Goal: Task Accomplishment & Management: Use online tool/utility

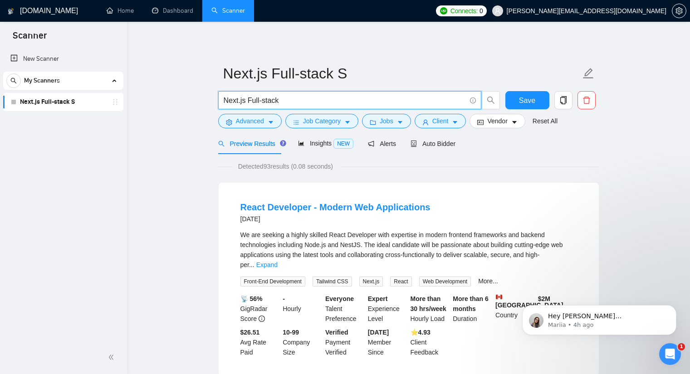
scroll to position [602, 0]
click at [665, 345] on div "Open Intercom Messenger" at bounding box center [669, 353] width 30 height 30
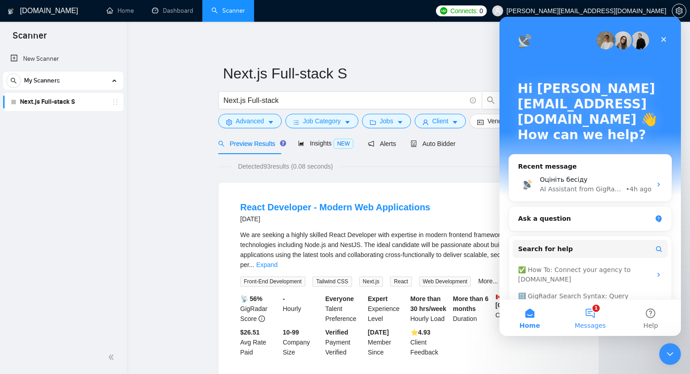
click at [591, 313] on button "1 Messages" at bounding box center [590, 318] width 60 height 36
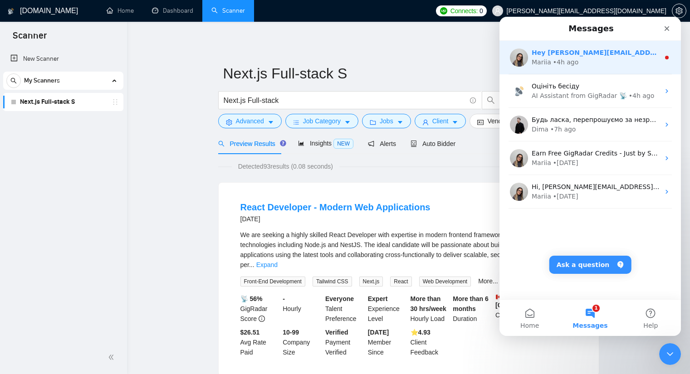
click at [587, 60] on div "Mariia • 4h ago" at bounding box center [596, 63] width 128 height 10
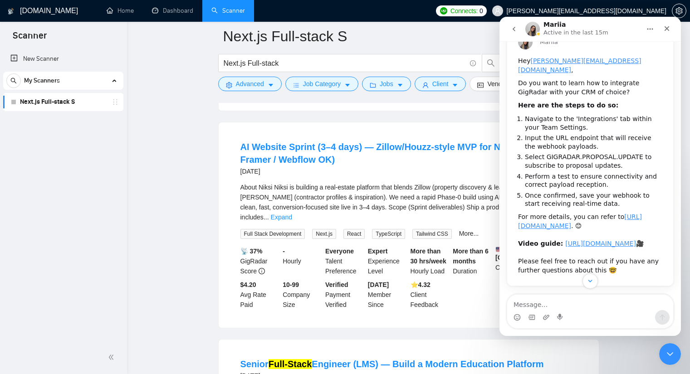
scroll to position [82, 0]
click at [668, 27] on icon "Close" at bounding box center [667, 28] width 5 height 5
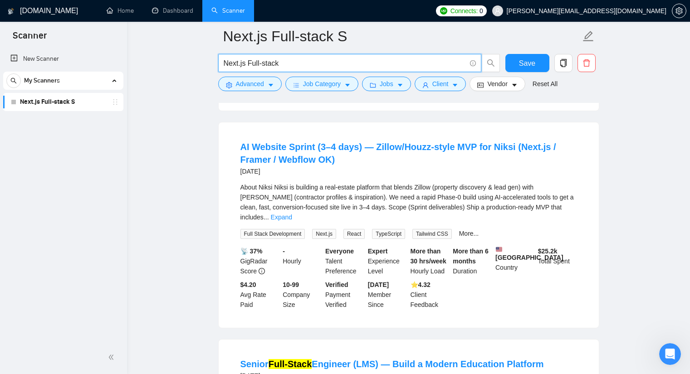
click at [245, 64] on input "Next.js Full-stack" at bounding box center [345, 63] width 242 height 11
click at [669, 354] on icon "Open Intercom Messenger" at bounding box center [668, 353] width 15 height 15
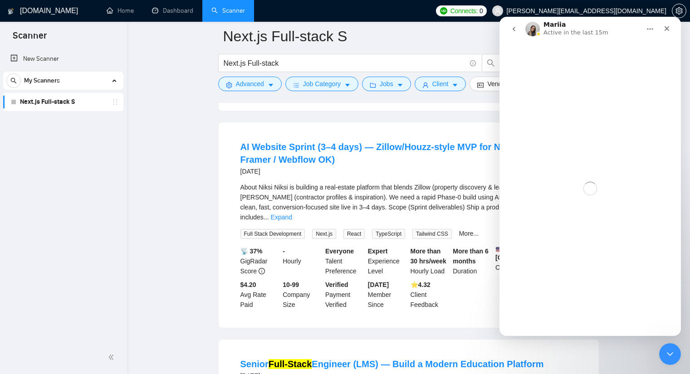
click at [511, 27] on icon "go back" at bounding box center [513, 28] width 7 height 7
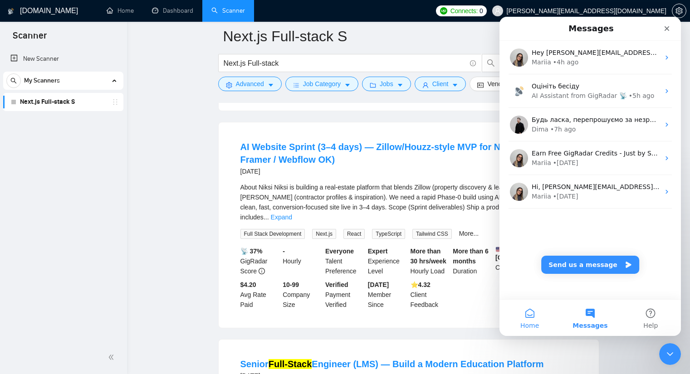
click at [533, 317] on button "Home" at bounding box center [529, 318] width 60 height 36
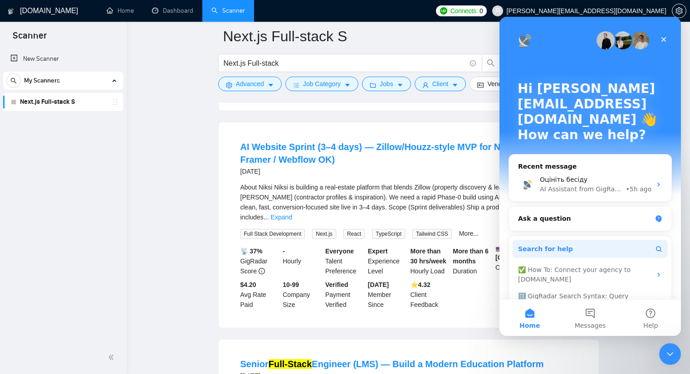
scroll to position [42, 0]
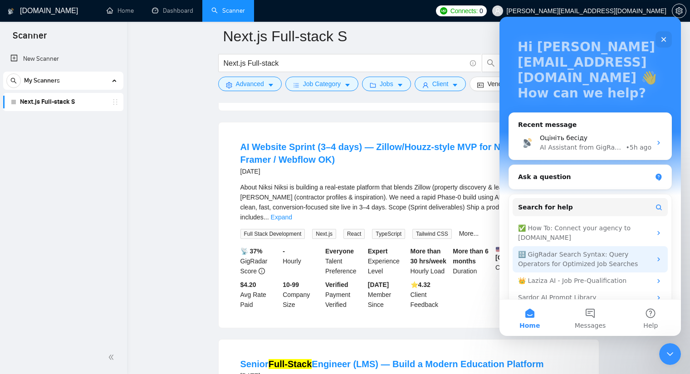
click at [566, 250] on div "🔠 GigRadar Search Syntax: Query Operators for Optimized Job Searches" at bounding box center [584, 259] width 133 height 19
click at [645, 250] on div "🔠 GigRadar Search Syntax: Query Operators for Optimized Job Searches" at bounding box center [584, 259] width 133 height 19
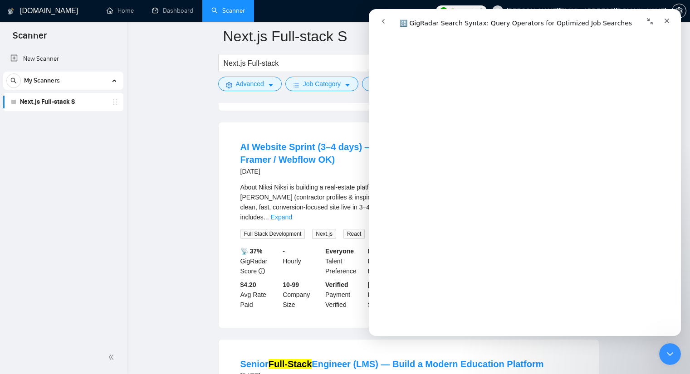
scroll to position [91, 0]
drag, startPoint x: 277, startPoint y: 63, endPoint x: 237, endPoint y: 65, distance: 40.0
click at [237, 65] on input "Next.js Full-stack" at bounding box center [345, 63] width 242 height 11
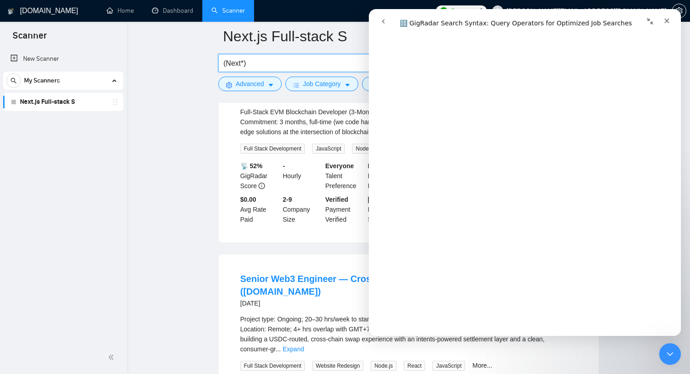
scroll to position [499, 0]
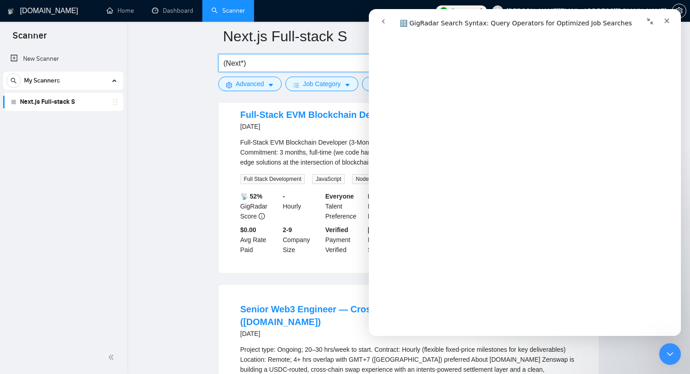
type input "(Next*)"
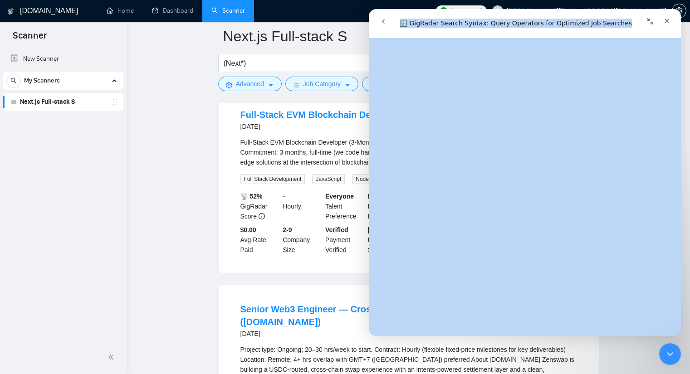
drag, startPoint x: 519, startPoint y: 21, endPoint x: 490, endPoint y: 144, distance: 126.8
click at [490, 144] on div "🔠 GigRadar Search Syntax: Query Operators for Optimized Job Searches 🔠 GigRadar…" at bounding box center [525, 172] width 312 height 327
click at [649, 18] on icon "Collapse window" at bounding box center [649, 21] width 7 height 7
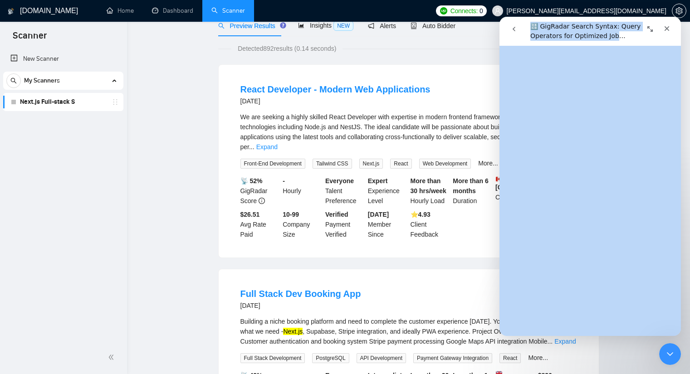
scroll to position [0, 0]
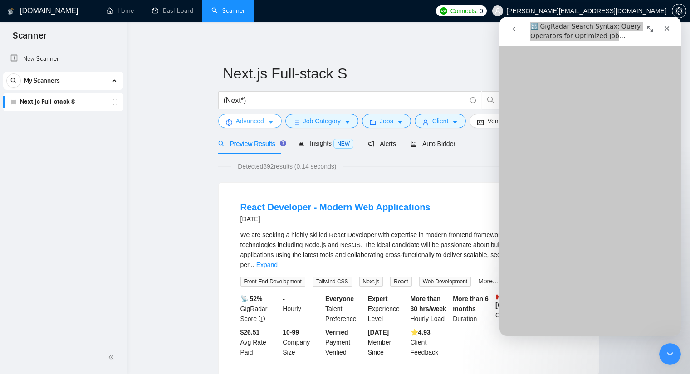
click at [266, 125] on button "Advanced" at bounding box center [250, 121] width 64 height 15
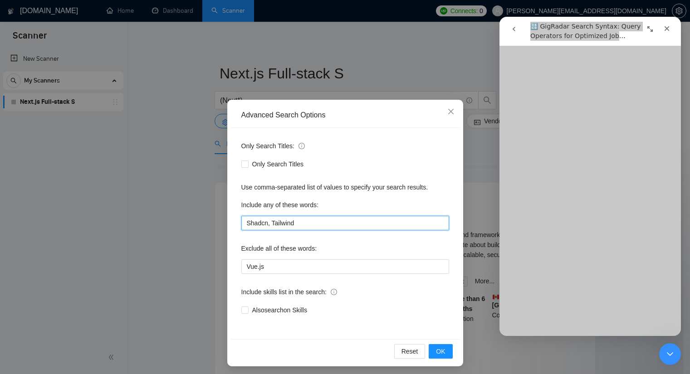
click at [284, 225] on input "Shadcn, Tailwind" at bounding box center [345, 223] width 208 height 15
click at [436, 352] on span "OK" at bounding box center [440, 352] width 9 height 10
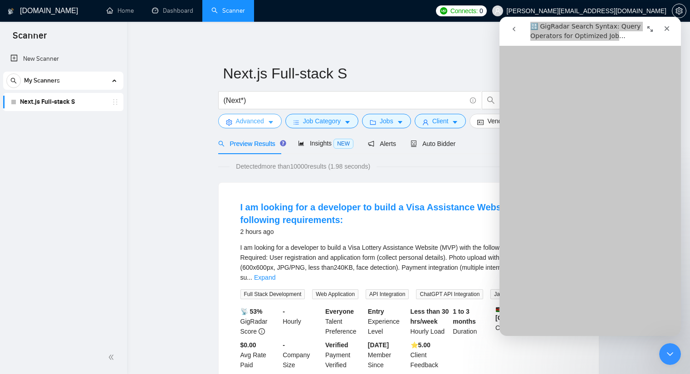
scroll to position [270, 0]
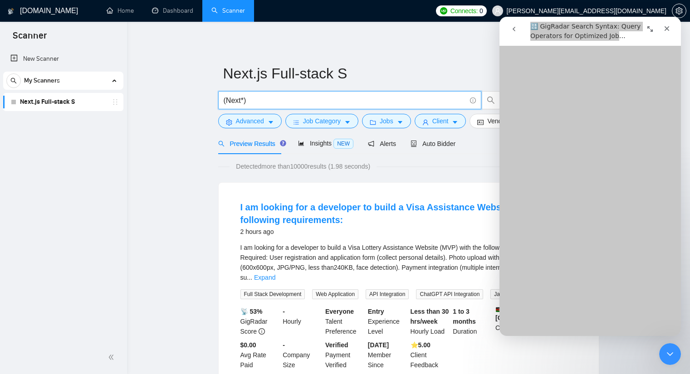
drag, startPoint x: 240, startPoint y: 99, endPoint x: 225, endPoint y: 100, distance: 15.0
click at [225, 100] on input "(Next*)" at bounding box center [345, 100] width 242 height 11
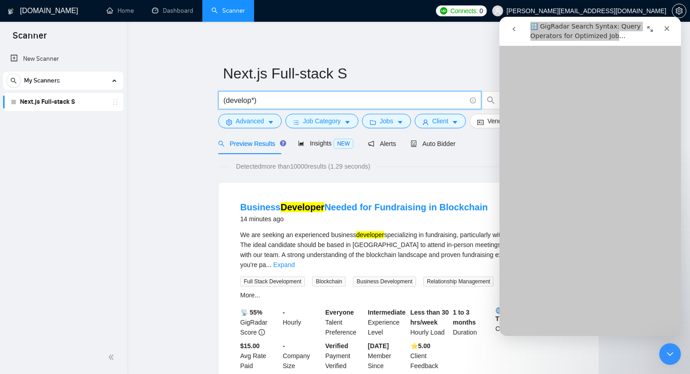
scroll to position [950, 0]
click at [313, 102] on input "(develop*)" at bounding box center [345, 100] width 242 height 11
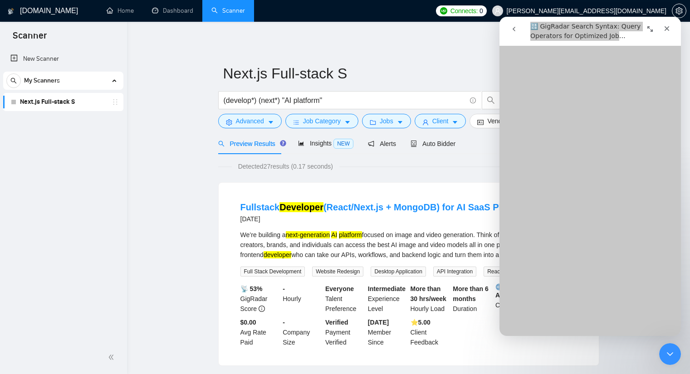
scroll to position [2359, 0]
click at [324, 98] on input "(develop*) (next*) "AI platform"" at bounding box center [345, 100] width 242 height 11
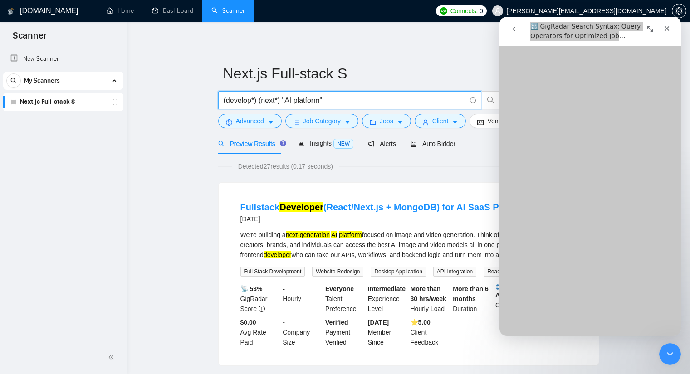
click at [327, 98] on input "(develop*) (next*) "AI platform"" at bounding box center [345, 100] width 242 height 11
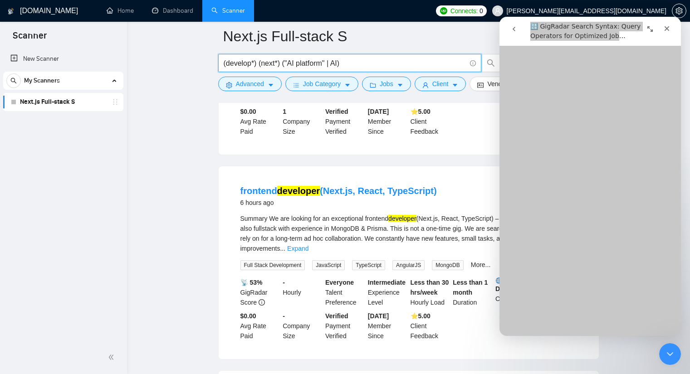
scroll to position [227, 0]
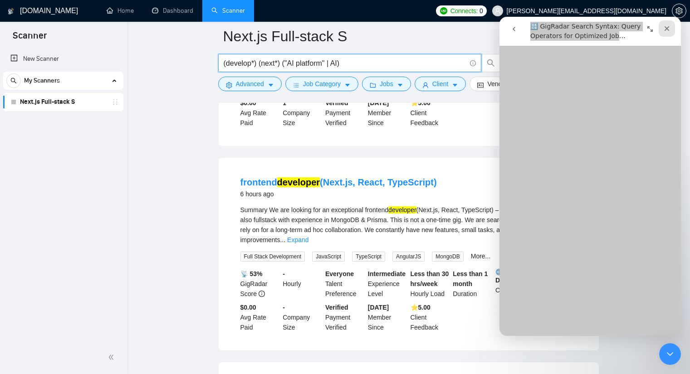
type input "(develop*) (next*) ("AI platform" | AI)"
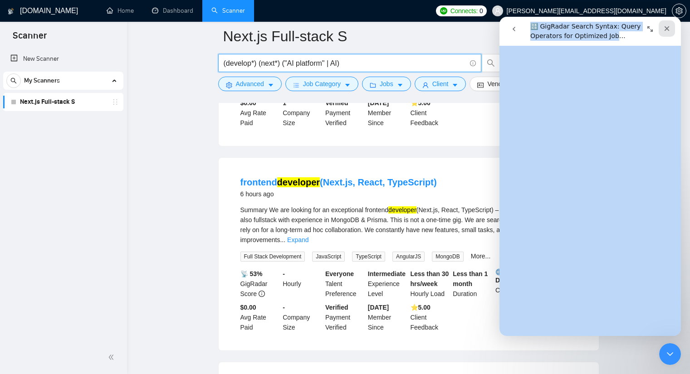
click at [662, 27] on div "Close" at bounding box center [667, 28] width 16 height 16
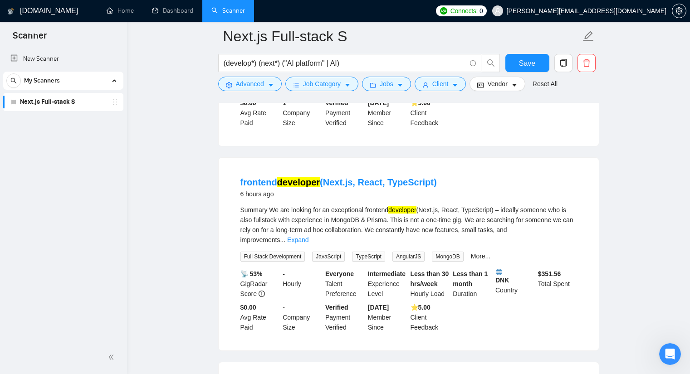
click at [441, 209] on div "Summary We are looking for an exceptional frontend developer (Next.js, React, T…" at bounding box center [408, 225] width 337 height 40
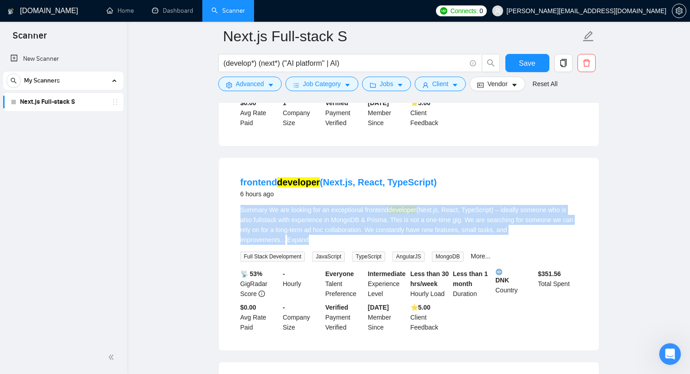
click at [441, 209] on div "Summary We are looking for an exceptional frontend developer (Next.js, React, T…" at bounding box center [408, 225] width 337 height 40
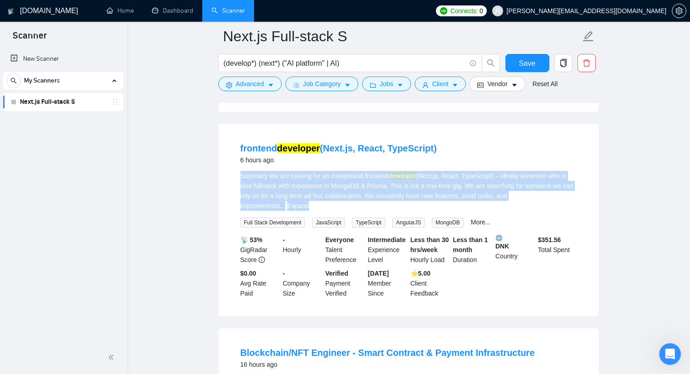
scroll to position [272, 0]
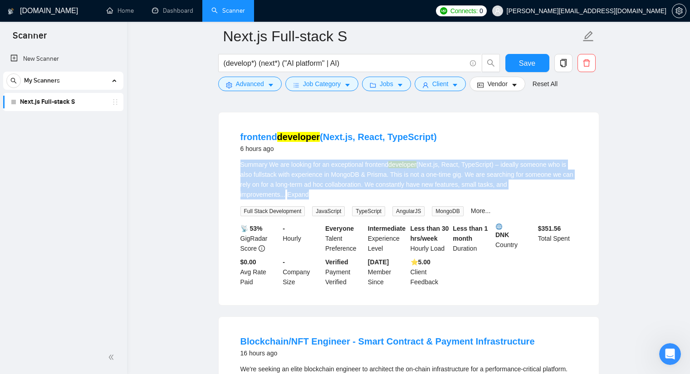
click at [308, 191] on link "Expand" at bounding box center [297, 194] width 21 height 7
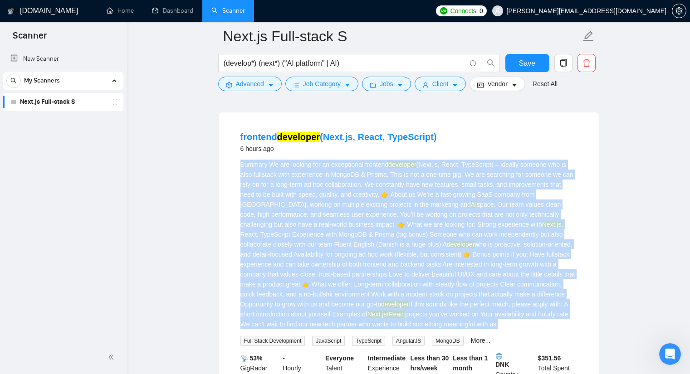
click at [370, 191] on div "Summary We are looking for an exceptional frontend developer (Next.js, React, T…" at bounding box center [408, 245] width 337 height 170
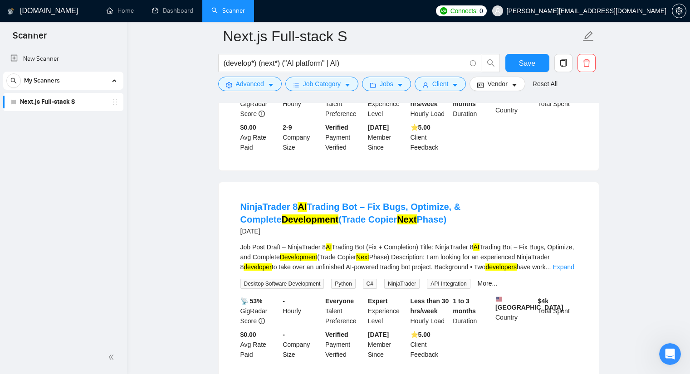
scroll to position [953, 0]
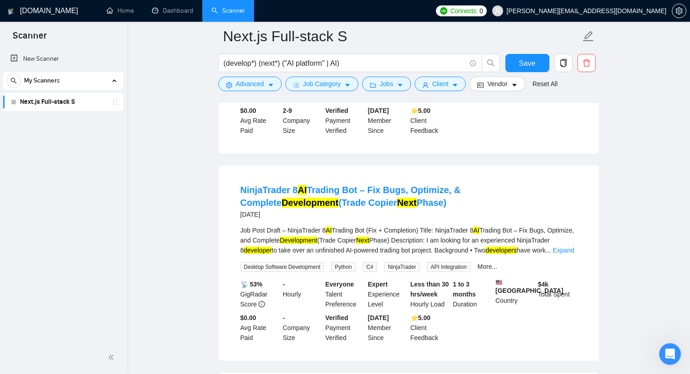
click at [340, 262] on span "Python" at bounding box center [343, 267] width 24 height 10
copy span "Python"
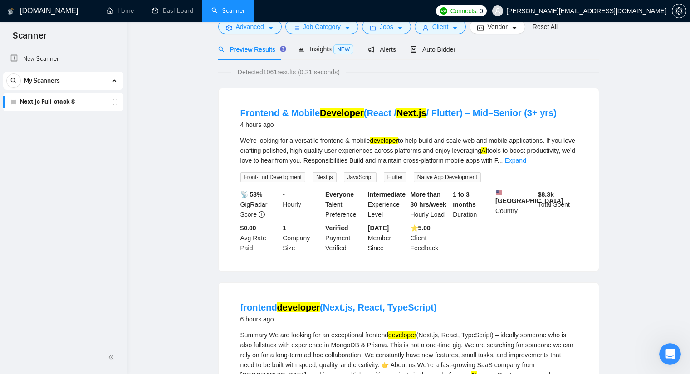
scroll to position [0, 0]
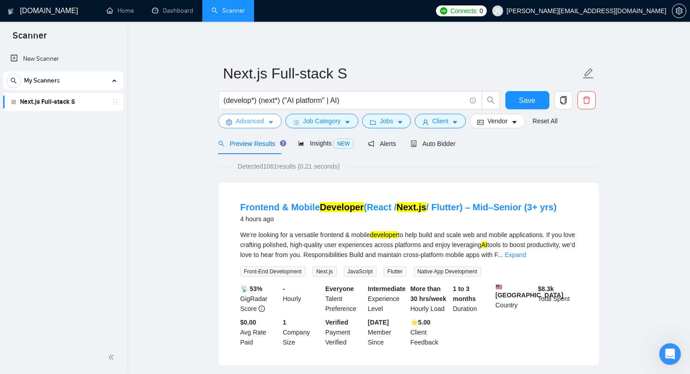
click at [269, 119] on span "caret-down" at bounding box center [271, 122] width 6 height 7
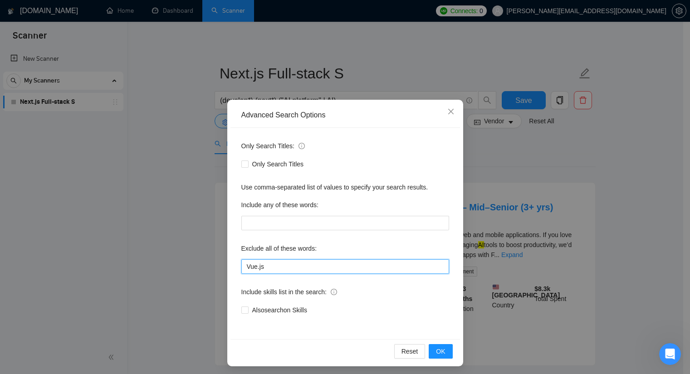
click at [280, 266] on input "Vue.js" at bounding box center [345, 267] width 208 height 15
paste input "Python"
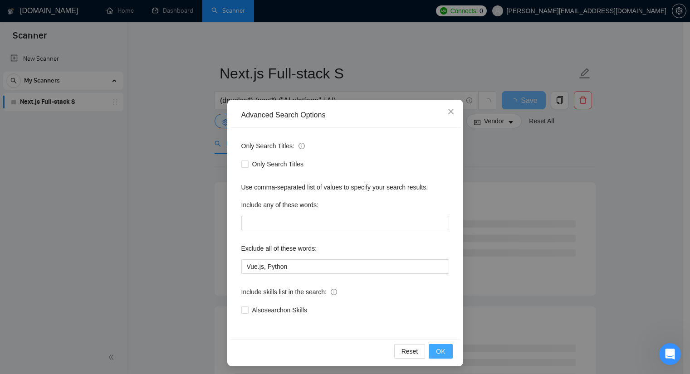
click at [435, 346] on button "OK" at bounding box center [441, 351] width 24 height 15
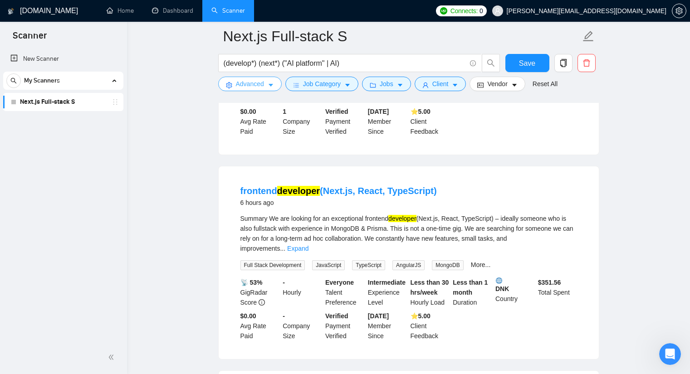
scroll to position [181, 0]
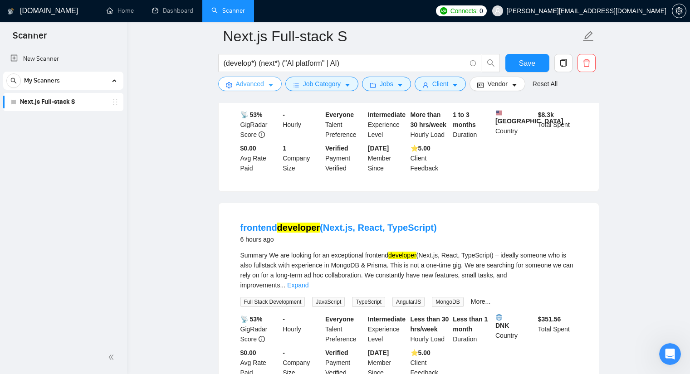
click at [262, 89] on button "Advanced" at bounding box center [250, 84] width 64 height 15
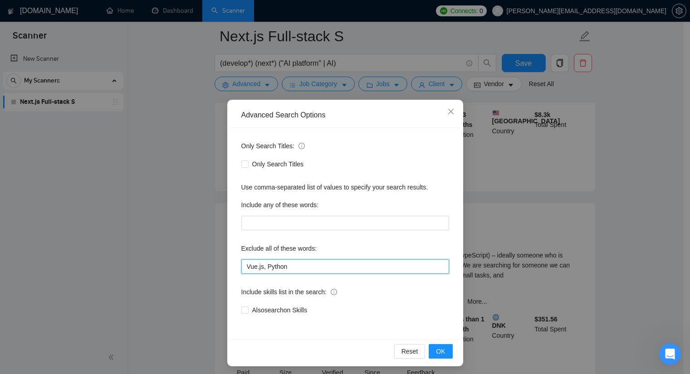
click at [296, 266] on input "Vue.js, Python" at bounding box center [345, 267] width 208 height 15
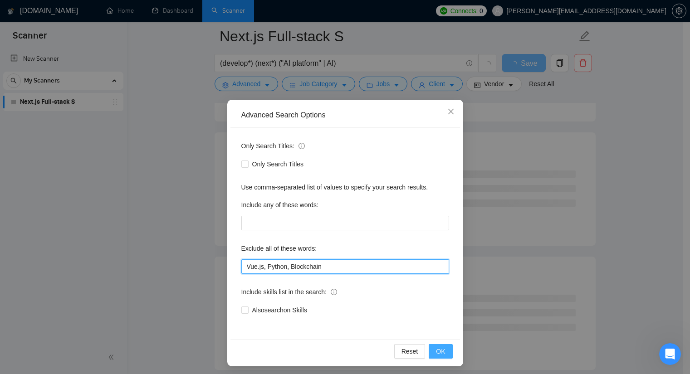
type input "Vue.js, Python, Blockchain"
click at [436, 351] on span "OK" at bounding box center [440, 352] width 9 height 10
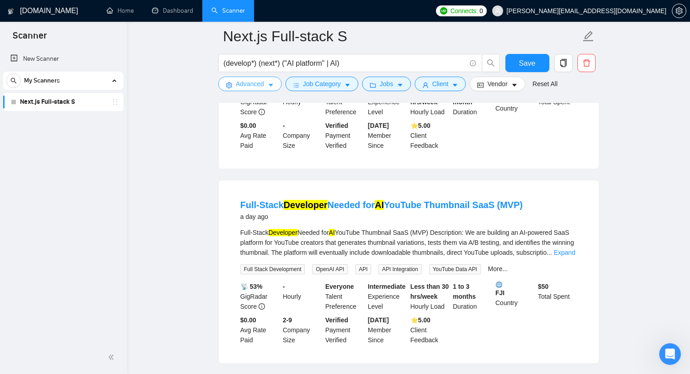
scroll to position [454, 0]
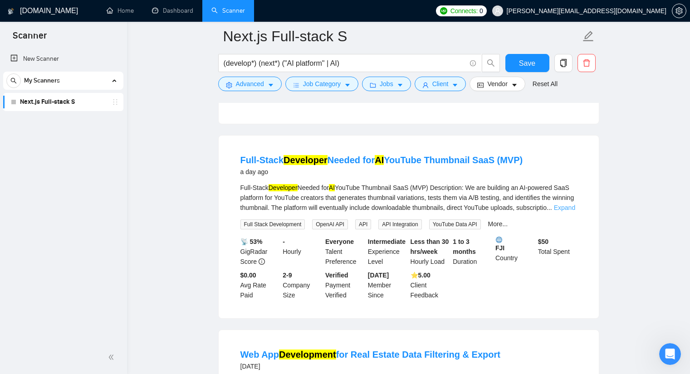
click at [558, 204] on link "Expand" at bounding box center [564, 207] width 21 height 7
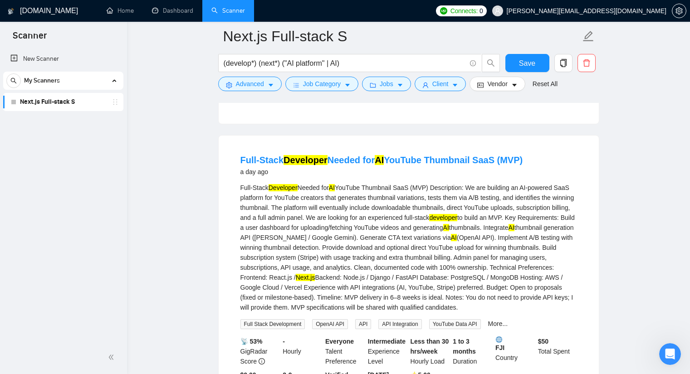
click at [378, 197] on div "Full-Stack Developer Needed for AI YouTube Thumbnail SaaS (MVP) Description: We…" at bounding box center [408, 248] width 337 height 130
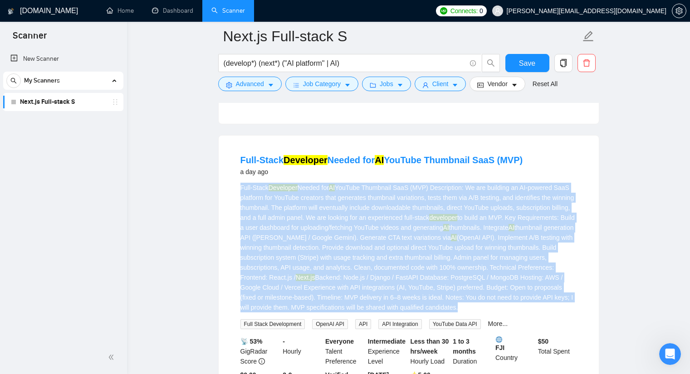
click at [378, 197] on div "Full-Stack Developer Needed for AI YouTube Thumbnail SaaS (MVP) Description: We…" at bounding box center [408, 248] width 337 height 130
click at [381, 197] on div "Full-Stack Developer Needed for AI YouTube Thumbnail SaaS (MVP) Description: We…" at bounding box center [408, 248] width 337 height 130
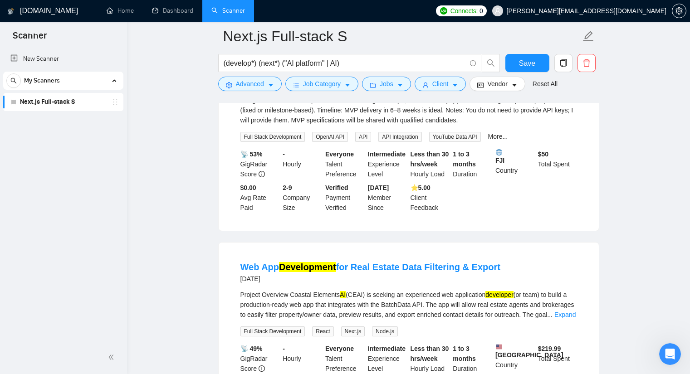
scroll to position [590, 0]
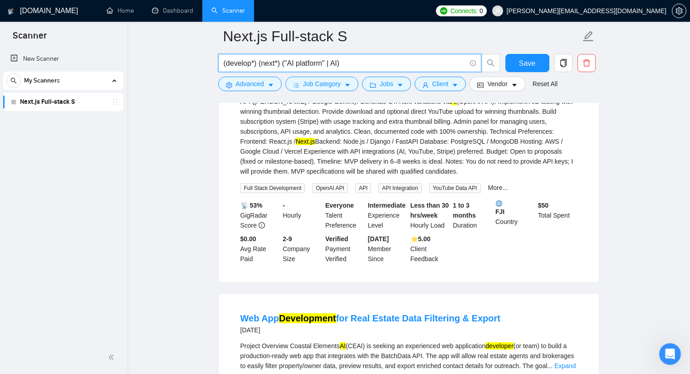
click at [338, 63] on input "(develop*) (next*) ("AI platform" | AI)" at bounding box center [345, 63] width 242 height 11
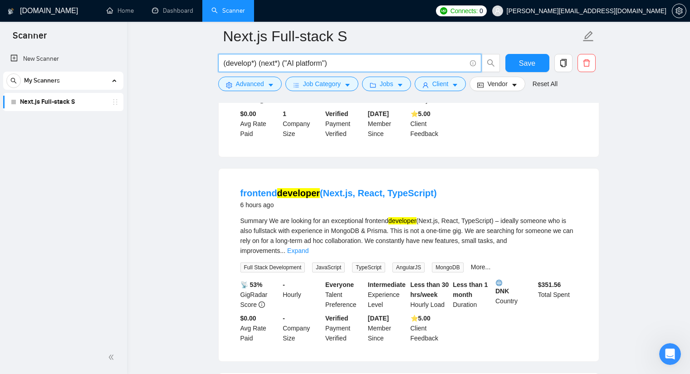
scroll to position [227, 0]
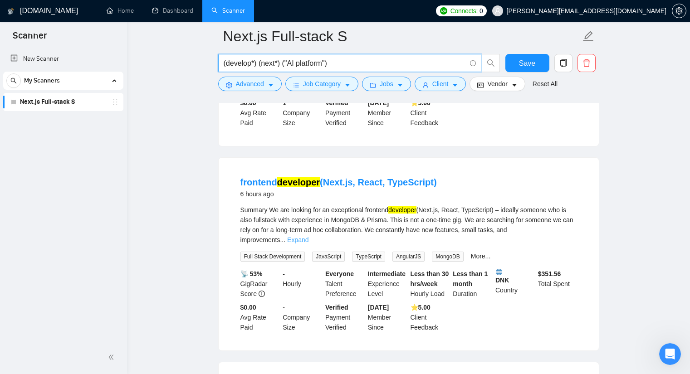
type input "(develop*) (next*) ("AI platform")"
click at [308, 236] on link "Expand" at bounding box center [297, 239] width 21 height 7
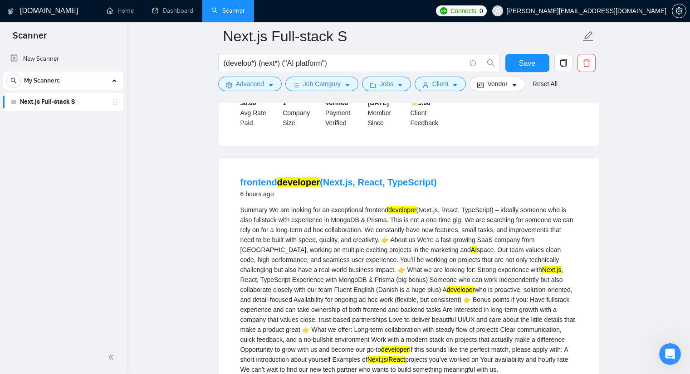
click at [517, 220] on div "Summary We are looking for an exceptional frontend developer (Next.js, React, T…" at bounding box center [408, 290] width 337 height 170
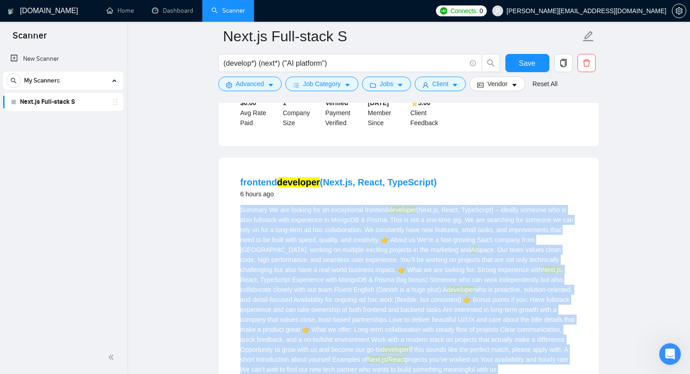
click at [517, 219] on div "Summary We are looking for an exceptional frontend developer (Next.js, React, T…" at bounding box center [408, 290] width 337 height 170
click at [470, 228] on div "Summary We are looking for an exceptional frontend developer (Next.js, React, T…" at bounding box center [408, 290] width 337 height 170
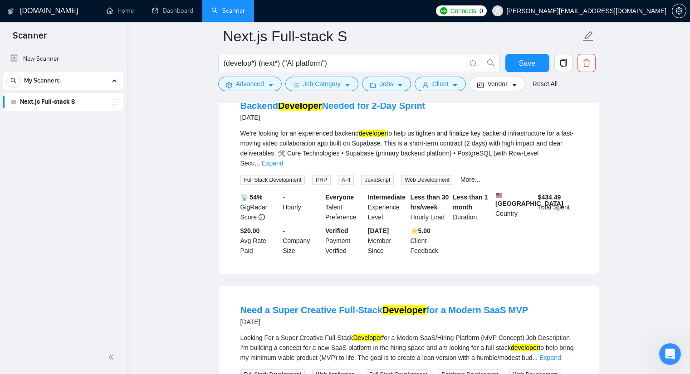
scroll to position [998, 0]
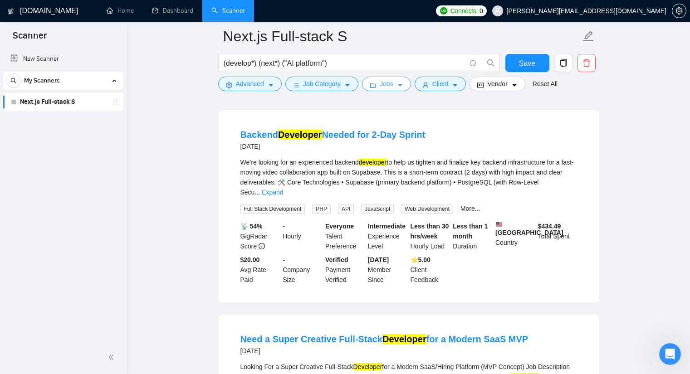
click at [400, 81] on button "Jobs" at bounding box center [386, 84] width 49 height 15
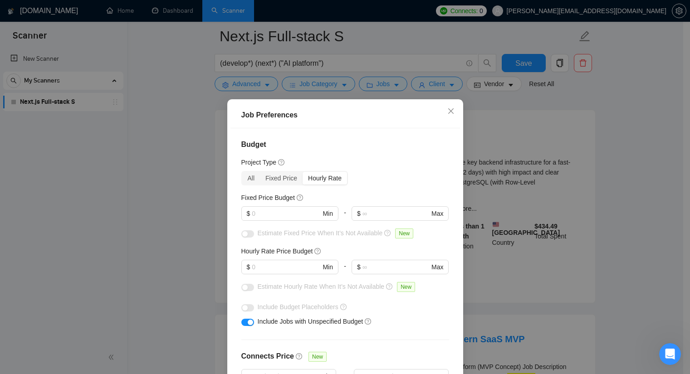
checkbox input "false"
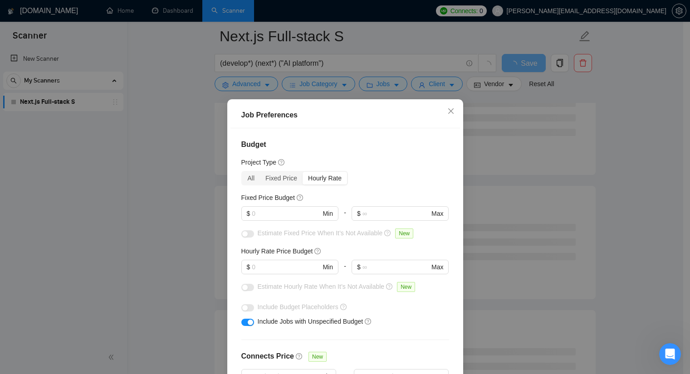
checkbox input "false"
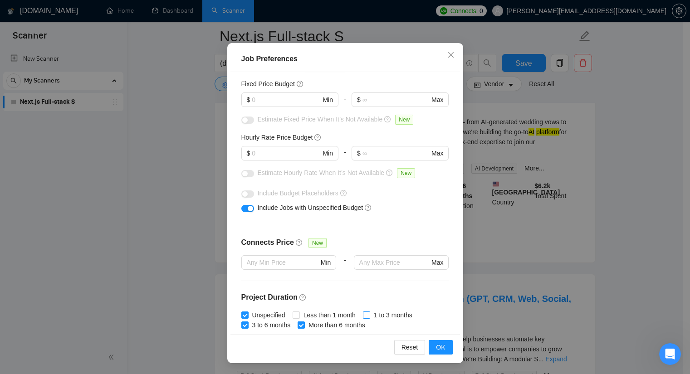
scroll to position [0, 0]
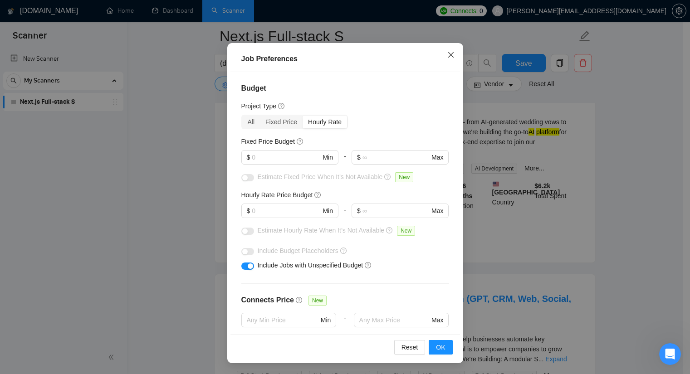
click at [449, 54] on icon "close" at bounding box center [450, 54] width 7 height 7
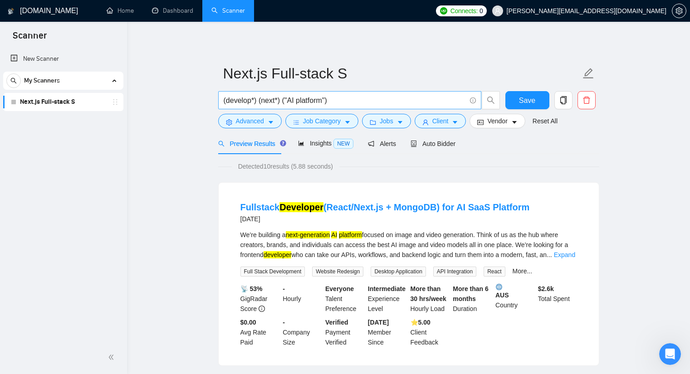
click at [326, 100] on input "(develop*) (next*) ("AI platform")" at bounding box center [345, 100] width 242 height 11
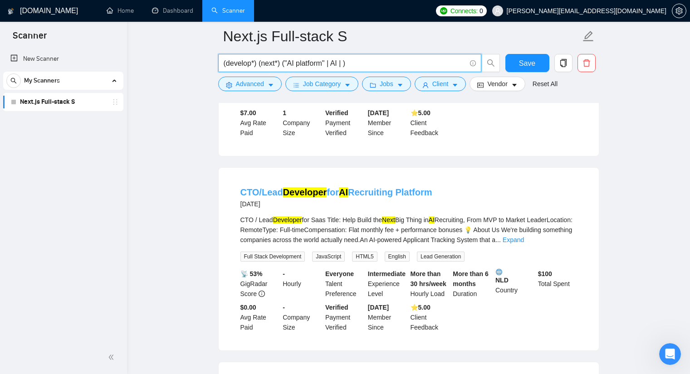
scroll to position [272, 0]
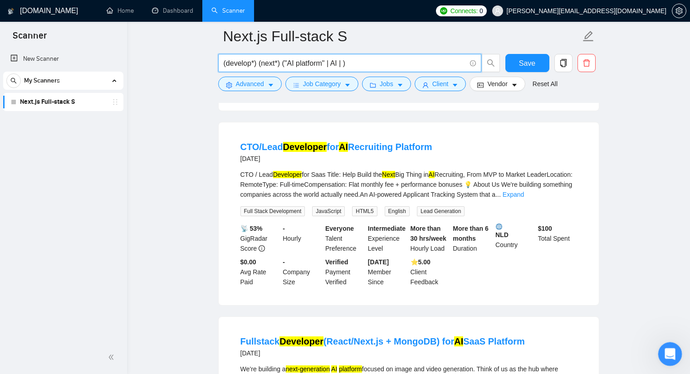
click at [661, 359] on div "Open Intercom Messenger" at bounding box center [669, 353] width 30 height 30
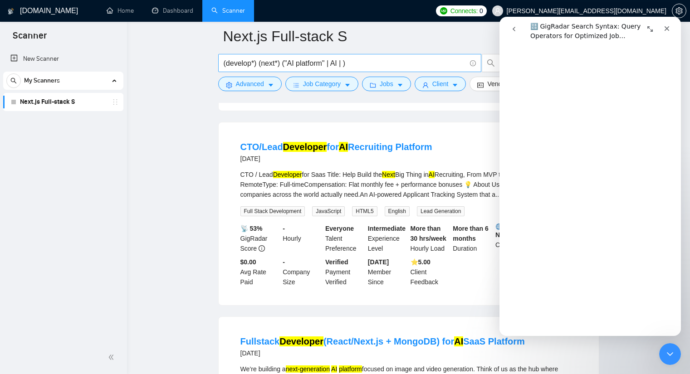
click at [340, 64] on input "(develop*) (next*) ("AI platform" | AI | )" at bounding box center [345, 63] width 242 height 11
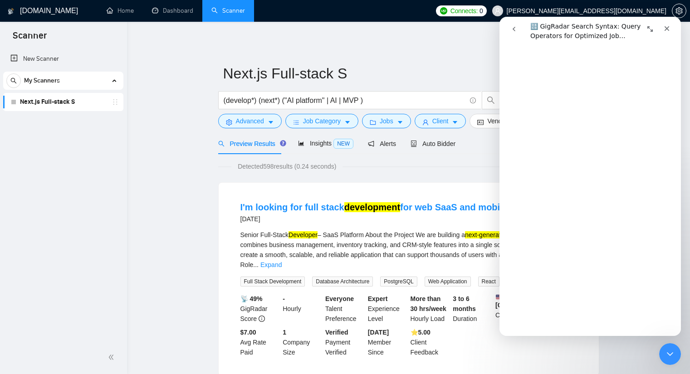
scroll to position [2359, 0]
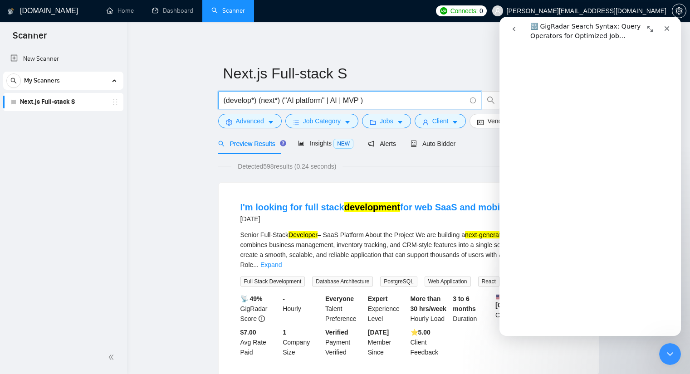
drag, startPoint x: 274, startPoint y: 101, endPoint x: 260, endPoint y: 102, distance: 13.6
click at [260, 102] on input "(develop*) (next*) ("AI platform" | AI | MVP )" at bounding box center [345, 100] width 242 height 11
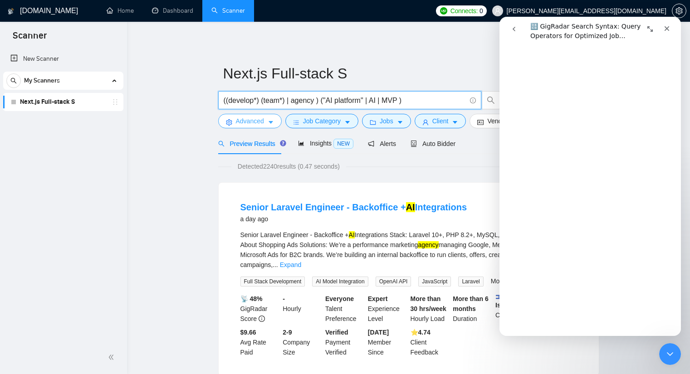
type input "((develop*) (team*) | agency ) ("AI platform" | AI | MVP )"
click at [261, 119] on span "Advanced" at bounding box center [250, 121] width 28 height 10
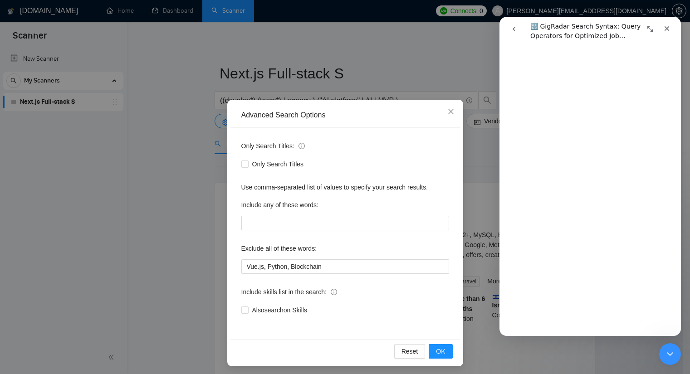
scroll to position [3, 0]
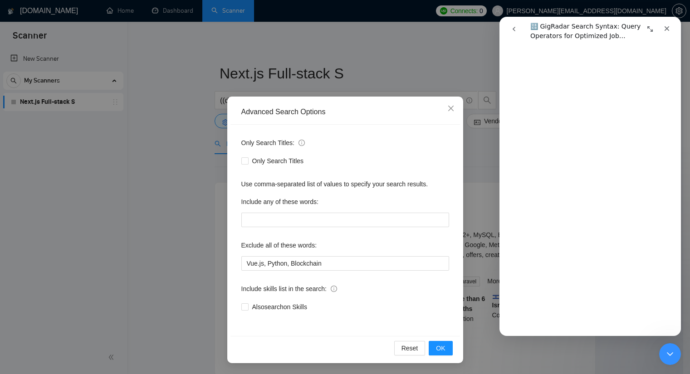
click at [349, 249] on div "Exclude all of these words:" at bounding box center [345, 247] width 208 height 18
click at [347, 262] on div "Exclude all of these words: Vue.js, Python, Blockchain" at bounding box center [345, 254] width 208 height 33
click at [347, 263] on input "Vue.js, Python, Blockchain" at bounding box center [345, 263] width 208 height 15
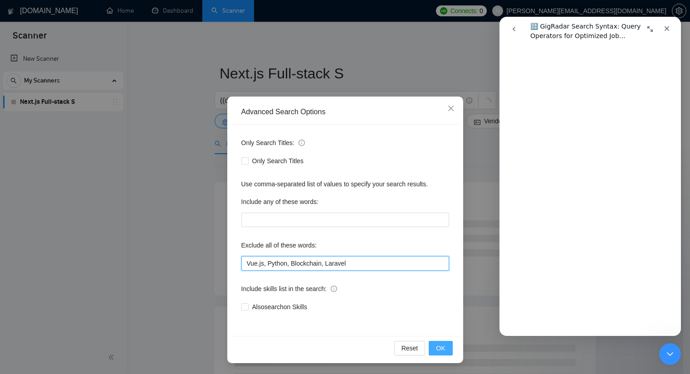
type input "Vue.js, Python, Blockchain, Laravel"
click at [432, 351] on button "OK" at bounding box center [441, 348] width 24 height 15
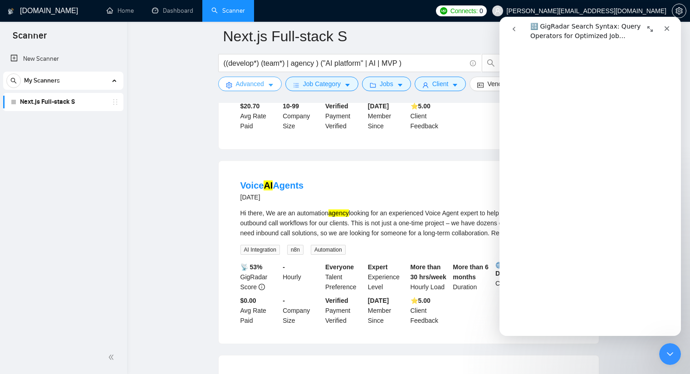
scroll to position [227, 0]
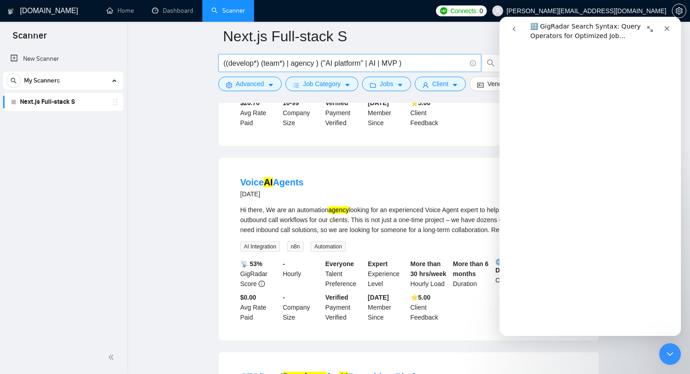
click at [410, 61] on input "((develop*) (team*) | agency ) ("AI platform" | AI | MVP )" at bounding box center [345, 63] width 242 height 11
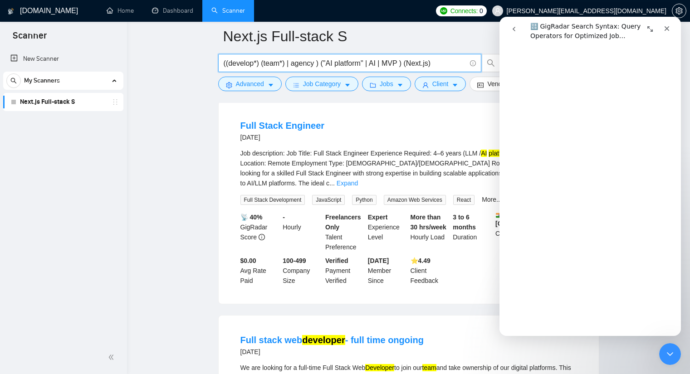
scroll to position [2904, 0]
click at [318, 64] on input "((develop*) (team*) | agency ) ("AI platform" | AI | MVP ) (Next.js)" at bounding box center [345, 63] width 242 height 11
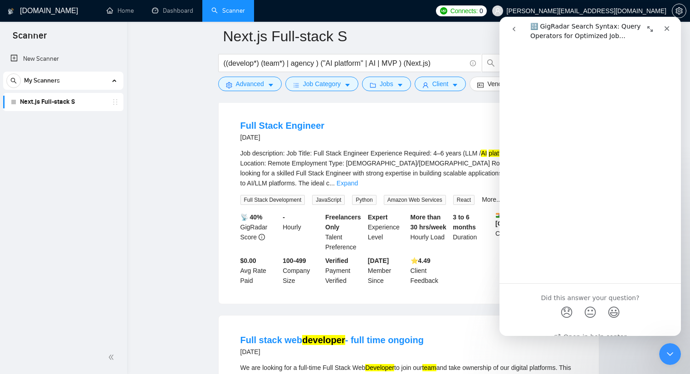
click at [216, 191] on main "Next.js Full-stack S ((develop*) (team*) | agency ) ("AI platform" | AI | MVP )…" at bounding box center [409, 240] width 534 height 2223
click at [666, 29] on icon "Close" at bounding box center [666, 28] width 7 height 7
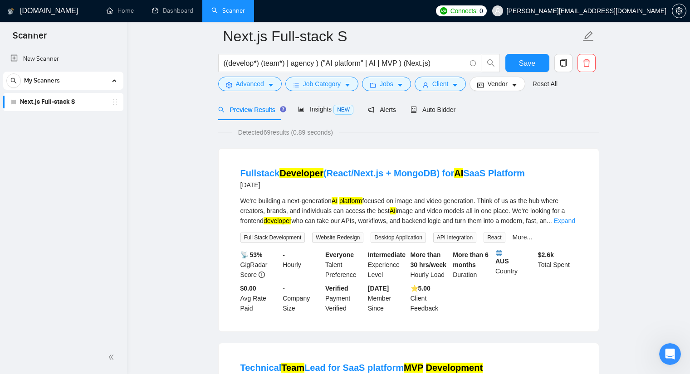
scroll to position [45, 0]
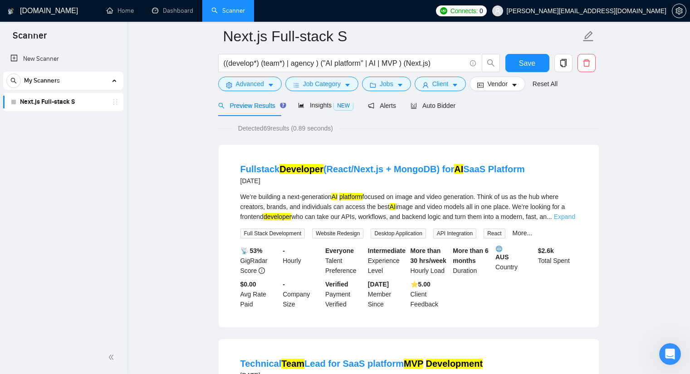
click at [563, 217] on link "Expand" at bounding box center [564, 216] width 21 height 7
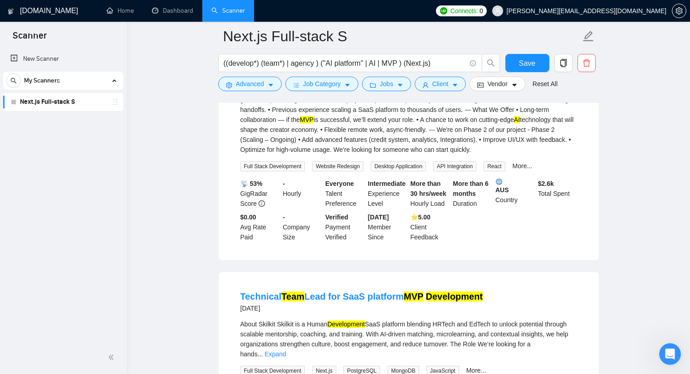
scroll to position [227, 0]
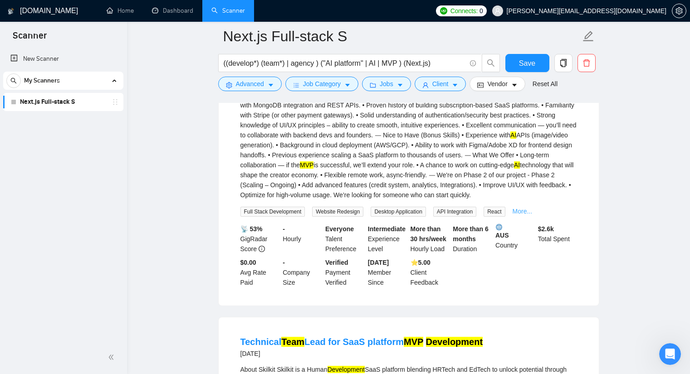
click at [513, 212] on link "More..." at bounding box center [523, 211] width 20 height 7
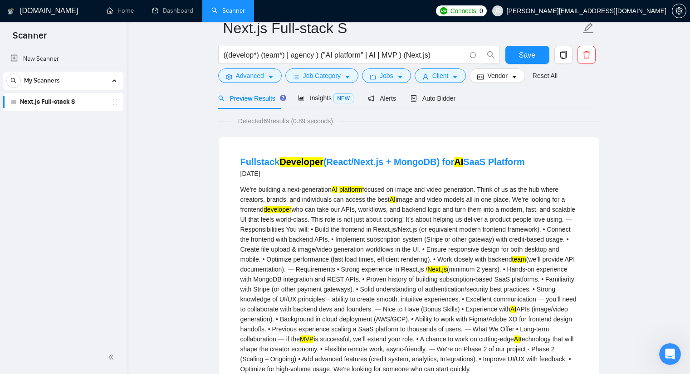
scroll to position [0, 0]
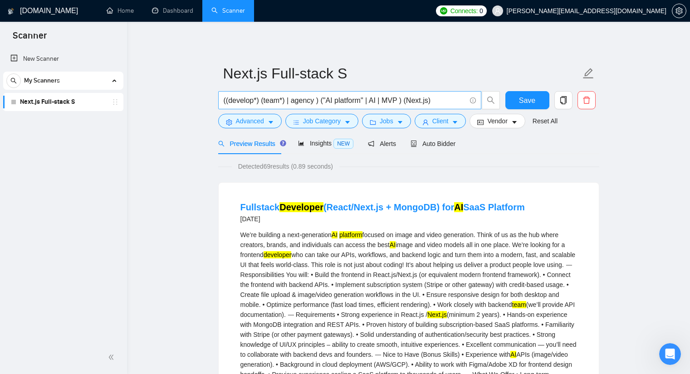
click at [435, 98] on input "((develop*) (team*) | agency ) ("AI platform" | AI | MVP ) (Next.js)" at bounding box center [345, 100] width 242 height 11
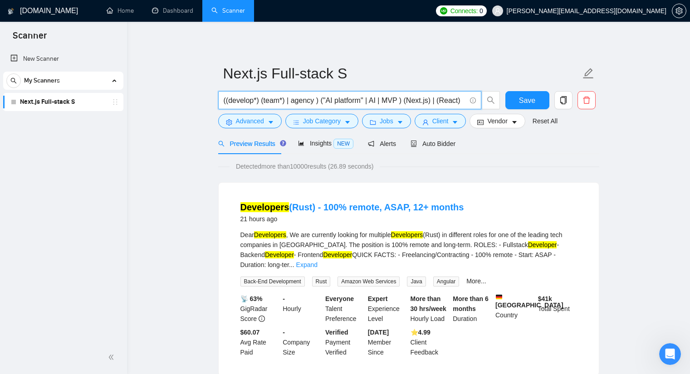
click at [318, 261] on link "Expand" at bounding box center [306, 264] width 21 height 7
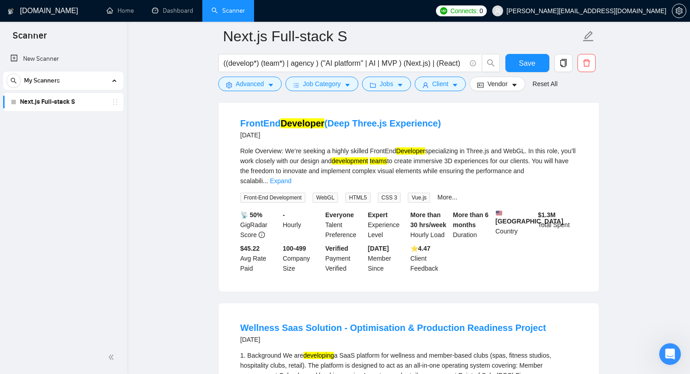
scroll to position [1406, 0]
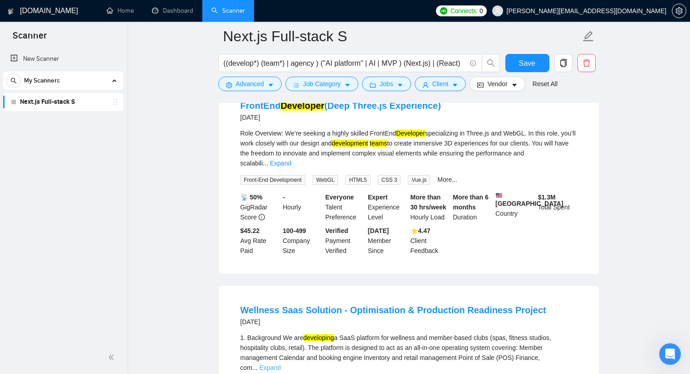
click at [281, 364] on link "Expand" at bounding box center [270, 367] width 21 height 7
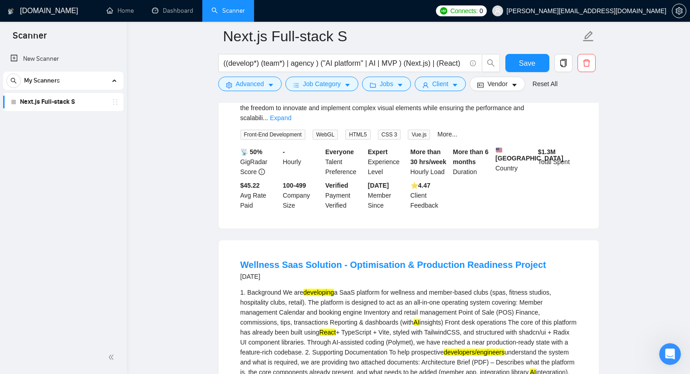
scroll to position [1497, 0]
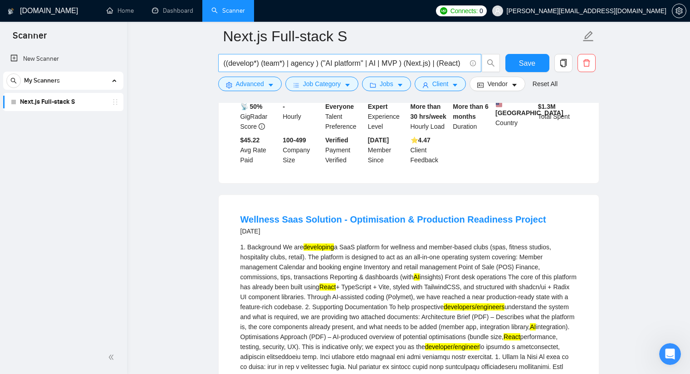
click at [396, 62] on input "((develop*) (team*) | agency ) ("AI platform" | AI | MVP ) (Next.js) | (React)" at bounding box center [345, 63] width 242 height 11
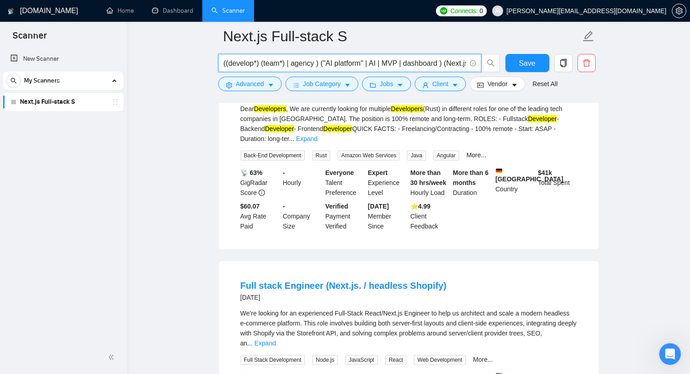
scroll to position [0, 0]
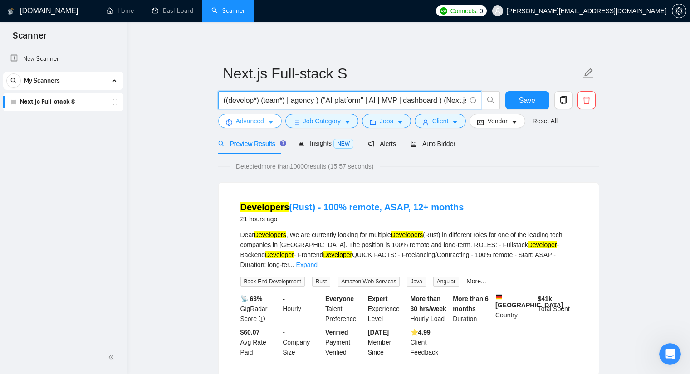
type input "((develop*) (team*) | agency ) ("AI platform" | AI | MVP | dashboard ) (Next.js…"
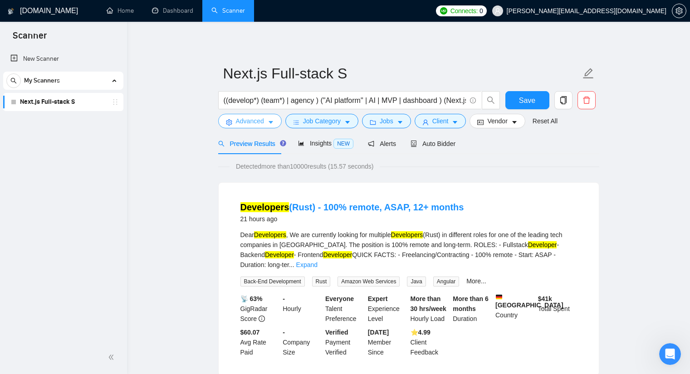
click at [259, 123] on span "Advanced" at bounding box center [250, 121] width 28 height 10
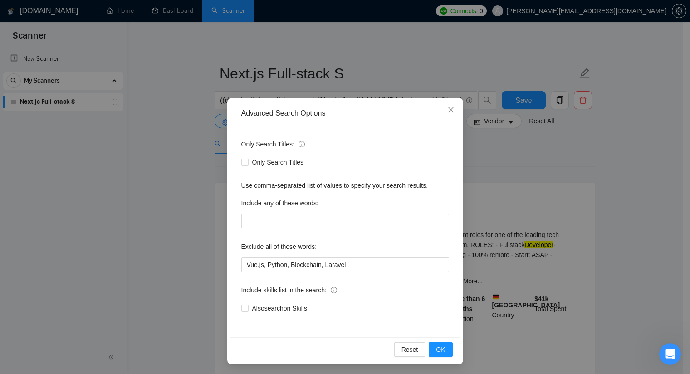
scroll to position [3, 0]
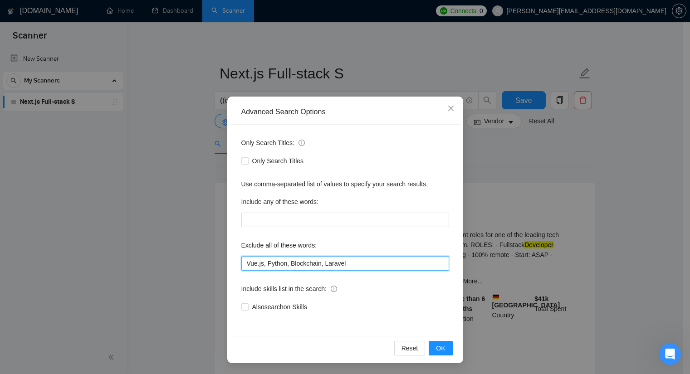
click at [350, 264] on input "Vue.js, Python, Blockchain, Laravel" at bounding box center [345, 263] width 208 height 15
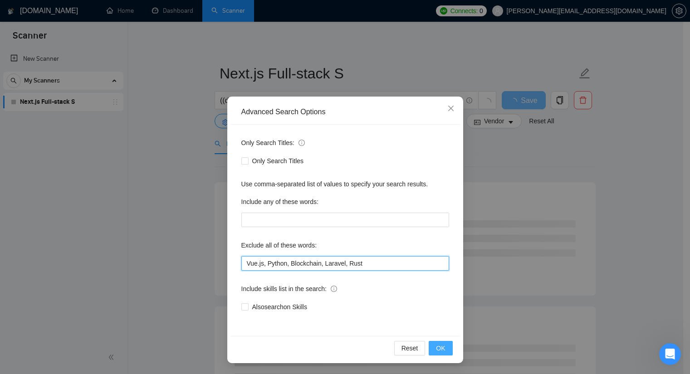
type input "Vue.js, Python, Blockchain, Laravel, Rust"
click at [438, 345] on span "OK" at bounding box center [440, 348] width 9 height 10
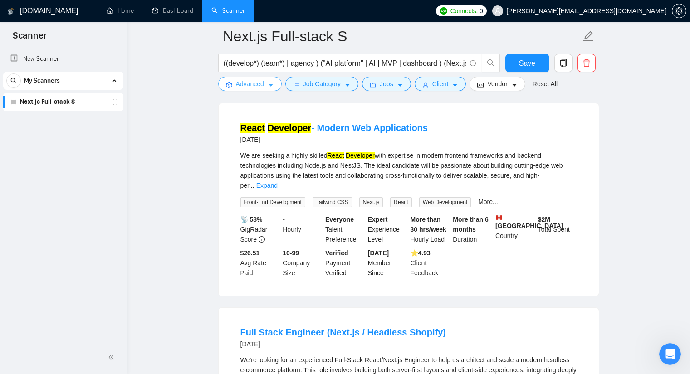
scroll to position [318, 0]
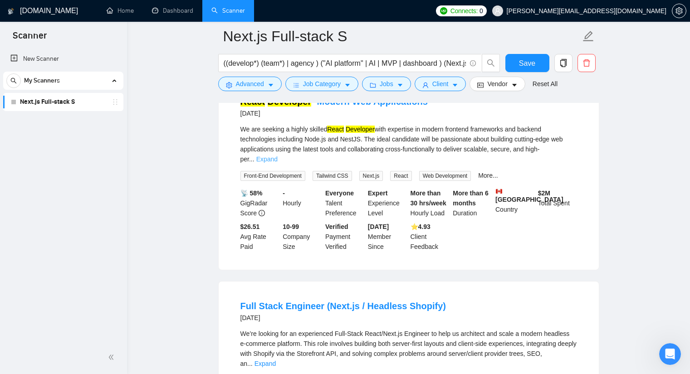
click at [278, 156] on link "Expand" at bounding box center [266, 159] width 21 height 7
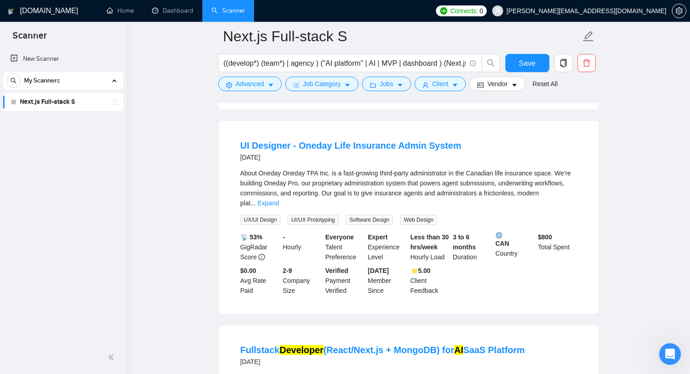
scroll to position [1860, 0]
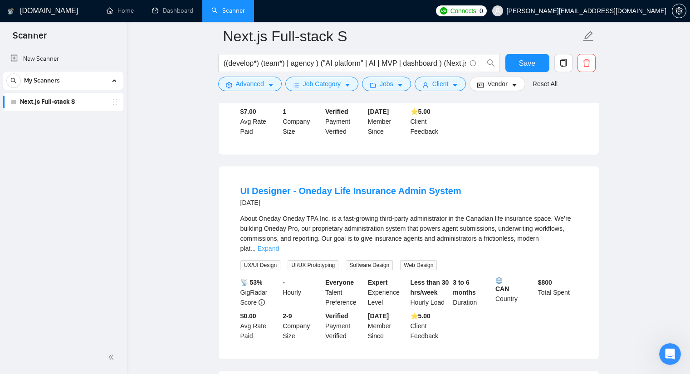
click at [279, 245] on link "Expand" at bounding box center [268, 248] width 21 height 7
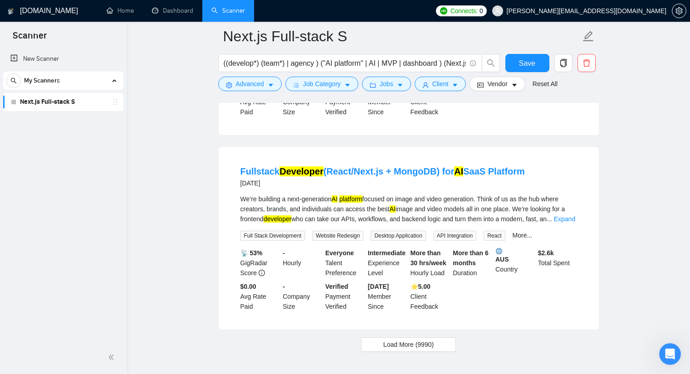
scroll to position [2241, 0]
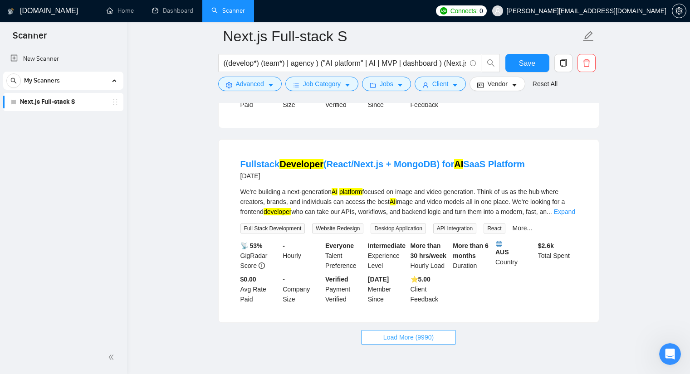
click at [409, 333] on span "Load More (9990)" at bounding box center [408, 338] width 50 height 10
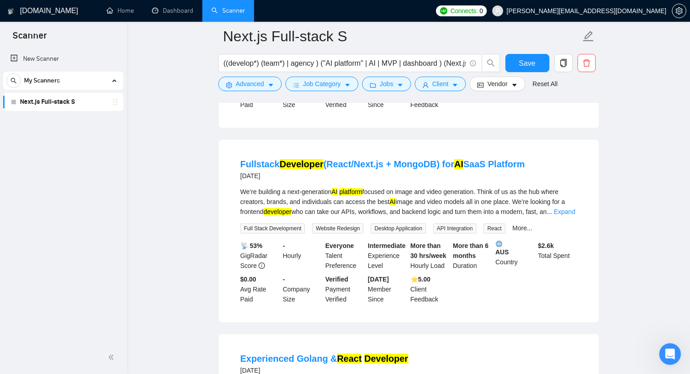
scroll to position [2332, 0]
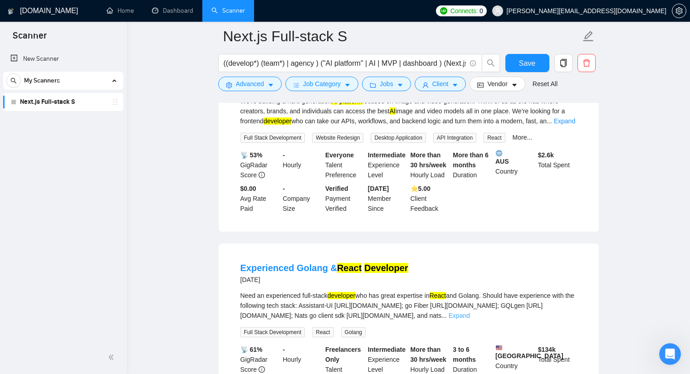
click at [470, 312] on link "Expand" at bounding box center [459, 315] width 21 height 7
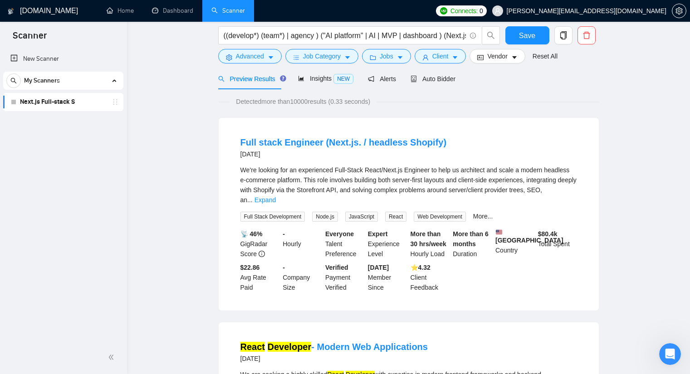
scroll to position [0, 0]
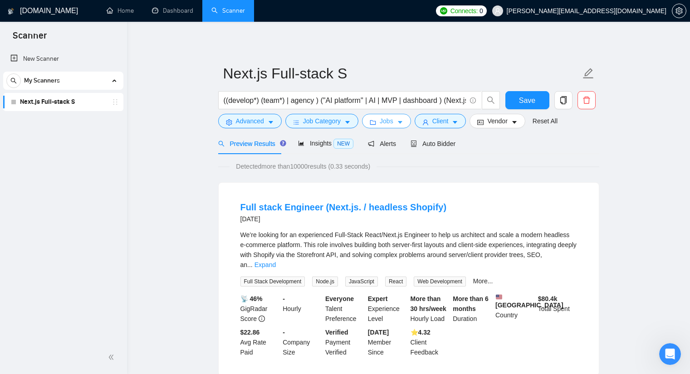
click at [401, 122] on button "Jobs" at bounding box center [386, 121] width 49 height 15
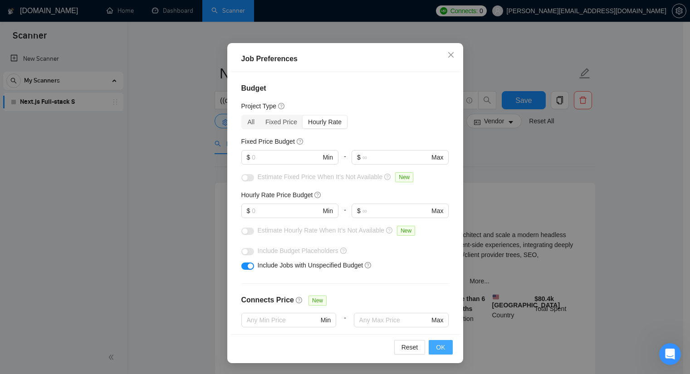
click at [440, 348] on span "OK" at bounding box center [440, 348] width 9 height 10
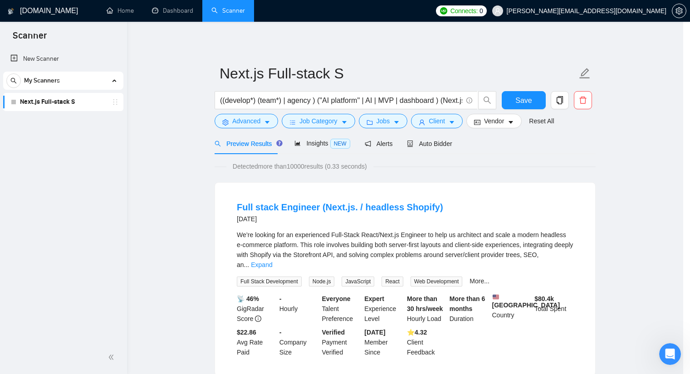
scroll to position [11, 0]
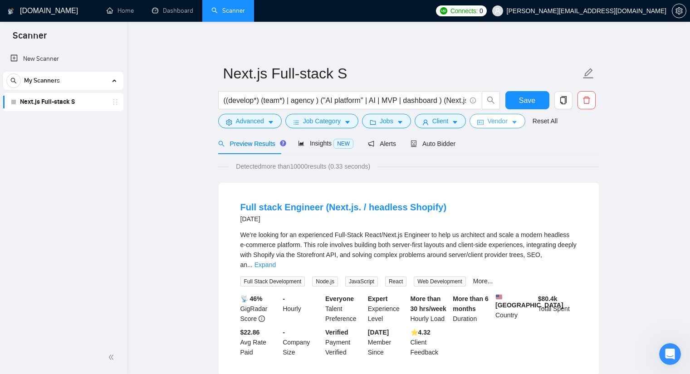
click at [488, 119] on span "Vendor" at bounding box center [497, 121] width 20 height 10
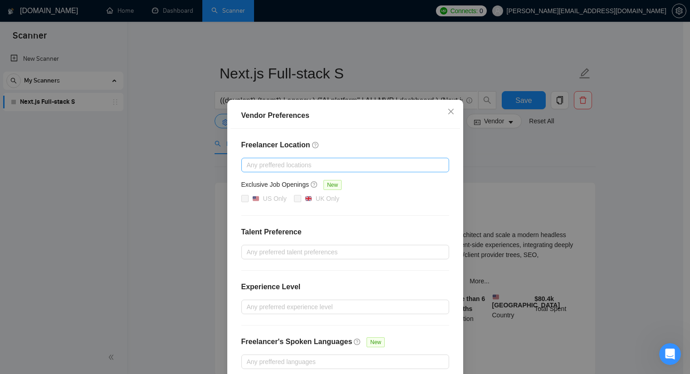
click at [286, 165] on div at bounding box center [341, 165] width 194 height 11
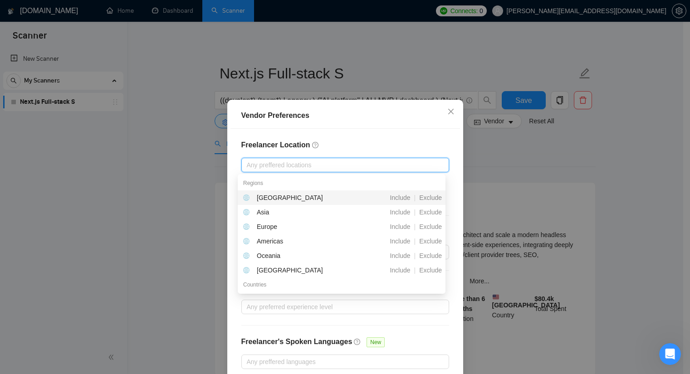
click at [270, 138] on div "Freelancer Location Any preffered locations Exclusive Job Openings New US Only …" at bounding box center [345, 254] width 230 height 251
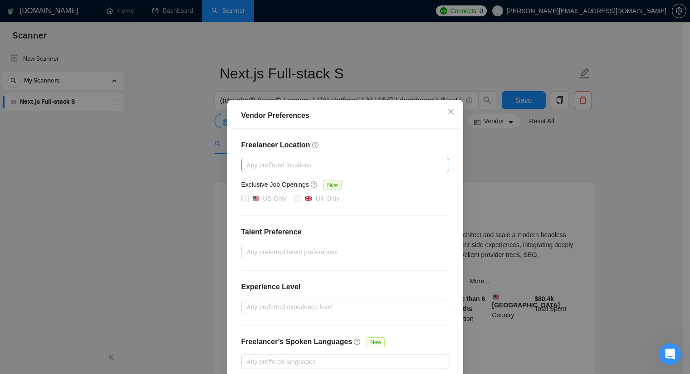
click at [290, 165] on div at bounding box center [341, 165] width 194 height 11
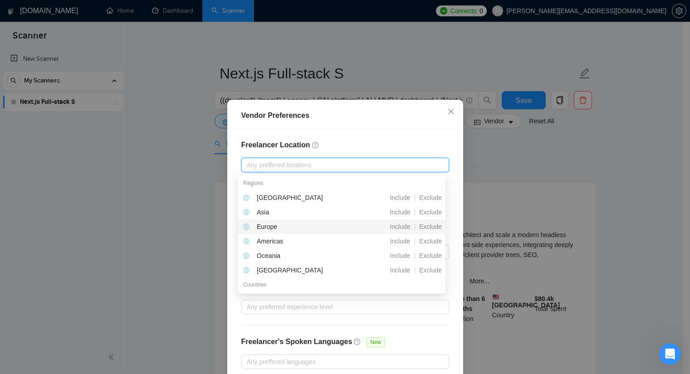
click at [284, 224] on div "Europe" at bounding box center [293, 227] width 101 height 10
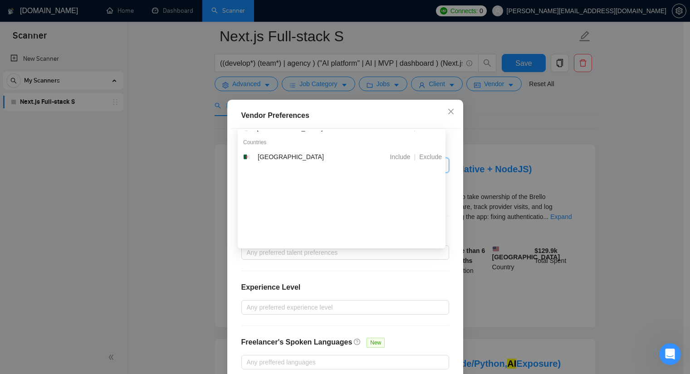
scroll to position [0, 0]
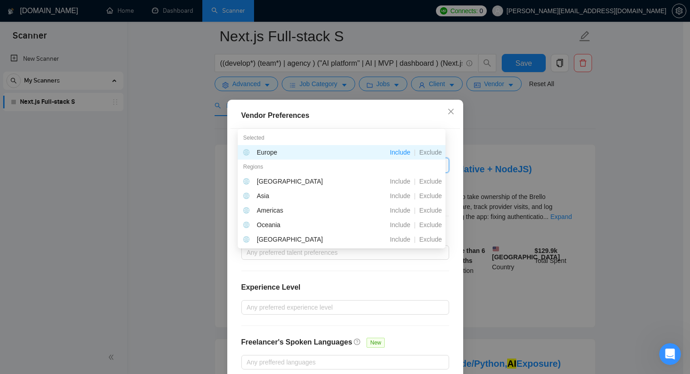
click at [291, 131] on div "Selected" at bounding box center [342, 138] width 208 height 15
click at [289, 135] on div "Selected" at bounding box center [342, 138] width 208 height 15
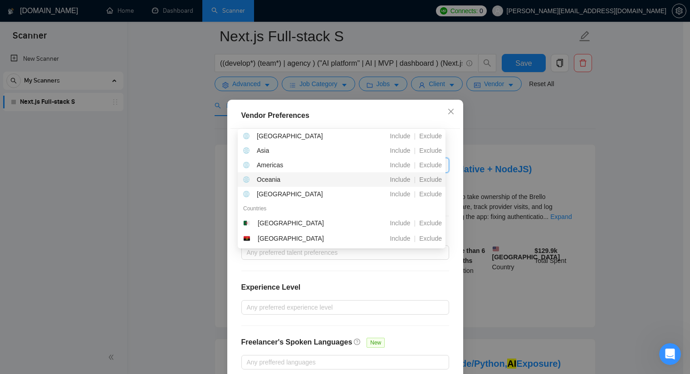
click at [277, 174] on div "Oceania Include | Exclude" at bounding box center [342, 179] width 208 height 15
click at [277, 177] on div "Americas" at bounding box center [270, 180] width 26 height 10
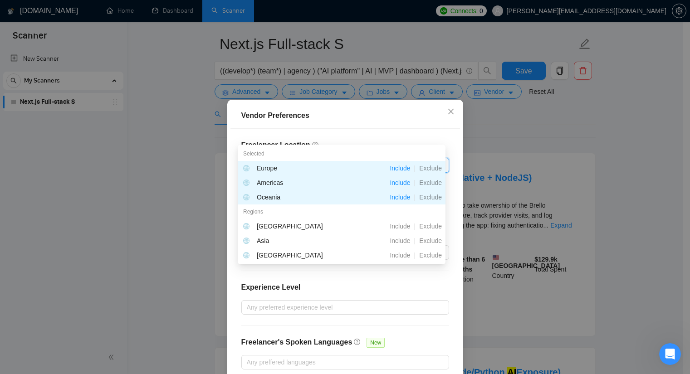
scroll to position [0, 0]
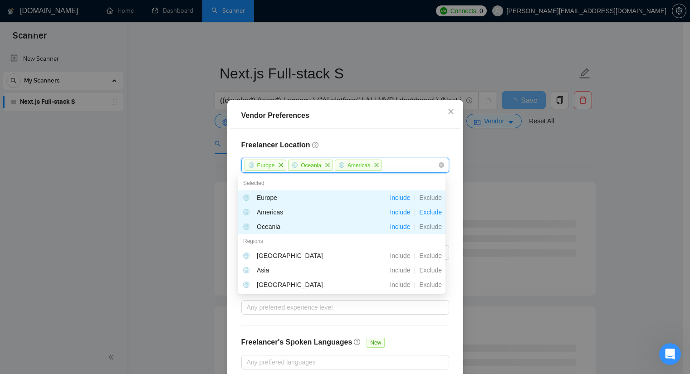
click at [434, 213] on span "Exclude" at bounding box center [431, 212] width 30 height 7
click at [432, 223] on span "Exclude" at bounding box center [431, 226] width 30 height 7
click at [325, 163] on icon "close" at bounding box center [327, 165] width 4 height 4
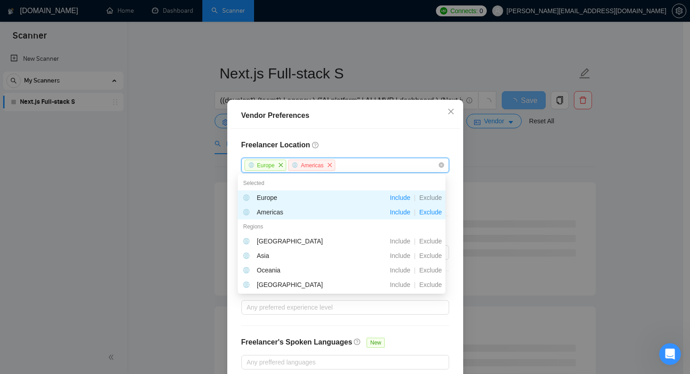
click at [407, 214] on span "Include" at bounding box center [400, 212] width 28 height 7
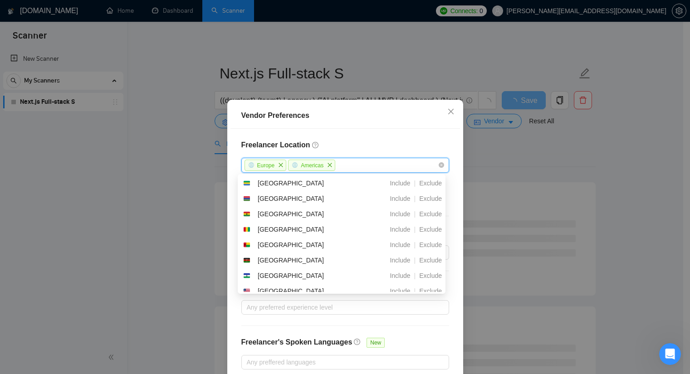
scroll to position [454, 0]
click at [430, 243] on span "Exclude" at bounding box center [431, 245] width 30 height 7
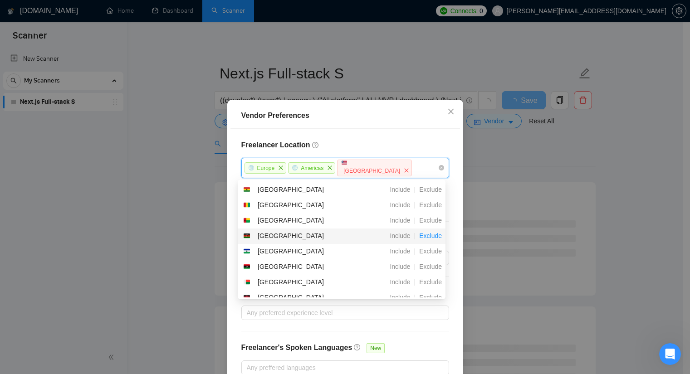
click at [434, 234] on span "Exclude" at bounding box center [431, 235] width 30 height 7
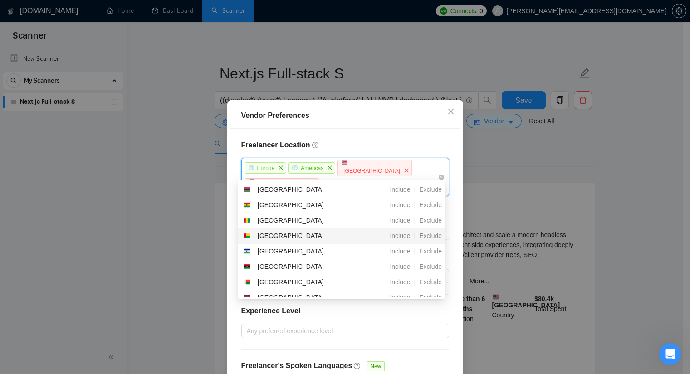
click at [434, 234] on span "Exclude" at bounding box center [431, 235] width 30 height 7
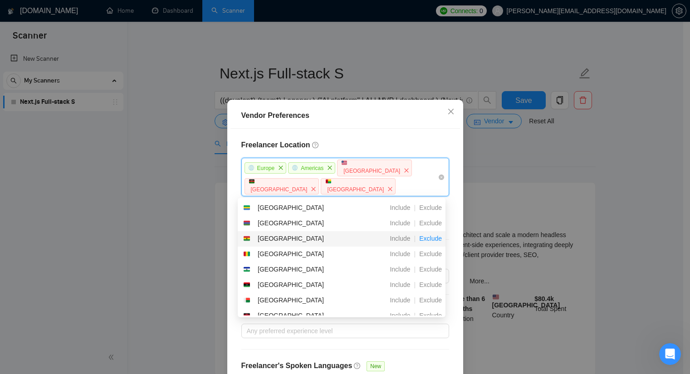
click at [434, 236] on span "Exclude" at bounding box center [431, 238] width 30 height 7
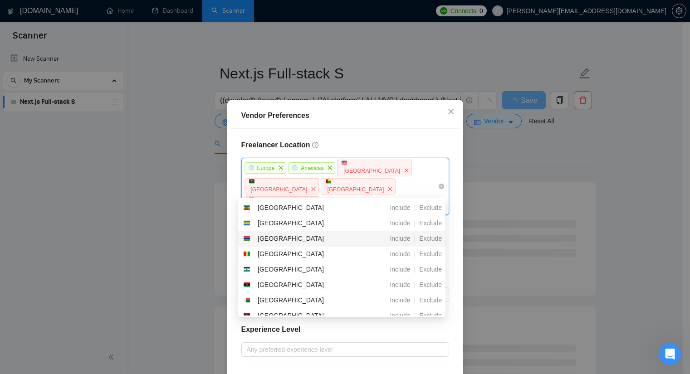
click at [434, 236] on span "Exclude" at bounding box center [431, 238] width 30 height 7
click at [432, 235] on span "Exclude" at bounding box center [431, 238] width 30 height 7
click at [431, 235] on span "Exclude" at bounding box center [431, 238] width 30 height 7
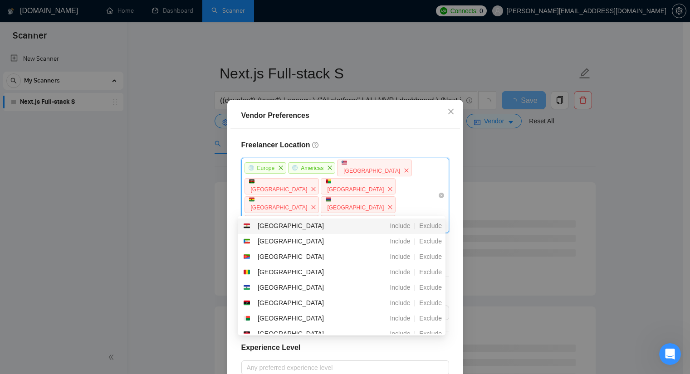
click at [385, 221] on span "close" at bounding box center [390, 226] width 10 height 10
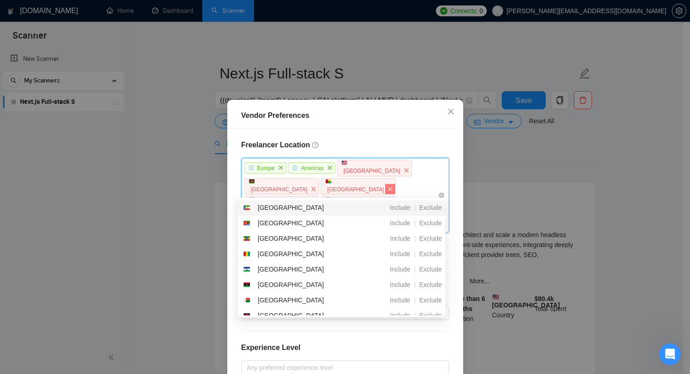
click at [388, 189] on icon "close" at bounding box center [390, 189] width 4 height 4
click at [308, 202] on span "close" at bounding box center [313, 207] width 10 height 10
click at [311, 205] on icon "close" at bounding box center [313, 207] width 5 height 5
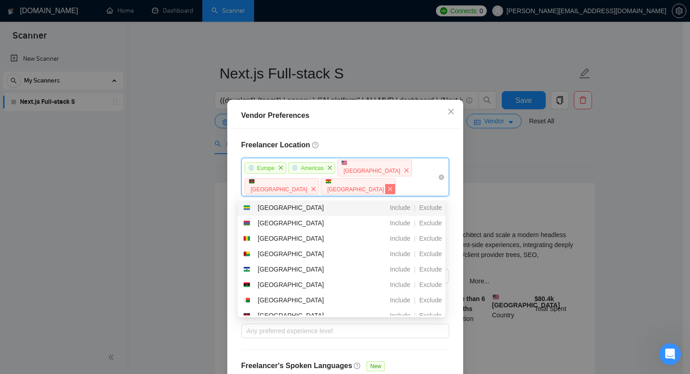
click at [388, 188] on icon "close" at bounding box center [390, 189] width 4 height 4
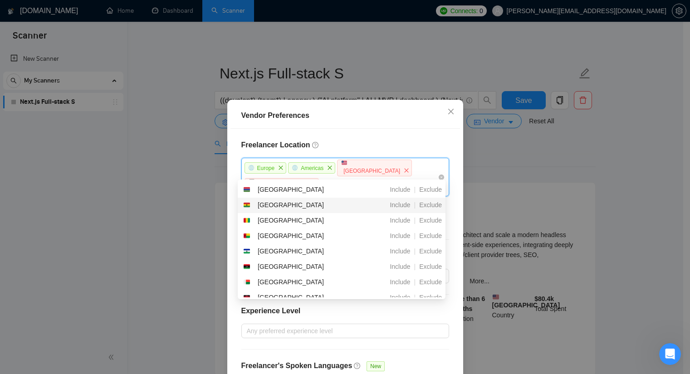
scroll to position [0, 0]
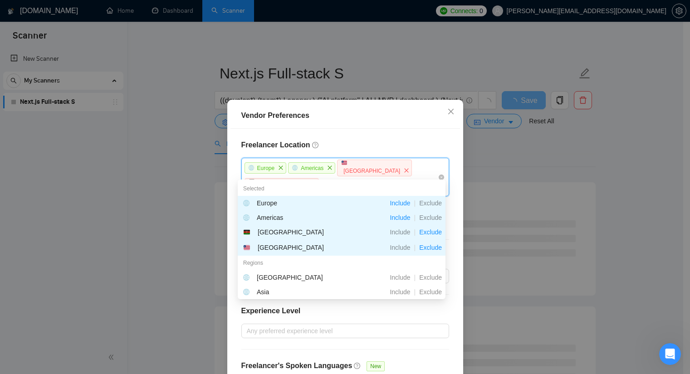
click at [412, 170] on div "Europe Americas Liberia Kenya" at bounding box center [341, 177] width 194 height 37
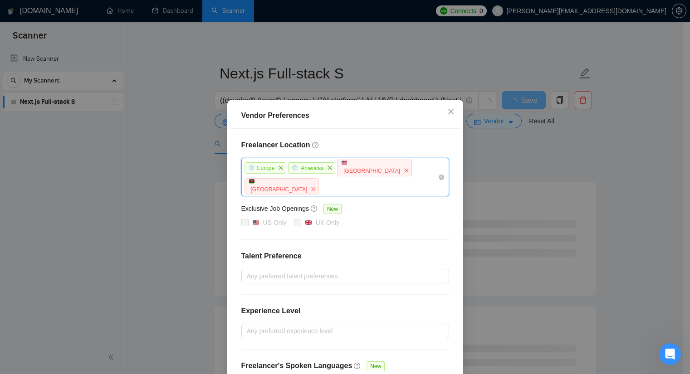
click at [410, 171] on div "Europe Americas Liberia Kenya" at bounding box center [341, 177] width 194 height 37
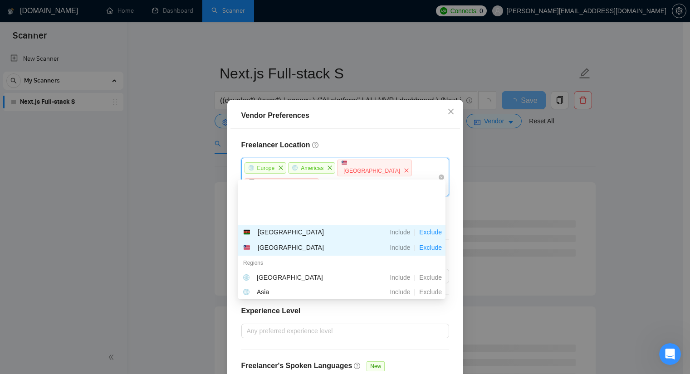
scroll to position [45, 0]
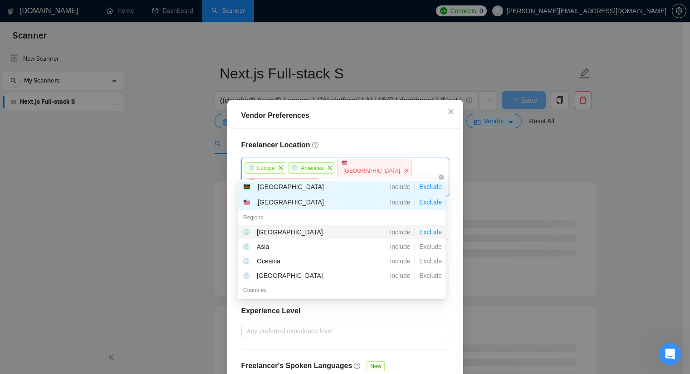
click at [427, 231] on span "Exclude" at bounding box center [431, 232] width 30 height 7
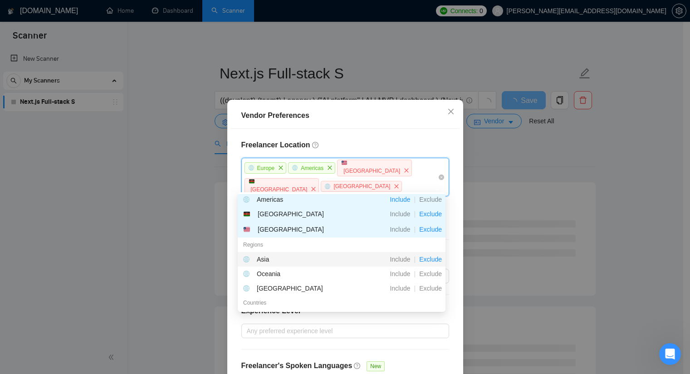
click at [425, 259] on span "Exclude" at bounding box center [431, 259] width 30 height 7
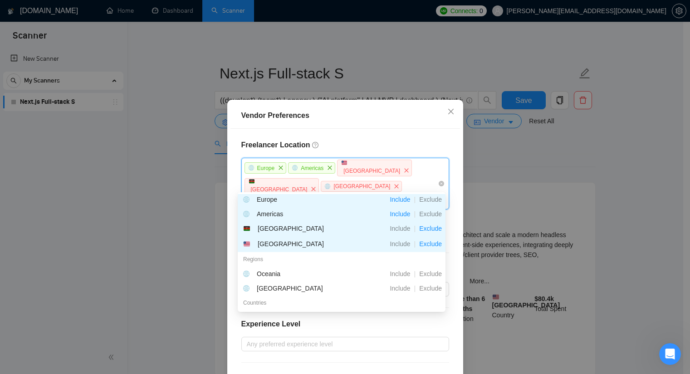
click at [454, 187] on div "Freelancer Location Europe, Americas, Liberia, Kenya, Africa, Asia Europe Ameri…" at bounding box center [345, 273] width 230 height 289
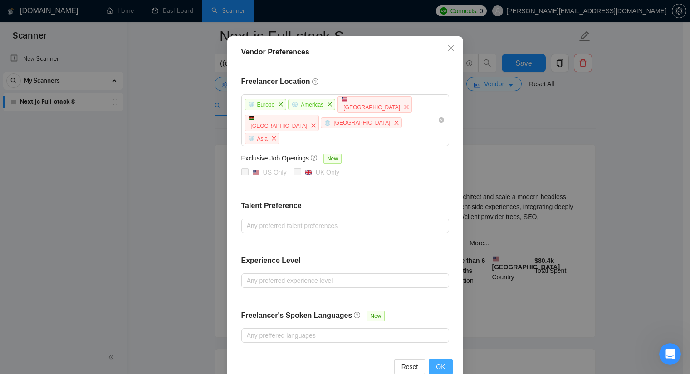
click at [429, 360] on button "OK" at bounding box center [441, 367] width 24 height 15
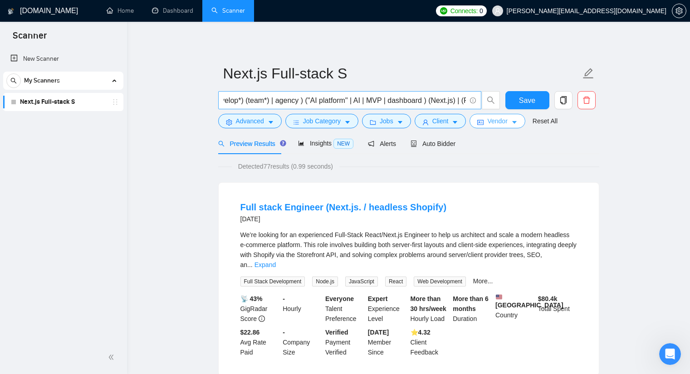
scroll to position [0, 29]
click at [411, 98] on input "((develop*) (team*) | agency ) ("AI platform" | AI | MVP | dashboard ) (Next.js…" at bounding box center [345, 100] width 242 height 11
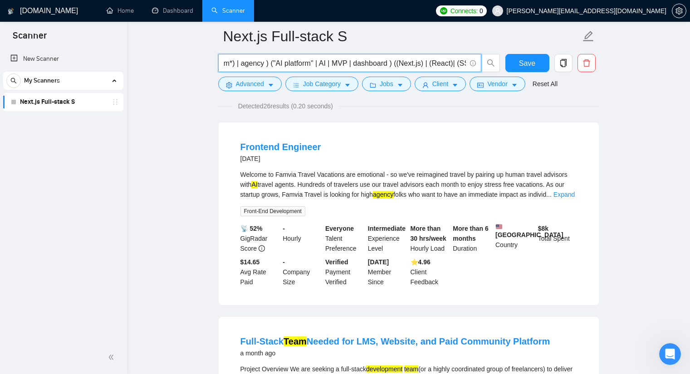
scroll to position [136, 0]
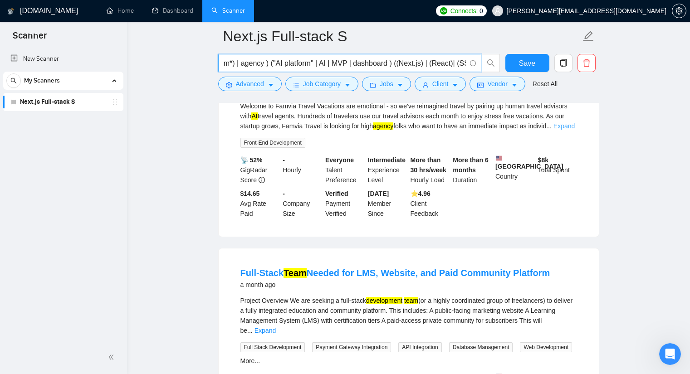
click at [559, 124] on link "Expand" at bounding box center [563, 125] width 21 height 7
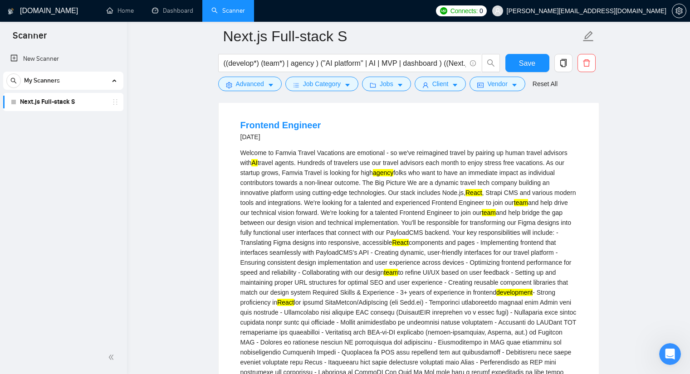
scroll to position [45, 0]
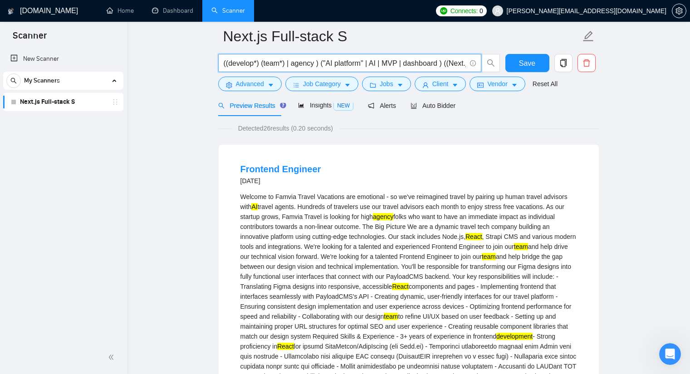
click at [454, 59] on input "((develop*) (team*) | agency ) ("AI platform" | AI | MVP | dashboard ) ((Next.j…" at bounding box center [345, 63] width 242 height 11
click at [464, 63] on input "((develop*) (team*) | agency ) ("AI platform" | AI | MVP | dashboard ) ((Next.j…" at bounding box center [345, 63] width 242 height 11
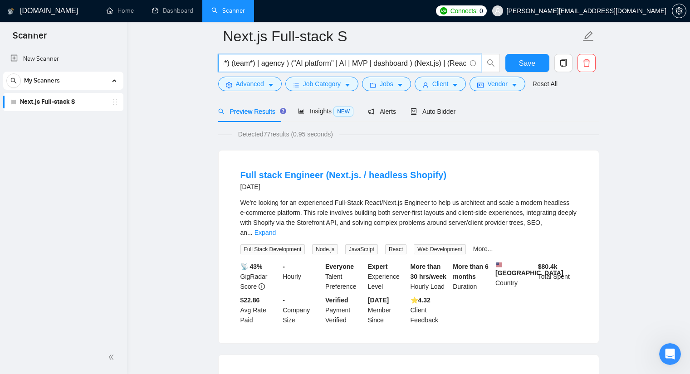
scroll to position [0, 0]
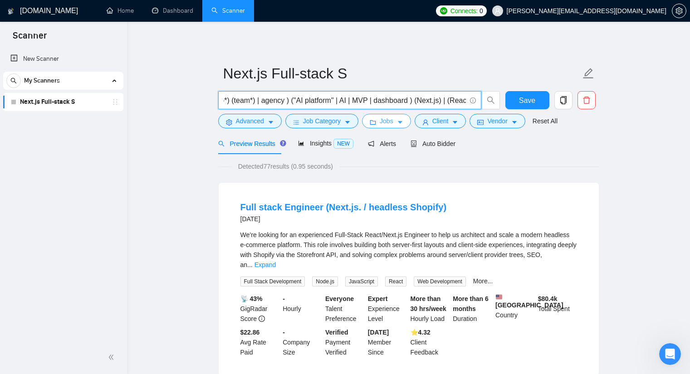
type input "((develop*) (team*) | agency ) ("AI platform" | AI | MVP | dashboard ) (Next.js…"
click at [388, 123] on span "Jobs" at bounding box center [387, 121] width 14 height 10
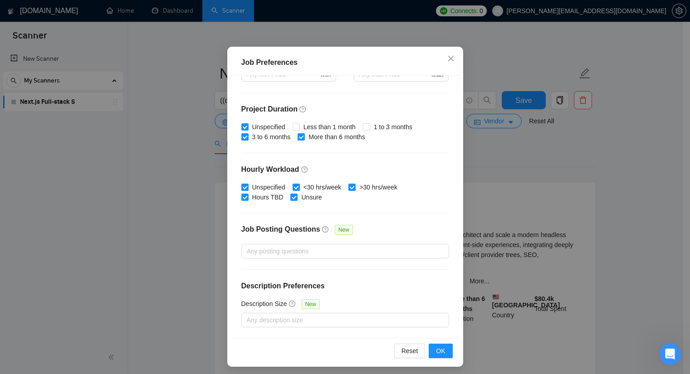
scroll to position [56, 0]
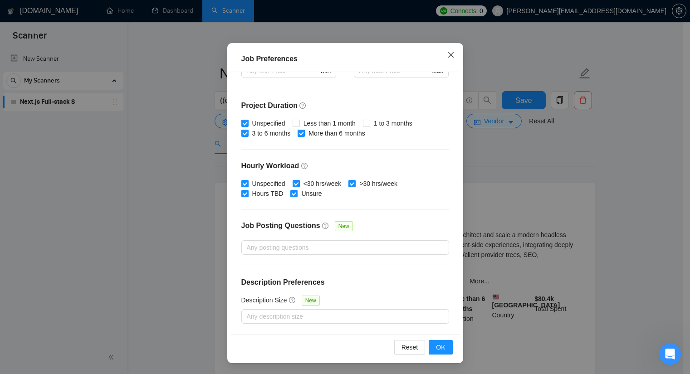
click at [447, 51] on span "Close" at bounding box center [451, 55] width 24 height 24
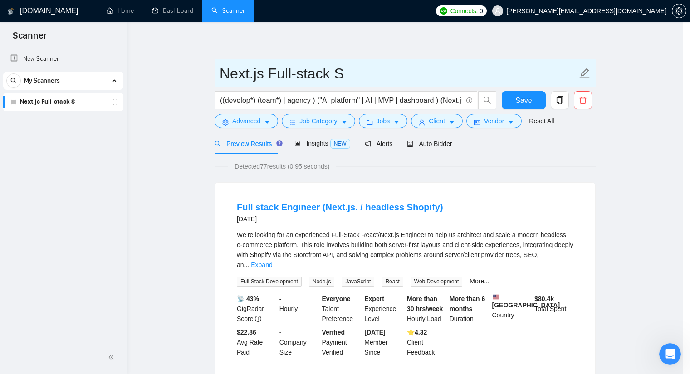
scroll to position [11, 0]
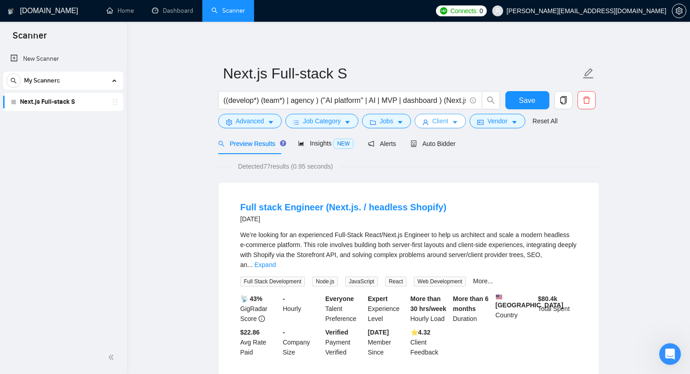
click at [435, 120] on span "Client" at bounding box center [440, 121] width 16 height 10
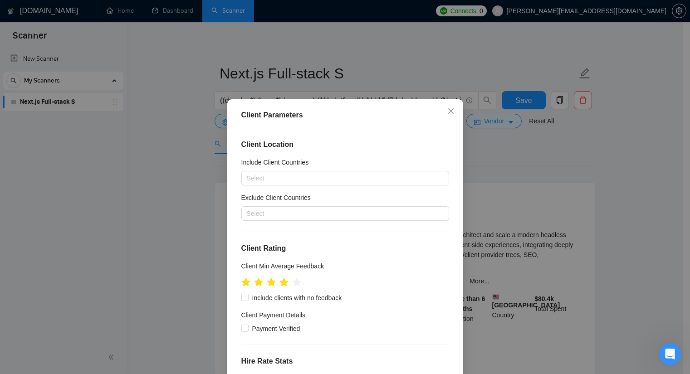
scroll to position [0, 0]
click at [279, 218] on div at bounding box center [341, 213] width 194 height 11
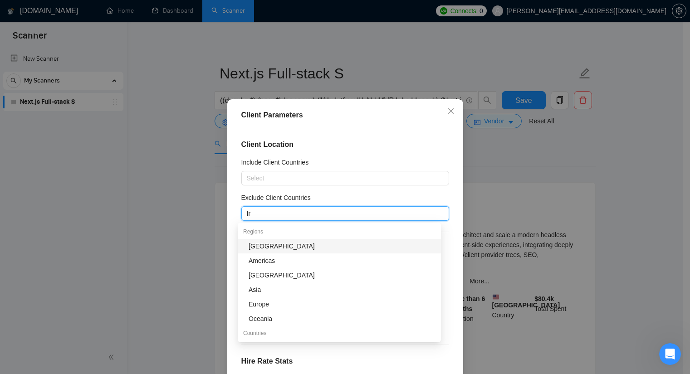
type input "Ind"
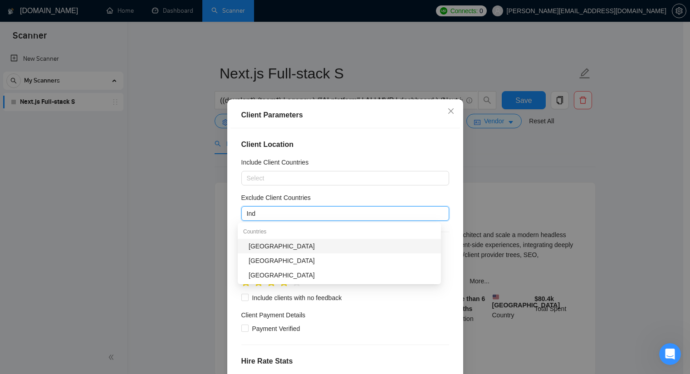
click at [273, 244] on div "[GEOGRAPHIC_DATA]" at bounding box center [342, 246] width 187 height 10
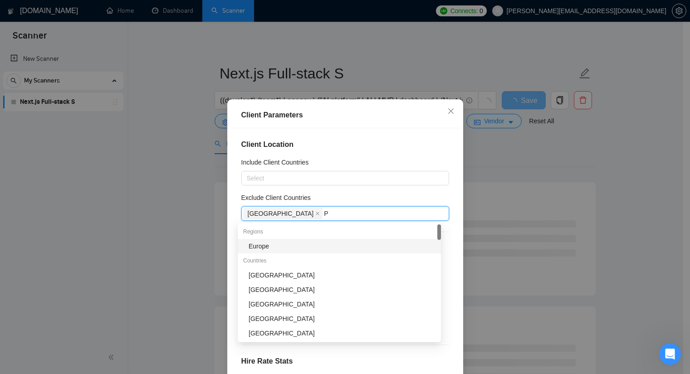
type input "Pa"
click at [268, 246] on div "[GEOGRAPHIC_DATA]" at bounding box center [342, 246] width 187 height 10
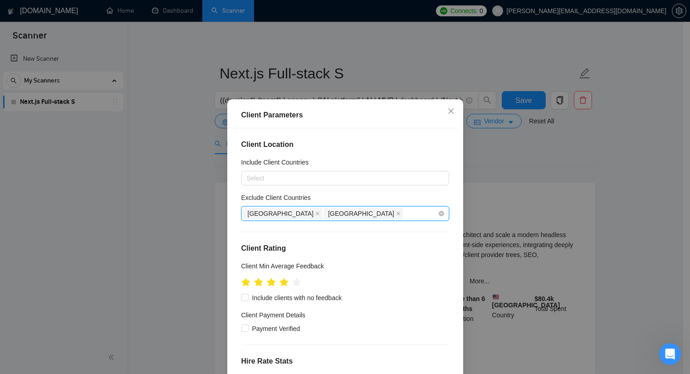
click at [319, 219] on div "India Pakistan" at bounding box center [341, 213] width 194 height 13
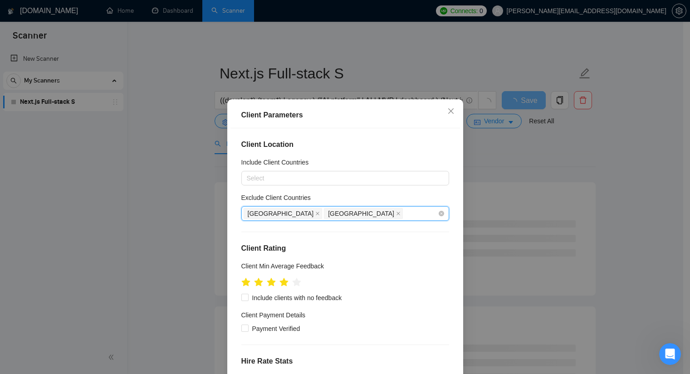
click at [321, 213] on div "India Pakistan" at bounding box center [341, 213] width 194 height 13
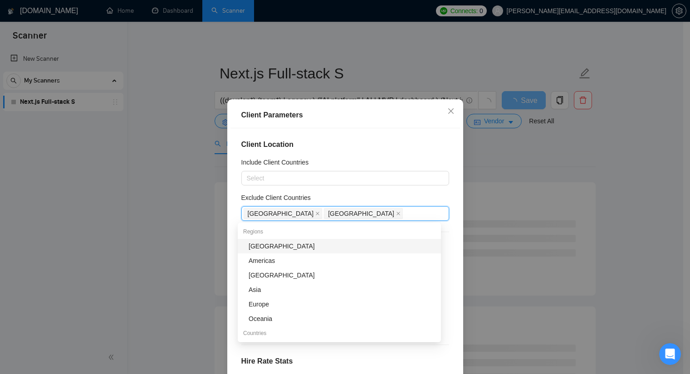
click at [339, 195] on div "Exclude Client Countries" at bounding box center [345, 200] width 208 height 14
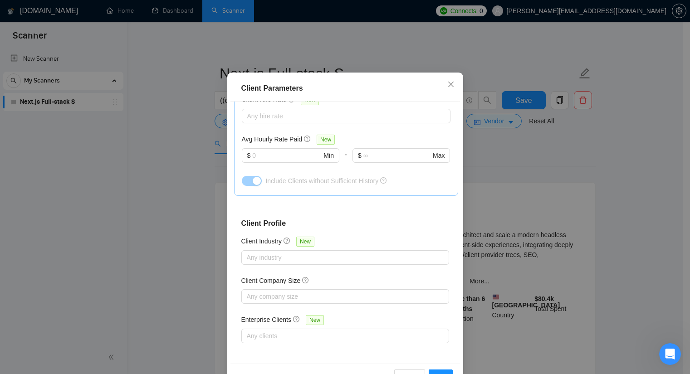
scroll to position [56, 0]
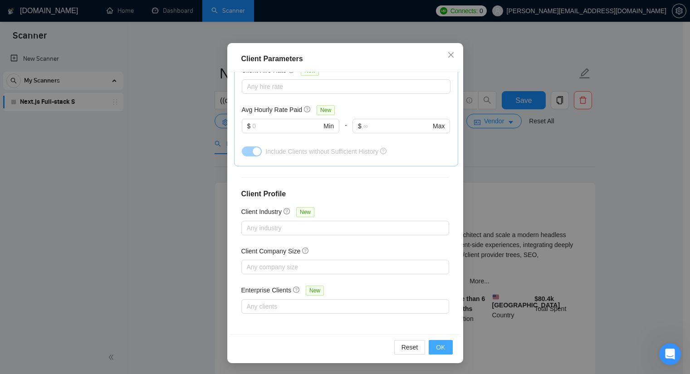
click at [437, 345] on span "OK" at bounding box center [440, 348] width 9 height 10
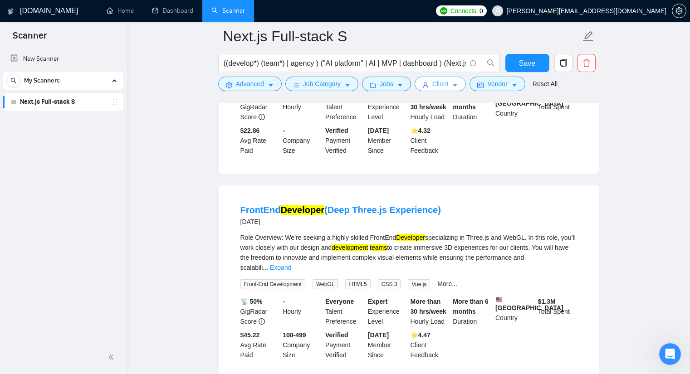
scroll to position [227, 0]
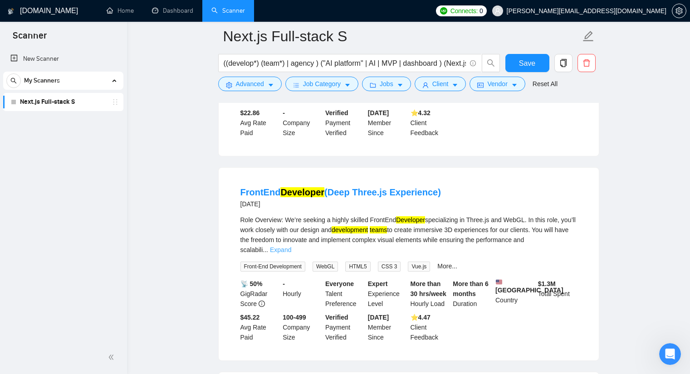
click at [291, 246] on link "Expand" at bounding box center [280, 249] width 21 height 7
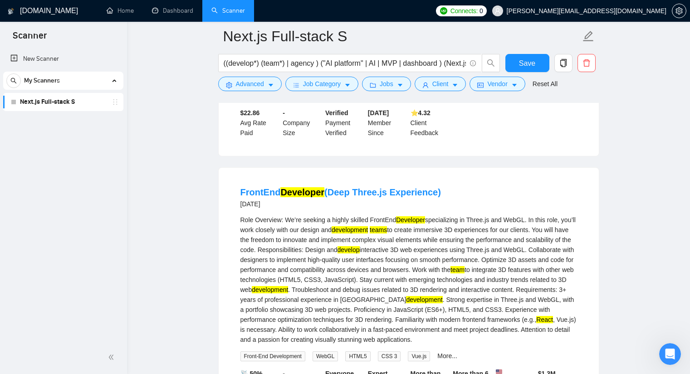
click at [536, 316] on mark "React" at bounding box center [544, 319] width 17 height 7
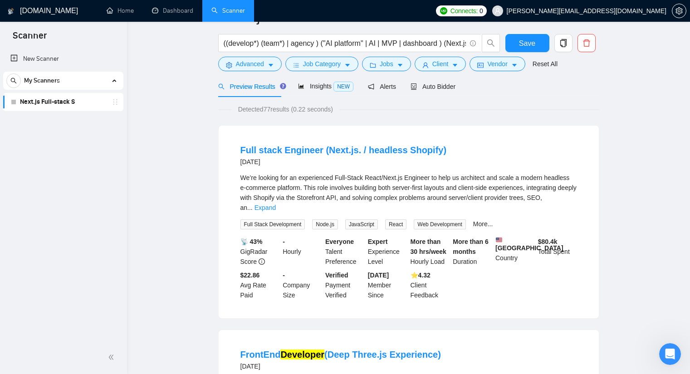
scroll to position [0, 0]
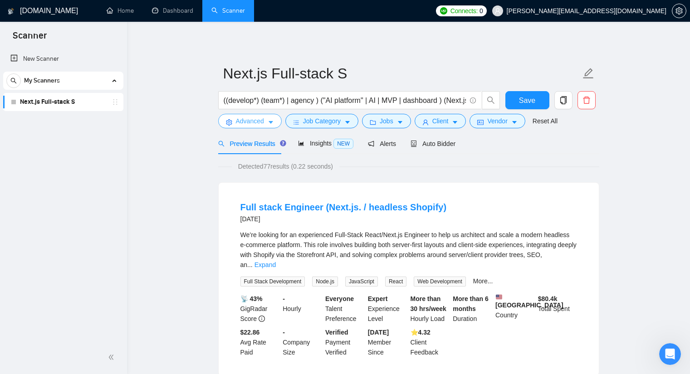
click at [273, 121] on icon "caret-down" at bounding box center [271, 122] width 6 height 6
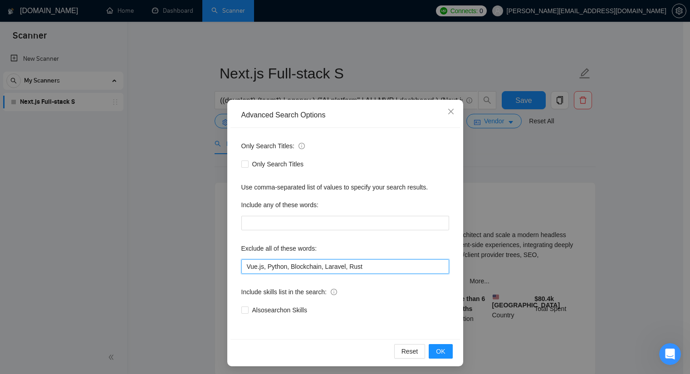
click at [258, 265] on input "Vue.js, Python, Blockchain, Laravel, Rust" at bounding box center [345, 267] width 208 height 15
click at [284, 268] on input "Vue.js , Python, Blockchain, Laravel, Rust" at bounding box center [345, 267] width 208 height 15
click at [318, 265] on input "Vue.js , Python , Blockchain, Laravel, Rust" at bounding box center [345, 267] width 208 height 15
click at [342, 268] on input "Vue.js , Python , Blockchain , Laravel, Rust" at bounding box center [345, 267] width 208 height 15
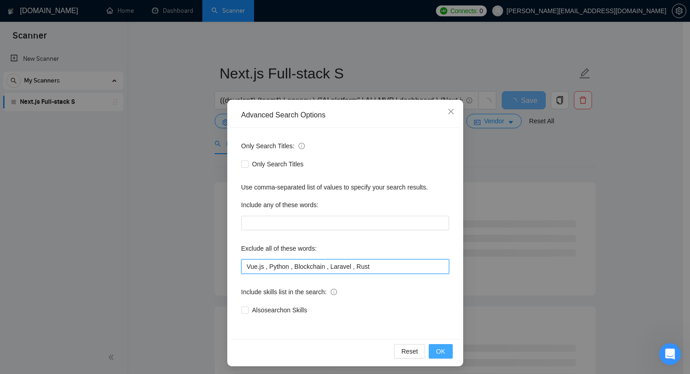
type input "Vue.js , Python , Blockchain , Laravel , Rust"
click at [436, 352] on span "OK" at bounding box center [440, 352] width 9 height 10
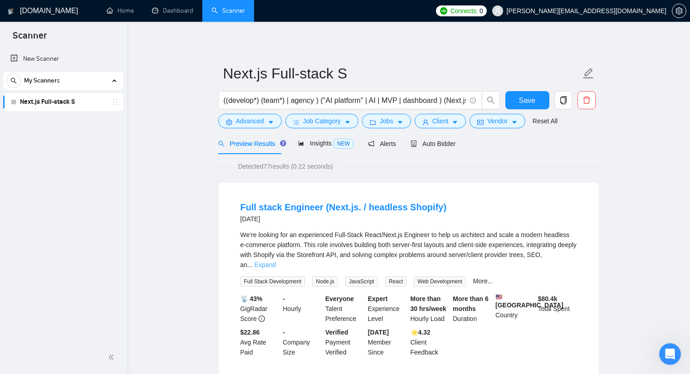
click at [276, 261] on link "Expand" at bounding box center [265, 264] width 21 height 7
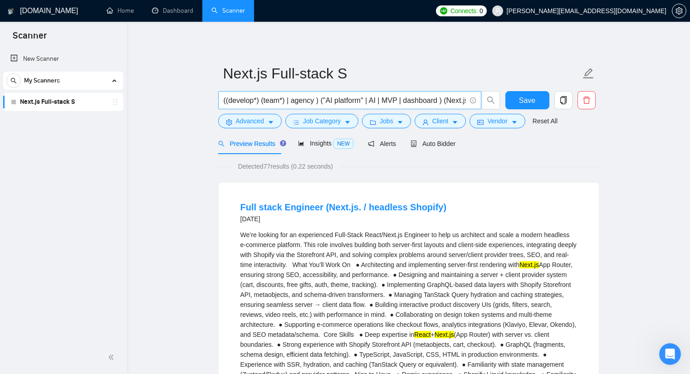
scroll to position [0, 29]
click at [437, 99] on input "((develop*) (team*) | agency ) ("AI platform" | AI | MVP | dashboard ) (Next.js…" at bounding box center [345, 100] width 242 height 11
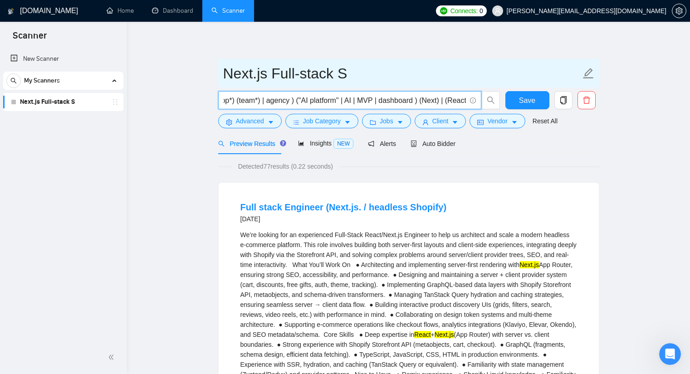
scroll to position [0, 23]
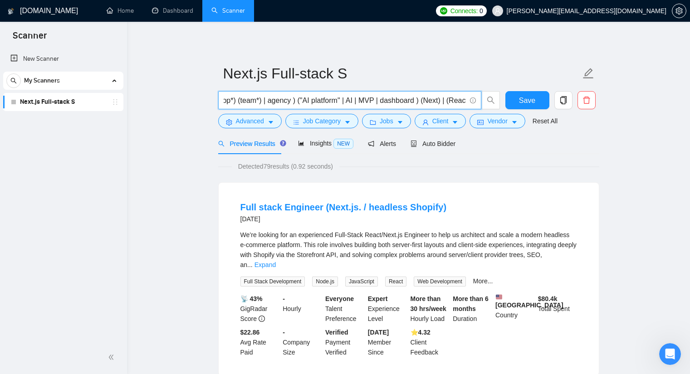
click at [435, 101] on input "((develop*) (team*) | agency ) ("AI platform" | AI | MVP | dashboard ) (Next) |…" at bounding box center [345, 100] width 242 height 11
click at [435, 99] on input "((develop*) (team*) | agency ) ("AI platform" | AI | MVP | dashboard ) (Next*) …" at bounding box center [345, 100] width 242 height 11
click at [416, 99] on input "((develop*) (team*) | agency ) ("AI platform" | AI | MVP | dashboard ) (Next*) …" at bounding box center [345, 100] width 242 height 11
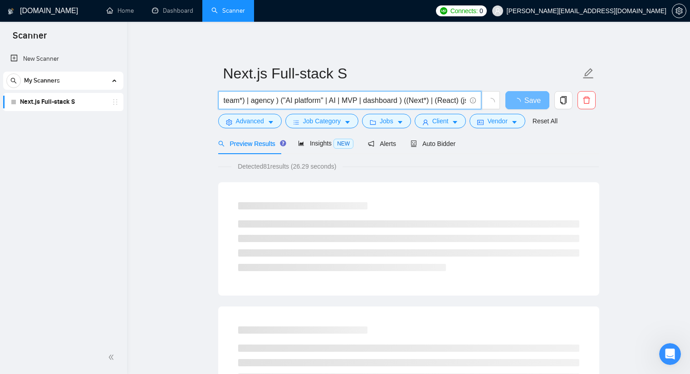
scroll to position [0, 42]
type input "((develop*) (team*) | agency ) ("AI platform" | AI | MVP | dashboard ) ((Next*)…"
click at [672, 350] on icon "Open Intercom Messenger" at bounding box center [668, 353] width 15 height 15
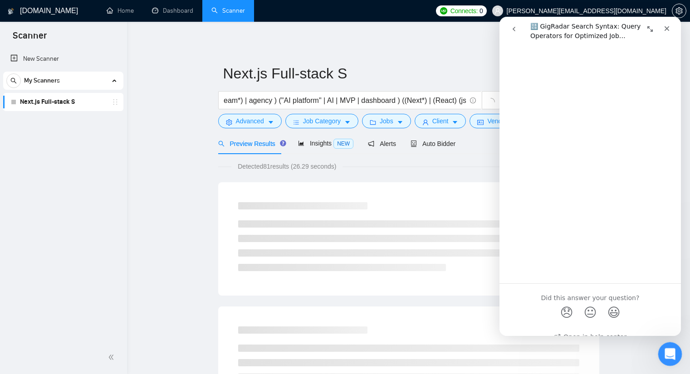
scroll to position [0, 0]
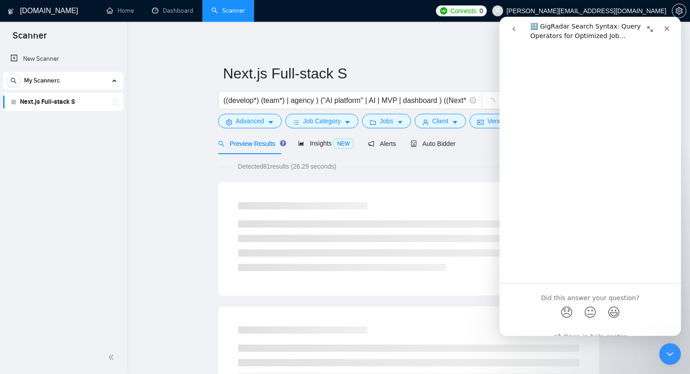
click at [517, 26] on icon "go back" at bounding box center [513, 28] width 7 height 7
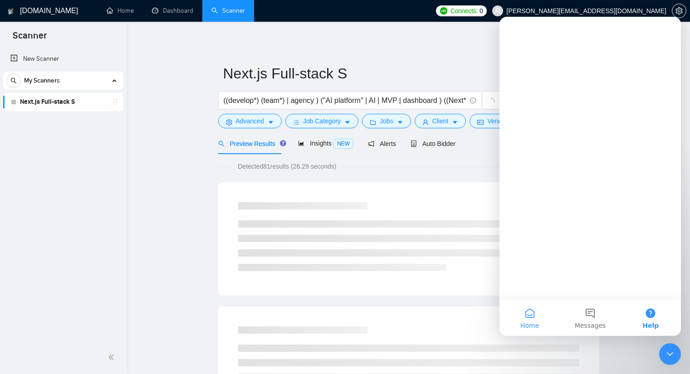
click at [525, 304] on button "Home" at bounding box center [529, 318] width 60 height 36
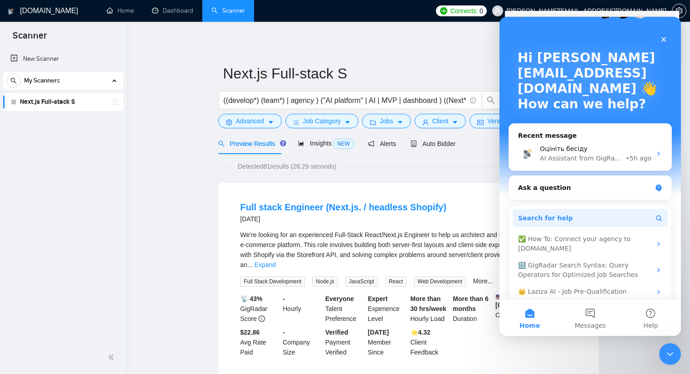
scroll to position [42, 0]
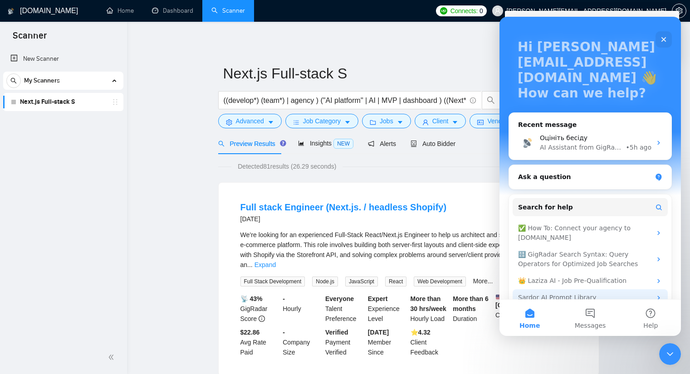
click at [589, 293] on div "Sardor AI Prompt Library" at bounding box center [584, 298] width 133 height 10
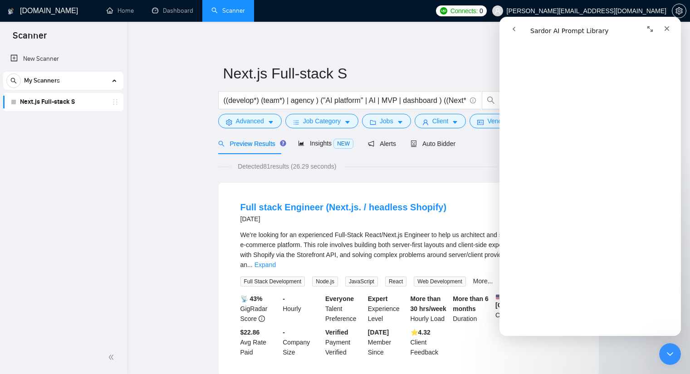
scroll to position [227, 0]
click at [366, 188] on div "Full stack Engineer (Next.js. / headless Shopify) 2 days ago We’re looking for …" at bounding box center [409, 279] width 380 height 193
click at [519, 28] on button "go back" at bounding box center [513, 28] width 17 height 17
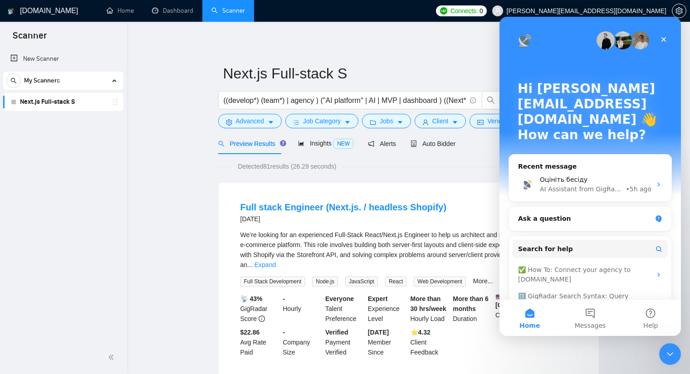
click at [663, 41] on icon "Close" at bounding box center [663, 39] width 7 height 7
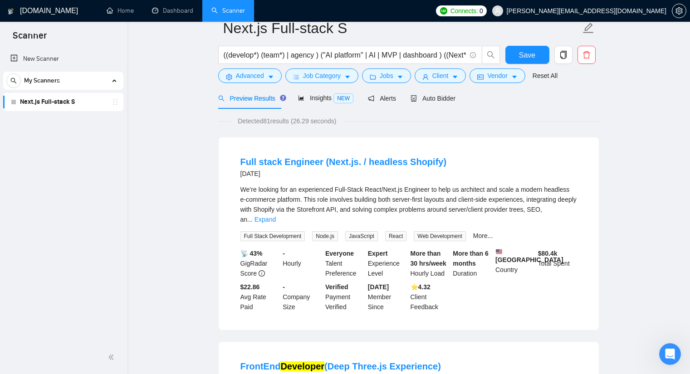
scroll to position [0, 0]
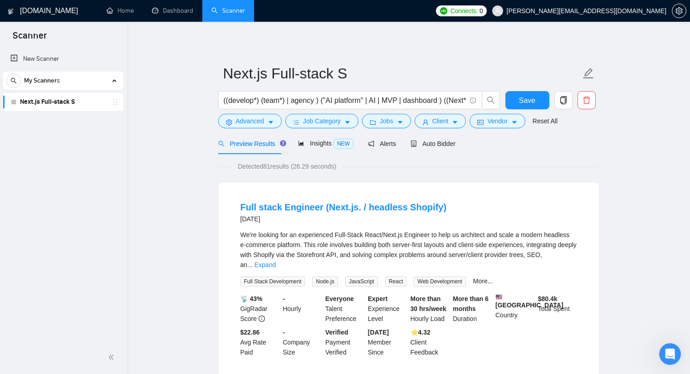
drag, startPoint x: 28, startPoint y: 54, endPoint x: 425, endPoint y: 54, distance: 396.5
click at [28, 54] on link "New Scanner" at bounding box center [63, 59] width 106 height 18
click at [519, 93] on button "Save" at bounding box center [527, 100] width 44 height 18
click at [71, 59] on link "New Scanner" at bounding box center [63, 59] width 106 height 18
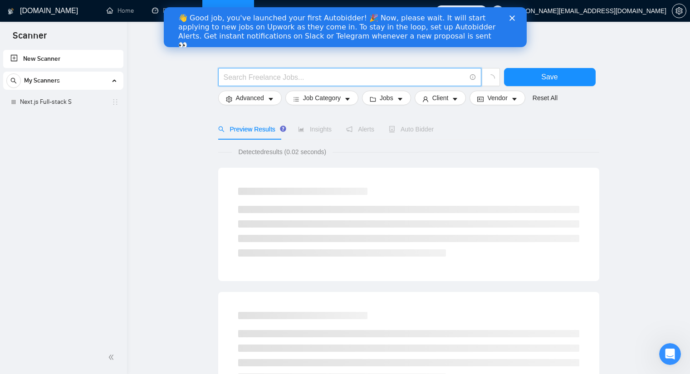
click at [311, 77] on input "text" at bounding box center [345, 77] width 242 height 11
paste input "(MERN*) | ((React*) | "react js") ((Node*) | "Node js" | fullstack | "full stac…"
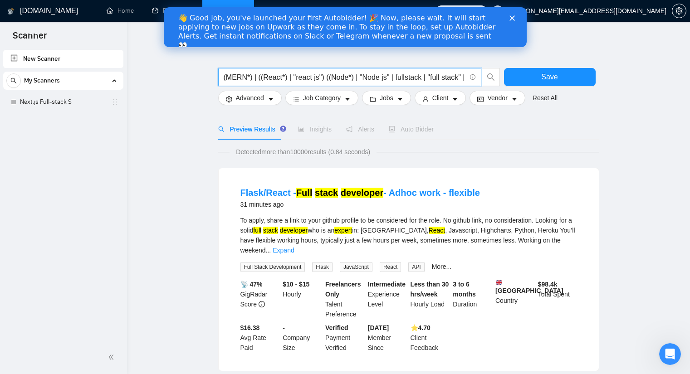
drag, startPoint x: 244, startPoint y: 76, endPoint x: 226, endPoint y: 77, distance: 17.7
click at [226, 77] on input "(MERN*) | ((React*) | "react js") ((Node*) | "Node js" | fullstack | "full stac…" at bounding box center [345, 77] width 242 height 11
click at [363, 76] on input "(Next*) | ((React*) | "react js") ((Node*) | "Node js" | fullstack | "full stac…" at bounding box center [345, 77] width 242 height 11
click at [349, 75] on input "(Next*) | ((React*) | "react js") ((Node*) | "Node js" | fullstack | "full stac…" at bounding box center [345, 77] width 242 height 11
click at [243, 77] on input "(Next*) | ((React*) | "react js") ((Node*) | "Node js" | fullstack | "full stac…" at bounding box center [345, 77] width 242 height 11
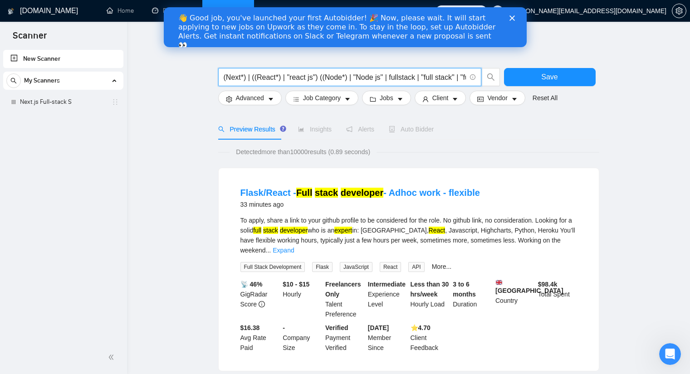
click at [245, 78] on input "(Next*) | ((React*) | "react js") ((Node*) | "Node js" | fullstack | "full stac…" at bounding box center [345, 77] width 242 height 11
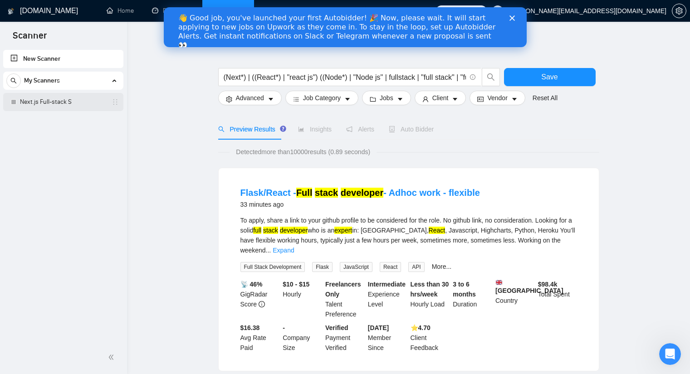
click at [63, 101] on link "Next.js Full-stack S" at bounding box center [63, 102] width 86 height 18
click at [291, 78] on input "(Next*) | ((React*) | "react js") ((Node*) | "Node js" | fullstack | "full stac…" at bounding box center [345, 77] width 242 height 11
click at [512, 13] on div "👋 Good job, you've launched your first Autobidder! 🎉 Now, please wait. It will …" at bounding box center [344, 32] width 363 height 42
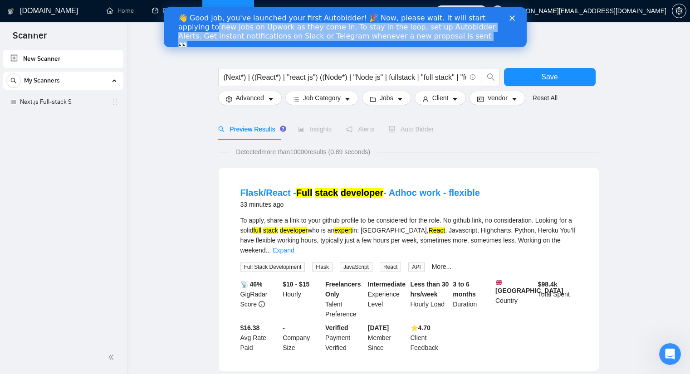
click at [512, 15] on div "👋 Good job, you've launched your first Autobidder! 🎉 Now, please wait. It will …" at bounding box center [344, 32] width 363 height 42
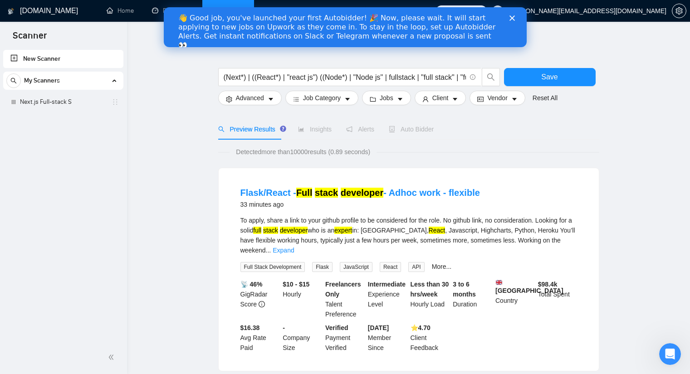
click at [511, 15] on icon "Close" at bounding box center [511, 17] width 5 height 5
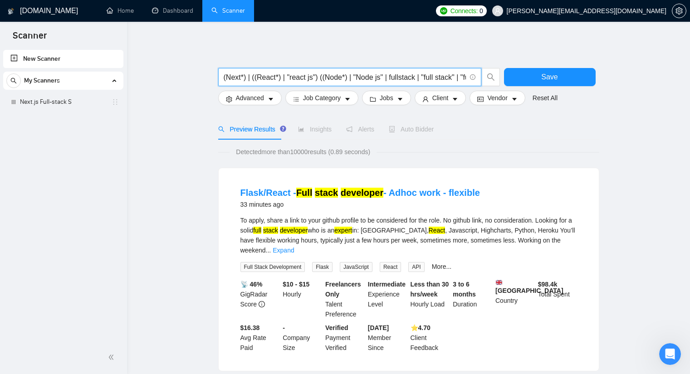
drag, startPoint x: 377, startPoint y: 77, endPoint x: 353, endPoint y: 79, distance: 24.6
click at [353, 79] on input "(Next*) | ((React*) | "react js") ((Node*) | "Node js" | fullstack | "full stac…" at bounding box center [345, 77] width 242 height 11
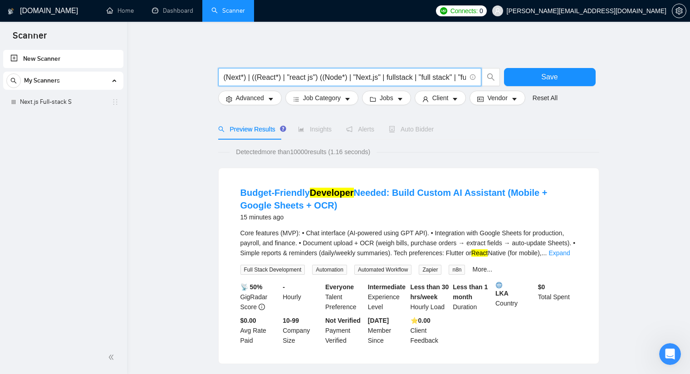
click at [401, 75] on input "(Next*) | ((React*) | "react js") ((Node*) | "Next.js" | fullstack | "full stac…" at bounding box center [345, 77] width 242 height 11
click at [371, 78] on input "(Next*) | ((React*) | "react js") ((Node*) | "Next.js" | fullstack | "full stac…" at bounding box center [345, 77] width 242 height 11
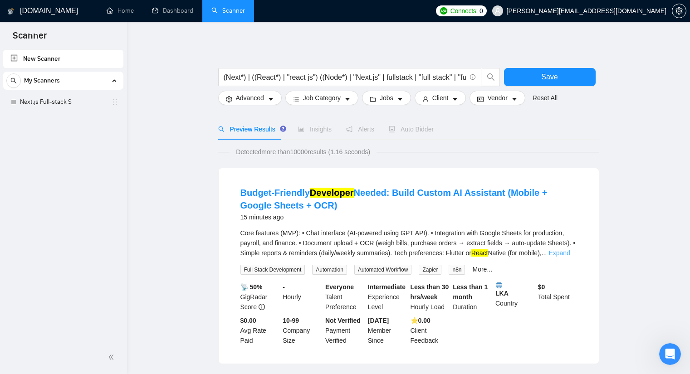
click at [551, 255] on link "Expand" at bounding box center [558, 253] width 21 height 7
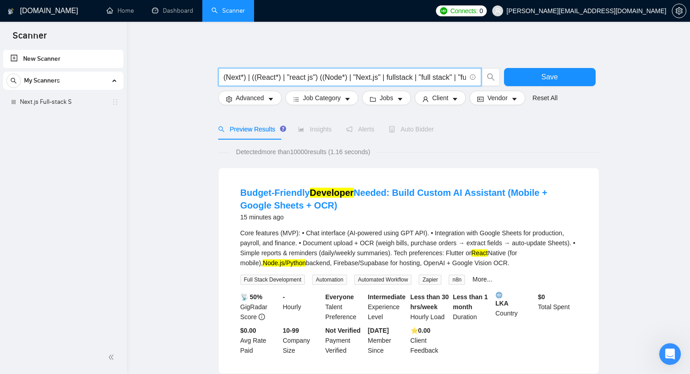
drag, startPoint x: 336, startPoint y: 77, endPoint x: 321, endPoint y: 78, distance: 15.0
click at [321, 78] on input "(Next*) | ((React*) | "react js") ((Node*) | "Next.js" | fullstack | "full stac…" at bounding box center [345, 77] width 242 height 11
drag, startPoint x: 338, startPoint y: 76, endPoint x: 322, endPoint y: 76, distance: 15.9
click at [322, 76] on input "(Next*) | ((React*) | "react js") ((Node*) | "Next.js" | fullstack | "full stac…" at bounding box center [345, 77] width 242 height 11
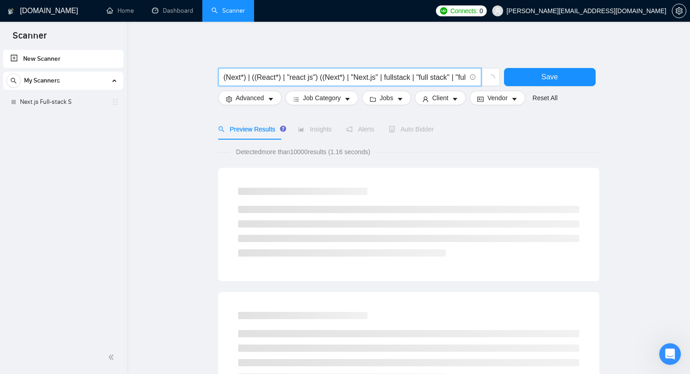
drag, startPoint x: 370, startPoint y: 77, endPoint x: 350, endPoint y: 78, distance: 20.4
click at [350, 78] on input "(Next*) | ((React*) | "react js") ((Next*) | "Next.js" | fullstack | "full stac…" at bounding box center [345, 77] width 242 height 11
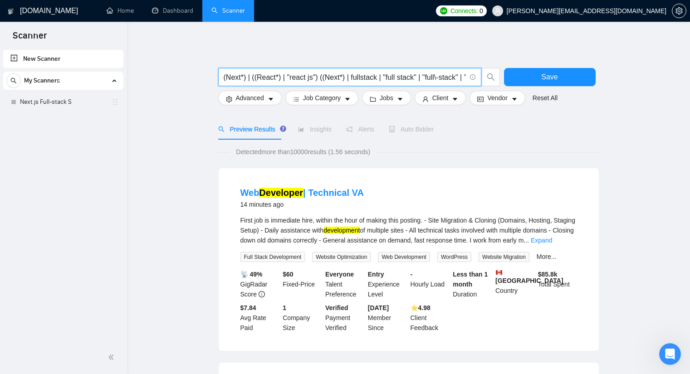
click at [239, 78] on input "(Next*) | ((React*) | "react js") ((Next*) | fullstack | "full stack" | "full\-…" at bounding box center [345, 77] width 242 height 11
drag, startPoint x: 273, startPoint y: 76, endPoint x: 258, endPoint y: 76, distance: 15.0
click at [258, 76] on input "(Next*) | ((React*) | "react js") ((Next*) | fullstack | "full stack" | "full\-…" at bounding box center [345, 77] width 242 height 11
click at [552, 240] on link "Expand" at bounding box center [541, 240] width 21 height 7
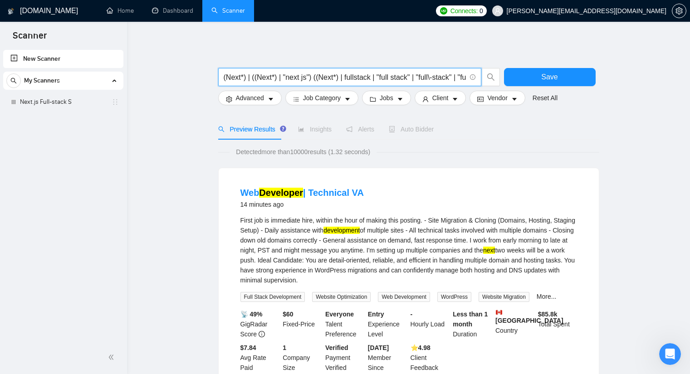
click at [274, 77] on input "(Next*) | ((Next*) | "next js") ((Next*) | fullstack | "full stack" | "full\-st…" at bounding box center [345, 77] width 242 height 11
paste input "Next.js"
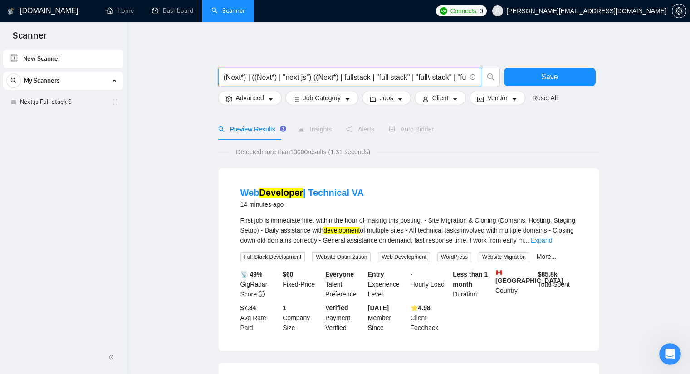
paste input "MERN*) | ((React*) | "react js") ((Node*) | "Node js""
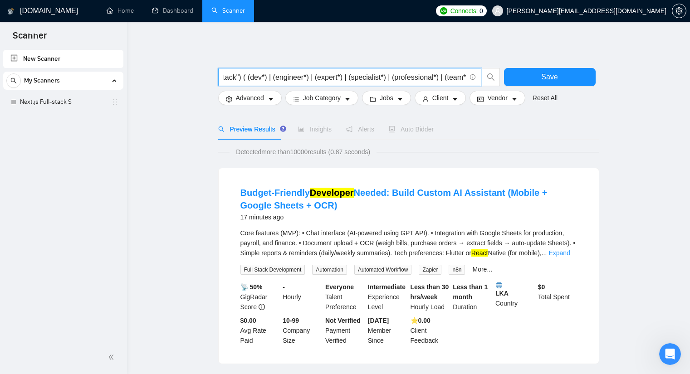
click at [383, 72] on input "(MERN*) | ((React*) | "react js") ((Node*) | "Node js" | fullstack | "full stac…" at bounding box center [345, 77] width 242 height 11
drag, startPoint x: 245, startPoint y: 77, endPoint x: 226, endPoint y: 76, distance: 19.5
click at [226, 76] on input "(MERN*) | ((React*) | "react js") ((Node*) | "Node js" | fullstack | "full stac…" at bounding box center [345, 77] width 242 height 11
drag, startPoint x: 256, startPoint y: 77, endPoint x: 219, endPoint y: 79, distance: 37.2
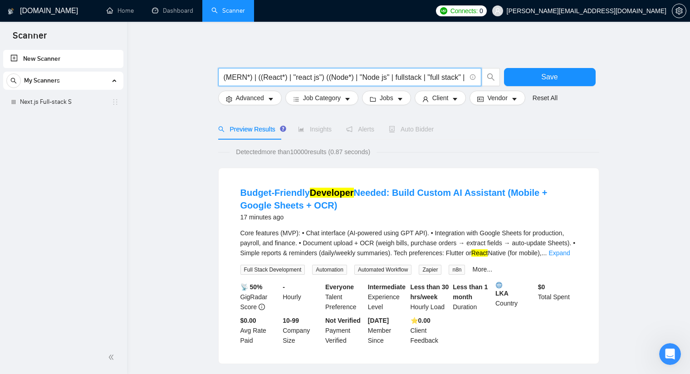
click at [219, 79] on span "(MERN*) | ((React*) | "react js") ((Node*) | "Node js" | fullstack | "full stac…" at bounding box center [349, 77] width 263 height 18
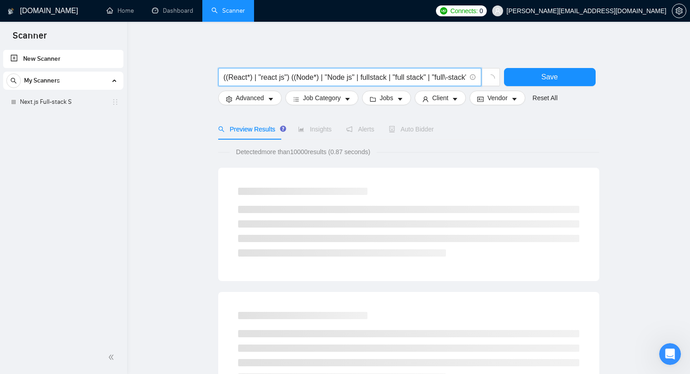
drag, startPoint x: 244, startPoint y: 77, endPoint x: 230, endPoint y: 76, distance: 13.2
click at [228, 77] on input "((React*) | "react js") ((Node*) | "Node js" | fullstack | "full stack" | "full…" at bounding box center [345, 77] width 242 height 11
click at [243, 75] on input "((React*) | "react js") ((Node*) | "Node js" | fullstack | "full stack" | "full…" at bounding box center [345, 77] width 242 height 11
click at [243, 78] on input "((React*) | "react js") ((Node*) | "Node js" | fullstack | "full stack" | "full…" at bounding box center [345, 77] width 242 height 11
click at [246, 78] on input "((React*) | "react js") ((Node*) | "Node js" | fullstack | "full stack" | "full…" at bounding box center [345, 77] width 242 height 11
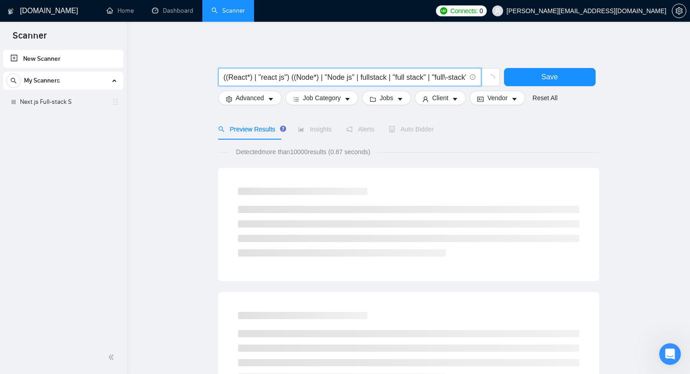
drag, startPoint x: 245, startPoint y: 78, endPoint x: 228, endPoint y: 78, distance: 16.8
click at [228, 78] on input "((React*) | "react js") ((Node*) | "Node js" | fullstack | "full stack" | "full…" at bounding box center [345, 77] width 242 height 11
drag, startPoint x: 270, startPoint y: 75, endPoint x: 263, endPoint y: 75, distance: 7.7
click at [263, 75] on input "((Next*) | "react js") ((Node*) | "Node js" | fullstack | "full stack" | "full\…" at bounding box center [345, 77] width 242 height 11
drag, startPoint x: 271, startPoint y: 75, endPoint x: 256, endPoint y: 76, distance: 15.0
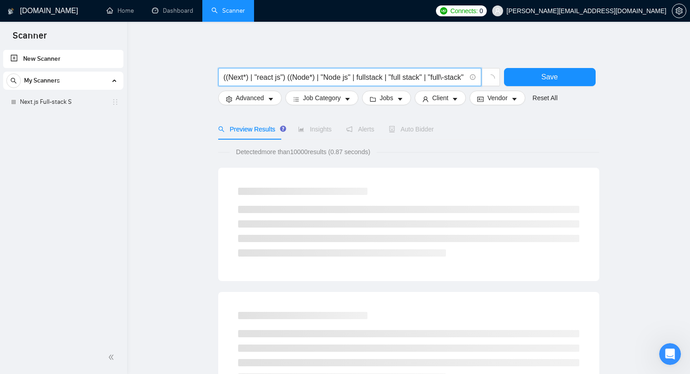
click at [256, 76] on input "((Next*) | "react js") ((Node*) | "Node js" | fullstack | "full stack" | "full\…" at bounding box center [345, 77] width 242 height 11
drag, startPoint x: 306, startPoint y: 76, endPoint x: 288, endPoint y: 78, distance: 18.2
click at [288, 78] on input "((Next*) | "next js") ((Node*) | "Node js" | fullstack | "full stack" | "full\-…" at bounding box center [345, 77] width 242 height 11
drag, startPoint x: 337, startPoint y: 78, endPoint x: 320, endPoint y: 77, distance: 16.8
click at [320, 77] on input "((Next*) | "next js") ((React*) | "Node js" | fullstack | "full stack" | "full\…" at bounding box center [345, 77] width 242 height 11
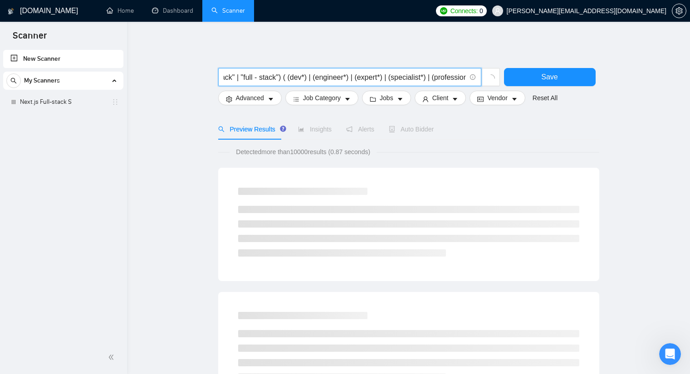
scroll to position [0, 268]
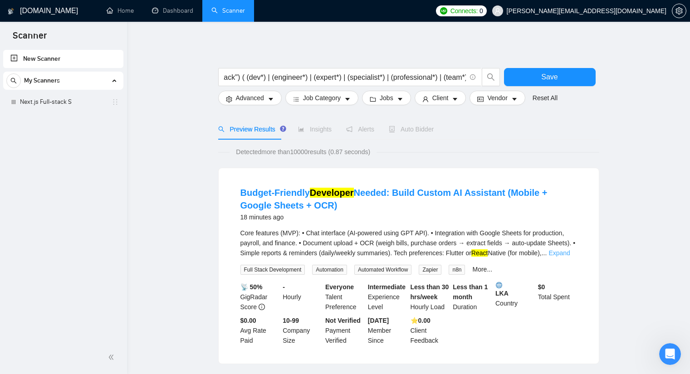
click at [560, 255] on link "Expand" at bounding box center [558, 253] width 21 height 7
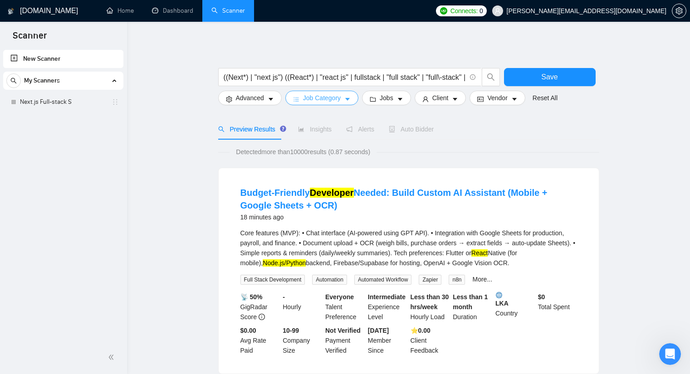
click at [311, 96] on span "Job Category" at bounding box center [322, 98] width 38 height 10
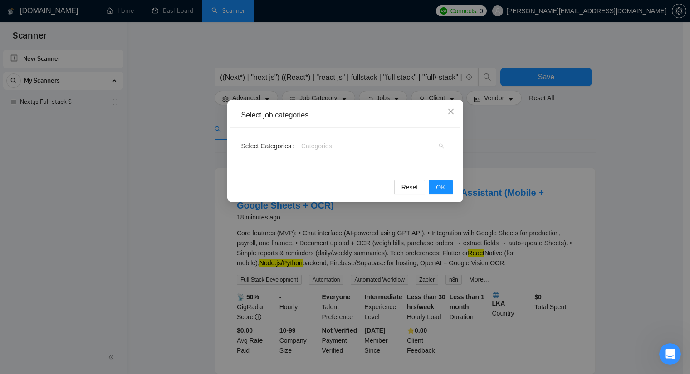
click at [353, 145] on div at bounding box center [369, 145] width 138 height 7
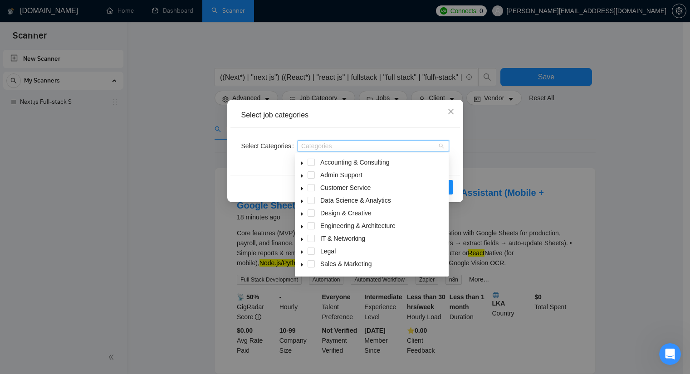
scroll to position [35, 0]
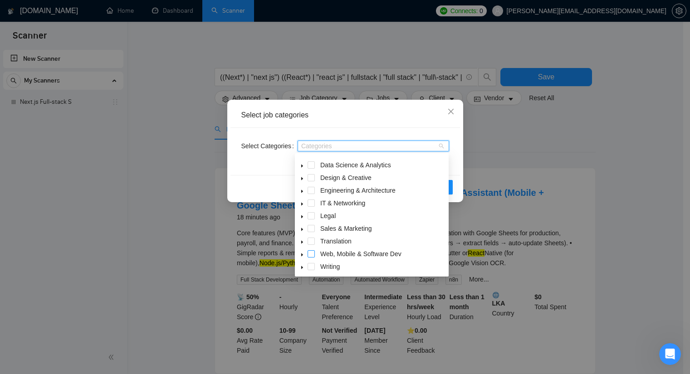
click at [309, 255] on span at bounding box center [311, 253] width 7 height 7
click at [251, 170] on div "Select Categories Web, Mobile & Software Dev" at bounding box center [345, 151] width 230 height 47
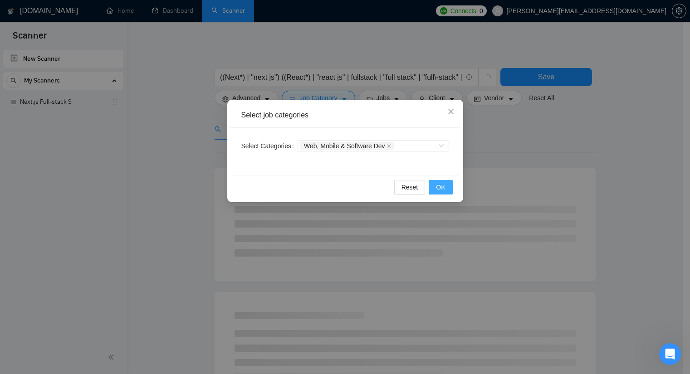
click at [438, 188] on span "OK" at bounding box center [440, 187] width 9 height 10
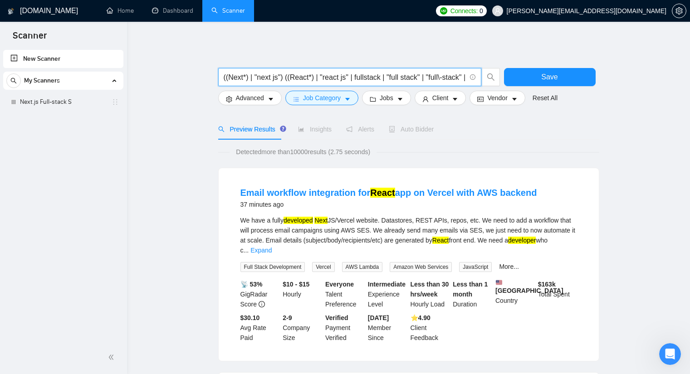
click at [411, 76] on input "((Next*) | "next js") ((React*) | "react js" | fullstack | "full stack" | "full…" at bounding box center [345, 77] width 242 height 11
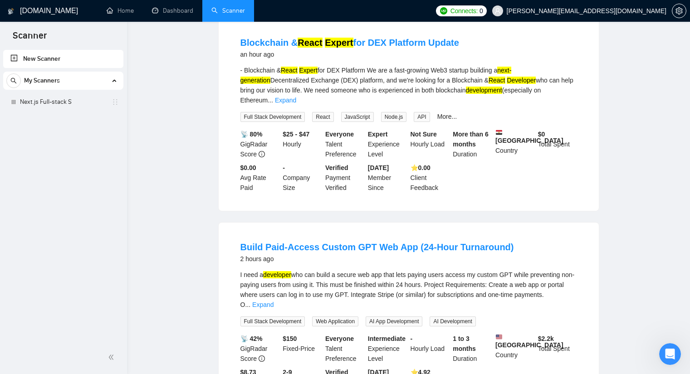
scroll to position [0, 0]
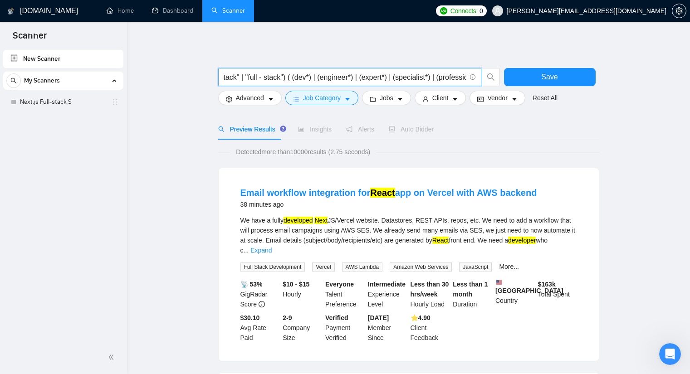
click at [404, 73] on input "((Next*) | "next js") ((React*) | "react js" | fullstack | "full stack" | "full…" at bounding box center [345, 77] width 242 height 11
click at [284, 76] on input "((Next*) | "next js") ((React*) | "react js" | fullstack | "full stack" | "full…" at bounding box center [345, 77] width 242 height 11
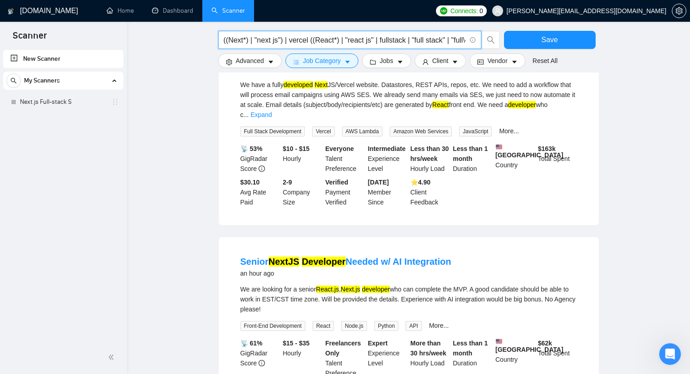
scroll to position [181, 0]
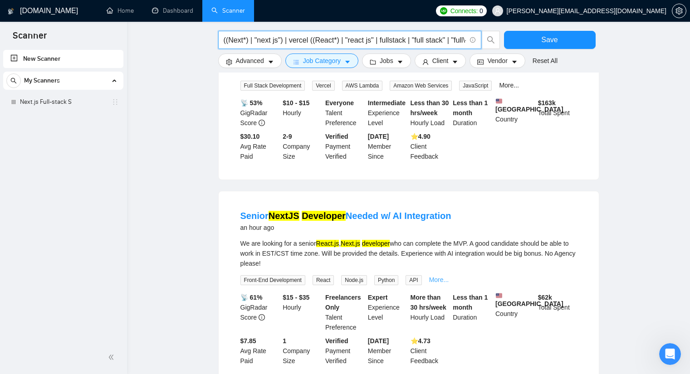
click at [440, 276] on link "More..." at bounding box center [439, 279] width 20 height 7
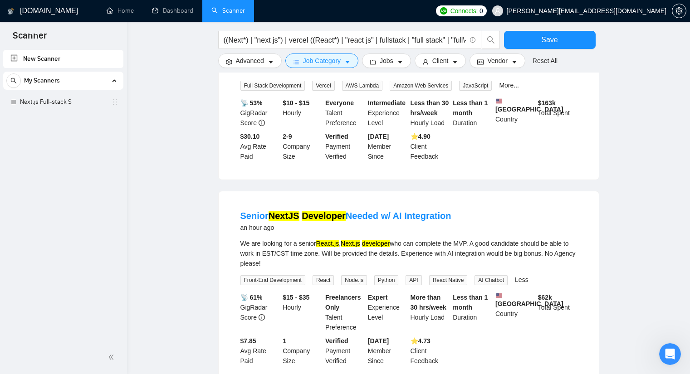
click at [516, 276] on link "Less" at bounding box center [522, 279] width 14 height 7
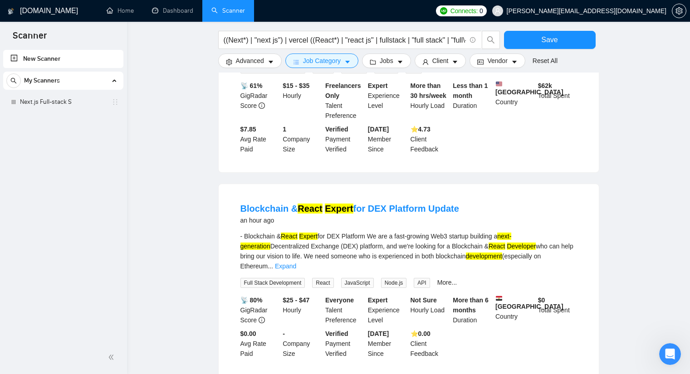
scroll to position [408, 0]
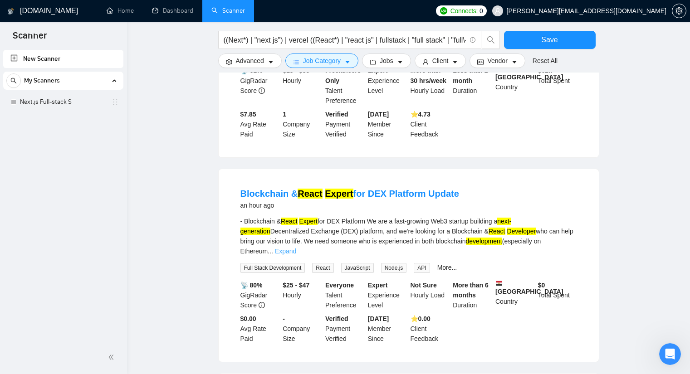
click at [296, 248] on link "Expand" at bounding box center [285, 251] width 21 height 7
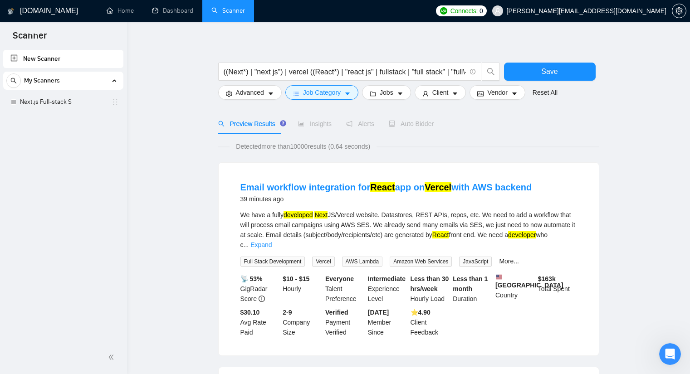
scroll to position [0, 0]
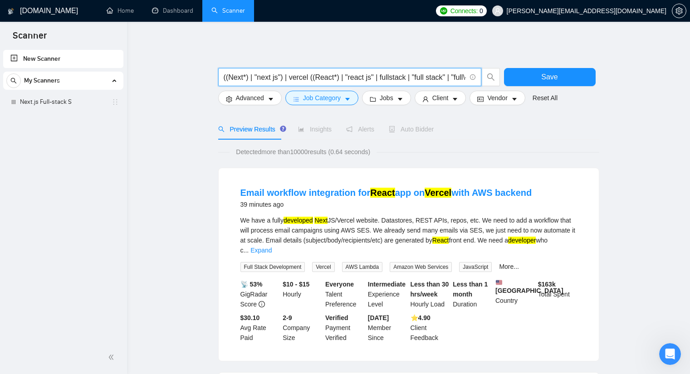
drag, startPoint x: 308, startPoint y: 76, endPoint x: 289, endPoint y: 83, distance: 20.2
click at [289, 83] on span "((Next*) | "next js") | vercel ((React*) | "react js" | fullstack | "full stack…" at bounding box center [349, 77] width 263 height 18
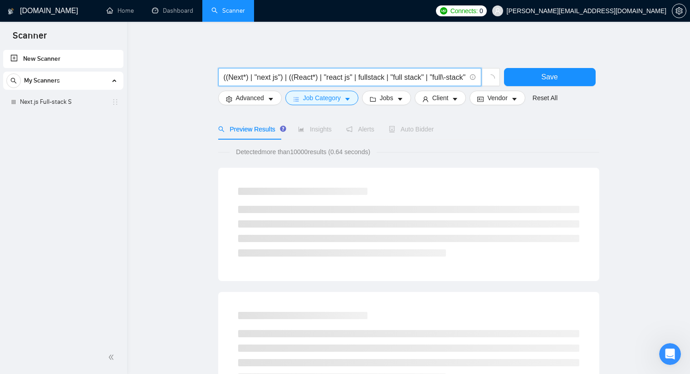
click at [281, 75] on input "((Next*) | "next js") | ((React*) | "react js" | fullstack | "full stack" | "fu…" at bounding box center [345, 77] width 242 height 11
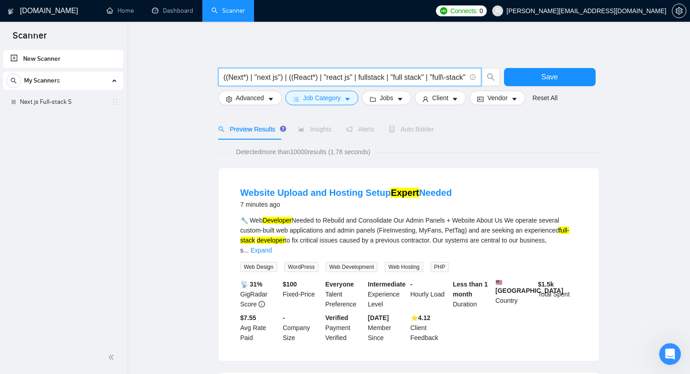
click at [248, 78] on input "((Next*) | "next js") | ((React*) | "react js" | fullstack | "full stack" | "fu…" at bounding box center [345, 77] width 242 height 11
click at [280, 76] on input "((Next*) | "next js") | ((React*) | "react js" | fullstack | "full stack" | "fu…" at bounding box center [345, 77] width 242 height 11
type input "((Next*) | "next js" | vercel) | ((React*) | "react js" | fullstack | "full sta…"
click at [272, 247] on link "Expand" at bounding box center [260, 250] width 21 height 7
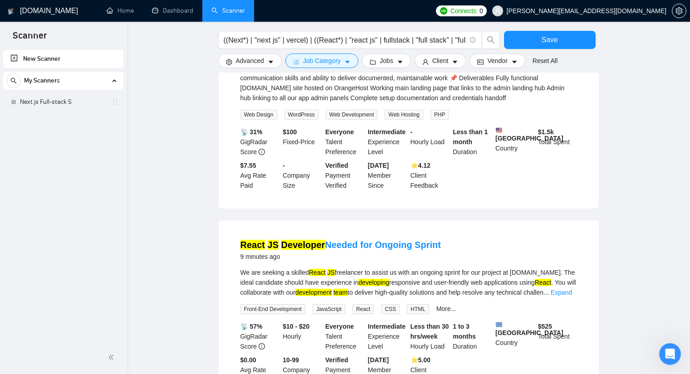
scroll to position [363, 0]
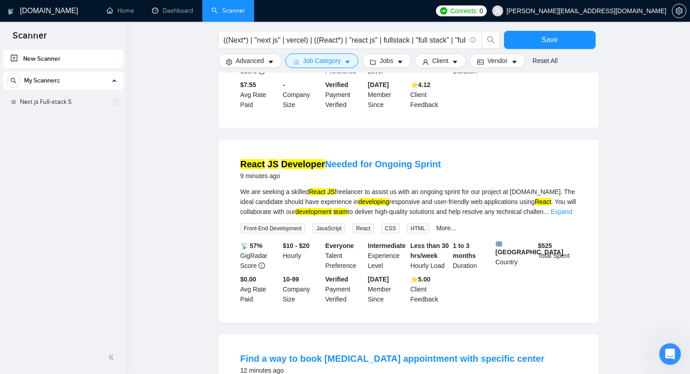
click at [568, 215] on link "Expand" at bounding box center [561, 211] width 21 height 7
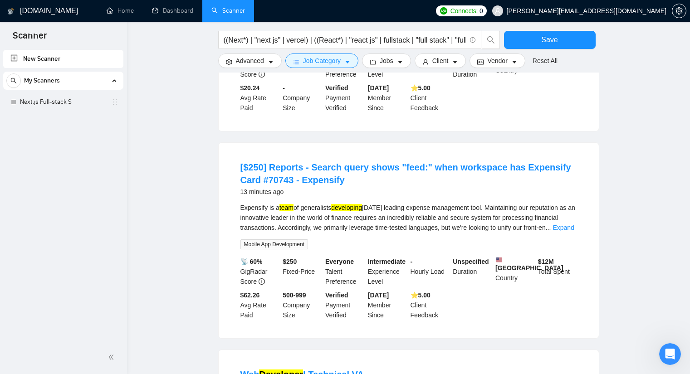
scroll to position [817, 0]
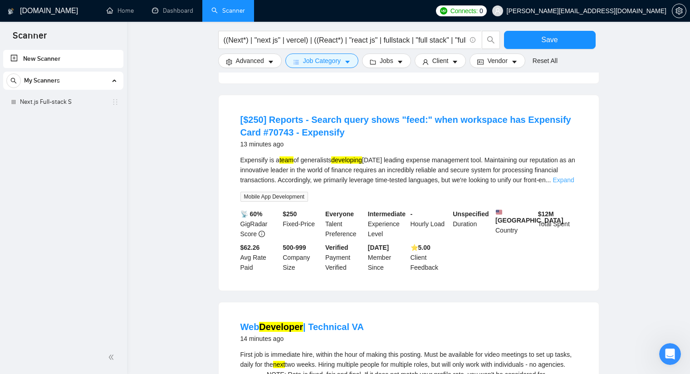
click at [559, 184] on link "Expand" at bounding box center [563, 179] width 21 height 7
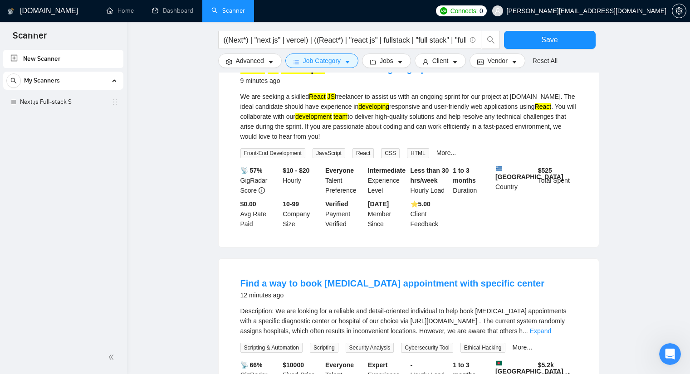
scroll to position [0, 0]
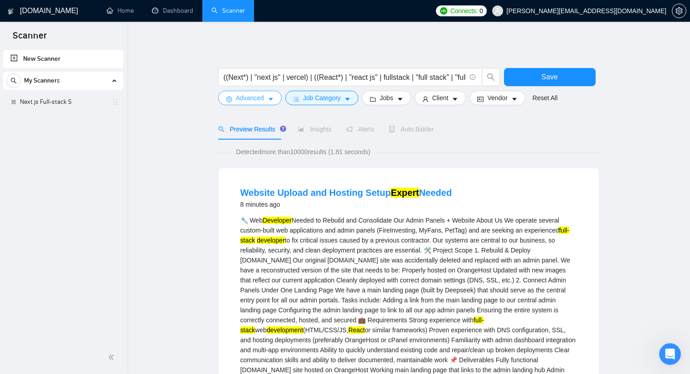
click at [268, 97] on icon "caret-down" at bounding box center [271, 99] width 6 height 6
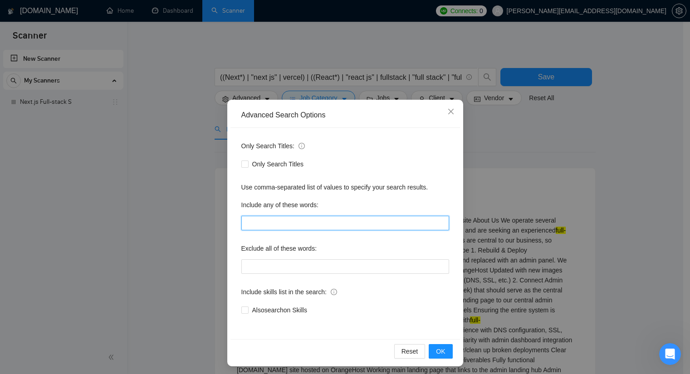
click at [283, 222] on input "text" at bounding box center [345, 223] width 208 height 15
click at [337, 198] on div "Include any of these words:" at bounding box center [345, 207] width 208 height 18
click at [279, 259] on div "Exclude all of these words:" at bounding box center [345, 257] width 208 height 33
type input "Vue.js, Python, Blockchain, Laravel, Rust"
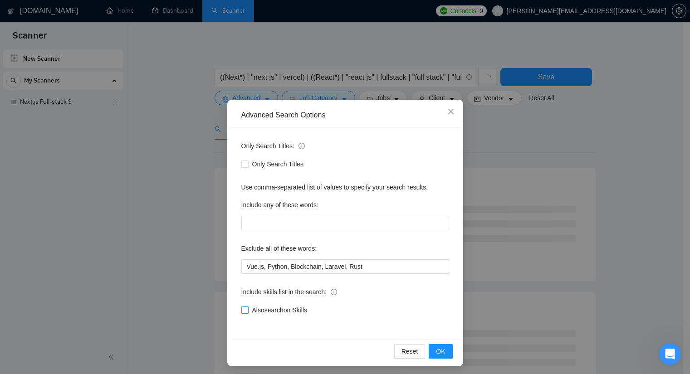
click at [249, 308] on span "Also search on Skills" at bounding box center [280, 310] width 62 height 10
click at [248, 308] on input "Also search on Skills" at bounding box center [244, 310] width 6 height 6
checkbox input "true"
click at [436, 355] on span "OK" at bounding box center [440, 352] width 9 height 10
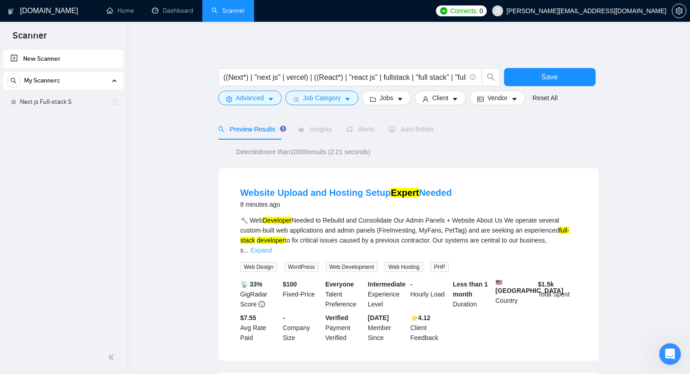
click at [272, 247] on link "Expand" at bounding box center [260, 250] width 21 height 7
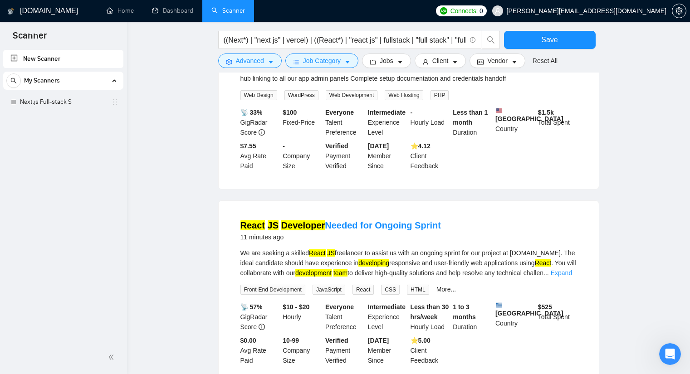
scroll to position [318, 0]
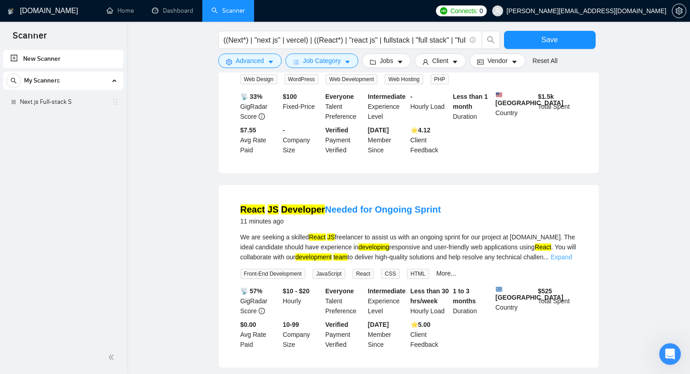
click at [560, 261] on link "Expand" at bounding box center [561, 257] width 21 height 7
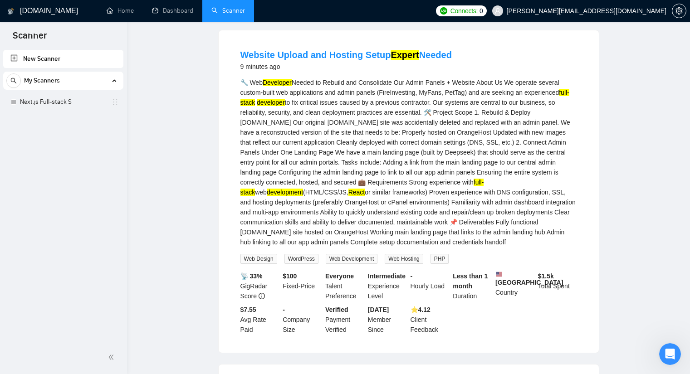
scroll to position [0, 0]
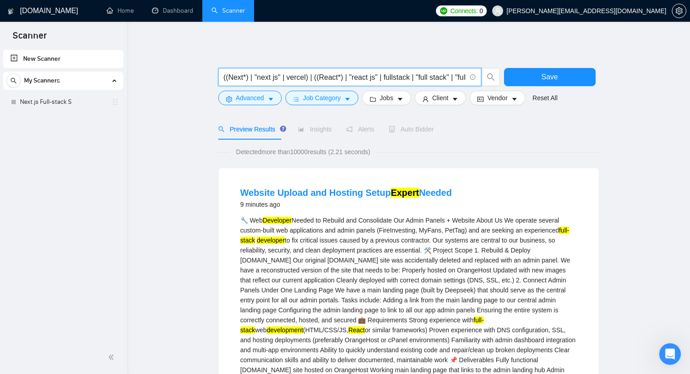
drag, startPoint x: 374, startPoint y: 77, endPoint x: 315, endPoint y: 80, distance: 59.1
click at [315, 80] on input "((Next*) | "next js" | vercel) | ((React*) | "react js" | fullstack | "full sta…" at bounding box center [345, 77] width 242 height 11
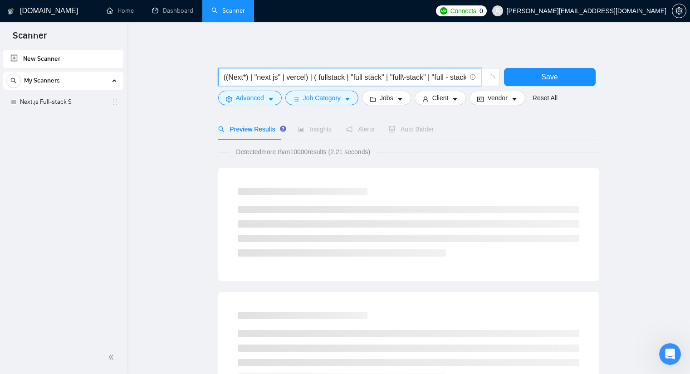
click at [372, 77] on input "((Next*) | "next js" | vercel) | ( fullstack | "full stack" | "full\-stack" | "…" at bounding box center [345, 77] width 242 height 11
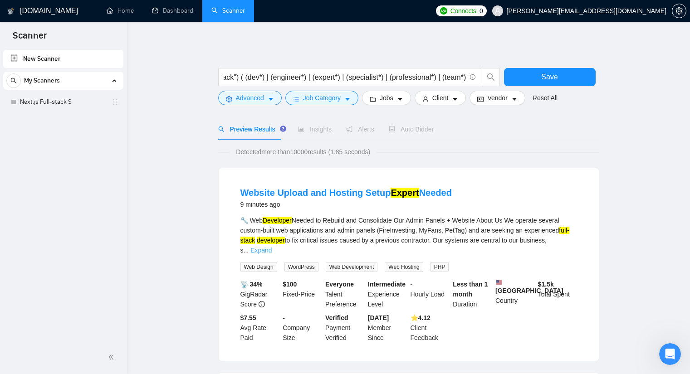
click at [272, 247] on link "Expand" at bounding box center [260, 250] width 21 height 7
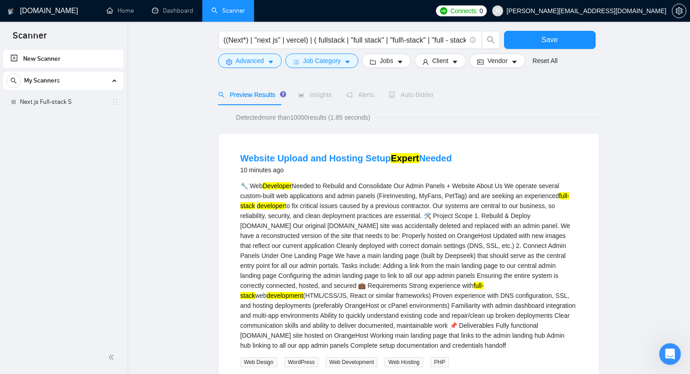
scroll to position [45, 0]
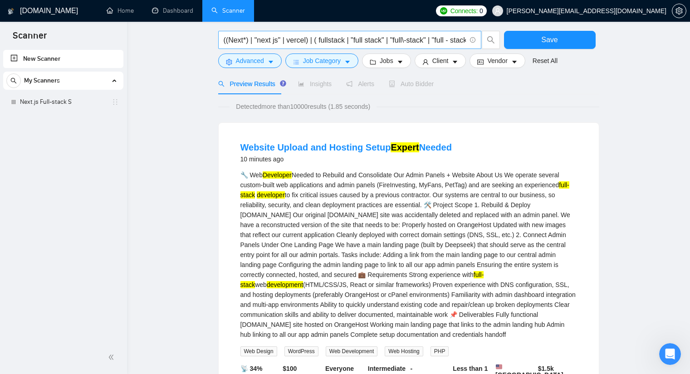
click at [312, 37] on input "((Next*) | "next js" | vercel) | ( fullstack | "full stack" | "full\-stack" | "…" at bounding box center [345, 39] width 242 height 11
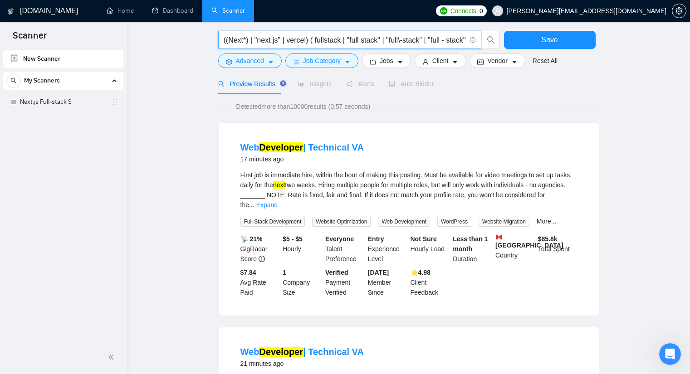
click at [558, 199] on div "First job is immediate hire, within the hour of making this posting. Must be av…" at bounding box center [408, 190] width 337 height 40
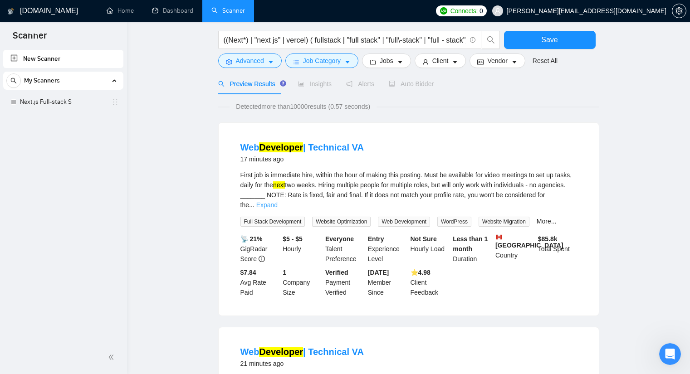
click at [278, 201] on link "Expand" at bounding box center [266, 204] width 21 height 7
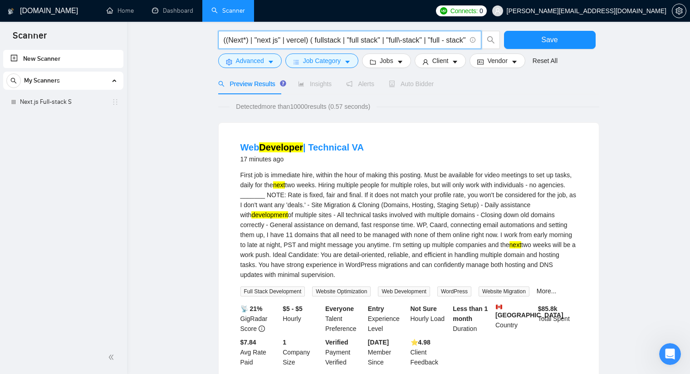
click at [245, 42] on input "((Next*) | "next js" | vercel) ( fullstack | "full stack" | "full\-stack" | "fu…" at bounding box center [345, 39] width 242 height 11
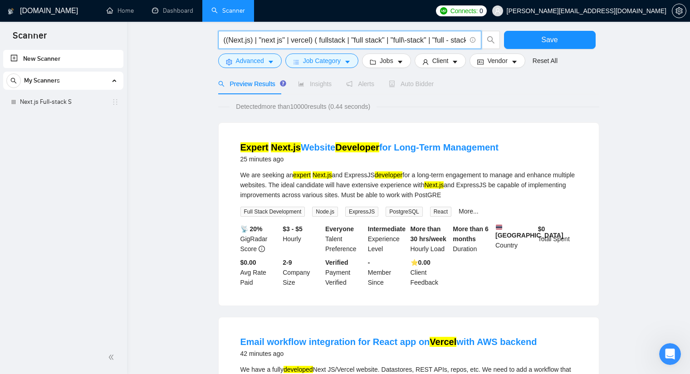
click at [283, 40] on input "((Next.js) | "next js" | vercel) ( fullstack | "full stack" | "full\-stack" | "…" at bounding box center [345, 39] width 242 height 11
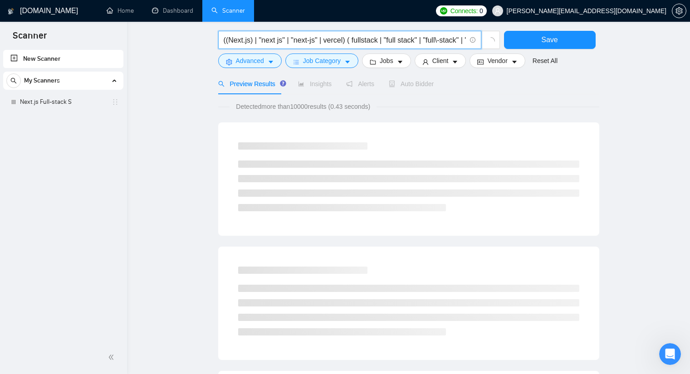
click at [437, 41] on input "((Next.js) | "next js" | "next-js" | vercel) ( fullstack | "full stack" | "full…" at bounding box center [345, 39] width 242 height 11
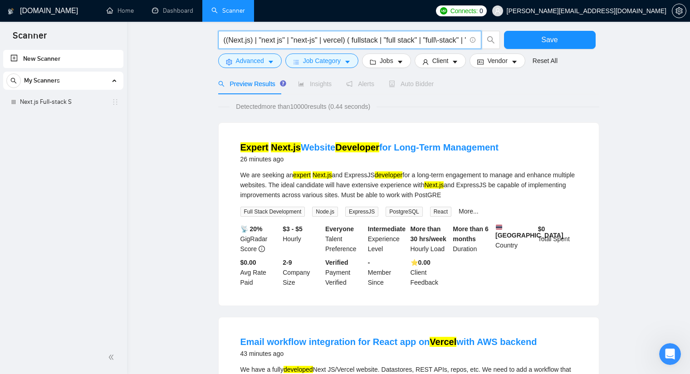
click at [305, 37] on input "((Next.js) | "next js" | "next-js" | vercel) ( fullstack | "full stack" | "full…" at bounding box center [345, 39] width 242 height 11
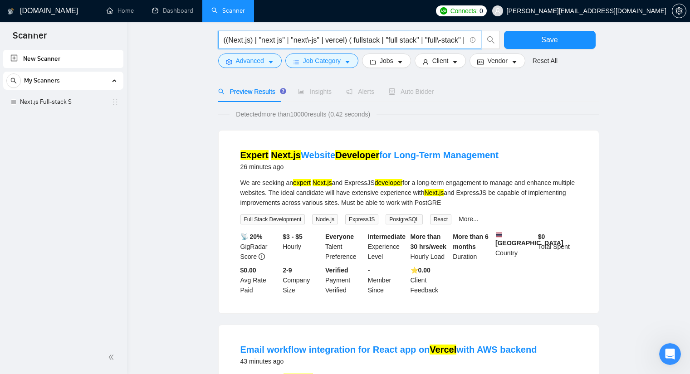
scroll to position [0, 0]
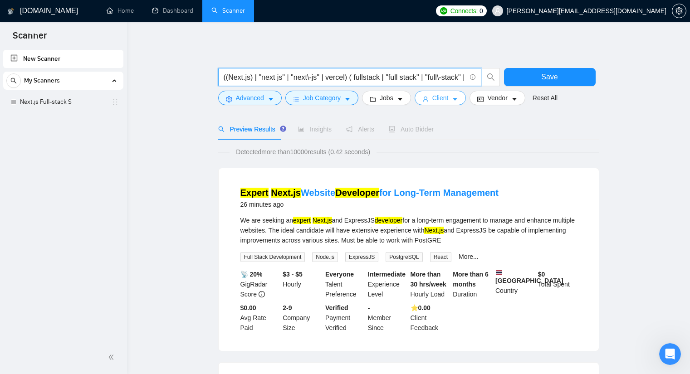
type input "((Next.js) | "next js" | "next\-js" | vercel) ( fullstack | "full stack" | "ful…"
click at [448, 98] on button "Client" at bounding box center [441, 98] width 52 height 15
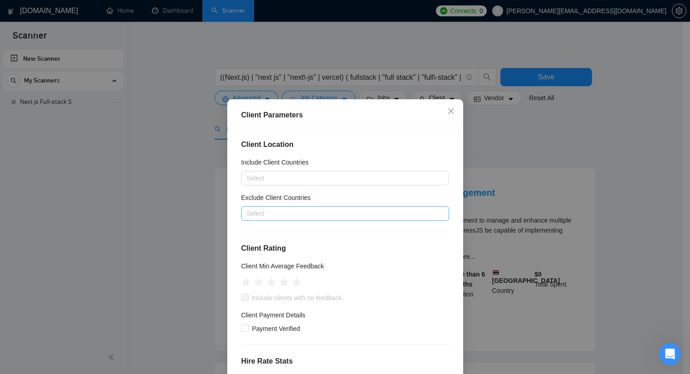
click at [274, 211] on div at bounding box center [341, 213] width 194 height 11
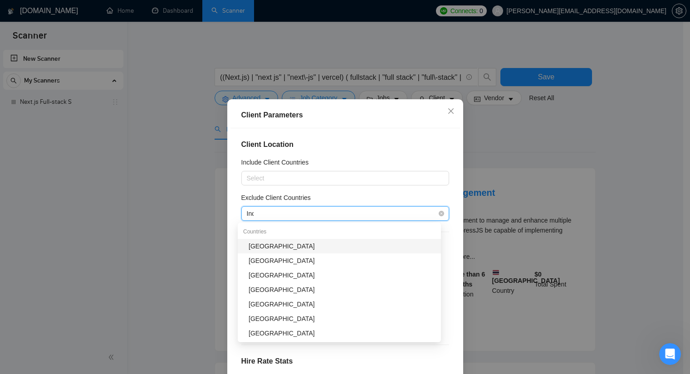
type input "Indi"
type input "Pak"
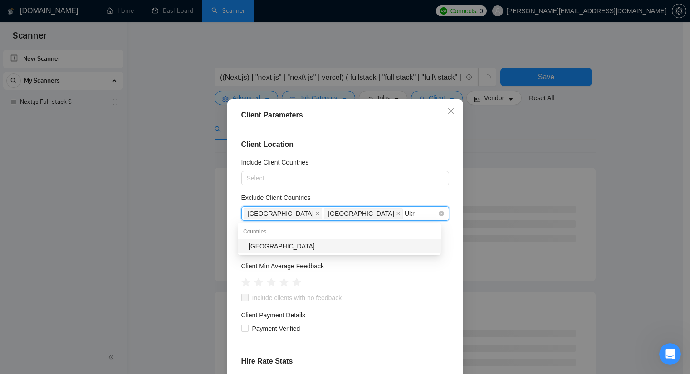
type input "Ukra"
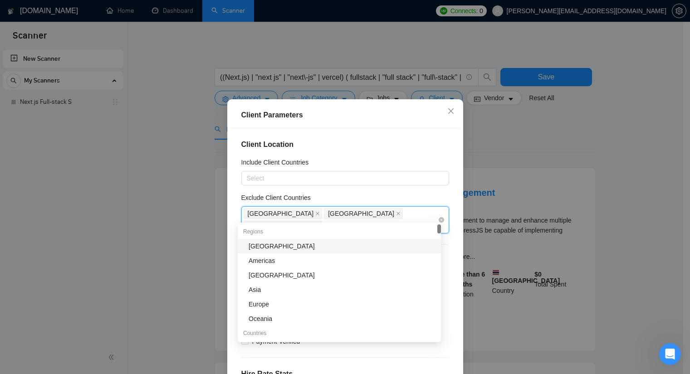
type input "J"
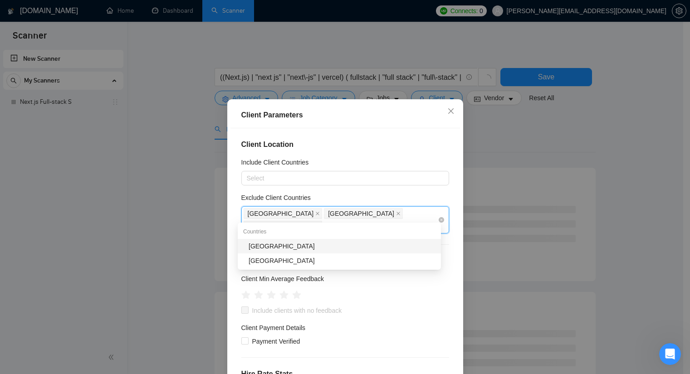
type input "Kaza"
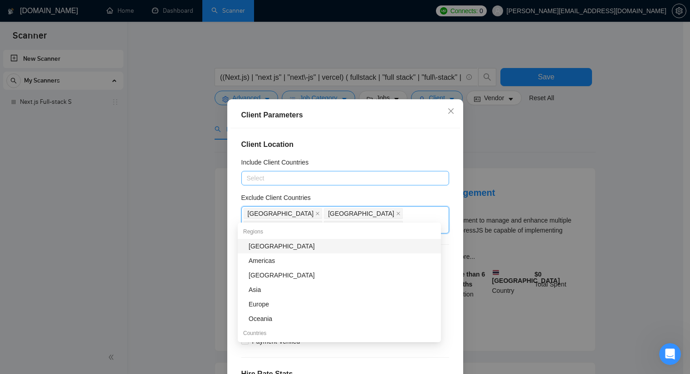
click at [303, 182] on div at bounding box center [341, 178] width 194 height 11
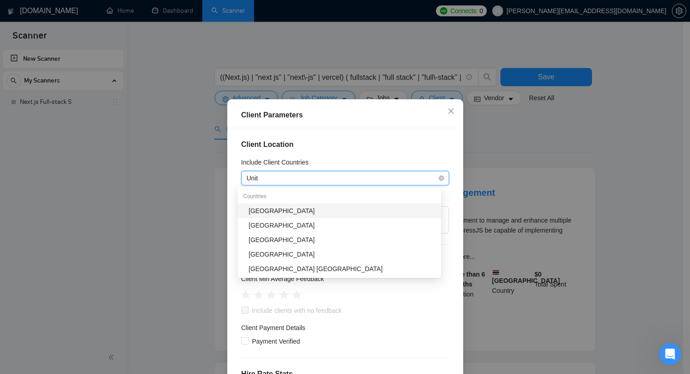
type input "Unite"
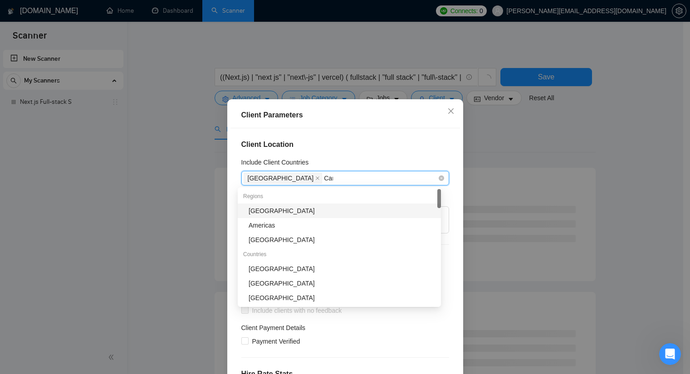
type input "Cana"
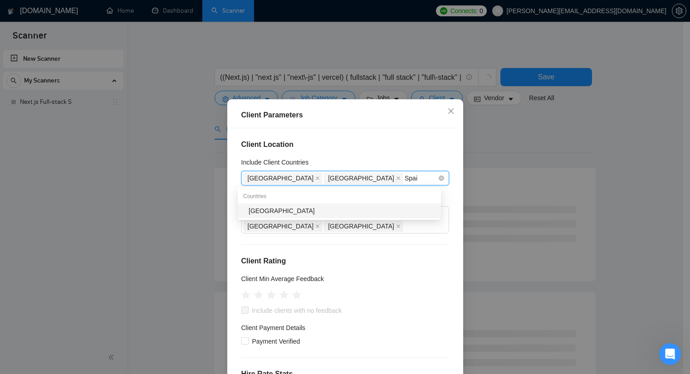
type input "[GEOGRAPHIC_DATA]"
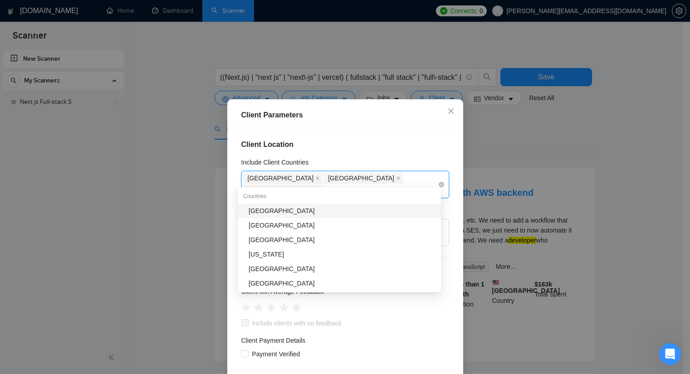
type input "Ger"
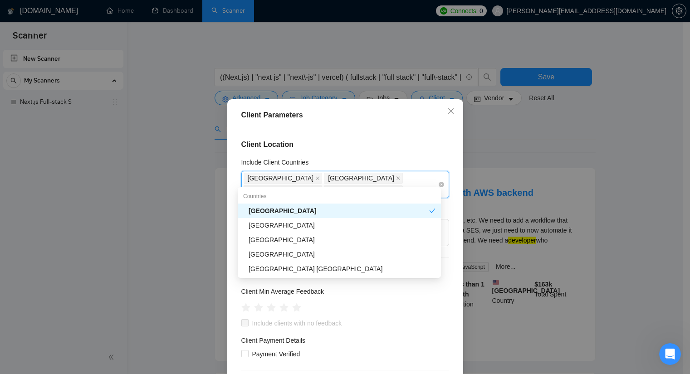
type input "Unite"
click at [286, 238] on div "[GEOGRAPHIC_DATA]" at bounding box center [342, 240] width 187 height 10
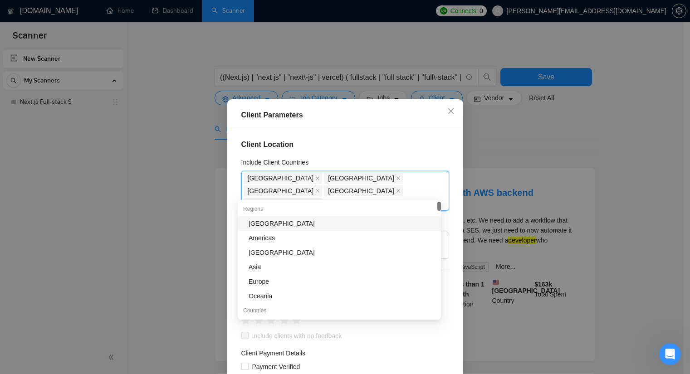
click at [412, 137] on div "Client Location Include Client Countries United States Canada Spain Germany Uni…" at bounding box center [345, 259] width 230 height 262
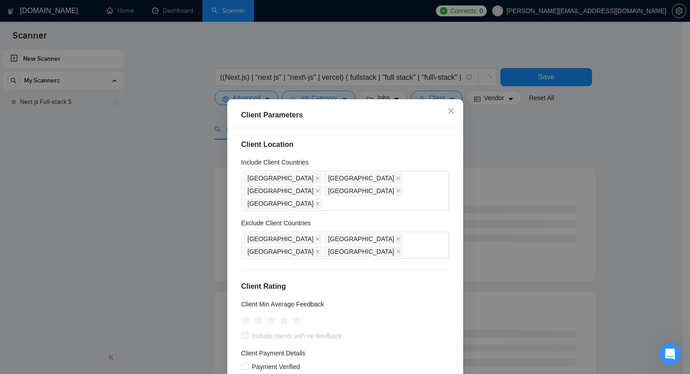
scroll to position [45, 0]
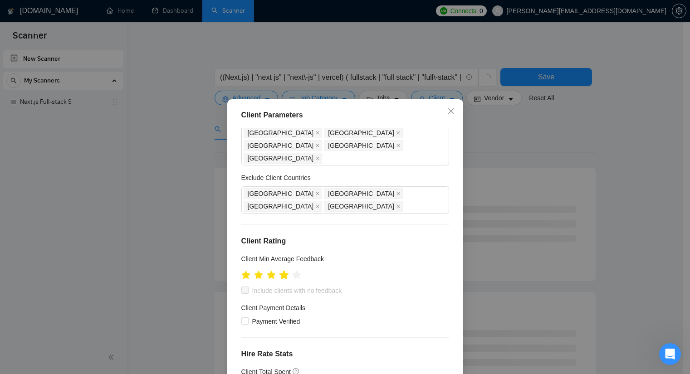
click at [282, 270] on icon "star" at bounding box center [284, 274] width 10 height 9
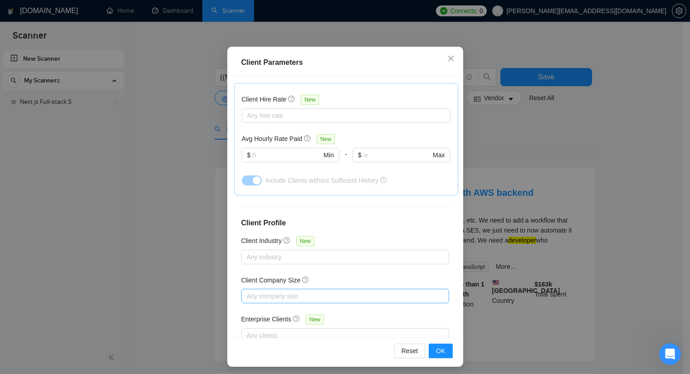
scroll to position [56, 0]
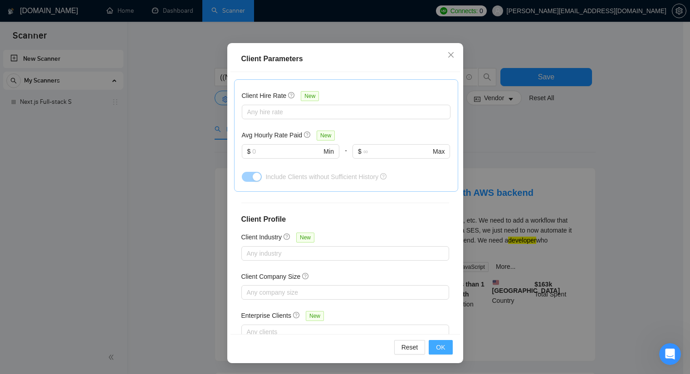
click at [440, 346] on span "OK" at bounding box center [440, 348] width 9 height 10
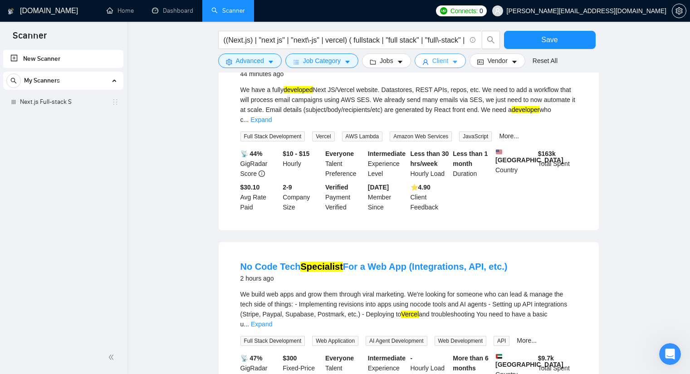
scroll to position [181, 0]
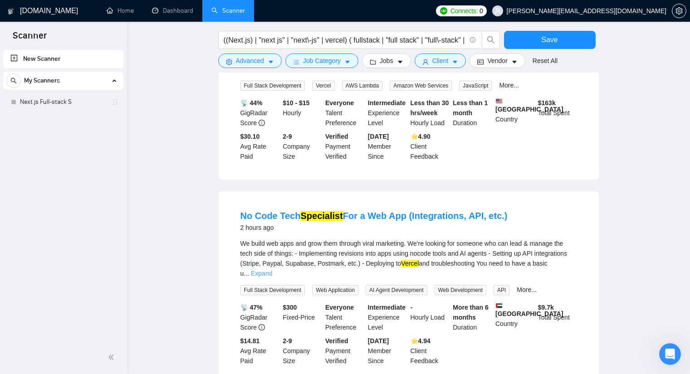
click at [272, 270] on link "Expand" at bounding box center [261, 273] width 21 height 7
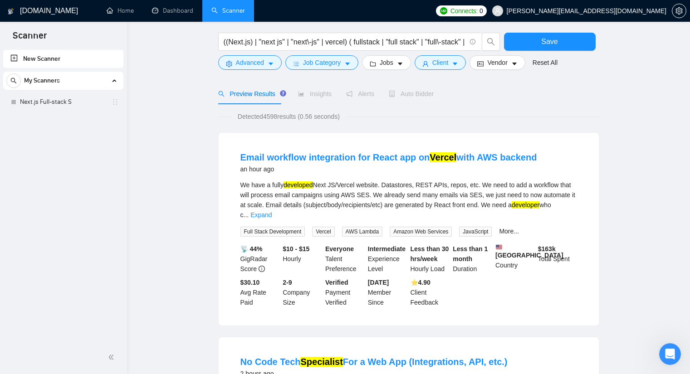
scroll to position [0, 0]
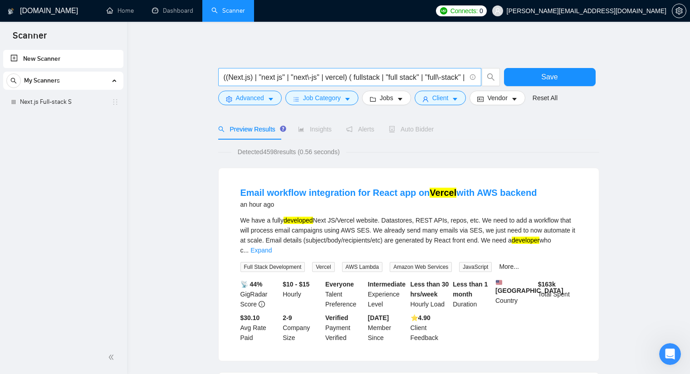
click at [353, 75] on input "((Next.js) | "next js" | "next\-js" | vercel) ( fullstack | "full stack" | "ful…" at bounding box center [345, 77] width 242 height 11
click at [386, 97] on span "Jobs" at bounding box center [387, 98] width 14 height 10
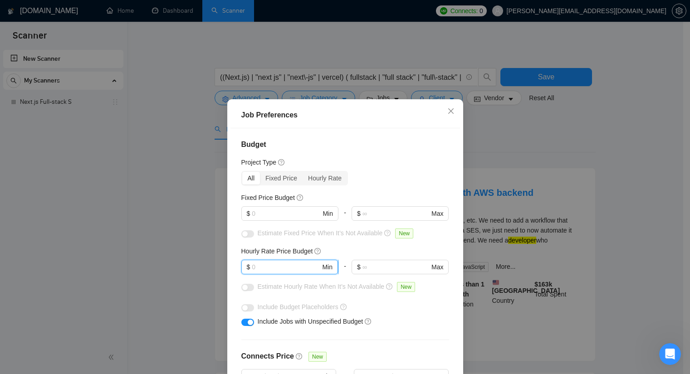
click at [277, 266] on input "text" at bounding box center [286, 267] width 69 height 10
type input "30"
click at [265, 219] on span "$ Min" at bounding box center [289, 213] width 97 height 15
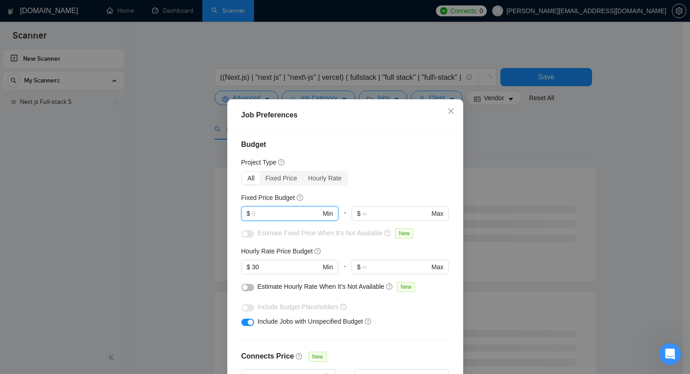
click at [357, 181] on div "All Fixed Price Hourly Rate" at bounding box center [345, 178] width 208 height 15
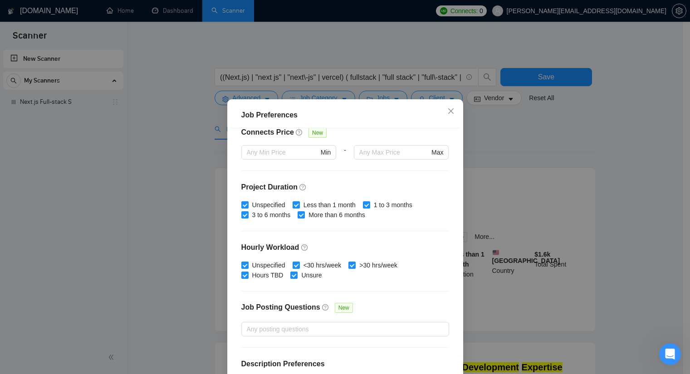
scroll to position [250, 0]
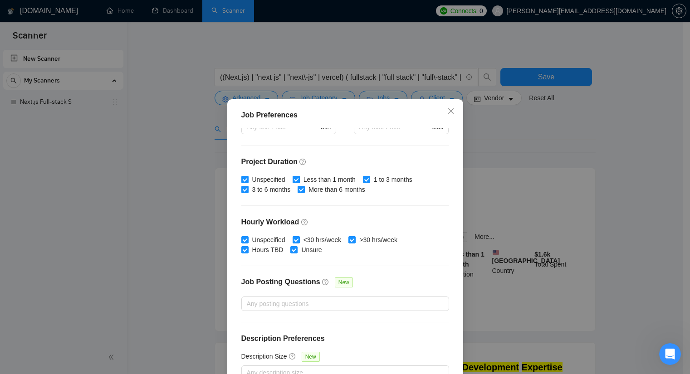
click at [293, 177] on input "Less than 1 month" at bounding box center [296, 179] width 6 height 6
checkbox input "false"
click at [363, 177] on input "1 to 3 months" at bounding box center [366, 179] width 6 height 6
checkbox input "false"
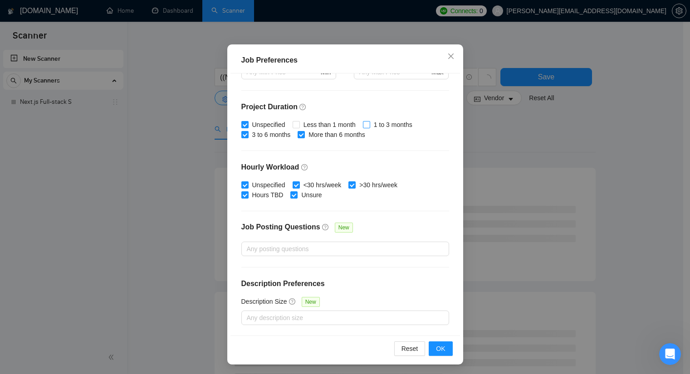
scroll to position [56, 0]
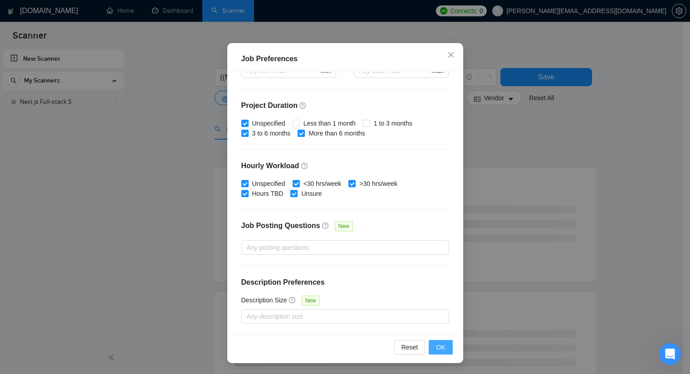
click at [436, 349] on span "OK" at bounding box center [440, 348] width 9 height 10
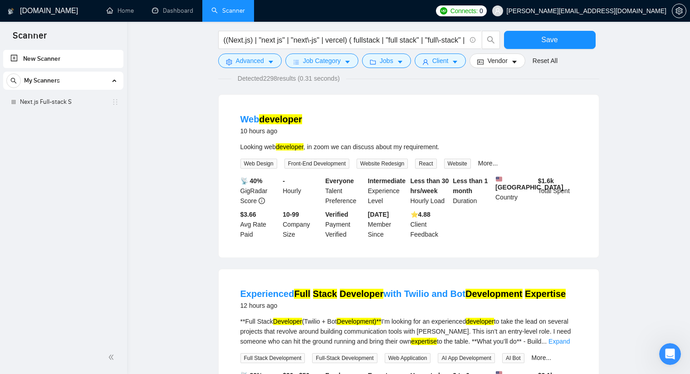
scroll to position [181, 0]
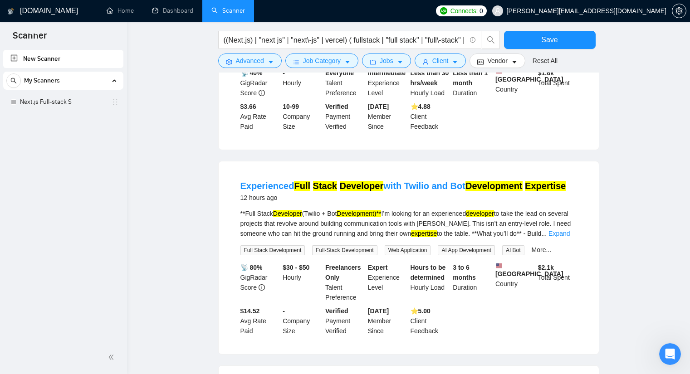
click at [563, 237] on link "Expand" at bounding box center [558, 233] width 21 height 7
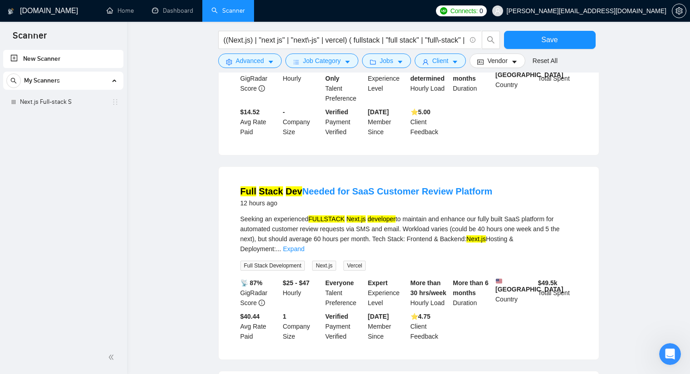
scroll to position [544, 0]
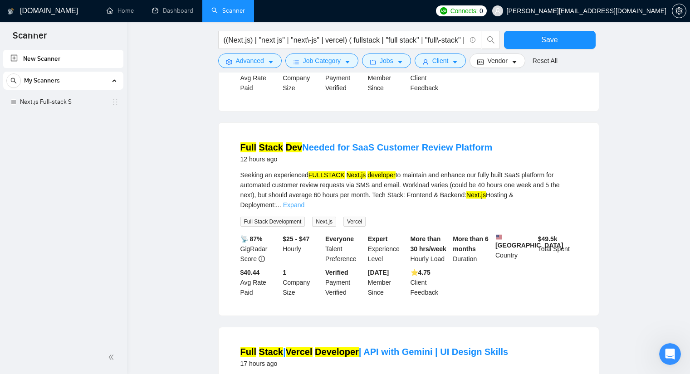
click at [304, 201] on link "Expand" at bounding box center [293, 204] width 21 height 7
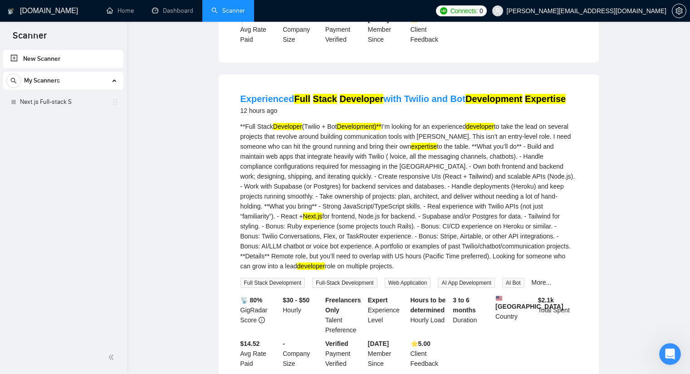
scroll to position [0, 0]
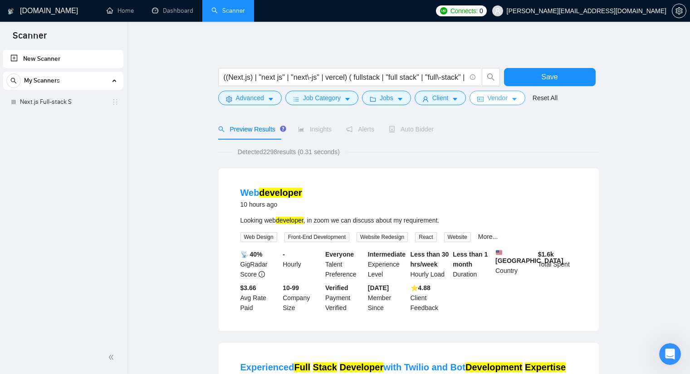
click at [487, 95] on span "Vendor" at bounding box center [497, 98] width 20 height 10
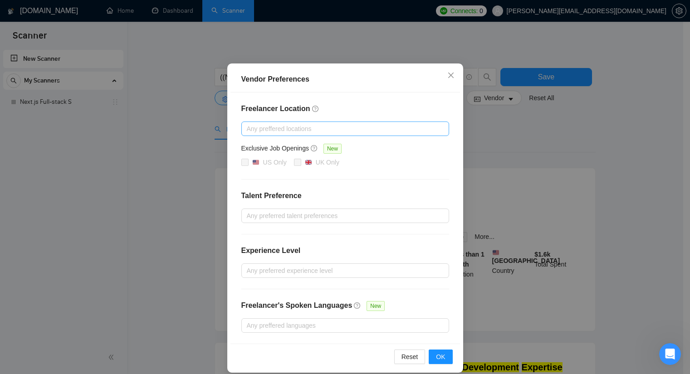
scroll to position [45, 0]
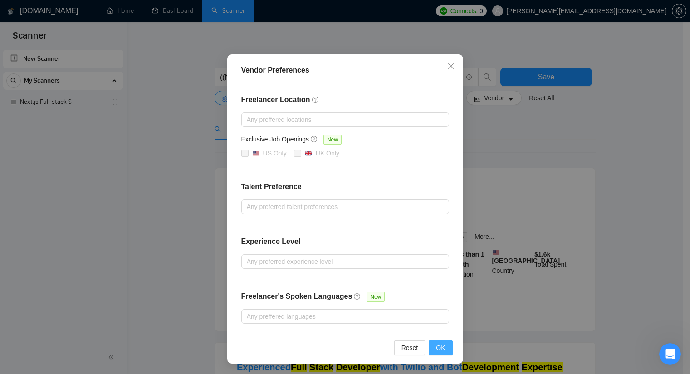
click at [443, 341] on button "OK" at bounding box center [441, 348] width 24 height 15
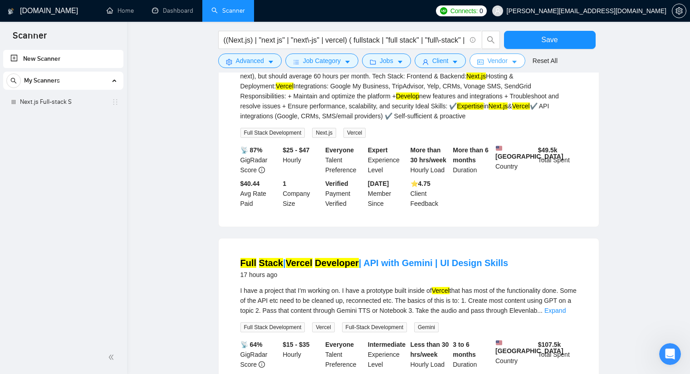
scroll to position [1015, 0]
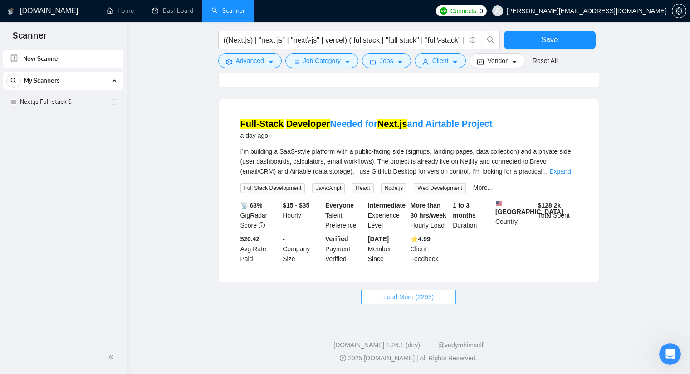
click at [410, 294] on span "Load More (2293)" at bounding box center [408, 297] width 50 height 10
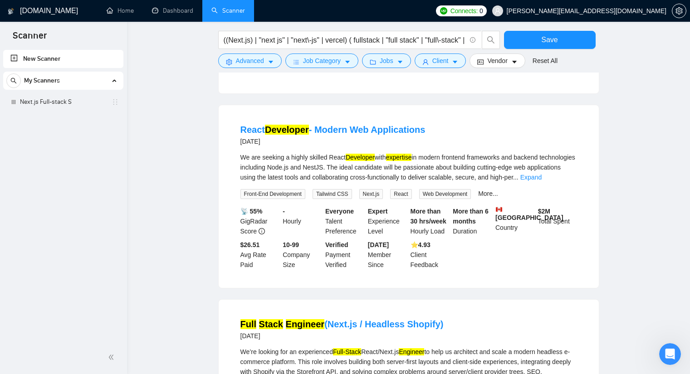
scroll to position [1196, 0]
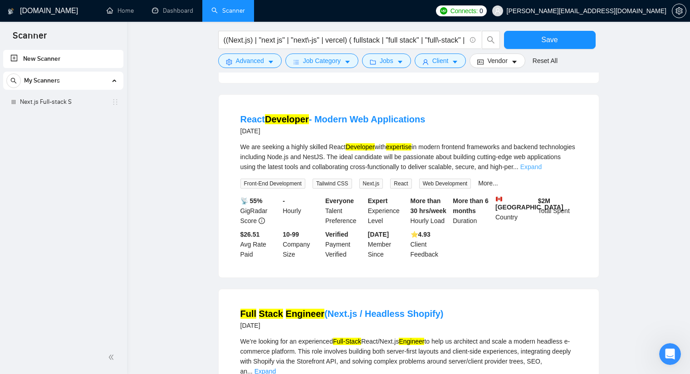
click at [542, 171] on link "Expand" at bounding box center [530, 166] width 21 height 7
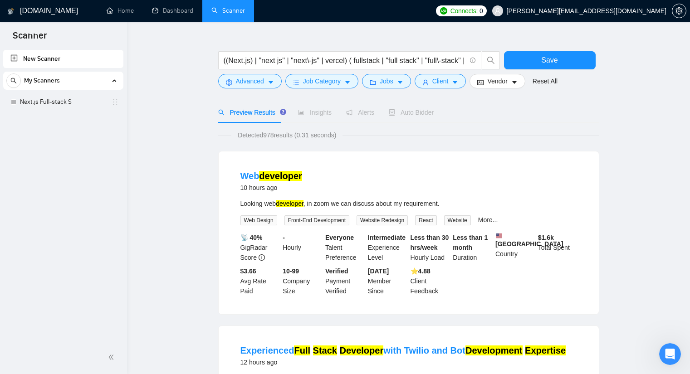
scroll to position [0, 0]
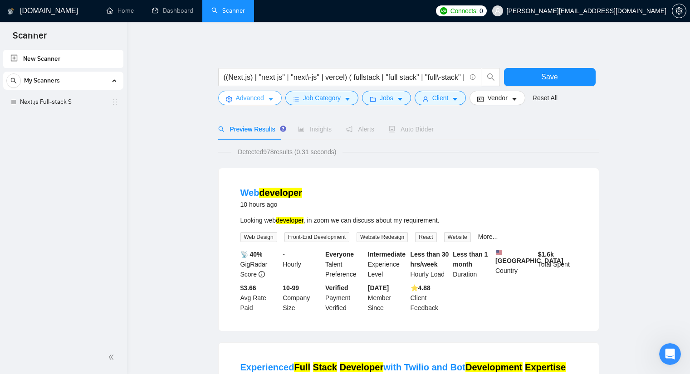
click at [253, 96] on span "Advanced" at bounding box center [250, 98] width 28 height 10
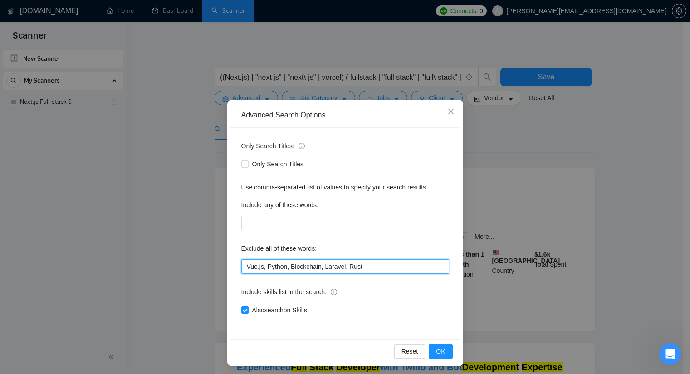
click at [359, 269] on input "Vue.js, Python, Blockchain, Laravel, Rust" at bounding box center [345, 267] width 208 height 15
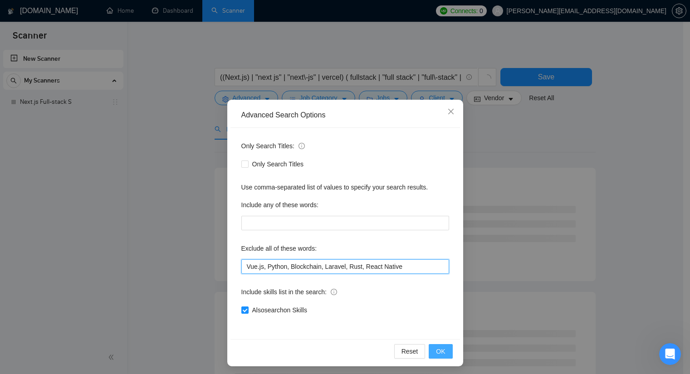
type input "Vue.js, Python, Blockchain, Laravel, Rust, React Native"
click at [446, 351] on button "OK" at bounding box center [441, 351] width 24 height 15
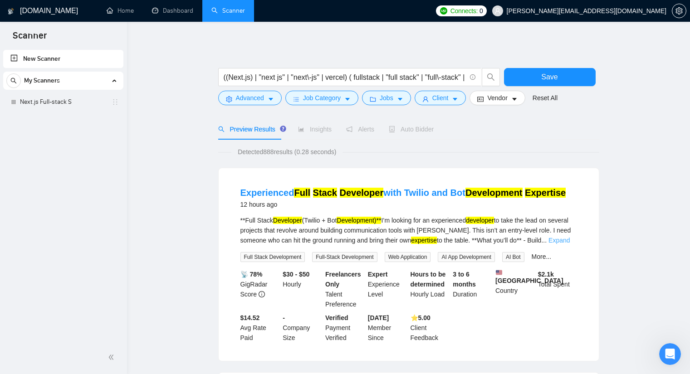
click at [565, 240] on link "Expand" at bounding box center [558, 240] width 21 height 7
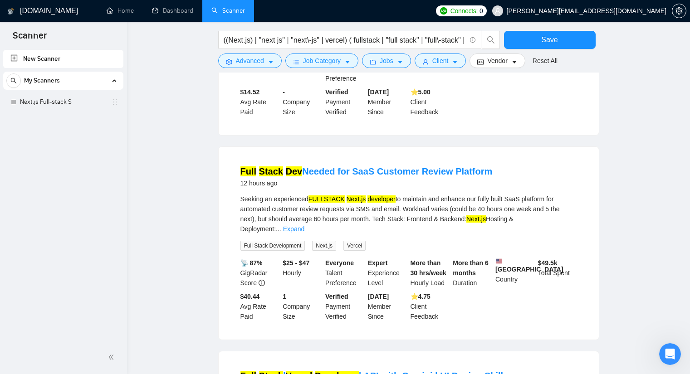
scroll to position [363, 0]
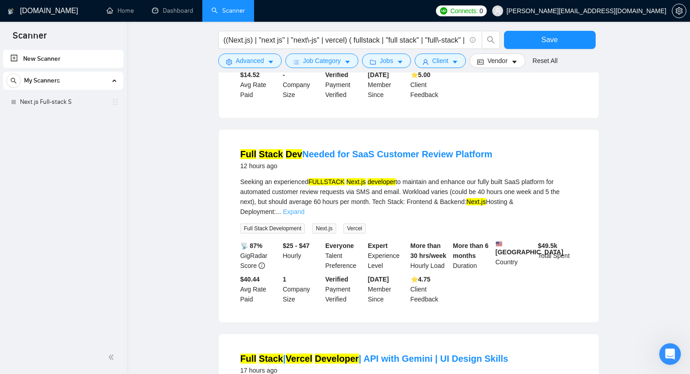
click at [304, 208] on link "Expand" at bounding box center [293, 211] width 21 height 7
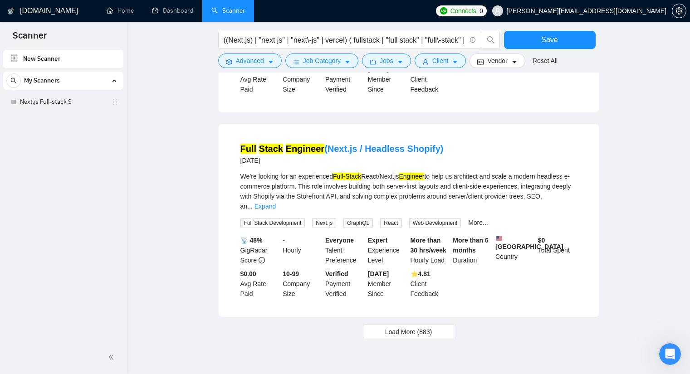
scroll to position [1035, 0]
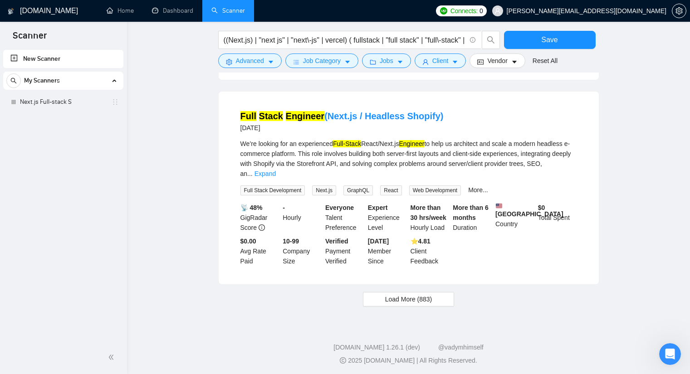
click at [421, 303] on button "Load More (883)" at bounding box center [409, 299] width 92 height 15
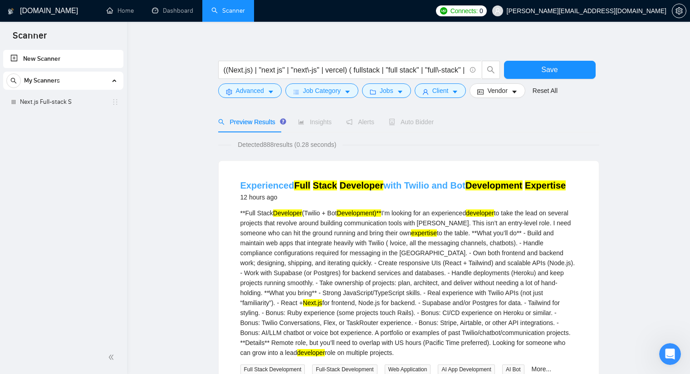
scroll to position [0, 0]
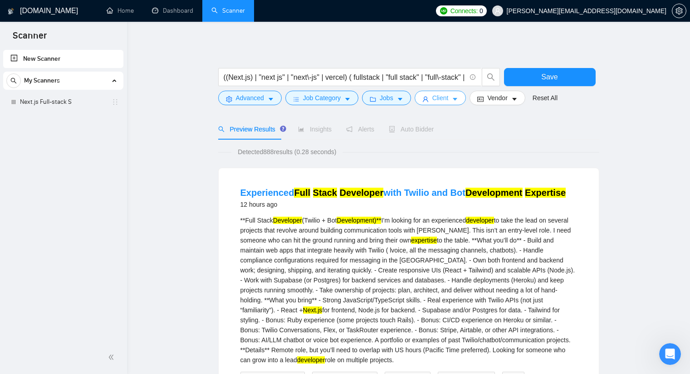
click at [441, 97] on span "Client" at bounding box center [440, 98] width 16 height 10
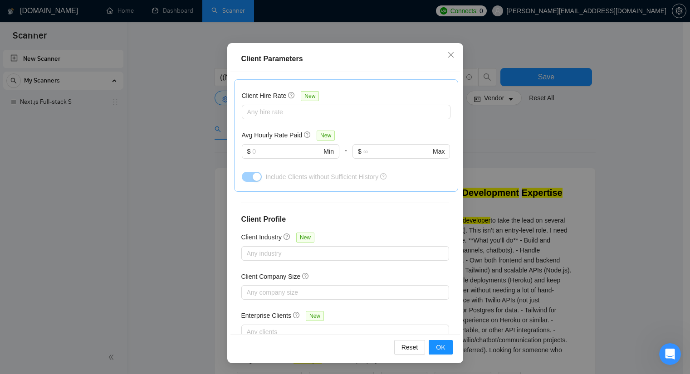
scroll to position [11, 0]
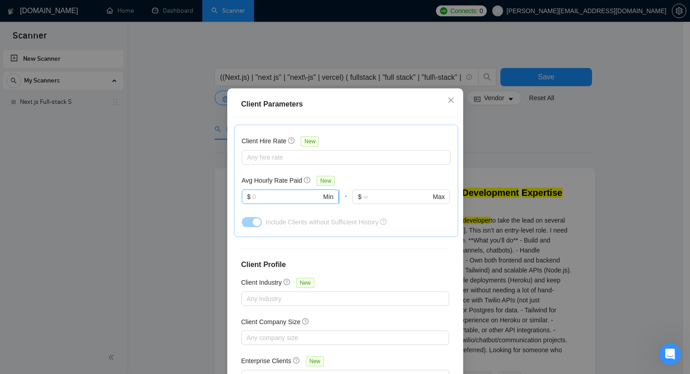
click at [304, 190] on span "$ Min" at bounding box center [290, 197] width 97 height 15
type input "20"
click at [342, 176] on div "Avg Hourly Rate Paid New" at bounding box center [346, 181] width 209 height 10
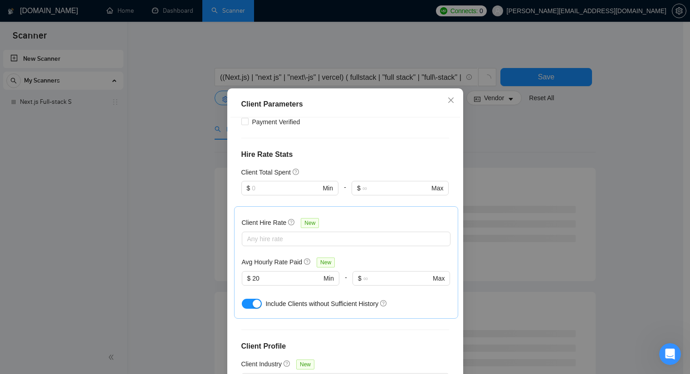
scroll to position [225, 0]
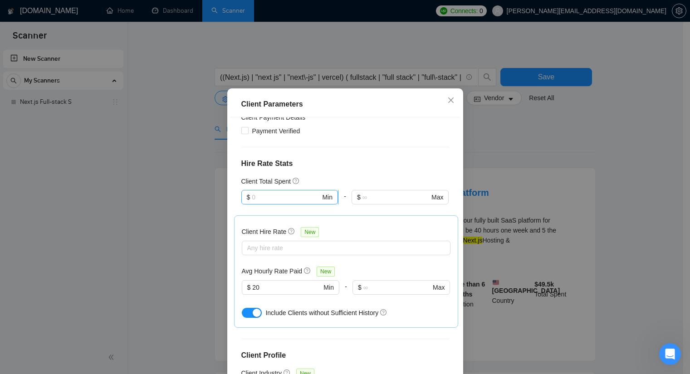
click at [283, 192] on input "text" at bounding box center [286, 197] width 69 height 10
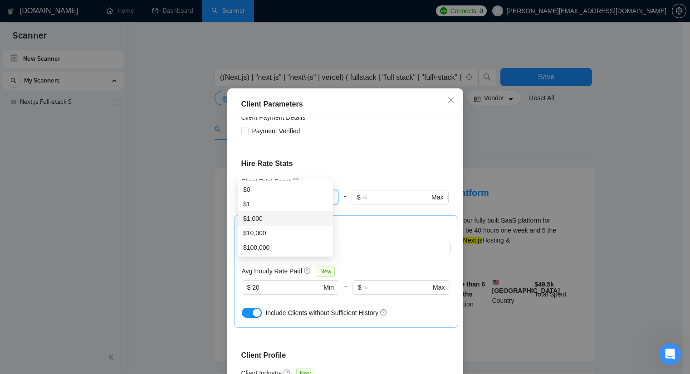
click at [268, 219] on div "$1,000" at bounding box center [285, 219] width 84 height 10
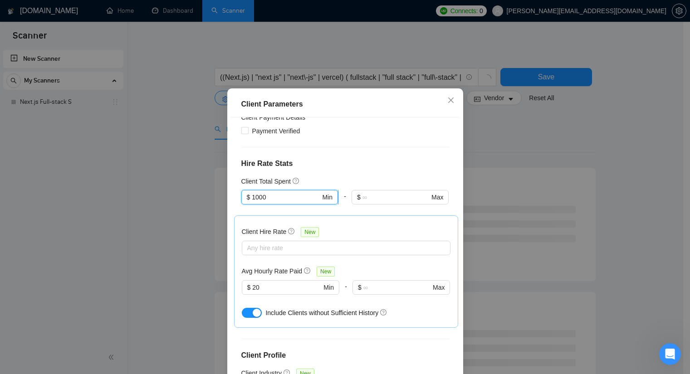
click at [277, 192] on input "1000" at bounding box center [286, 197] width 69 height 10
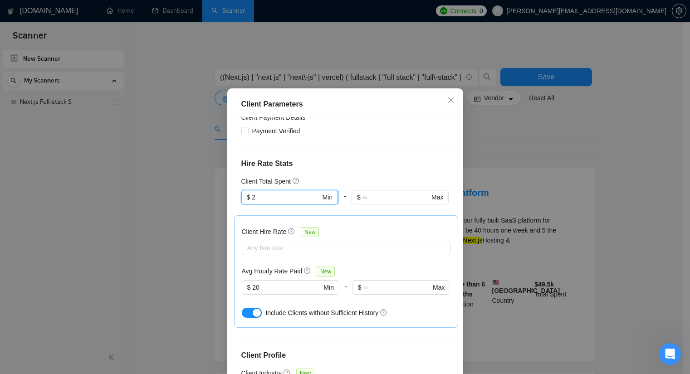
click at [269, 192] on input "2" at bounding box center [286, 197] width 69 height 10
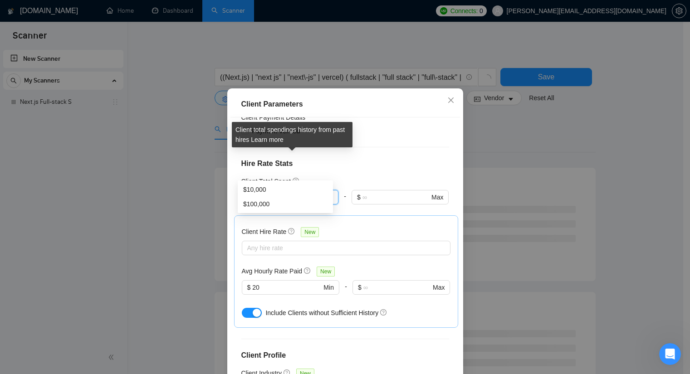
click at [411, 144] on div "Client Location Include Client Countries United States Canada Spain Germany Uni…" at bounding box center [345, 249] width 230 height 262
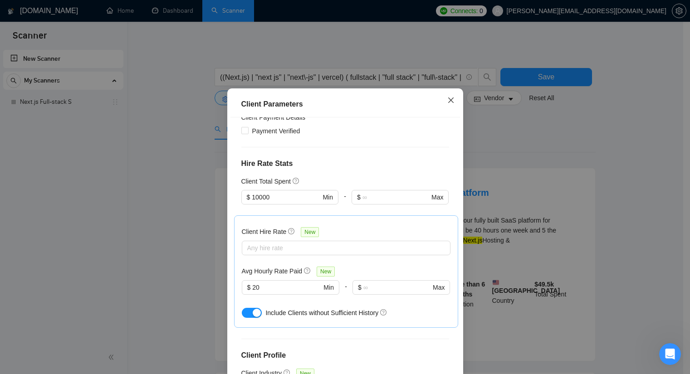
click at [450, 101] on icon "close" at bounding box center [450, 100] width 7 height 7
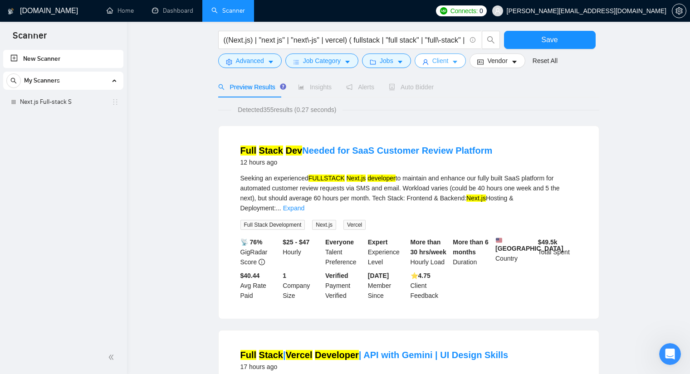
scroll to position [0, 0]
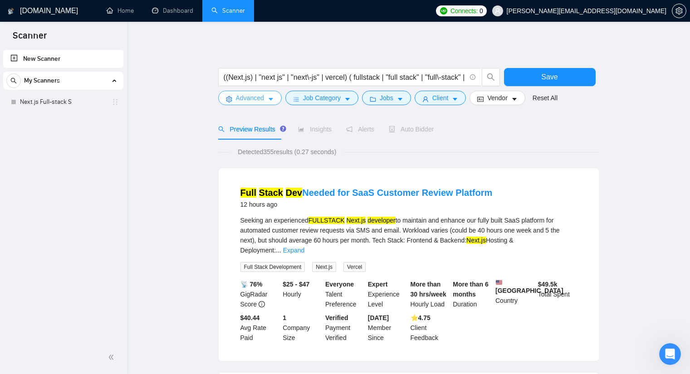
click at [250, 97] on span "Advanced" at bounding box center [250, 98] width 28 height 10
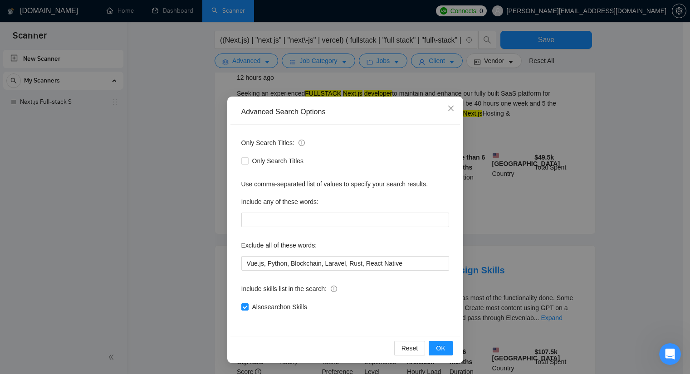
scroll to position [45, 0]
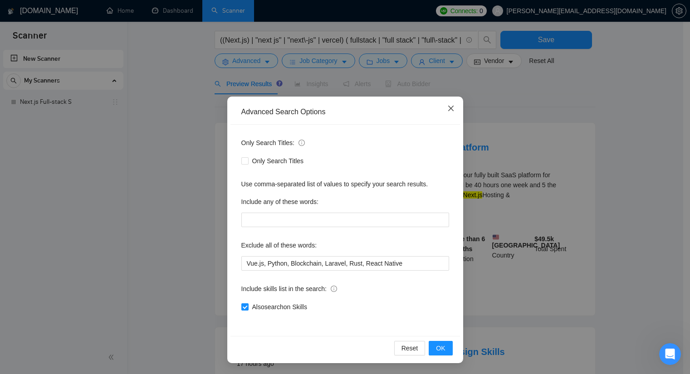
click at [449, 106] on icon "close" at bounding box center [450, 108] width 7 height 7
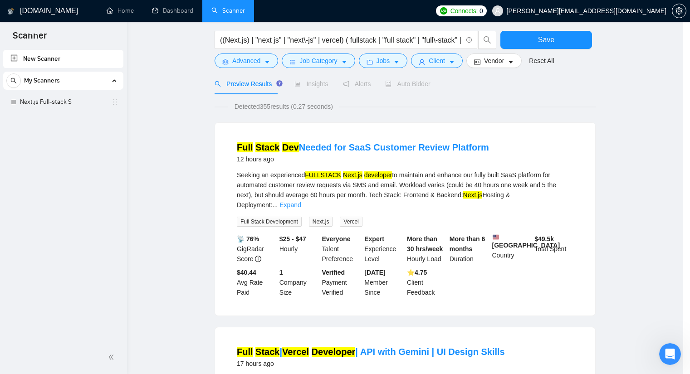
scroll to position [0, 0]
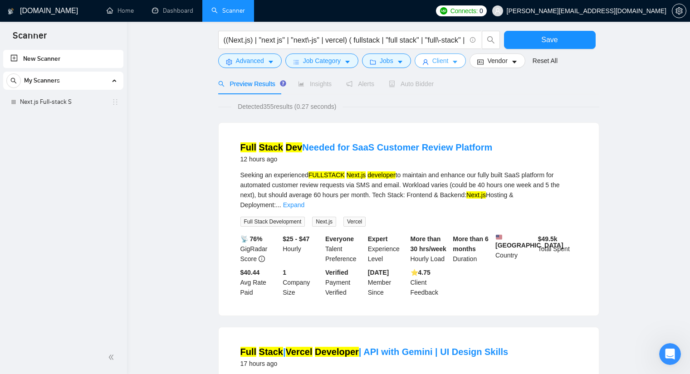
click at [454, 59] on icon "caret-down" at bounding box center [455, 62] width 6 height 6
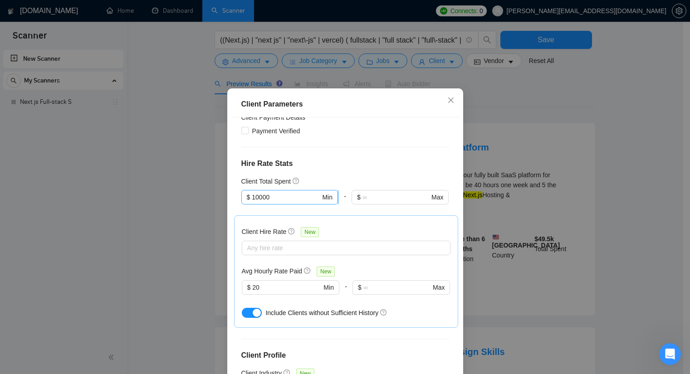
click at [293, 192] on input "10000" at bounding box center [286, 197] width 69 height 10
type input "1000"
click at [360, 130] on div "Client Location Include Client Countries United States Canada Spain Germany Uni…" at bounding box center [345, 249] width 230 height 262
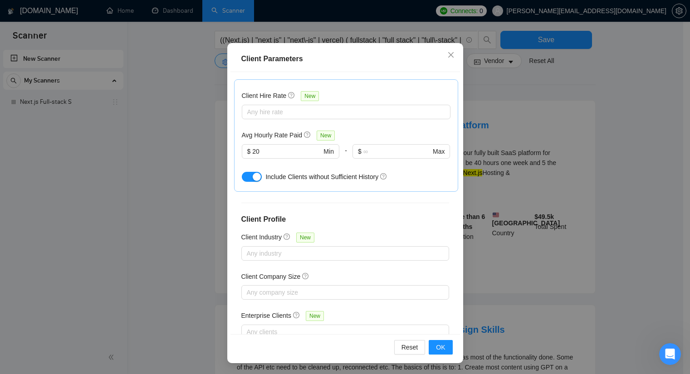
scroll to position [91, 0]
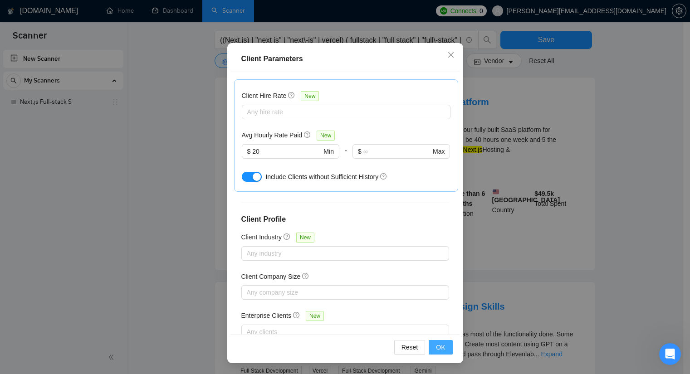
click at [436, 343] on span "OK" at bounding box center [440, 348] width 9 height 10
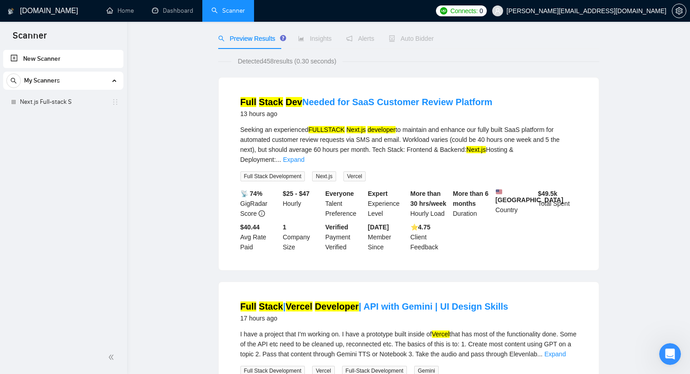
scroll to position [0, 0]
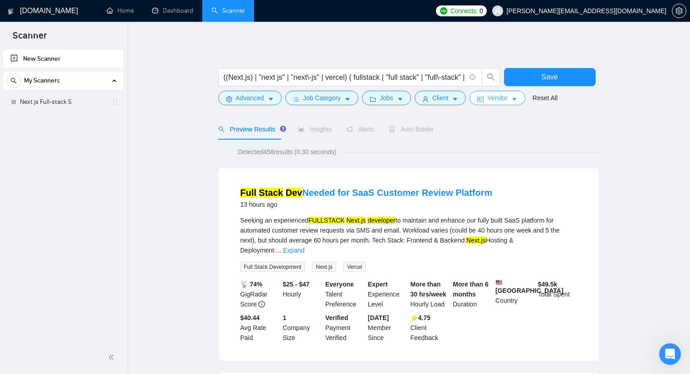
click at [500, 98] on span "Vendor" at bounding box center [497, 98] width 20 height 10
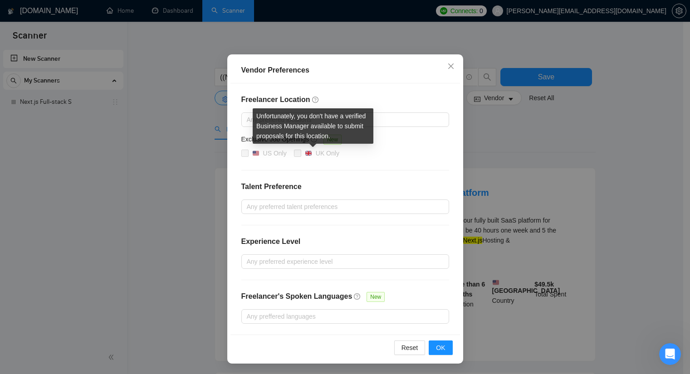
scroll to position [45, 0]
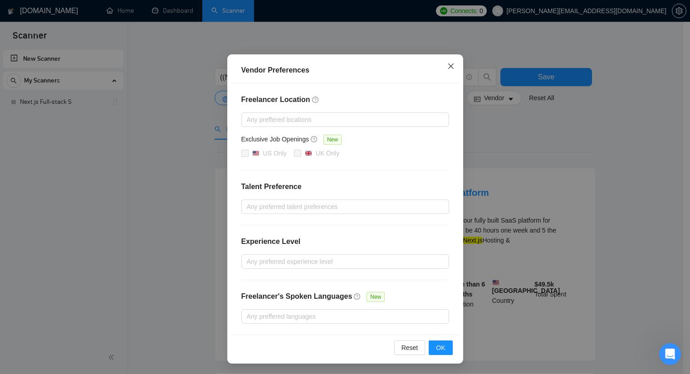
click at [450, 68] on icon "close" at bounding box center [450, 66] width 7 height 7
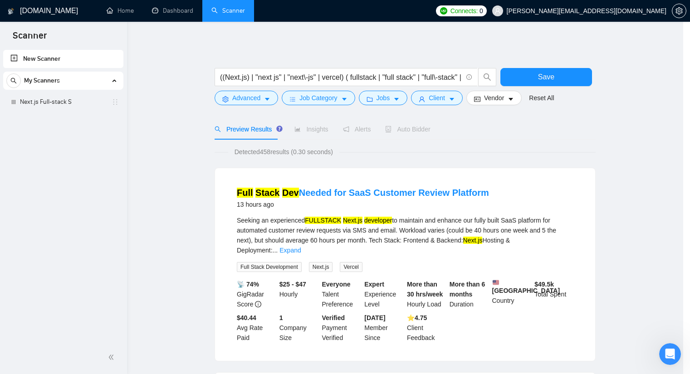
scroll to position [0, 0]
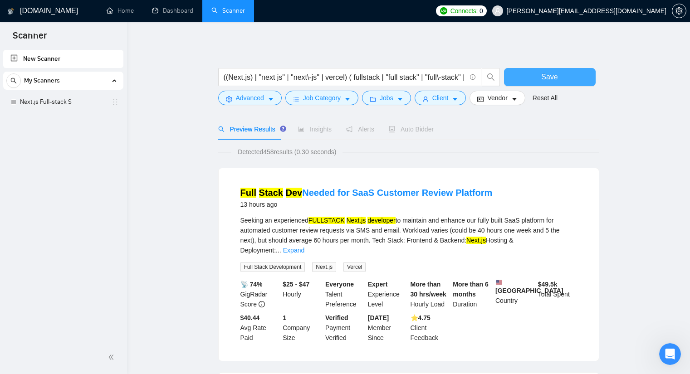
click at [539, 76] on button "Save" at bounding box center [550, 77] width 92 height 18
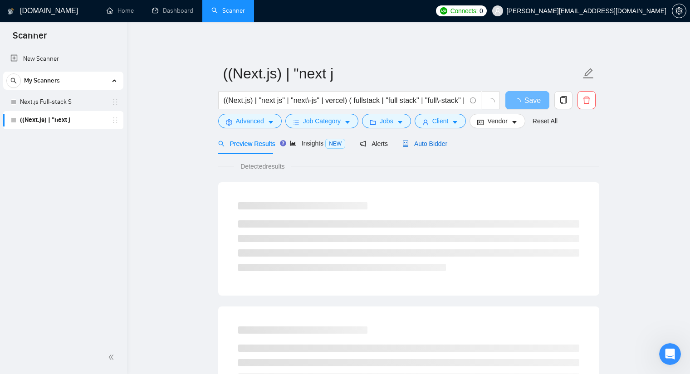
click at [438, 147] on span "Auto Bidder" at bounding box center [424, 143] width 45 height 7
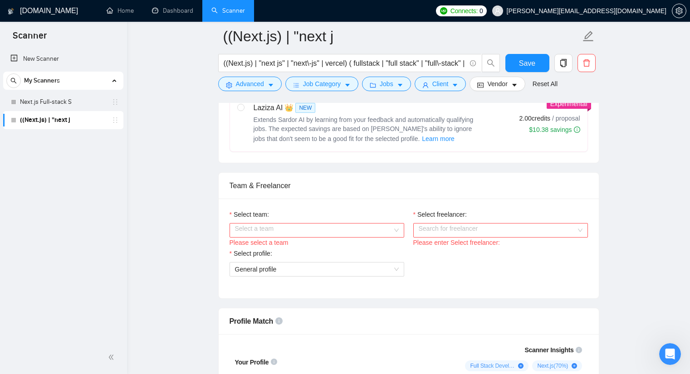
scroll to position [408, 0]
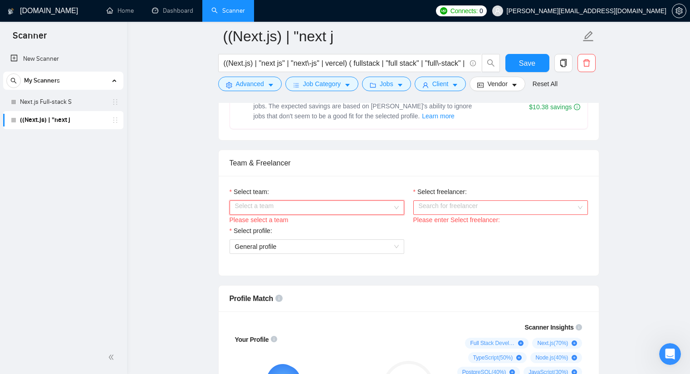
click at [304, 213] on input "Select team:" at bounding box center [313, 208] width 157 height 14
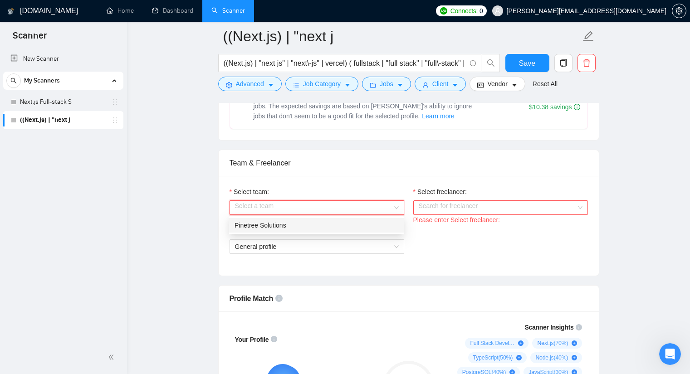
click at [294, 223] on div "Pinetree Solutions" at bounding box center [317, 225] width 164 height 10
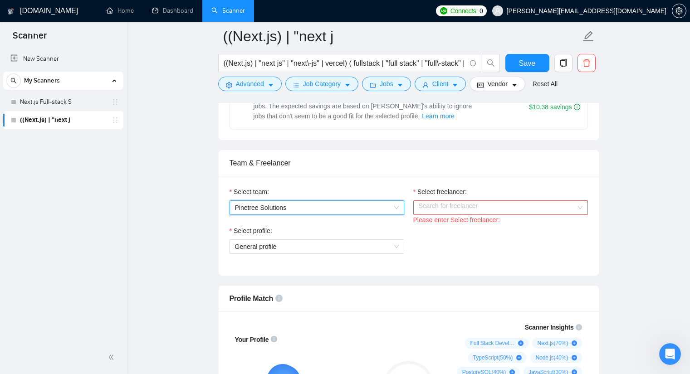
click at [457, 207] on input "Select freelancer:" at bounding box center [497, 208] width 157 height 14
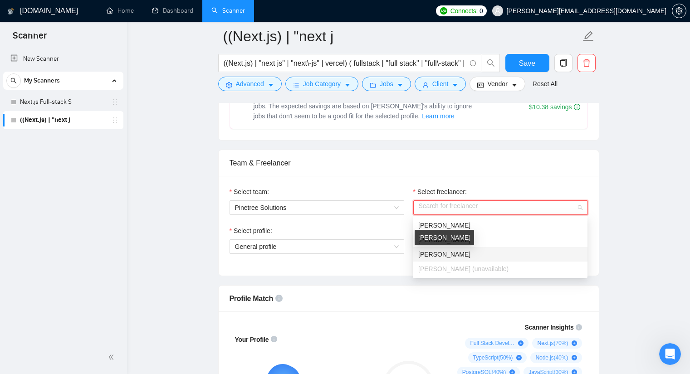
click at [452, 253] on span "[PERSON_NAME]" at bounding box center [444, 254] width 52 height 7
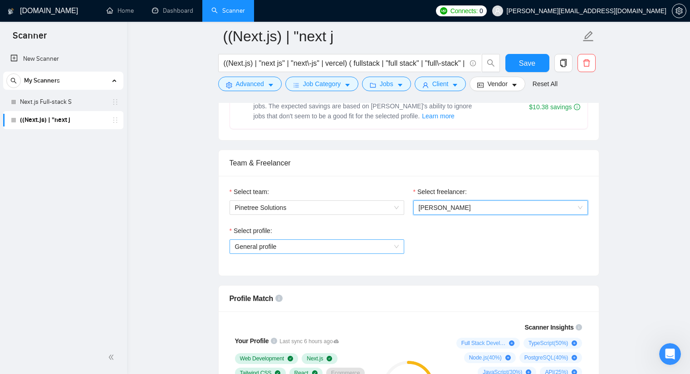
click at [337, 247] on span "General profile" at bounding box center [317, 247] width 164 height 14
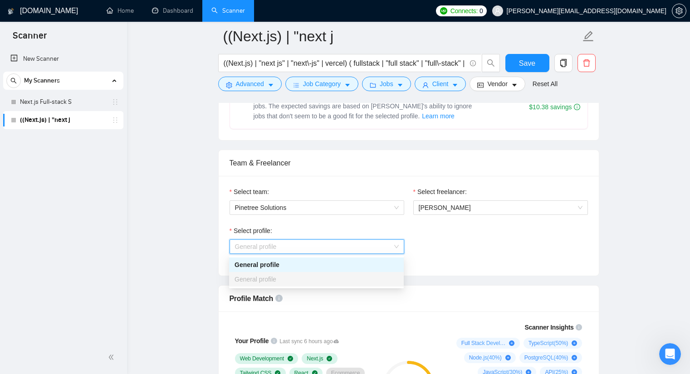
click at [316, 269] on div "General profile" at bounding box center [317, 265] width 164 height 10
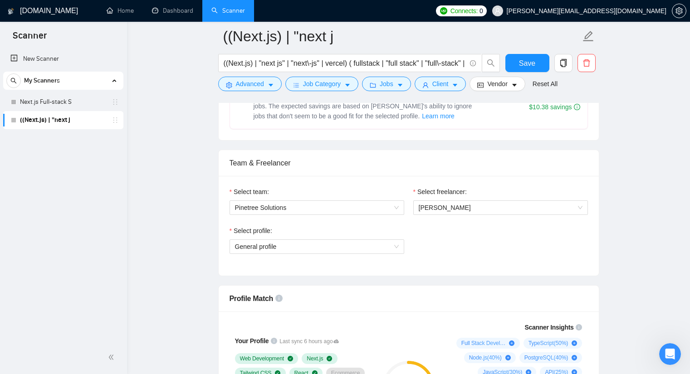
click at [356, 230] on div "Select profile:" at bounding box center [317, 233] width 175 height 14
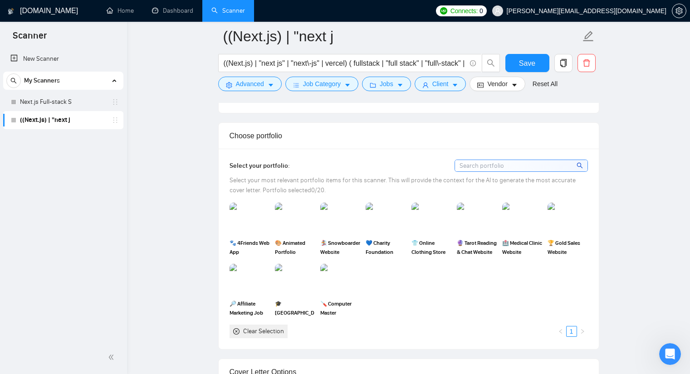
scroll to position [771, 0]
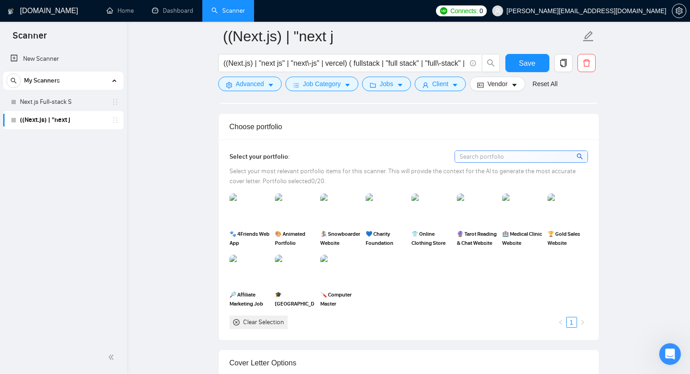
click at [478, 154] on input at bounding box center [521, 156] width 132 height 11
click at [382, 209] on img at bounding box center [386, 210] width 38 height 30
click at [294, 211] on img at bounding box center [295, 210] width 38 height 30
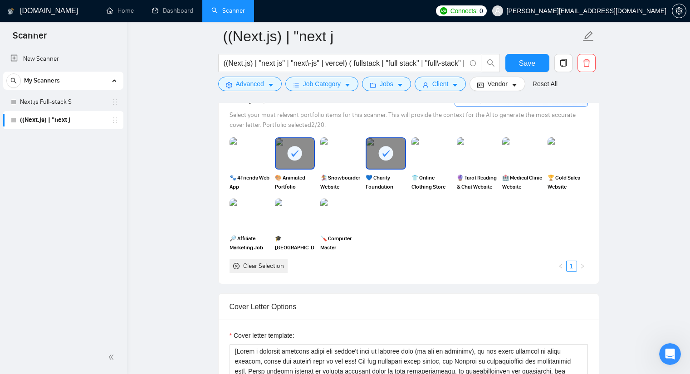
scroll to position [817, 0]
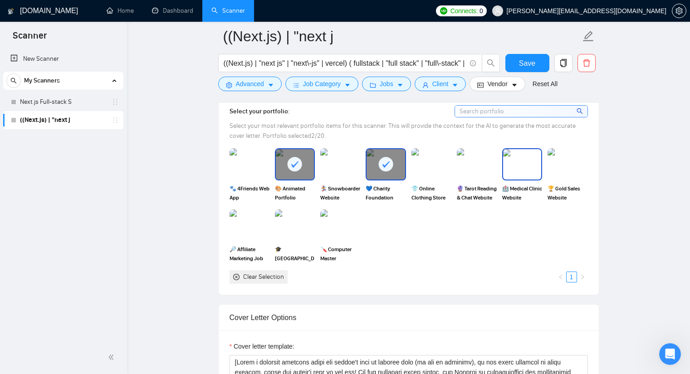
click at [516, 165] on img at bounding box center [522, 164] width 38 height 30
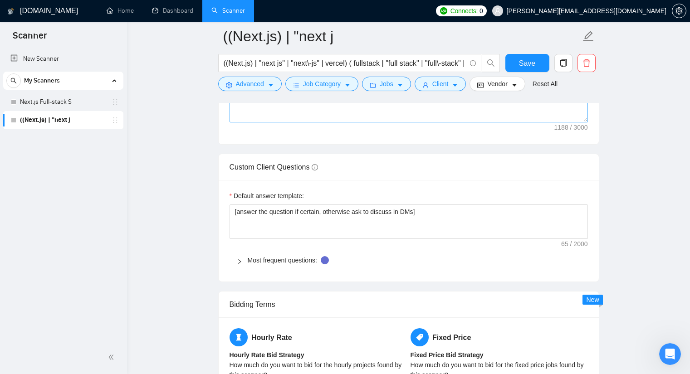
scroll to position [1270, 0]
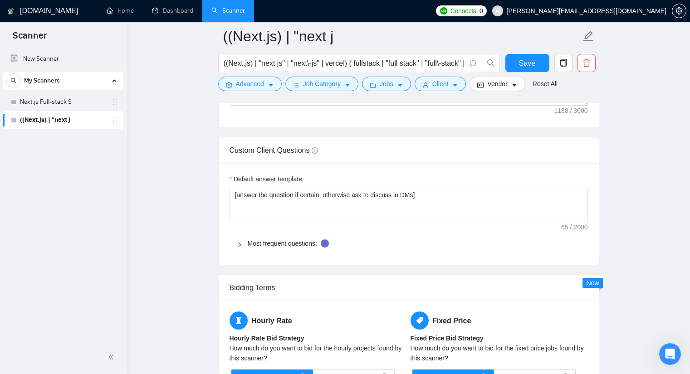
click at [241, 242] on div at bounding box center [242, 244] width 11 height 10
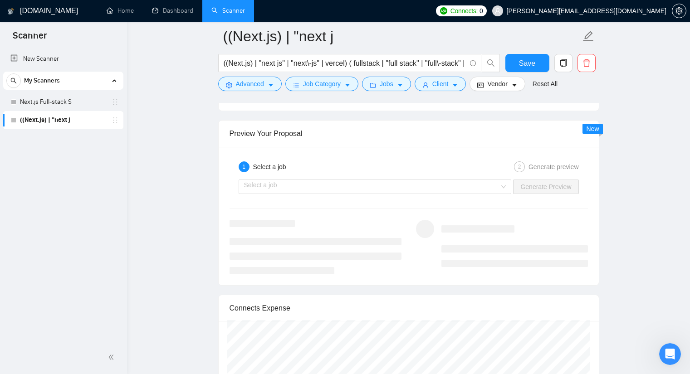
scroll to position [2132, 0]
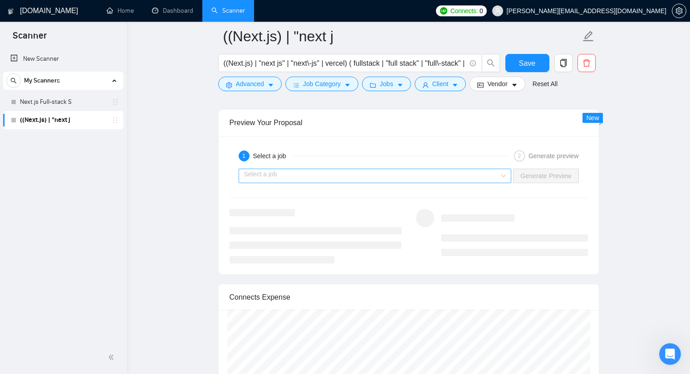
click at [323, 174] on input "search" at bounding box center [372, 176] width 256 height 14
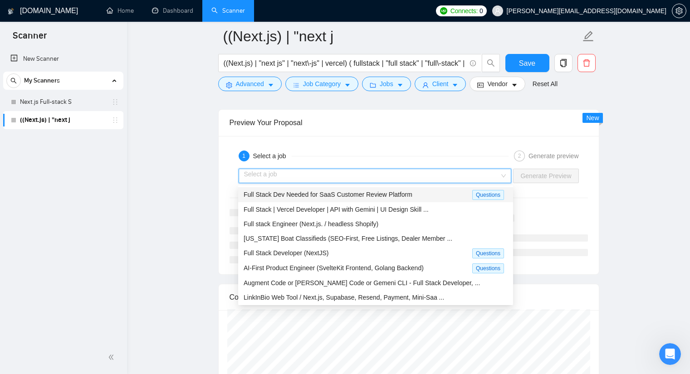
click at [348, 148] on div "1 Select a job 2 Generate preview" at bounding box center [409, 156] width 358 height 18
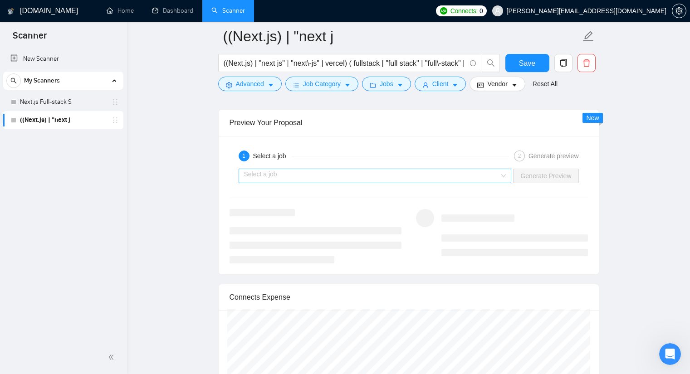
click at [333, 174] on input "search" at bounding box center [372, 176] width 256 height 14
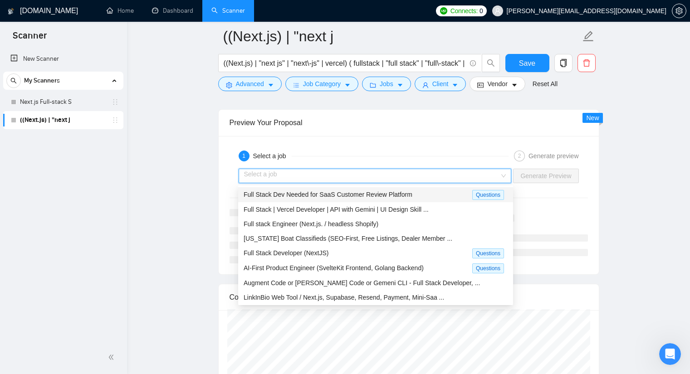
click at [319, 196] on span "Full Stack Dev Needed for SaaS Customer Review Platform" at bounding box center [328, 194] width 169 height 7
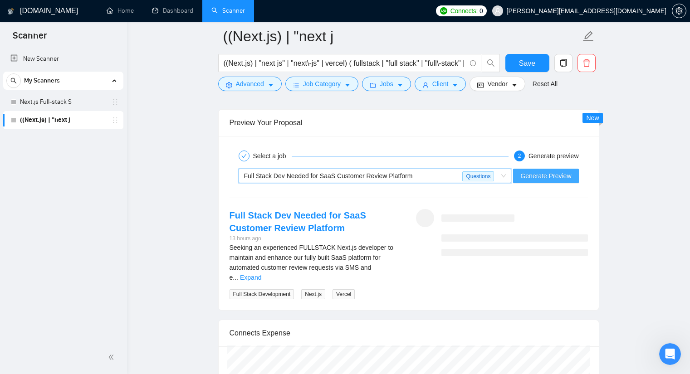
click at [550, 175] on span "Generate Preview" at bounding box center [545, 176] width 51 height 10
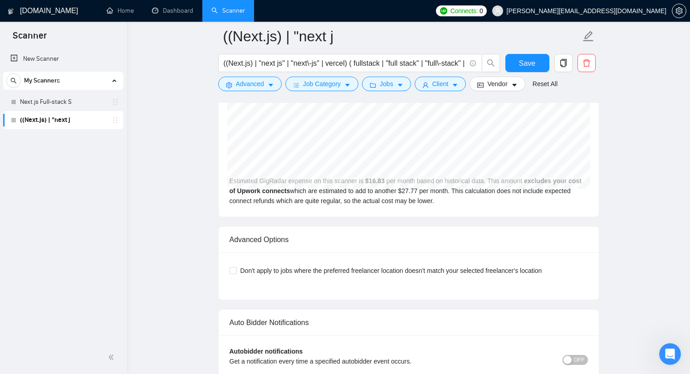
scroll to position [2450, 0]
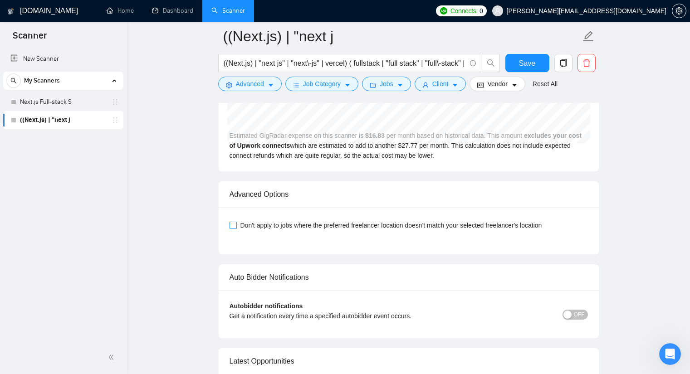
click at [441, 220] on span "Don't apply to jobs where the preferred freelancer location doesn't match your …" at bounding box center [391, 225] width 309 height 10
click at [236, 222] on input "Don't apply to jobs where the preferred freelancer location doesn't match your …" at bounding box center [233, 225] width 6 height 6
checkbox input "true"
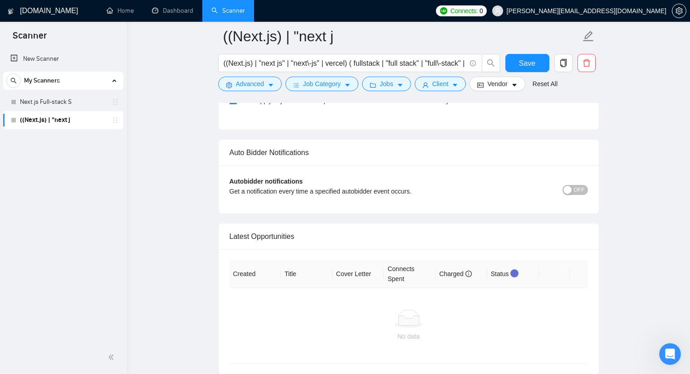
scroll to position [2586, 0]
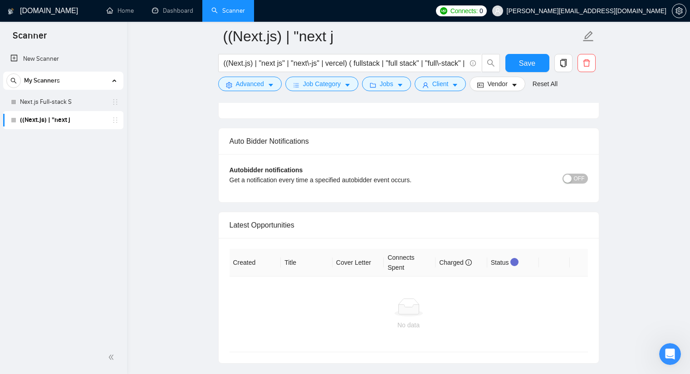
click at [577, 174] on span "OFF" at bounding box center [579, 179] width 11 height 10
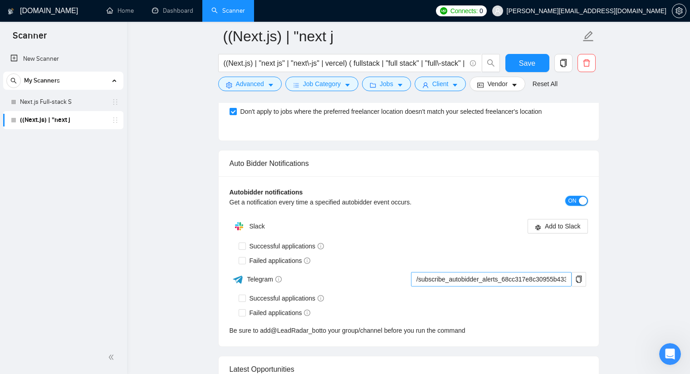
scroll to position [2541, 0]
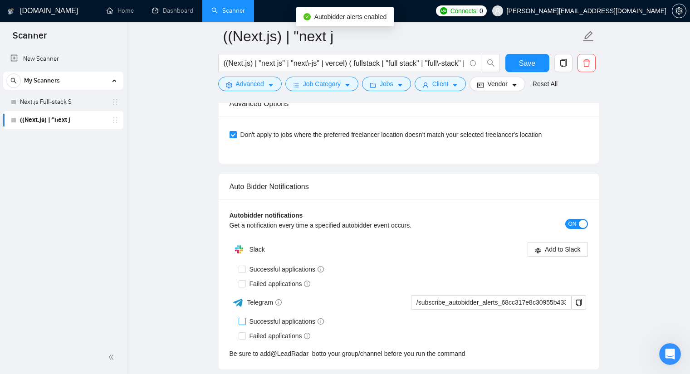
click at [244, 318] on input "Successful applications" at bounding box center [242, 321] width 6 height 6
checkbox input "true"
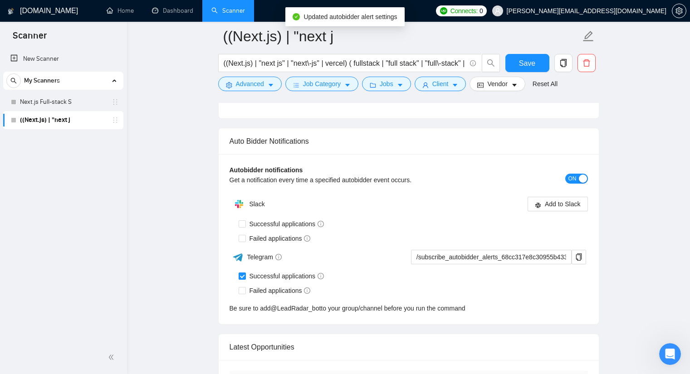
scroll to position [2631, 0]
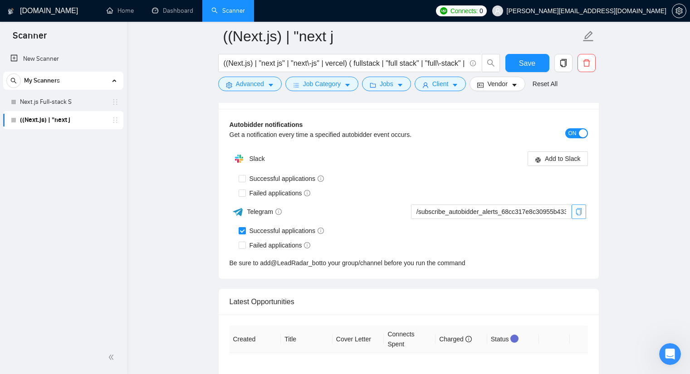
click at [578, 208] on icon "copy" at bounding box center [578, 211] width 7 height 7
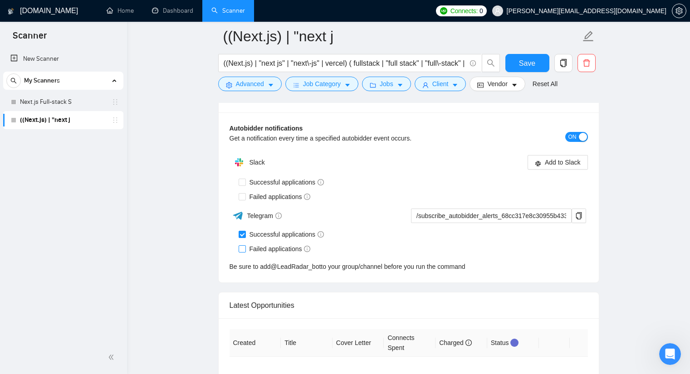
drag, startPoint x: 241, startPoint y: 238, endPoint x: 300, endPoint y: 186, distance: 78.1
click at [241, 245] on input "Failed applications" at bounding box center [242, 248] width 6 height 6
checkbox input "true"
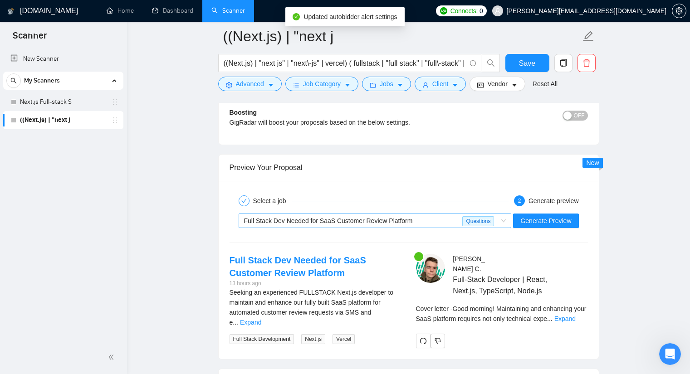
scroll to position [2132, 0]
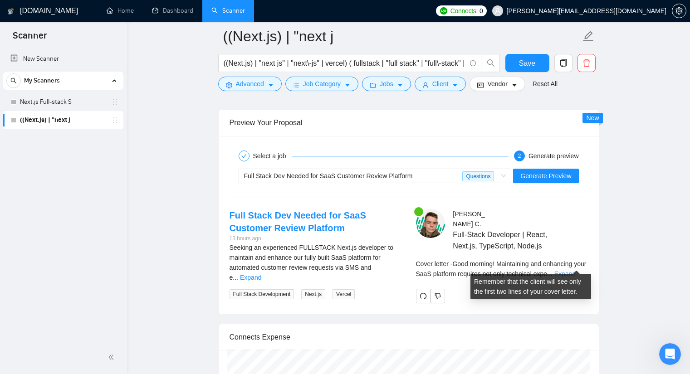
click at [576, 270] on link "Expand" at bounding box center [564, 273] width 21 height 7
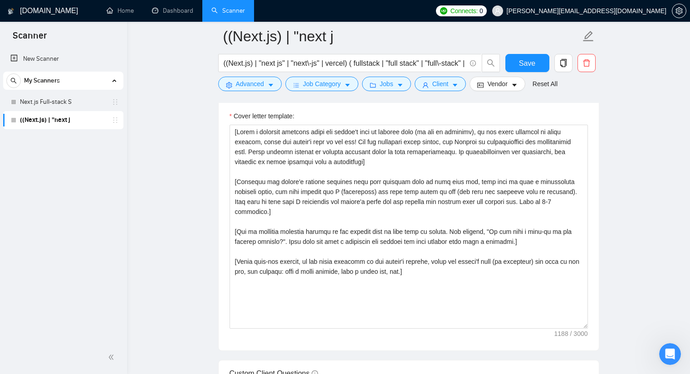
scroll to position [1046, 0]
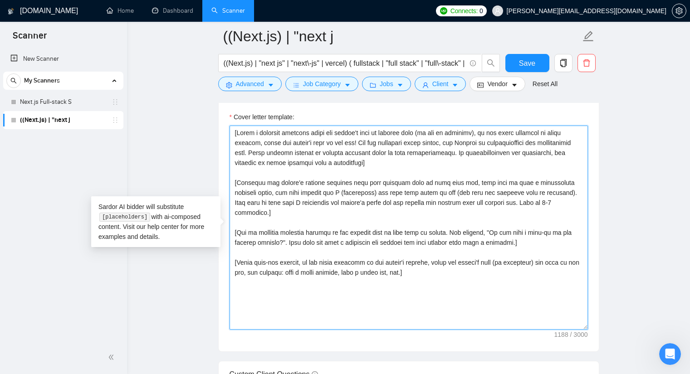
drag, startPoint x: 426, startPoint y: 252, endPoint x: 306, endPoint y: 254, distance: 119.8
click at [306, 254] on textarea "Cover letter template:" at bounding box center [409, 228] width 358 height 204
click at [307, 254] on textarea "Cover letter template:" at bounding box center [409, 228] width 358 height 204
click at [308, 252] on textarea "Cover letter template:" at bounding box center [409, 228] width 358 height 204
click at [308, 253] on textarea "Cover letter template:" at bounding box center [409, 228] width 358 height 204
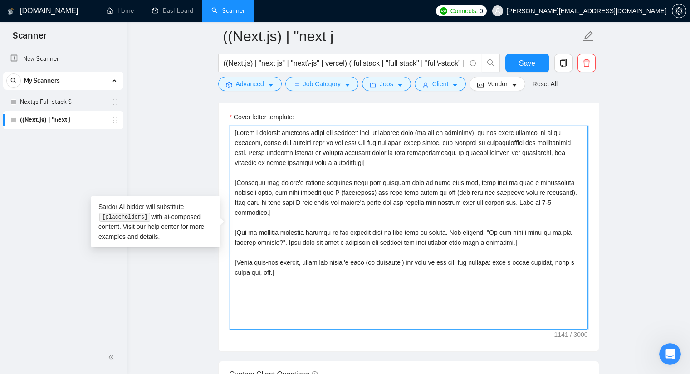
drag, startPoint x: 481, startPoint y: 134, endPoint x: 256, endPoint y: 143, distance: 225.7
click at [256, 143] on textarea "Cover letter template:" at bounding box center [409, 228] width 358 height 204
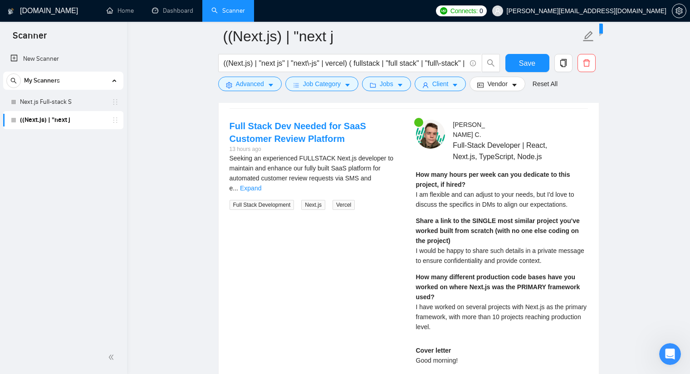
scroll to position [2226, 0]
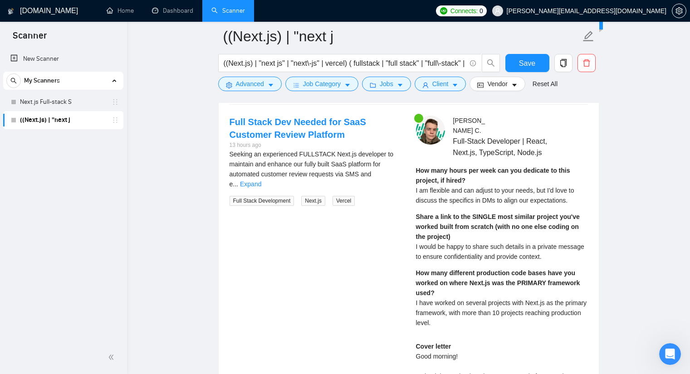
click at [379, 174] on div "Seeking an experienced FULLSTACK Next.js developer to maintain and enhance our …" at bounding box center [316, 169] width 172 height 40
click at [261, 181] on link "Expand" at bounding box center [250, 184] width 21 height 7
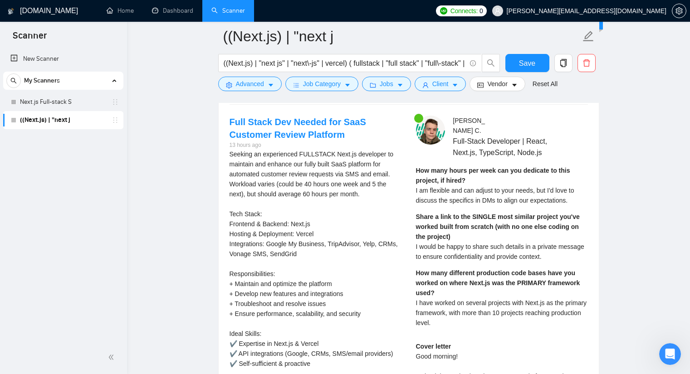
click at [267, 155] on div "Seeking an experienced FULLSTACK Next.js developer to maintain and enhance our …" at bounding box center [316, 259] width 172 height 220
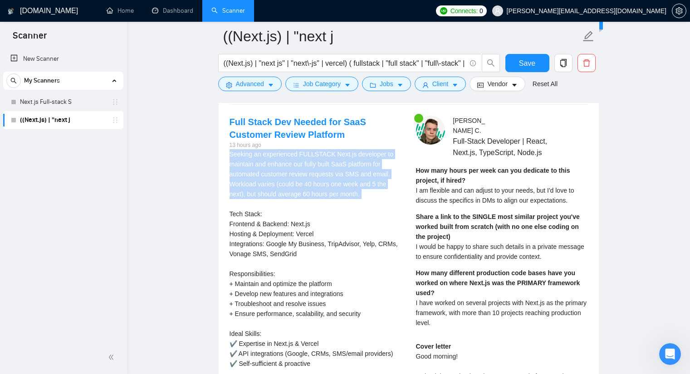
drag, startPoint x: 267, startPoint y: 155, endPoint x: 268, endPoint y: 168, distance: 13.2
click at [268, 168] on div "Seeking an experienced FULLSTACK Next.js developer to maintain and enhance our …" at bounding box center [316, 259] width 172 height 220
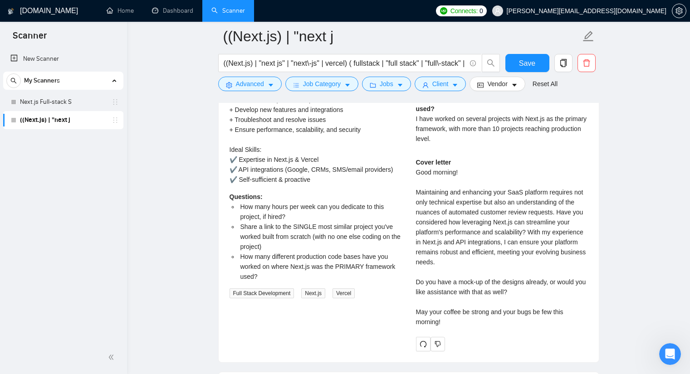
scroll to position [2453, 0]
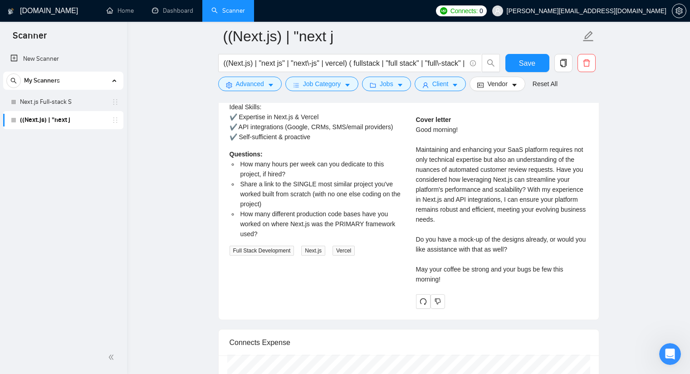
click at [266, 166] on span "How many hours per week can you dedicate to this project, if hired?" at bounding box center [312, 169] width 144 height 17
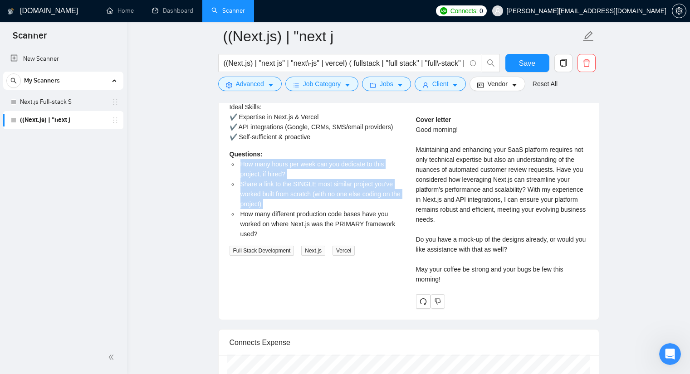
drag, startPoint x: 266, startPoint y: 166, endPoint x: 270, endPoint y: 183, distance: 17.2
click at [270, 183] on ul "How many hours per week can you dedicate to this project, if hired? Share a lin…" at bounding box center [316, 199] width 172 height 80
click at [272, 166] on span "How many hours per week can you dedicate to this project, if hired?" at bounding box center [312, 169] width 144 height 17
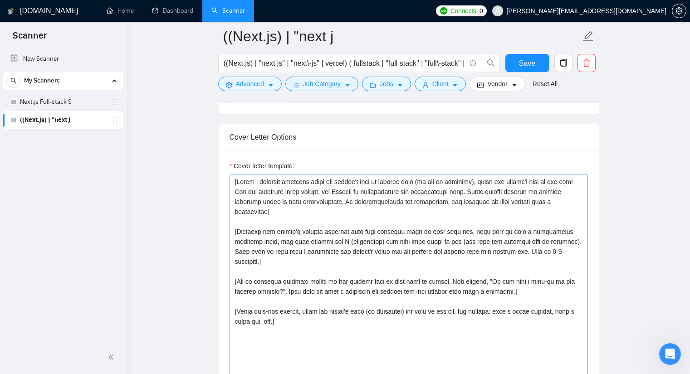
scroll to position [1001, 0]
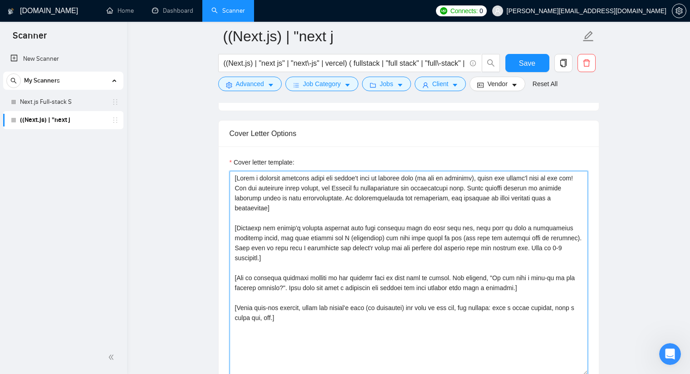
click at [238, 181] on textarea "Cover letter template:" at bounding box center [409, 273] width 358 height 204
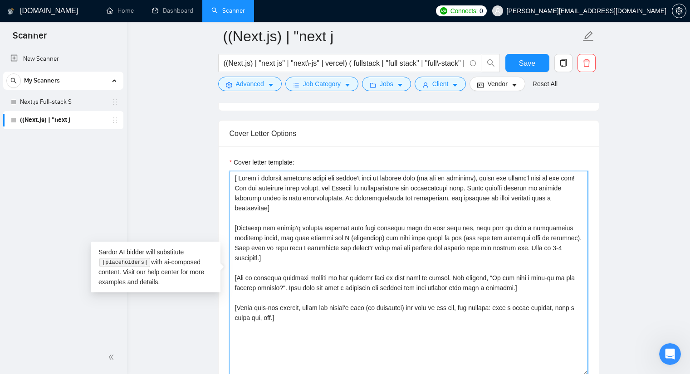
paste textarea "Always start with: 🌲🌲"
click at [299, 180] on textarea "Cover letter template:" at bounding box center [409, 273] width 358 height 204
click at [360, 181] on textarea "Cover letter template:" at bounding box center [409, 273] width 358 height 204
click at [309, 209] on textarea "Cover letter template:" at bounding box center [409, 273] width 358 height 204
click at [311, 208] on textarea "Cover letter template:" at bounding box center [409, 273] width 358 height 204
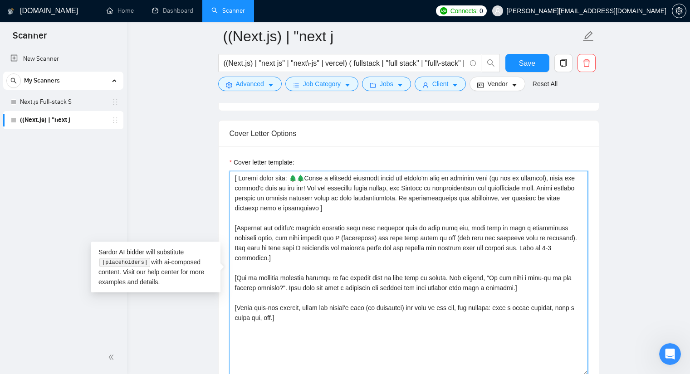
paste textarea "A variation of the phrase 'Check out some examples of my work below' must appea…"
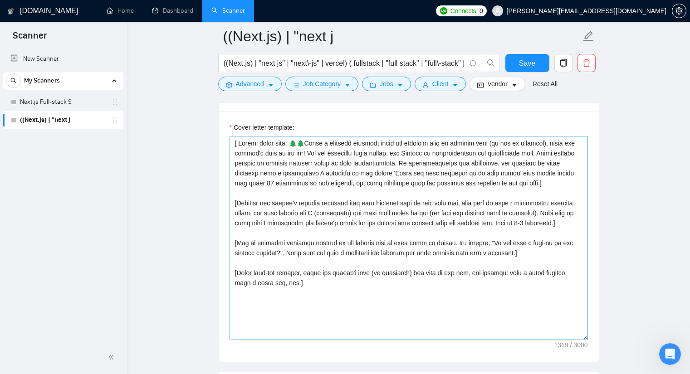
scroll to position [1046, 0]
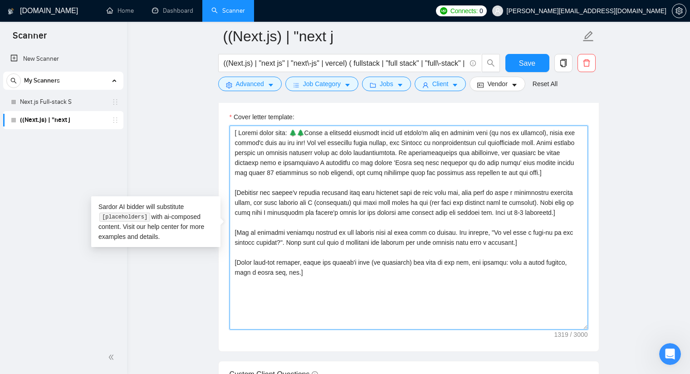
click at [248, 223] on textarea "Cover letter template:" at bounding box center [409, 228] width 358 height 204
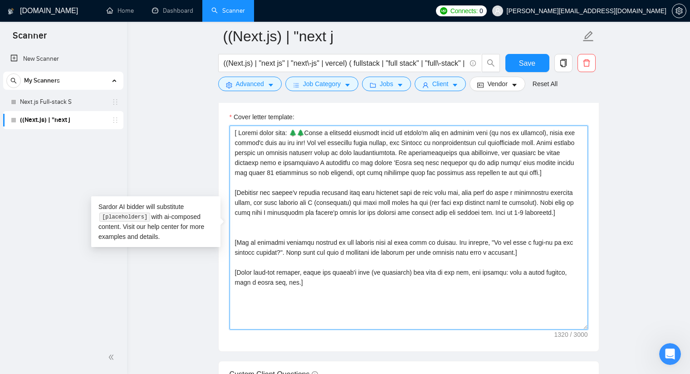
paste textarea "Each showcase description must be tailored to match the job post’s context and …"
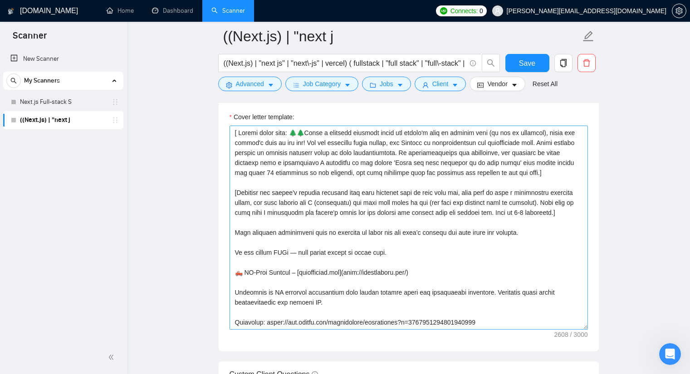
scroll to position [1001, 0]
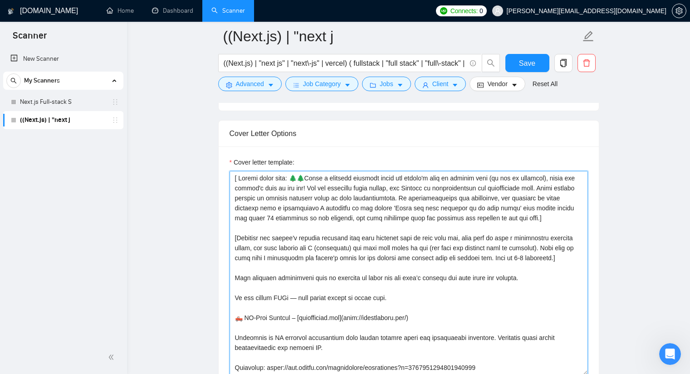
click at [233, 276] on textarea "Cover letter template:" at bounding box center [409, 273] width 358 height 204
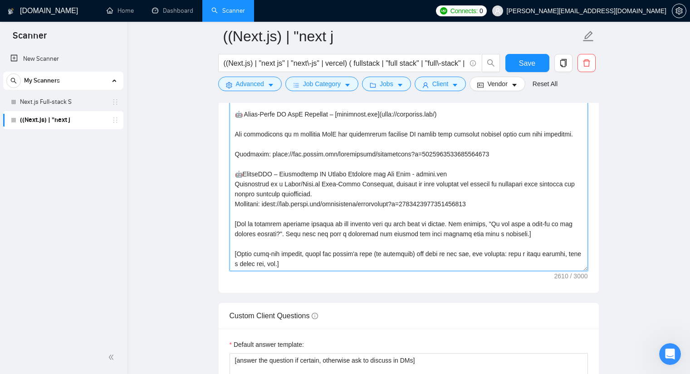
scroll to position [1137, 0]
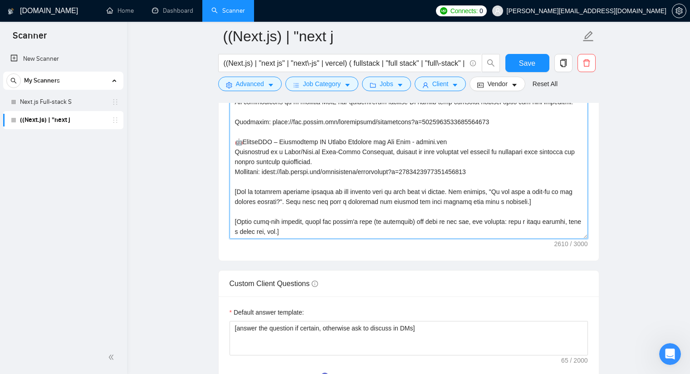
click at [495, 180] on textarea "Cover letter template:" at bounding box center [409, 137] width 358 height 204
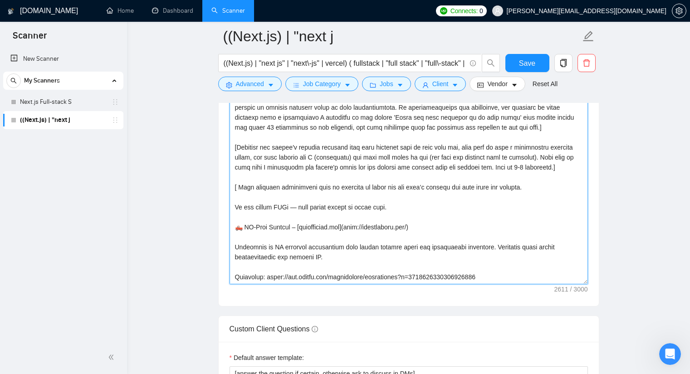
scroll to position [1046, 0]
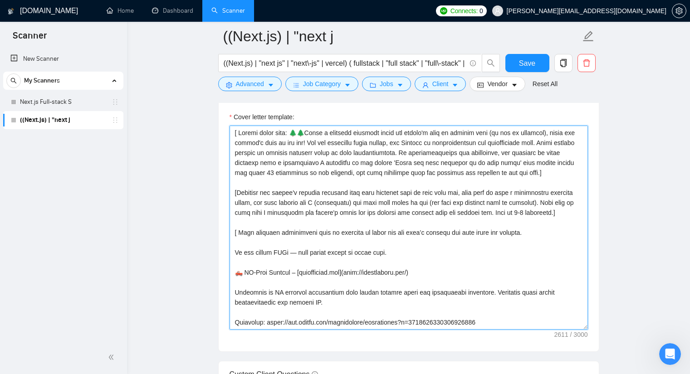
click at [239, 233] on textarea "Cover letter template:" at bounding box center [409, 228] width 358 height 204
click at [237, 232] on textarea "Cover letter template:" at bounding box center [409, 228] width 358 height 204
click at [278, 231] on textarea "Cover letter template:" at bounding box center [409, 228] width 358 height 204
click at [276, 233] on textarea "Cover letter template:" at bounding box center [409, 228] width 358 height 204
click at [279, 233] on textarea "Cover letter template:" at bounding box center [409, 228] width 358 height 204
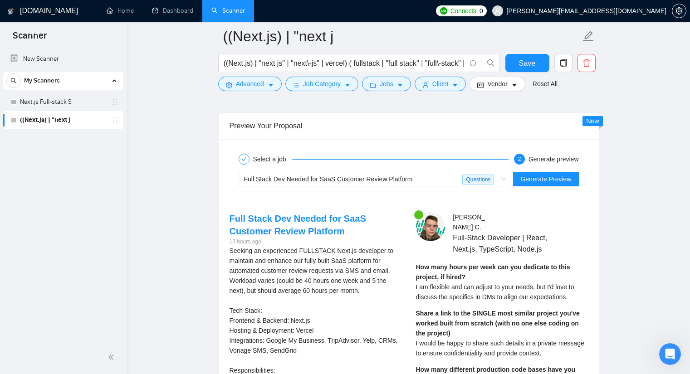
scroll to position [2180, 0]
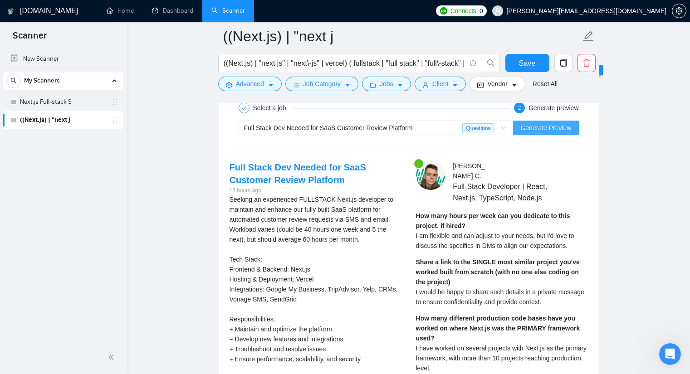
click at [547, 128] on span "Generate Preview" at bounding box center [545, 128] width 51 height 10
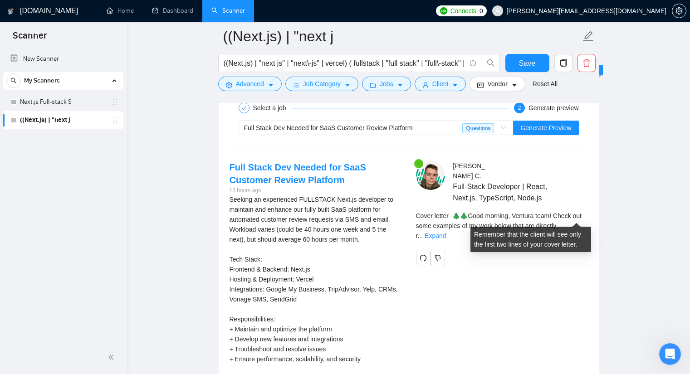
click at [446, 232] on link "Expand" at bounding box center [435, 235] width 21 height 7
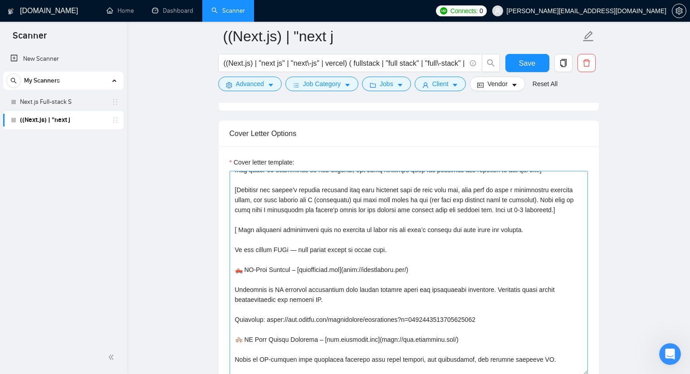
scroll to position [3, 0]
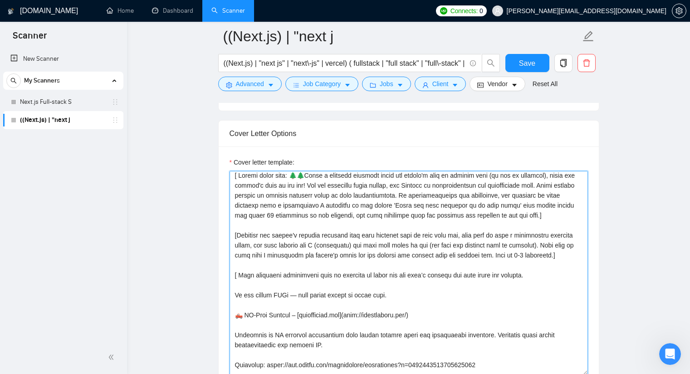
click at [237, 276] on textarea "Cover letter template:" at bounding box center [409, 273] width 358 height 204
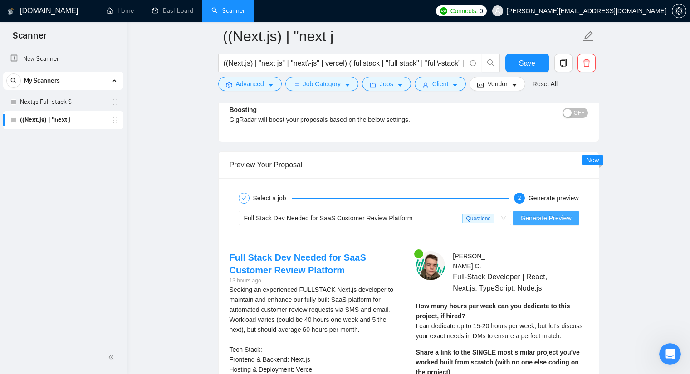
scroll to position [2090, 0]
click at [537, 220] on span "Generate Preview" at bounding box center [545, 219] width 51 height 10
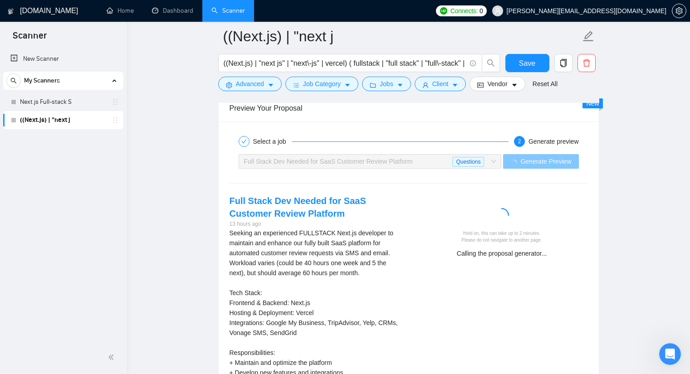
scroll to position [2180, 0]
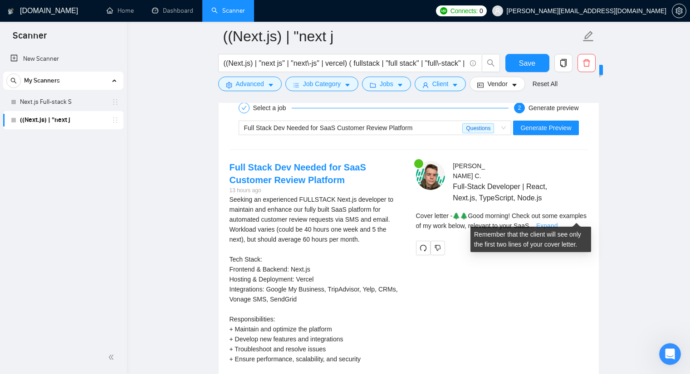
click at [558, 222] on link "Expand" at bounding box center [546, 225] width 21 height 7
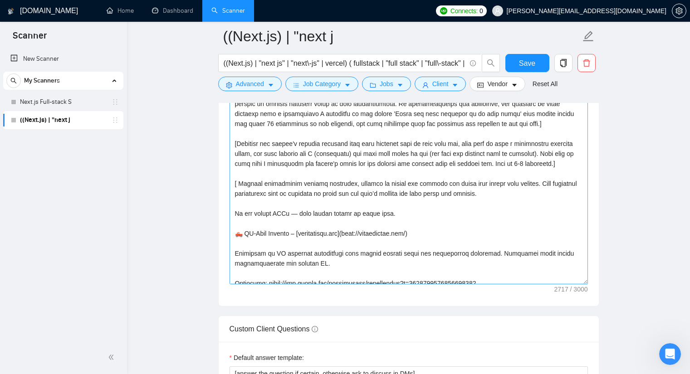
scroll to position [0, 0]
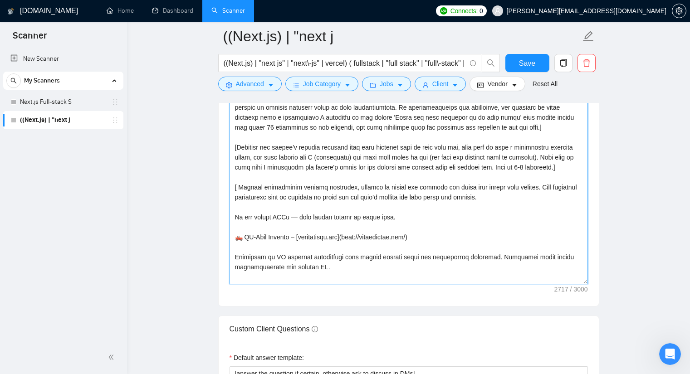
click at [342, 188] on textarea "Cover letter template:" at bounding box center [409, 182] width 358 height 204
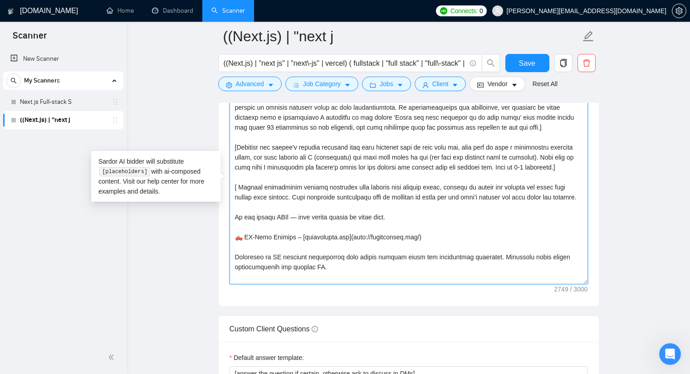
click at [397, 208] on textarea "Cover letter template:" at bounding box center [409, 182] width 358 height 204
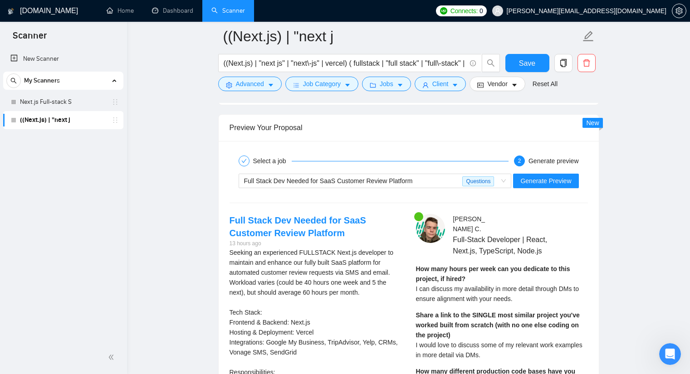
scroll to position [2135, 0]
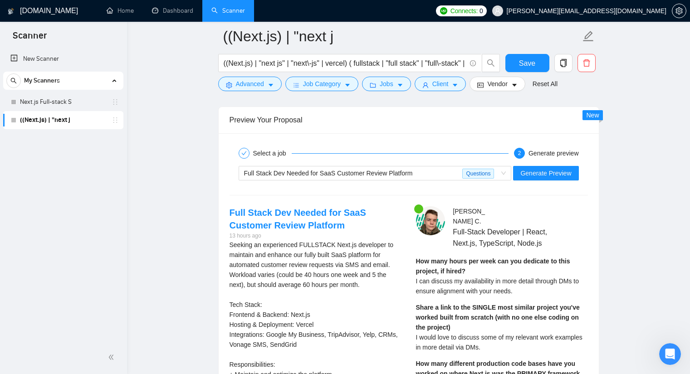
click at [552, 172] on span "Generate Preview" at bounding box center [545, 173] width 51 height 10
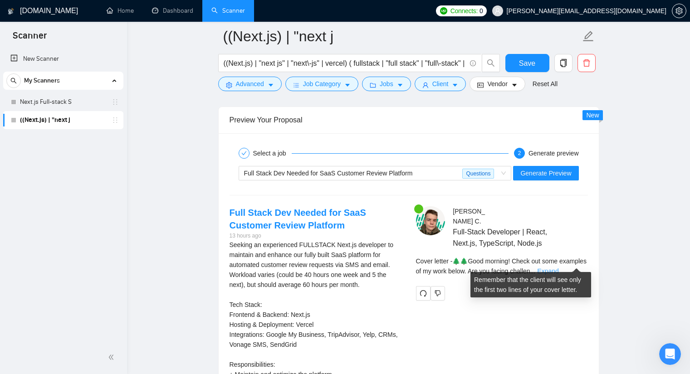
click at [558, 268] on link "Expand" at bounding box center [547, 271] width 21 height 7
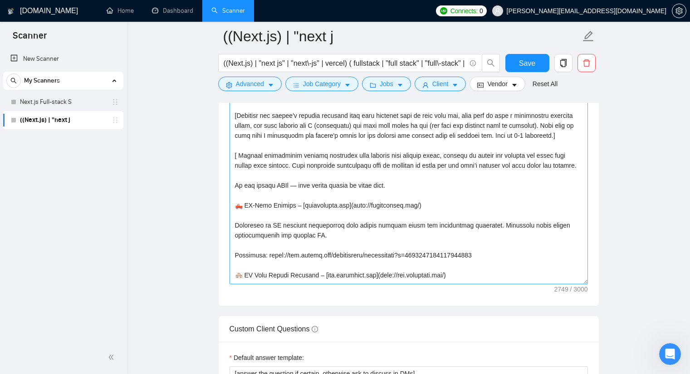
scroll to position [0, 0]
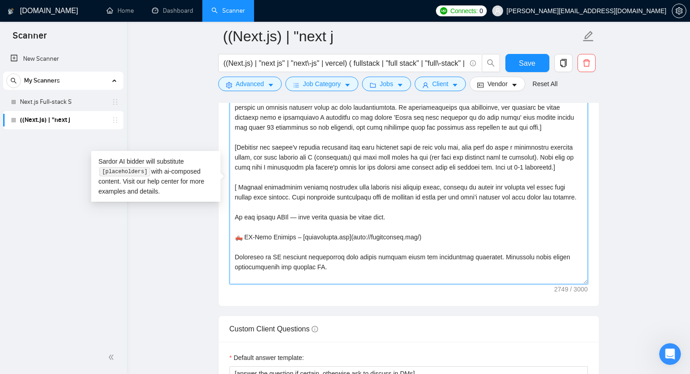
drag, startPoint x: 310, startPoint y: 190, endPoint x: 293, endPoint y: 190, distance: 17.2
click at [293, 190] on textarea "Cover letter template:" at bounding box center [409, 182] width 358 height 204
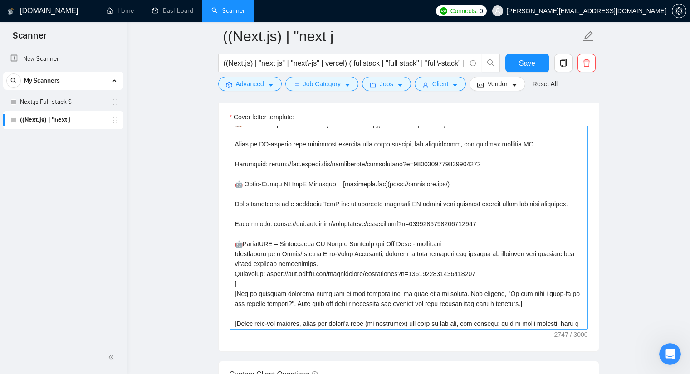
scroll to position [240, 0]
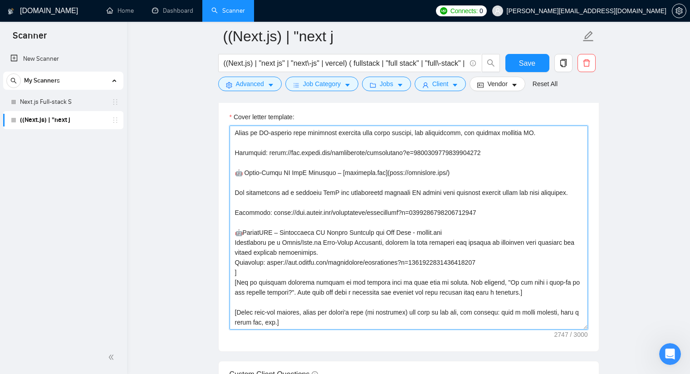
click at [256, 269] on textarea "Cover letter template:" at bounding box center [409, 228] width 358 height 204
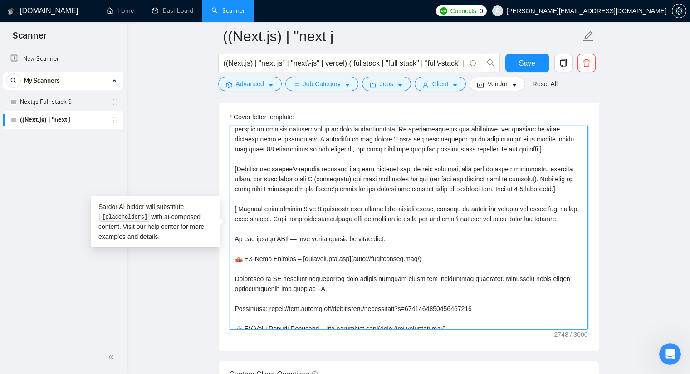
scroll to position [13, 0]
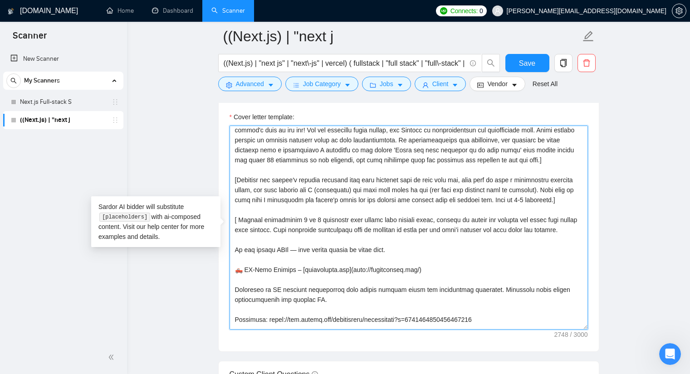
drag, startPoint x: 260, startPoint y: 220, endPoint x: 238, endPoint y: 222, distance: 21.9
click at [238, 222] on textarea "Cover letter template:" at bounding box center [409, 228] width 358 height 204
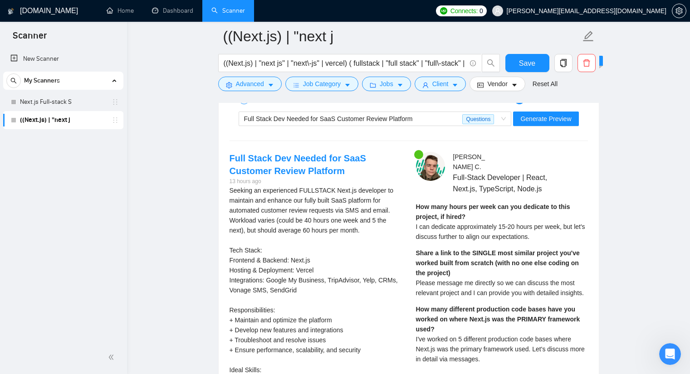
scroll to position [2135, 0]
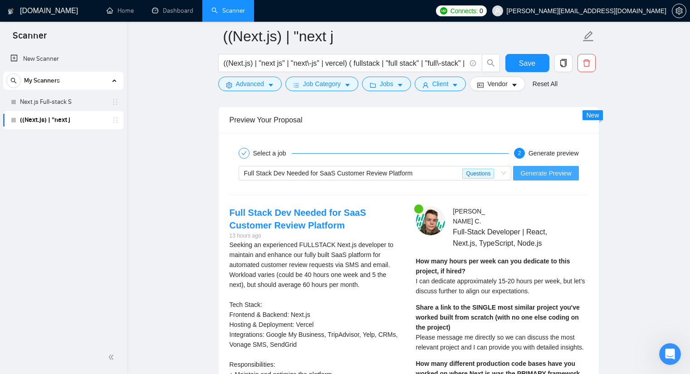
click at [535, 178] on span "Generate Preview" at bounding box center [545, 173] width 51 height 10
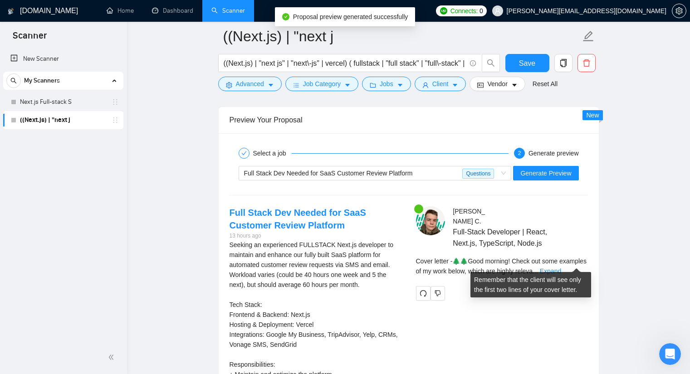
click at [538, 268] on span "..." at bounding box center [535, 271] width 5 height 7
click at [561, 268] on link "Expand" at bounding box center [550, 271] width 21 height 7
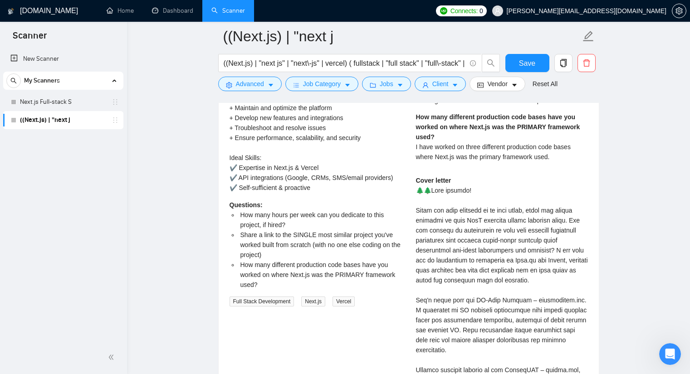
scroll to position [2407, 0]
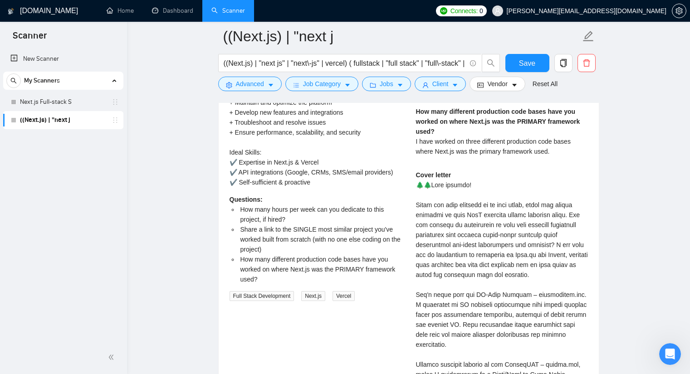
click at [465, 236] on div "Cover letter" at bounding box center [502, 324] width 172 height 309
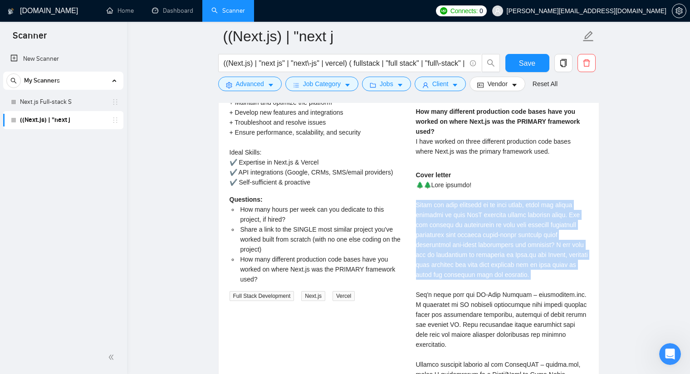
click at [465, 236] on div "Cover letter" at bounding box center [502, 324] width 172 height 309
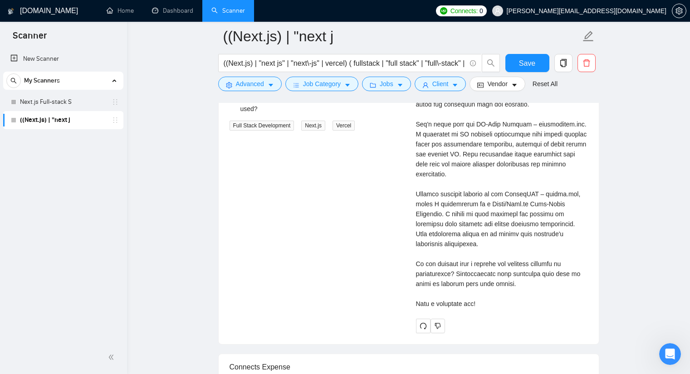
scroll to position [2589, 0]
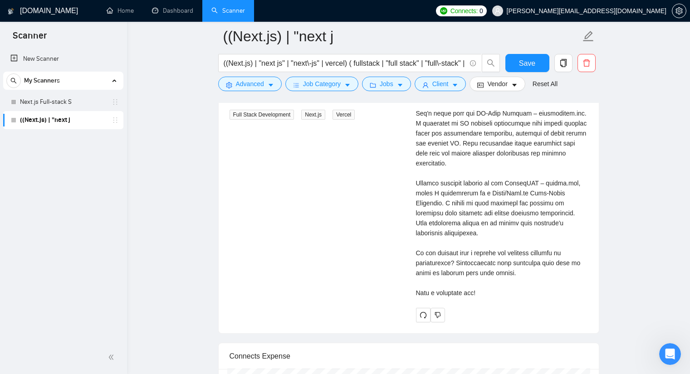
click at [443, 164] on div "Cover letter" at bounding box center [502, 143] width 172 height 309
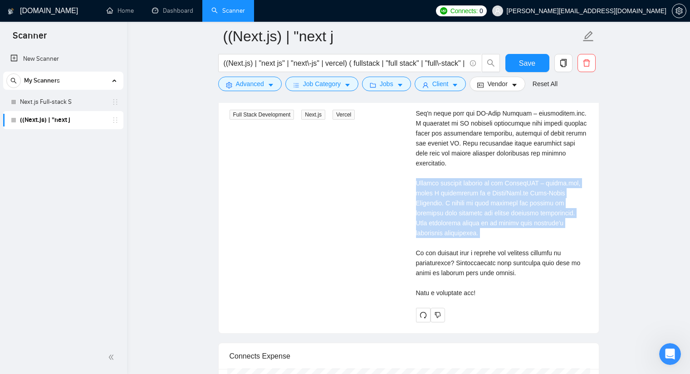
click at [443, 164] on div "Cover letter" at bounding box center [502, 143] width 172 height 309
click at [491, 186] on div "Cover letter" at bounding box center [502, 143] width 172 height 309
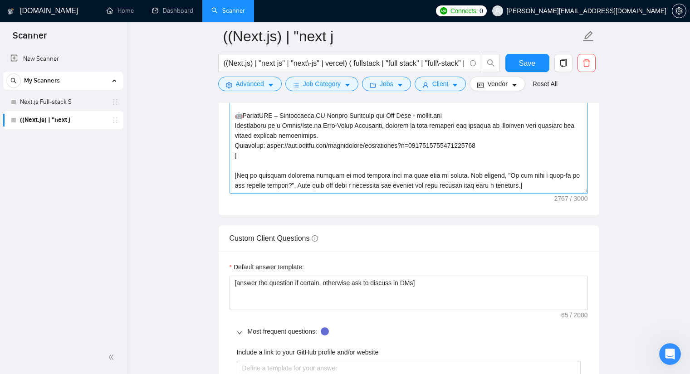
scroll to position [260, 0]
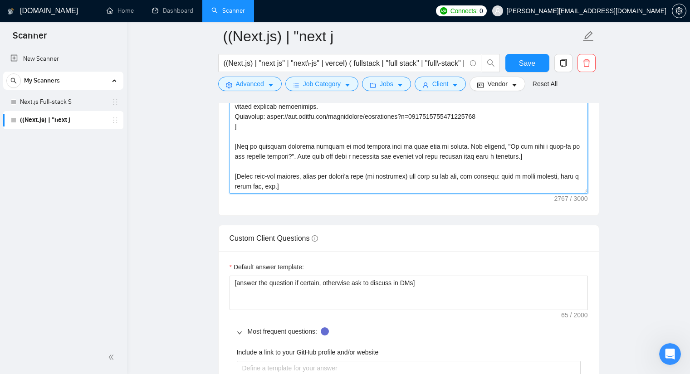
click at [315, 167] on textarea "Cover letter template:" at bounding box center [409, 92] width 358 height 204
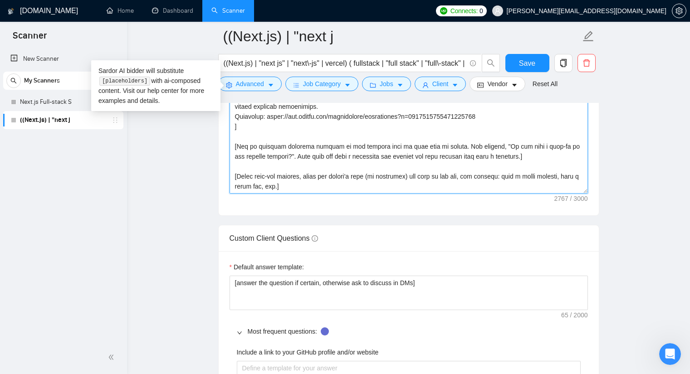
click at [269, 133] on textarea "Cover letter template:" at bounding box center [409, 92] width 358 height 204
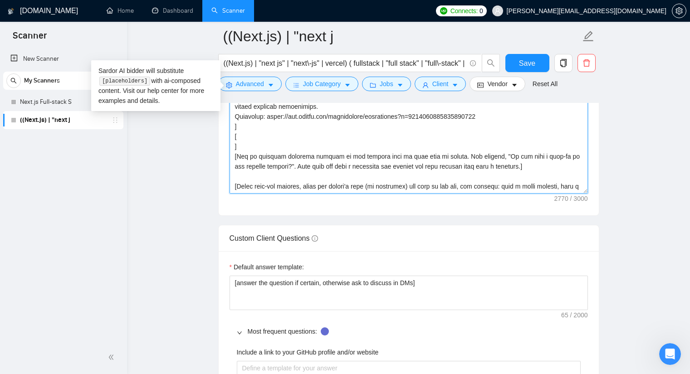
paste textarea
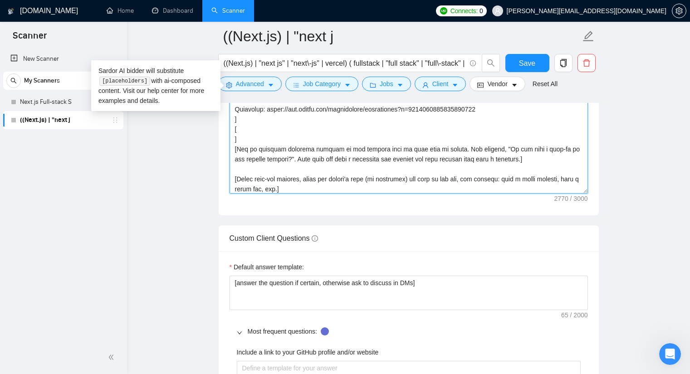
click at [253, 130] on textarea "Cover letter template:" at bounding box center [409, 92] width 358 height 204
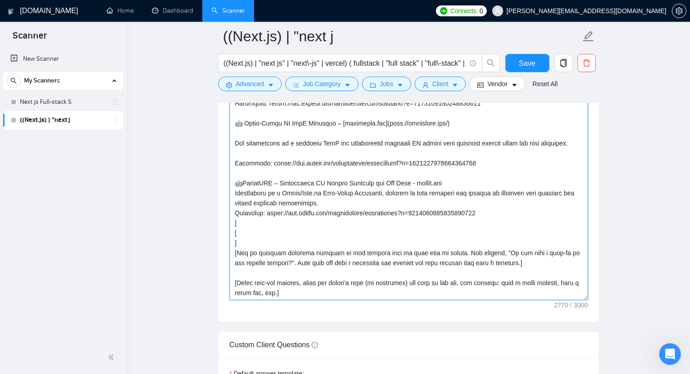
scroll to position [1092, 0]
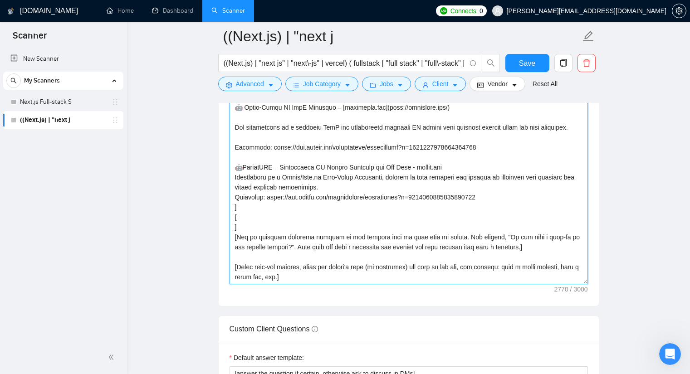
click at [263, 219] on textarea "Cover letter template:" at bounding box center [409, 182] width 358 height 204
click at [255, 219] on textarea "Cover letter template:" at bounding box center [409, 182] width 358 height 204
click at [240, 209] on textarea "Cover letter template:" at bounding box center [409, 182] width 358 height 204
drag, startPoint x: 233, startPoint y: 207, endPoint x: 239, endPoint y: 208, distance: 6.0
click at [234, 207] on textarea "Cover letter template:" at bounding box center [409, 182] width 358 height 204
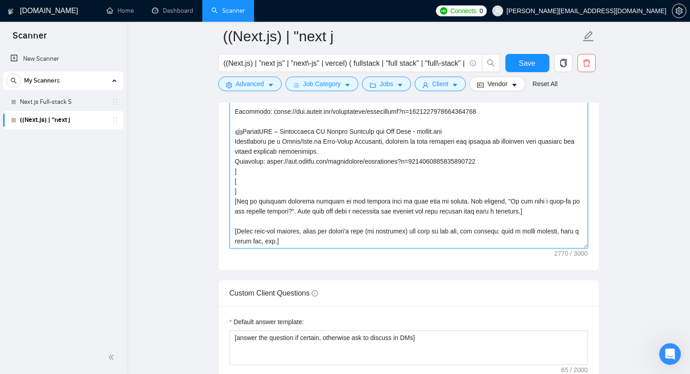
scroll to position [1137, 0]
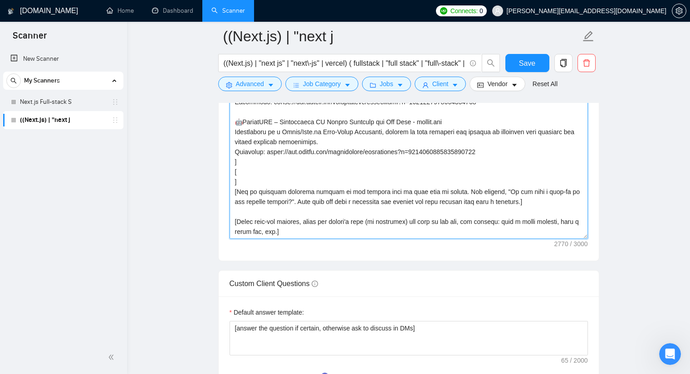
click at [251, 175] on textarea "Cover letter template:" at bounding box center [409, 137] width 358 height 204
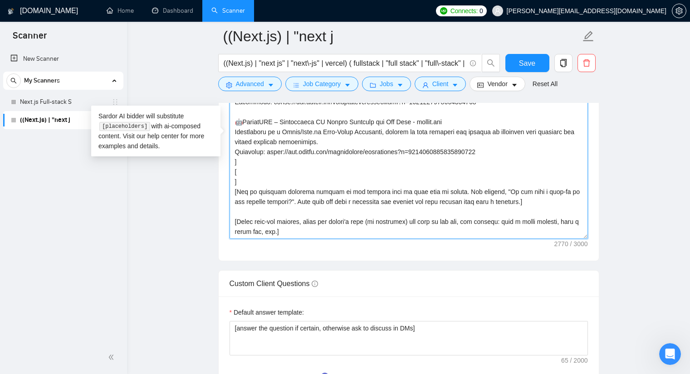
paste textarea
click at [248, 174] on textarea "Cover letter template:" at bounding box center [409, 137] width 358 height 204
paste textarea
click at [248, 174] on textarea "Cover letter template:" at bounding box center [409, 137] width 358 height 204
paste textarea
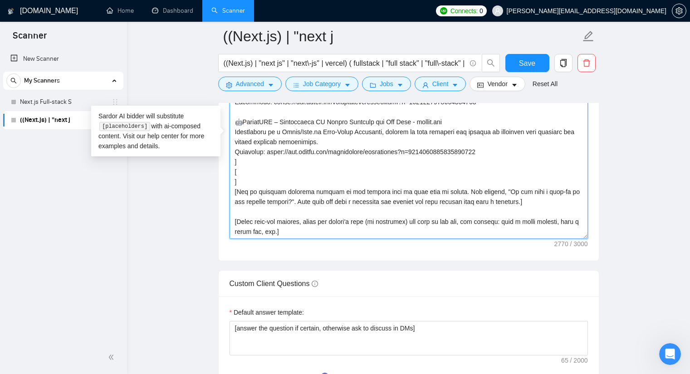
click at [257, 168] on textarea "Cover letter template:" at bounding box center [409, 137] width 358 height 204
paste textarea
click at [240, 181] on textarea "Cover letter template:" at bounding box center [409, 137] width 358 height 204
click at [248, 173] on textarea "Cover letter template:" at bounding box center [409, 137] width 358 height 204
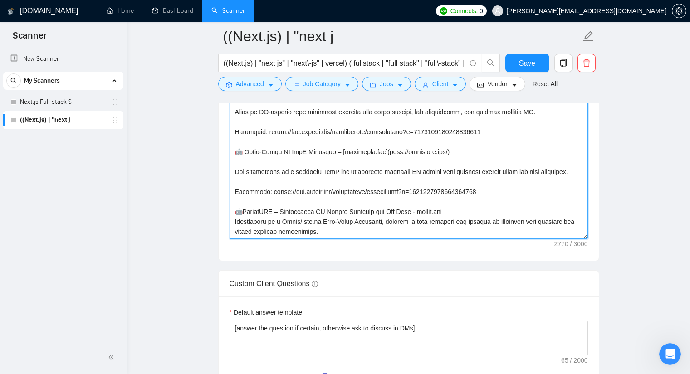
scroll to position [224, 0]
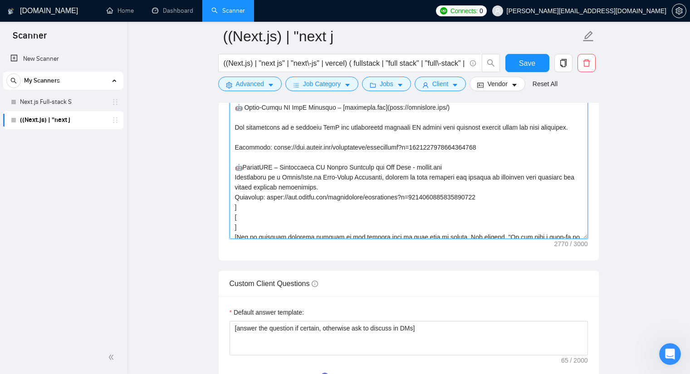
drag, startPoint x: 332, startPoint y: 187, endPoint x: 219, endPoint y: 179, distance: 113.3
click at [219, 179] on div "Cover letter template:" at bounding box center [409, 135] width 380 height 250
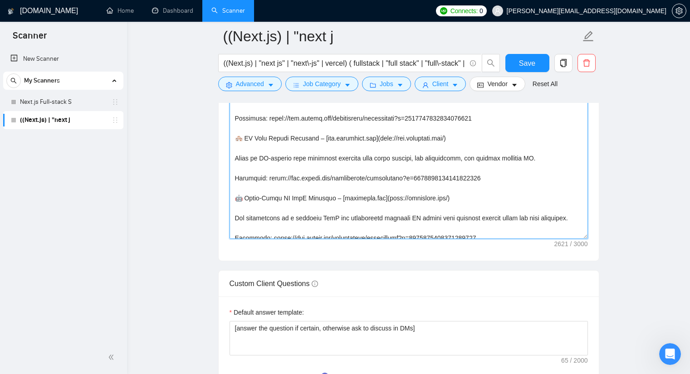
scroll to position [179, 0]
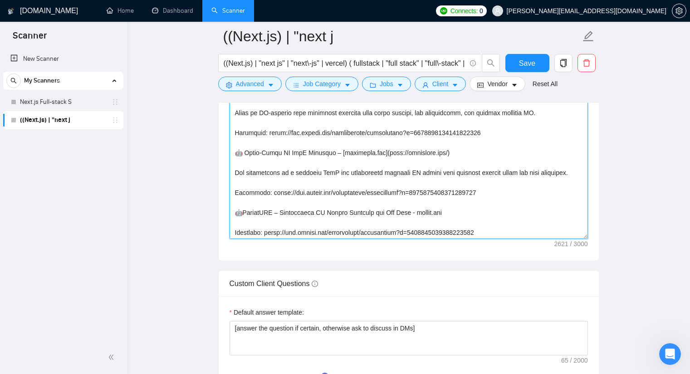
click at [270, 174] on textarea "Cover letter template:" at bounding box center [409, 137] width 358 height 204
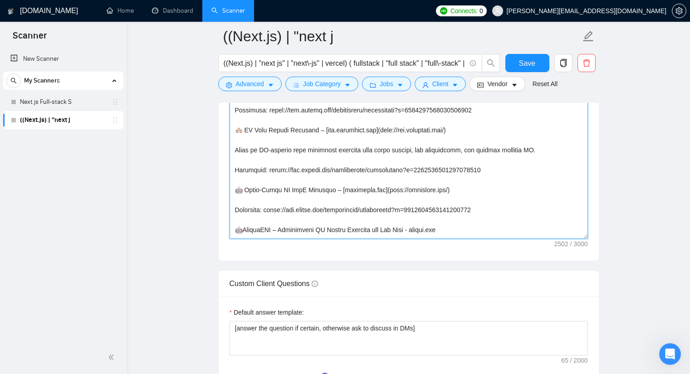
scroll to position [133, 0]
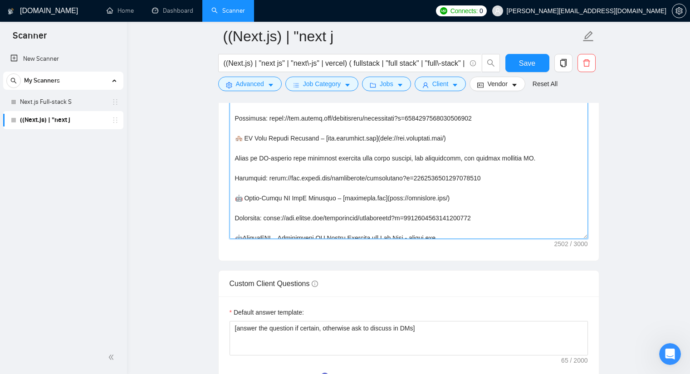
click at [274, 163] on textarea "Cover letter template:" at bounding box center [409, 137] width 358 height 204
click at [274, 157] on textarea "Cover letter template:" at bounding box center [409, 137] width 358 height 204
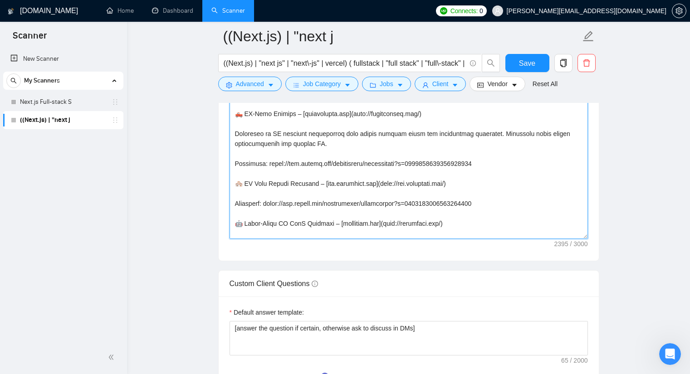
click at [288, 165] on textarea "Cover letter template:" at bounding box center [409, 137] width 358 height 204
click at [288, 140] on textarea "Cover letter template:" at bounding box center [409, 137] width 358 height 204
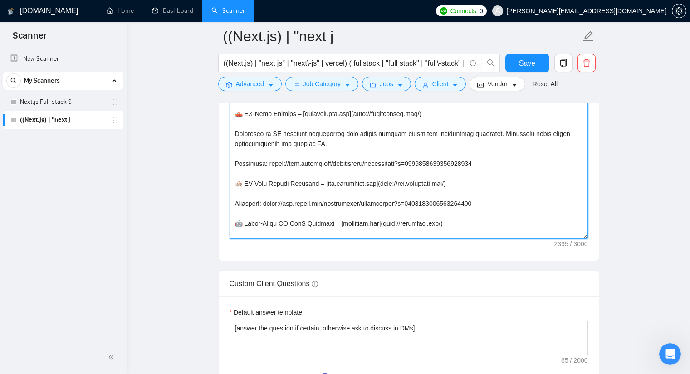
click at [288, 140] on textarea "Cover letter template:" at bounding box center [409, 137] width 358 height 204
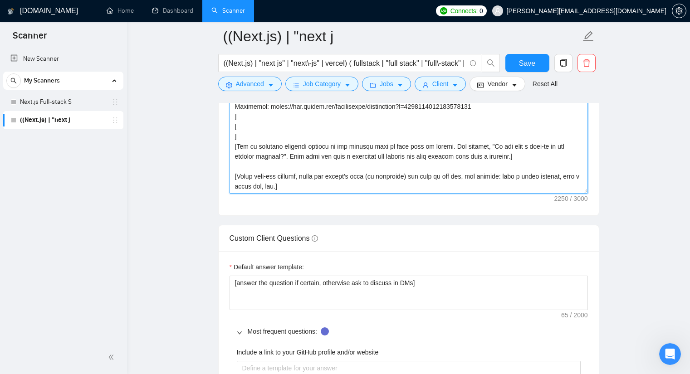
scroll to position [144, 0]
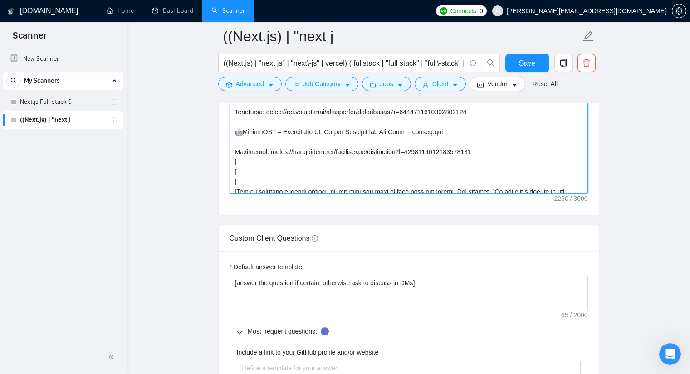
click at [279, 171] on textarea "Cover letter template:" at bounding box center [409, 92] width 358 height 204
click at [260, 161] on textarea "Cover letter template:" at bounding box center [409, 92] width 358 height 204
click at [254, 176] on textarea "Cover letter template:" at bounding box center [409, 92] width 358 height 204
paste textarea "Here’s a suggested workflow to follow before we proceed: ✅ Schedule a Call: Let…"
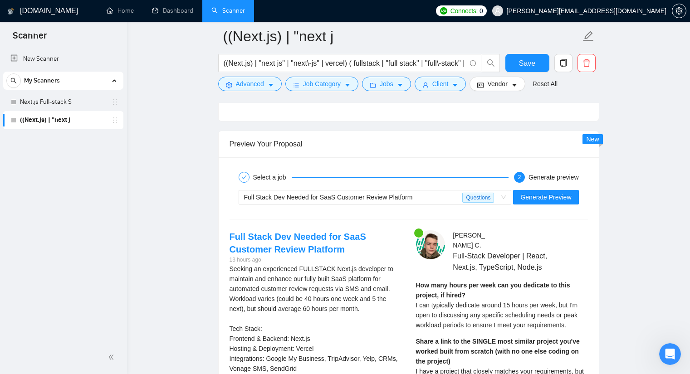
scroll to position [2135, 0]
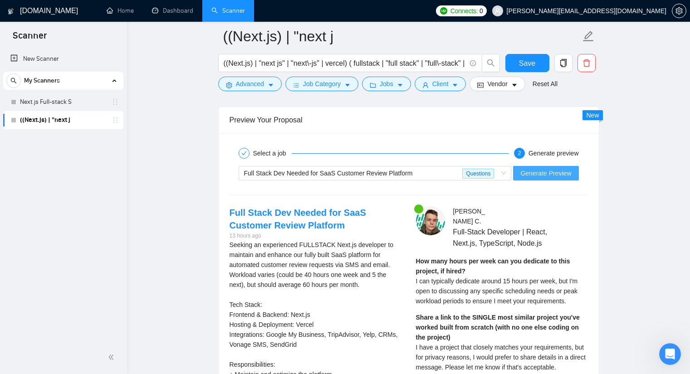
click at [534, 173] on span "Generate Preview" at bounding box center [545, 173] width 51 height 10
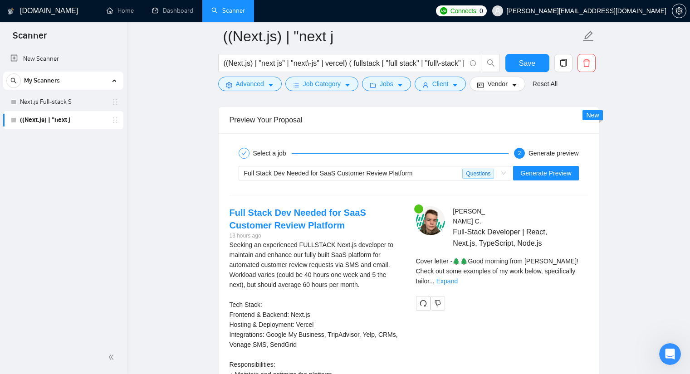
click at [458, 278] on link "Expand" at bounding box center [446, 281] width 21 height 7
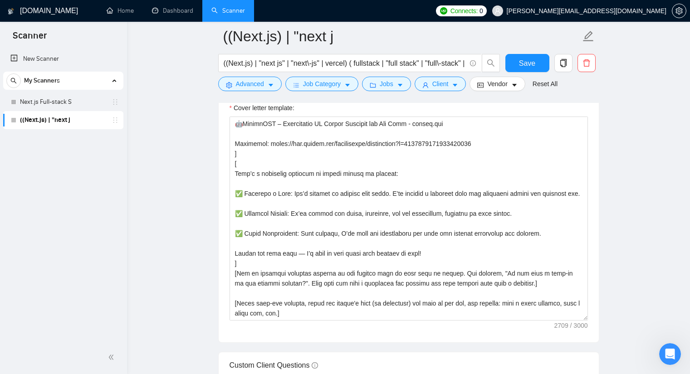
scroll to position [1046, 0]
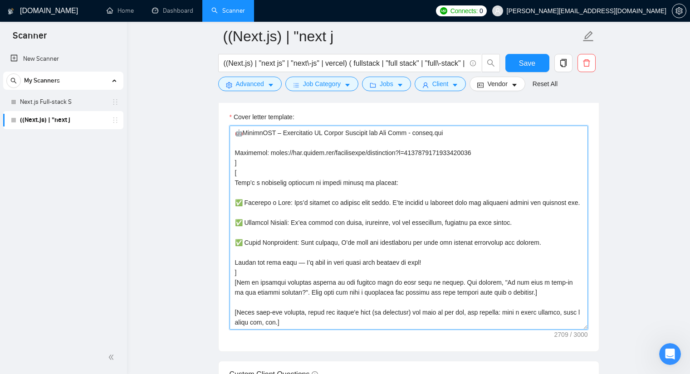
click at [261, 264] on textarea "Cover letter template:" at bounding box center [409, 228] width 358 height 204
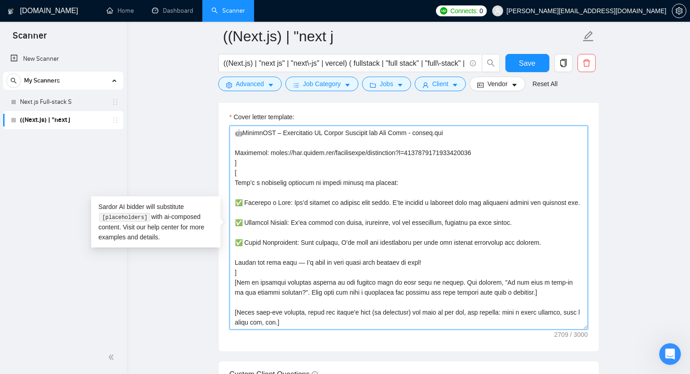
click at [262, 264] on textarea "Cover letter template:" at bounding box center [409, 228] width 358 height 204
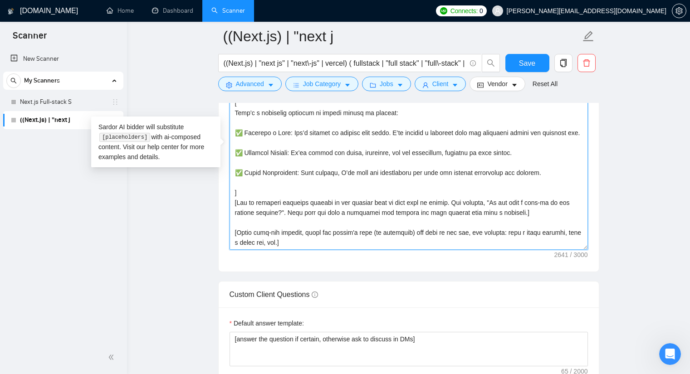
scroll to position [1137, 0]
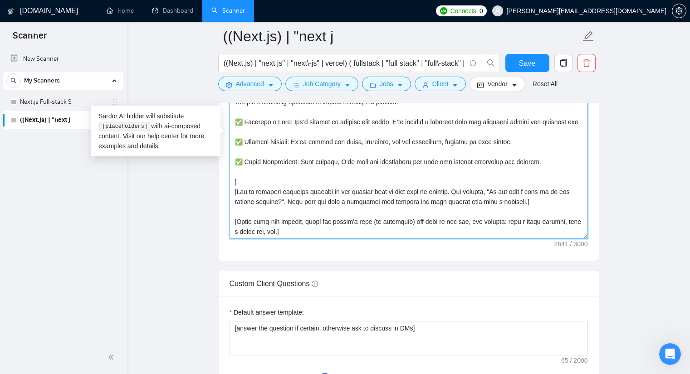
click at [236, 222] on textarea "Cover letter template:" at bounding box center [409, 137] width 358 height 204
click at [313, 230] on textarea "Cover letter template:" at bounding box center [409, 137] width 358 height 204
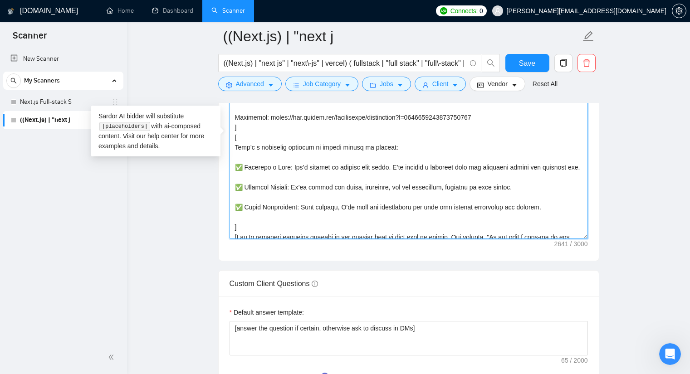
scroll to position [179, 0]
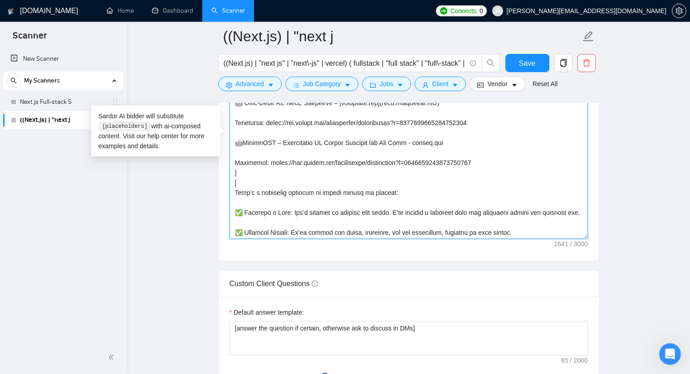
click at [255, 183] on textarea "Cover letter template:" at bounding box center [409, 137] width 358 height 204
click at [251, 171] on textarea "Cover letter template:" at bounding box center [409, 137] width 358 height 204
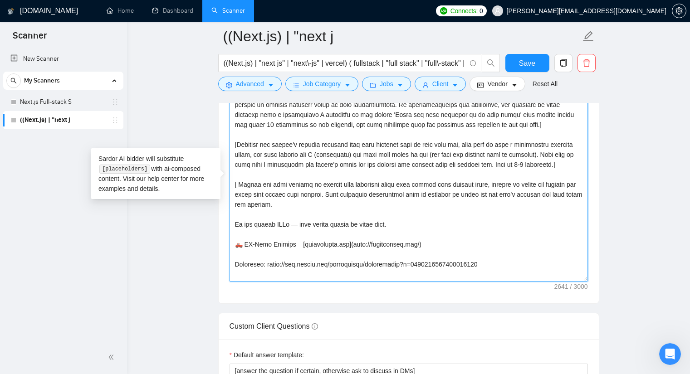
scroll to position [1046, 0]
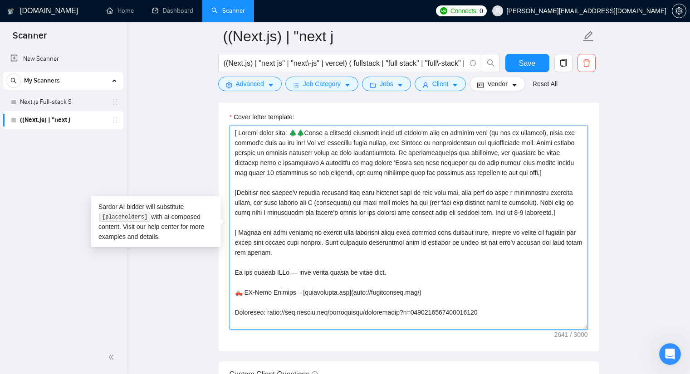
click at [423, 231] on textarea "Cover letter template:" at bounding box center [409, 228] width 358 height 204
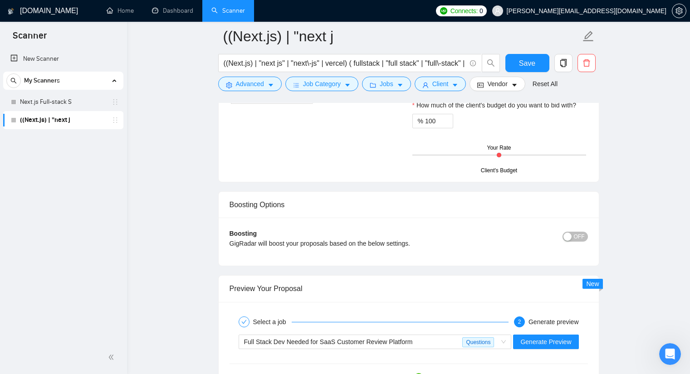
scroll to position [2102, 0]
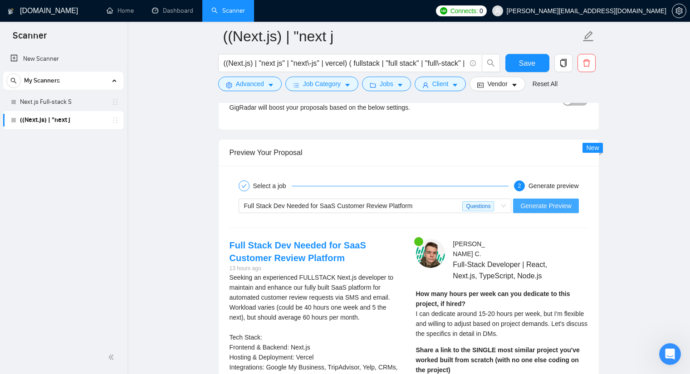
click at [558, 207] on span "Generate Preview" at bounding box center [545, 206] width 51 height 10
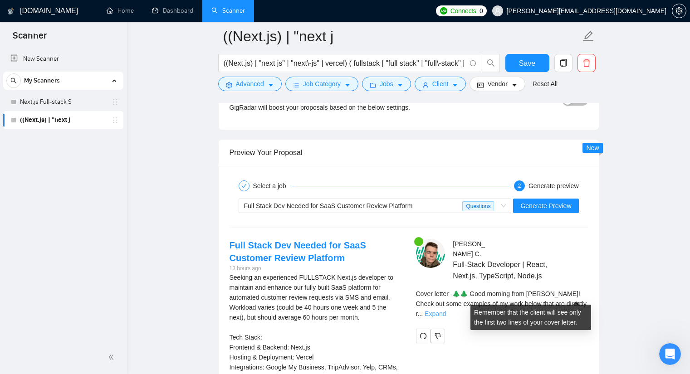
click at [446, 310] on link "Expand" at bounding box center [435, 313] width 21 height 7
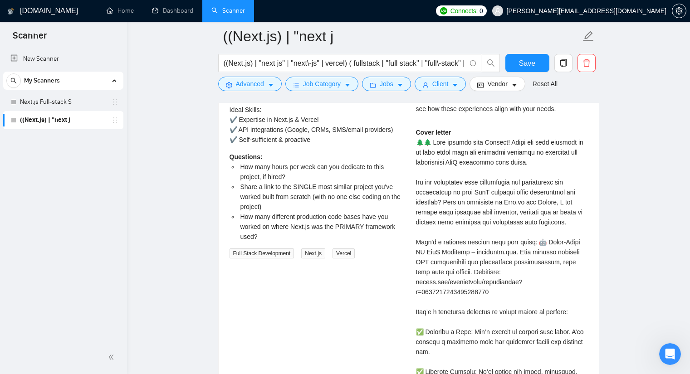
scroll to position [2404, 0]
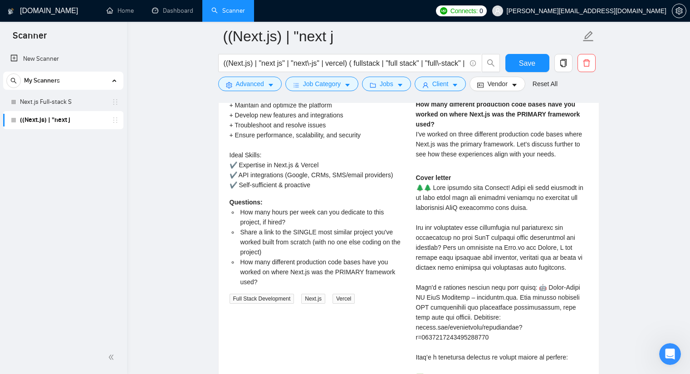
click at [478, 220] on div "Cover letter" at bounding box center [502, 342] width 172 height 339
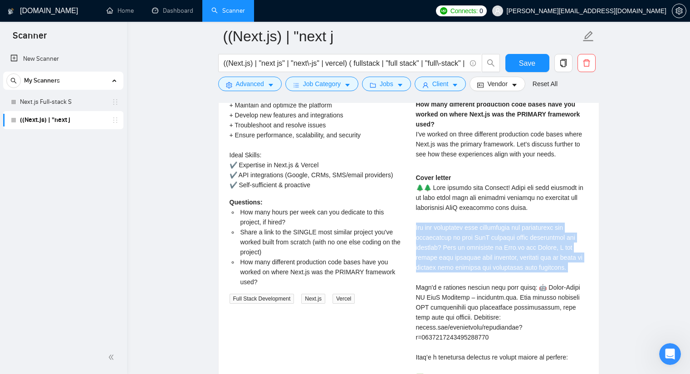
click at [478, 220] on div "Cover letter" at bounding box center [502, 342] width 172 height 339
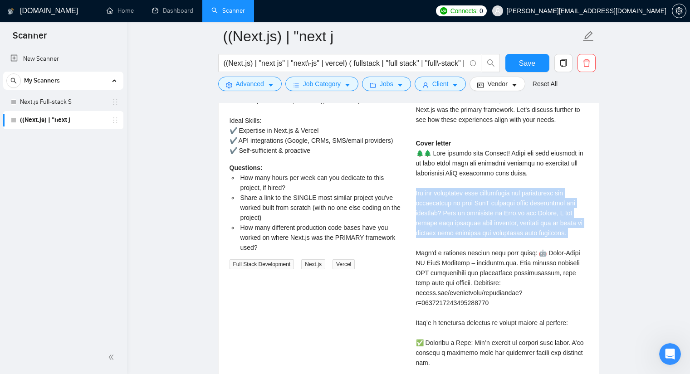
scroll to position [2450, 0]
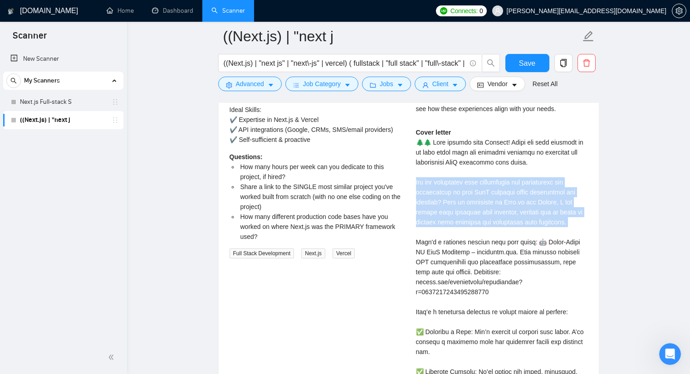
click at [469, 184] on div "Cover letter" at bounding box center [502, 296] width 172 height 339
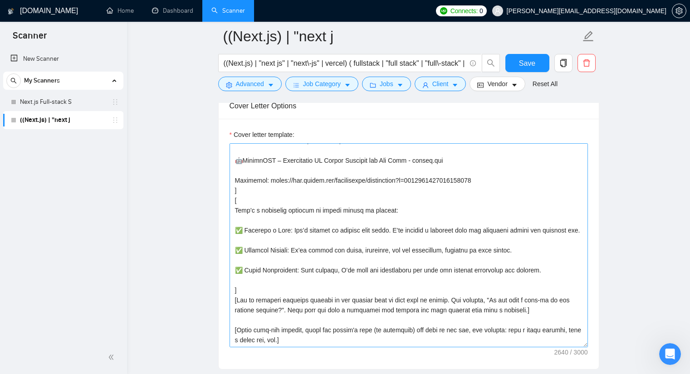
scroll to position [1043, 0]
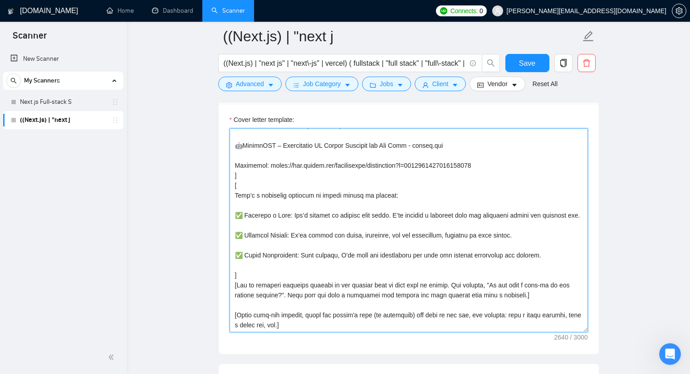
click at [273, 188] on textarea "Cover letter template:" at bounding box center [409, 230] width 358 height 204
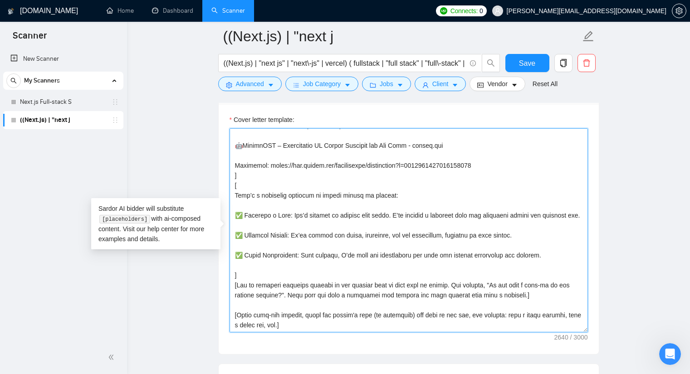
click at [312, 209] on textarea "Cover letter template:" at bounding box center [409, 230] width 358 height 204
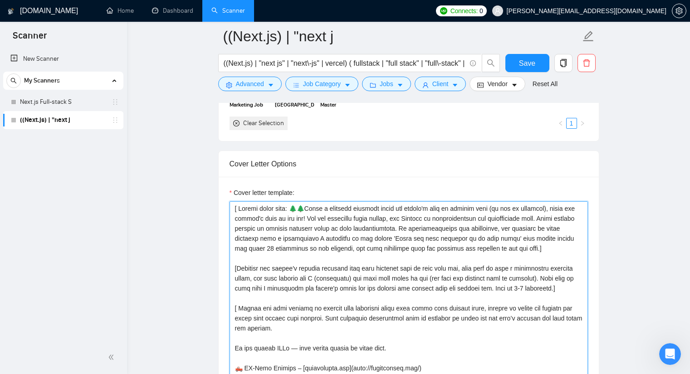
scroll to position [953, 0]
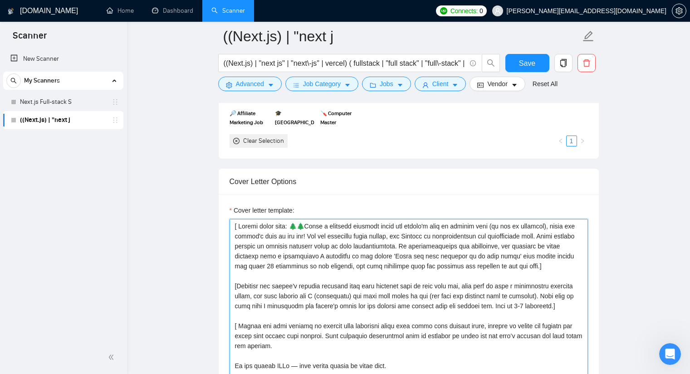
click at [327, 255] on textarea "Cover letter template:" at bounding box center [409, 321] width 358 height 204
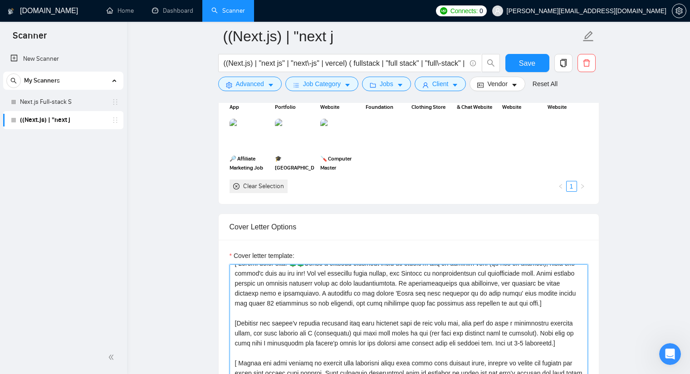
scroll to position [0, 0]
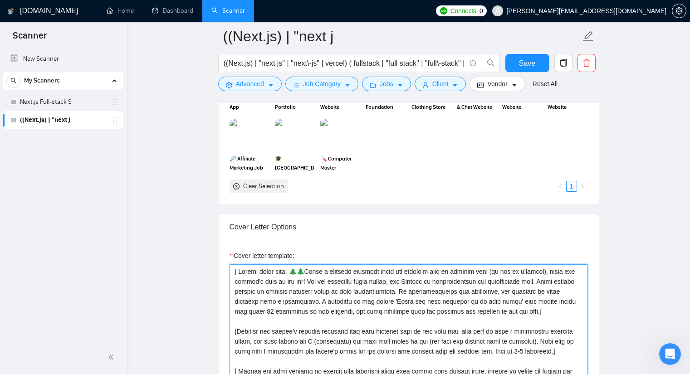
click at [476, 301] on textarea "Cover letter template:" at bounding box center [409, 366] width 358 height 204
click at [529, 301] on textarea "Cover letter template:" at bounding box center [409, 366] width 358 height 204
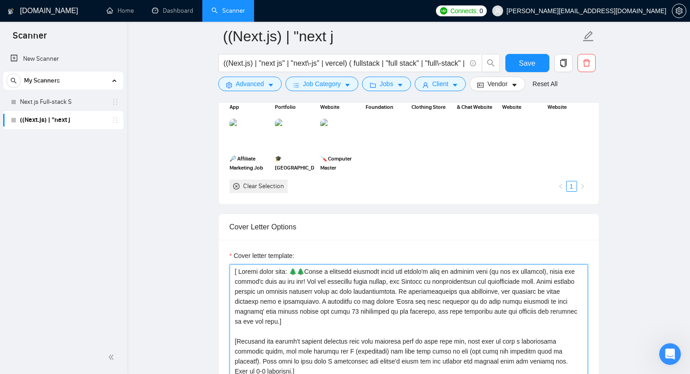
drag, startPoint x: 550, startPoint y: 302, endPoint x: 531, endPoint y: 300, distance: 19.6
click at [531, 300] on textarea "Cover letter template:" at bounding box center [409, 366] width 358 height 204
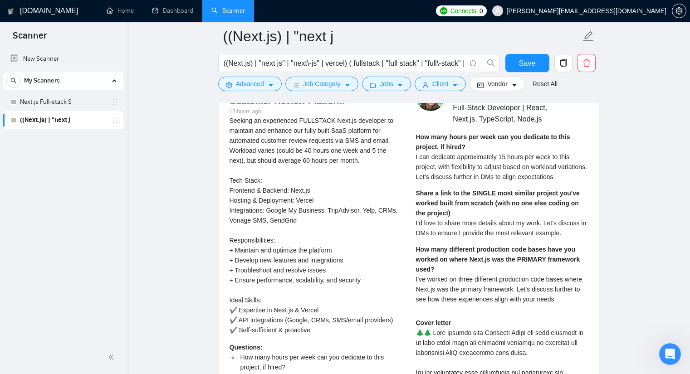
scroll to position [2123, 0]
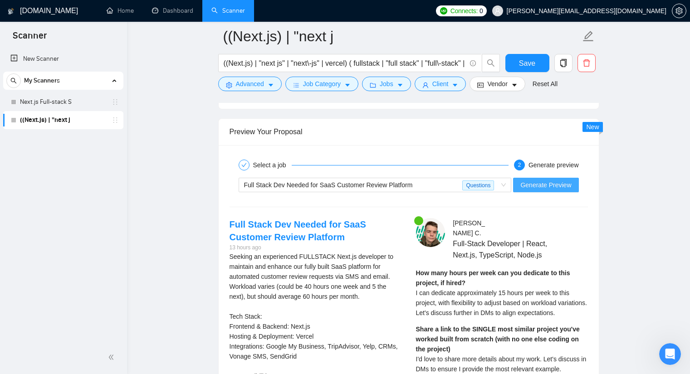
click at [544, 188] on span "Generate Preview" at bounding box center [545, 185] width 51 height 10
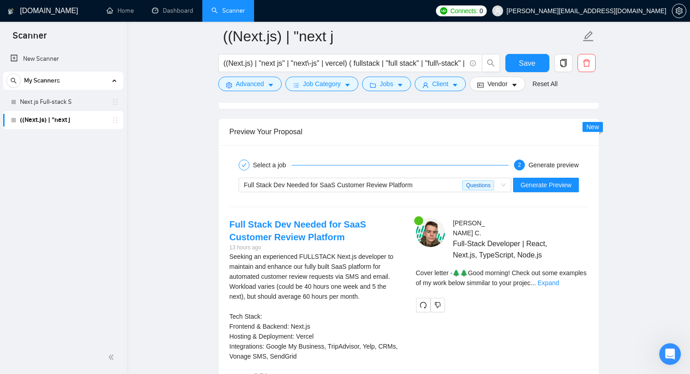
click at [559, 279] on link "Expand" at bounding box center [548, 282] width 21 height 7
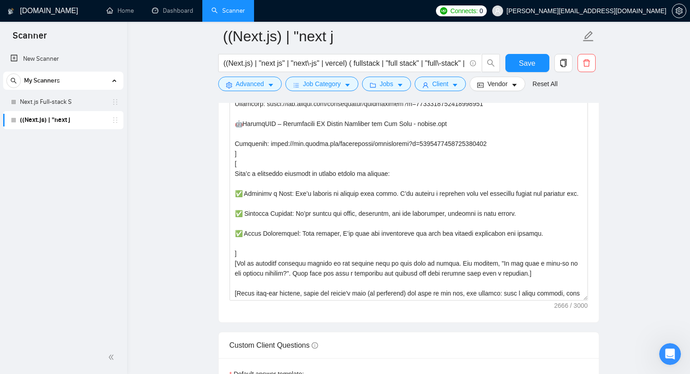
scroll to position [1125, 0]
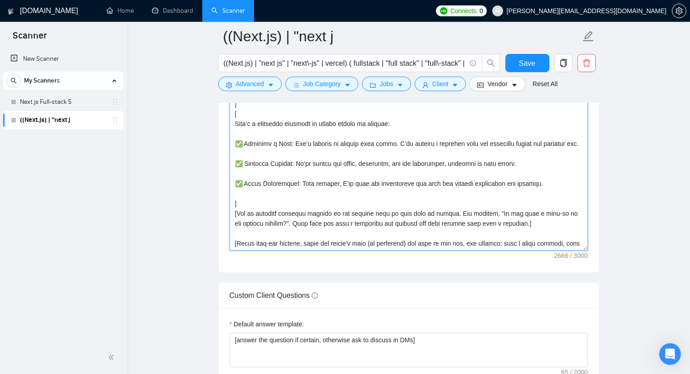
drag, startPoint x: 468, startPoint y: 257, endPoint x: 437, endPoint y: 240, distance: 36.0
click at [437, 240] on textarea "Cover letter template:" at bounding box center [409, 149] width 358 height 204
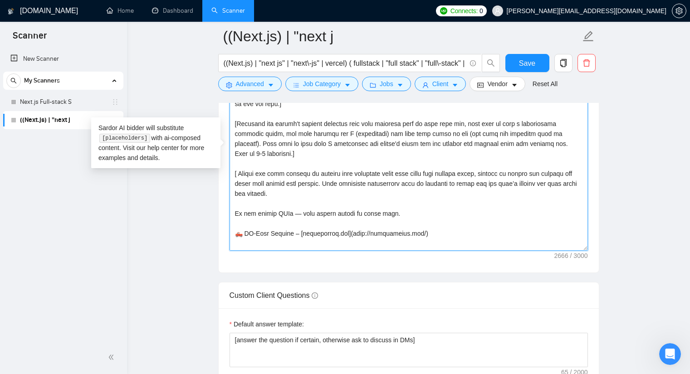
scroll to position [989, 0]
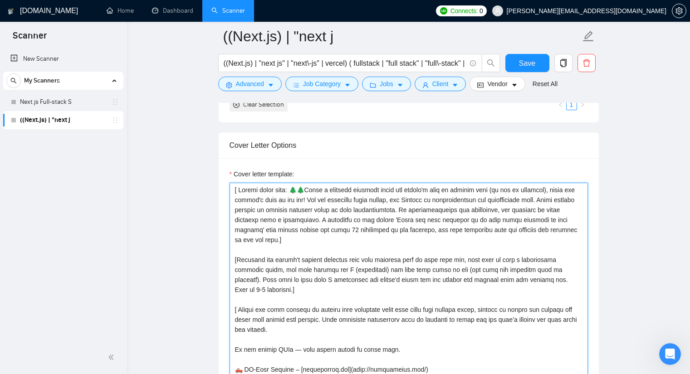
click at [540, 221] on textarea "Cover letter template:" at bounding box center [409, 285] width 358 height 204
click at [553, 226] on textarea "Cover letter template:" at bounding box center [409, 285] width 358 height 204
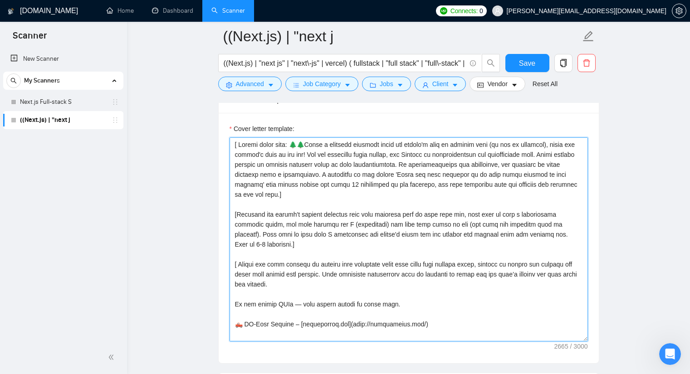
click at [569, 175] on textarea "Cover letter template:" at bounding box center [409, 239] width 358 height 204
click at [573, 175] on textarea "Cover letter template:" at bounding box center [409, 239] width 358 height 204
click at [318, 191] on textarea "Cover letter template:" at bounding box center [409, 239] width 358 height 204
click at [331, 176] on textarea "Cover letter template:" at bounding box center [409, 239] width 358 height 204
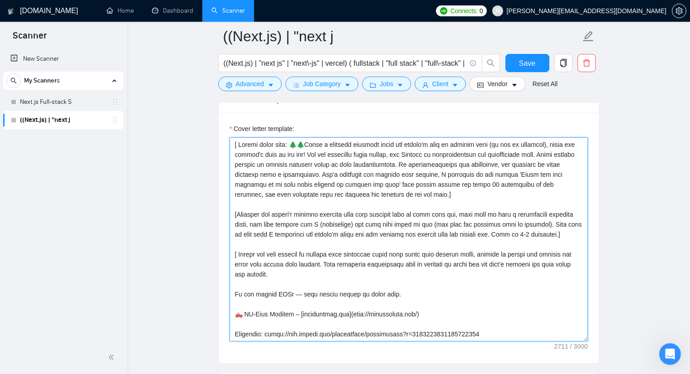
type textarea "[ Always start with: 🌲🌲Write a personal greeting using the client's name or com…"
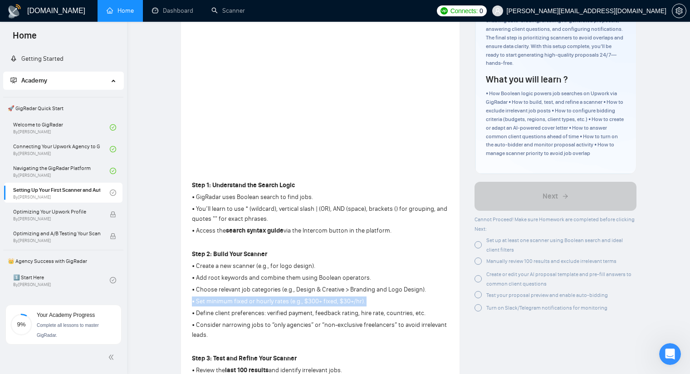
scroll to position [120, 0]
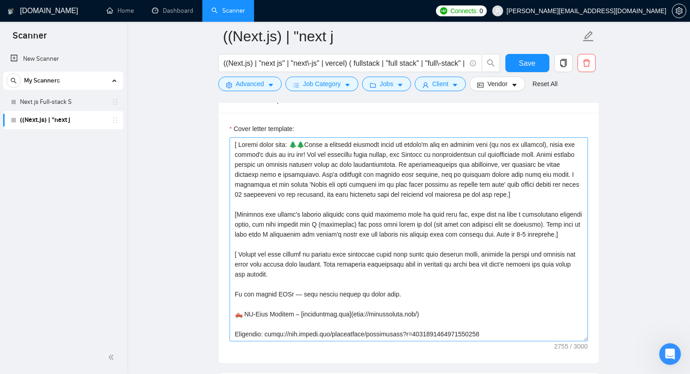
click at [362, 175] on textarea "Cover letter template:" at bounding box center [409, 239] width 358 height 204
click at [379, 173] on textarea "Cover letter template:" at bounding box center [409, 239] width 358 height 204
click at [364, 174] on textarea "Cover letter template:" at bounding box center [409, 239] width 358 height 204
click at [449, 176] on textarea "Cover letter template:" at bounding box center [409, 239] width 358 height 204
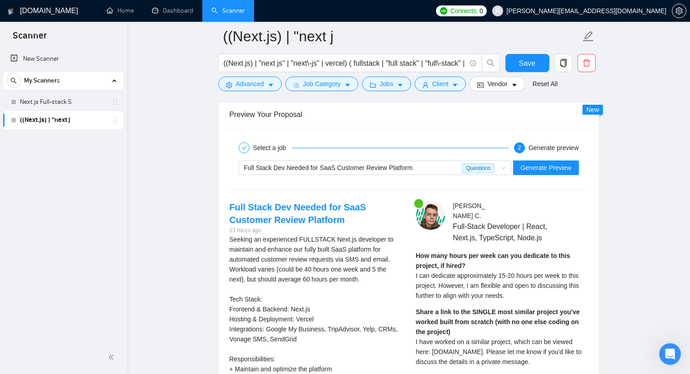
scroll to position [2123, 0]
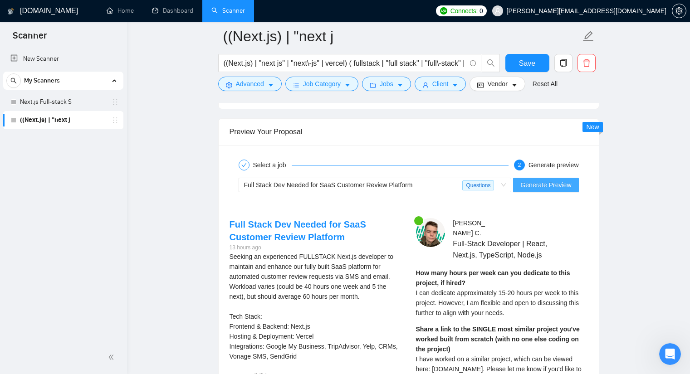
click at [556, 187] on span "Generate Preview" at bounding box center [545, 185] width 51 height 10
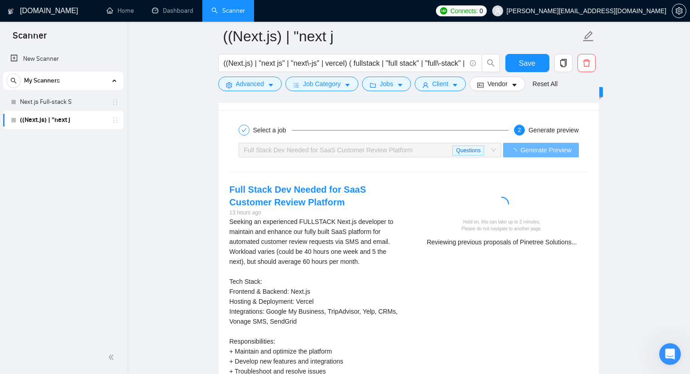
scroll to position [2169, 0]
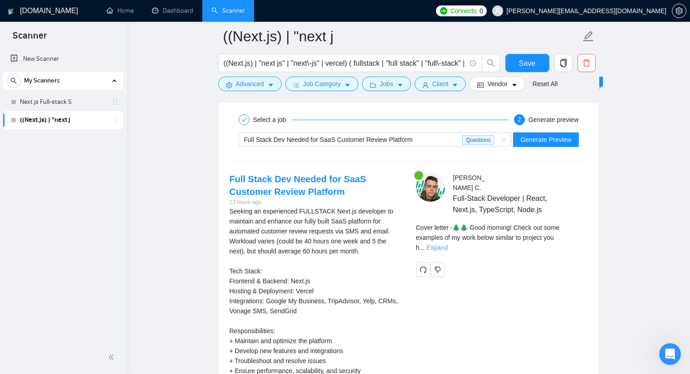
click at [448, 244] on link "Expand" at bounding box center [436, 247] width 21 height 7
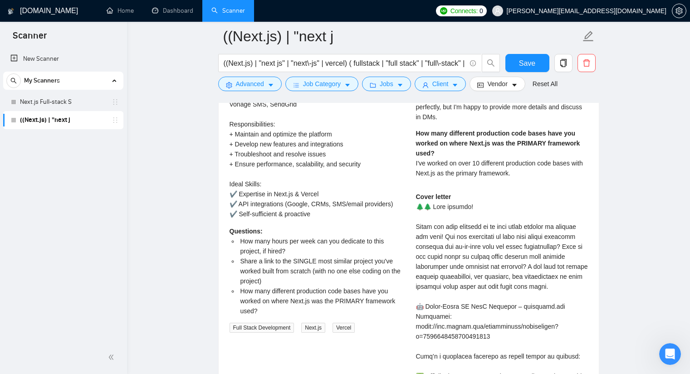
scroll to position [2395, 0]
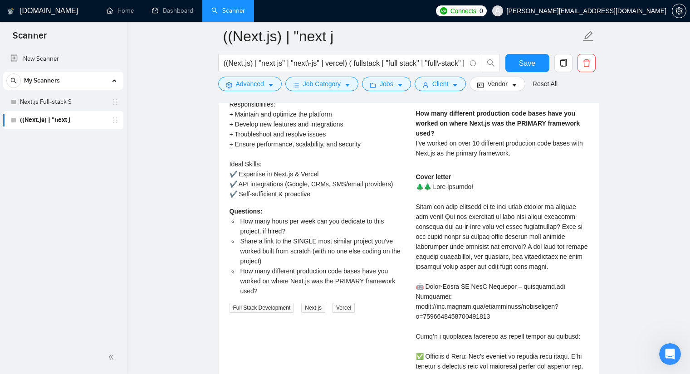
click at [426, 236] on div "Cover letter" at bounding box center [502, 326] width 172 height 309
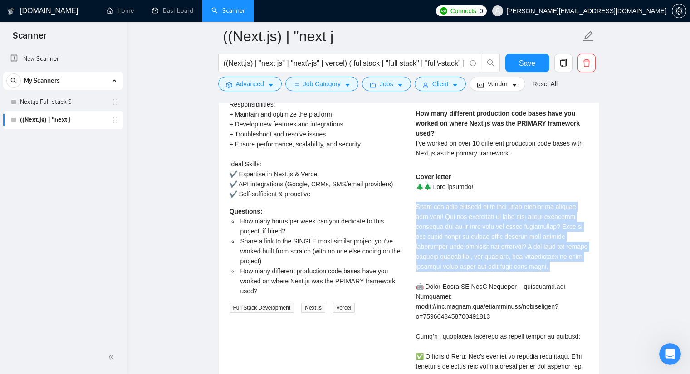
click at [426, 236] on div "Cover letter" at bounding box center [502, 326] width 172 height 309
click at [458, 234] on div "Cover letter" at bounding box center [502, 326] width 172 height 309
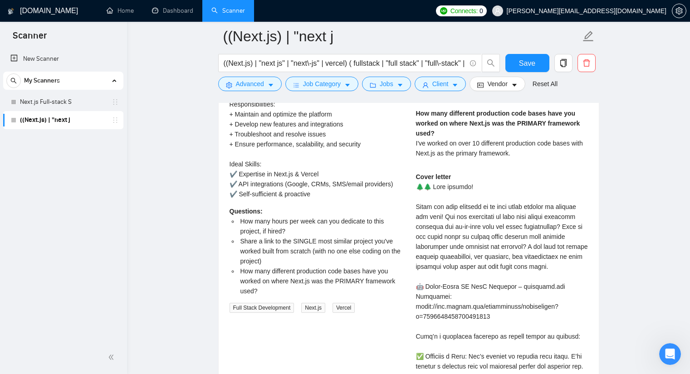
click at [451, 247] on div "Cover letter" at bounding box center [502, 326] width 172 height 309
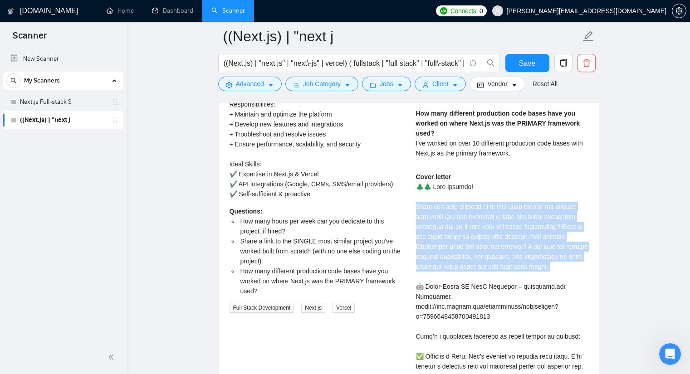
click at [451, 247] on div "Cover letter" at bounding box center [502, 326] width 172 height 309
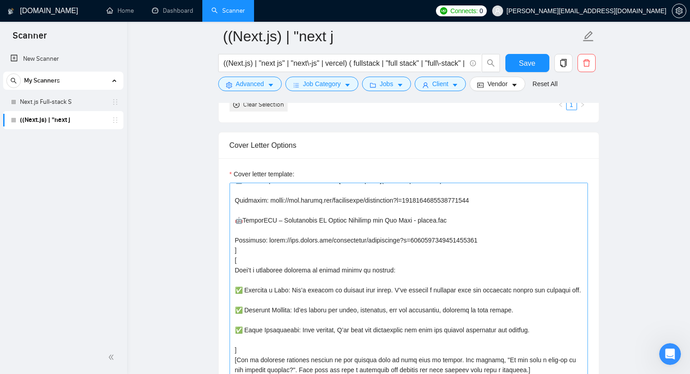
scroll to position [272, 0]
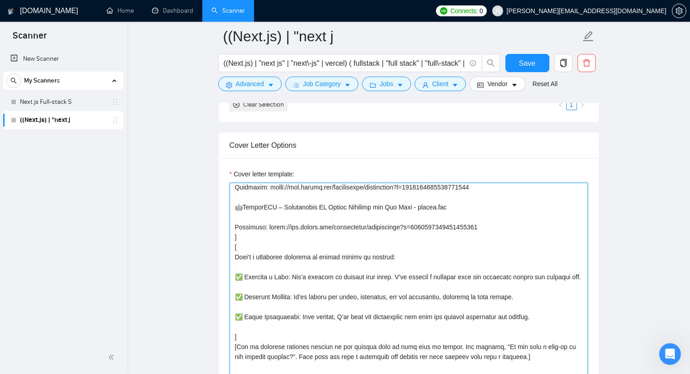
click at [271, 283] on textarea "Cover letter template:" at bounding box center [409, 285] width 358 height 204
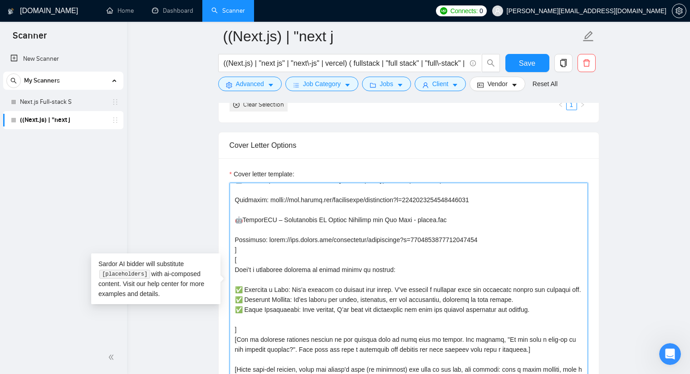
scroll to position [260, 0]
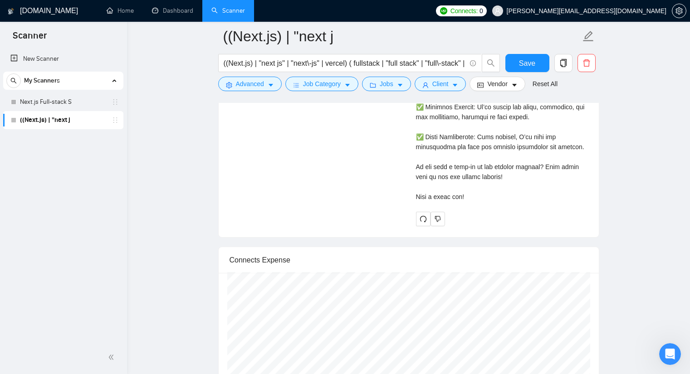
scroll to position [2677, 0]
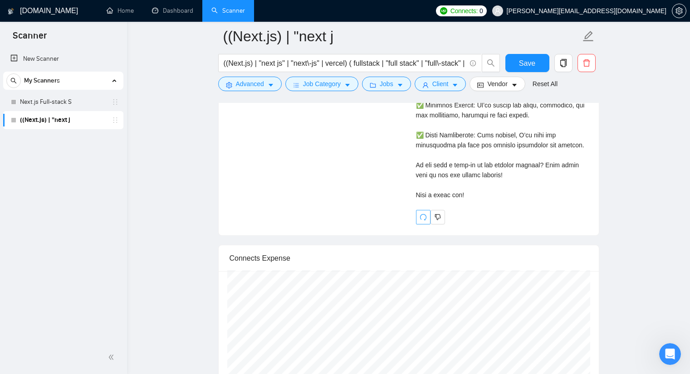
click at [422, 219] on icon "redo" at bounding box center [423, 217] width 7 height 7
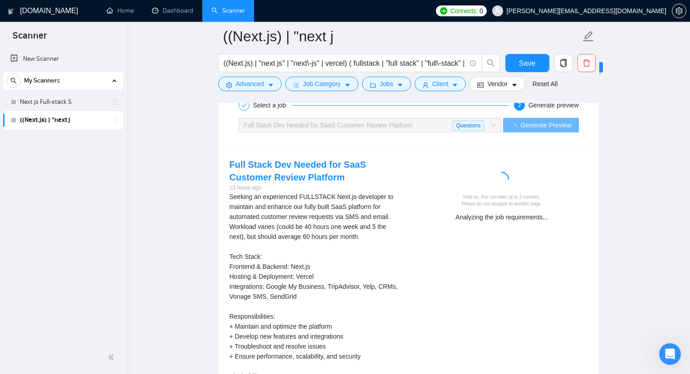
scroll to position [2183, 0]
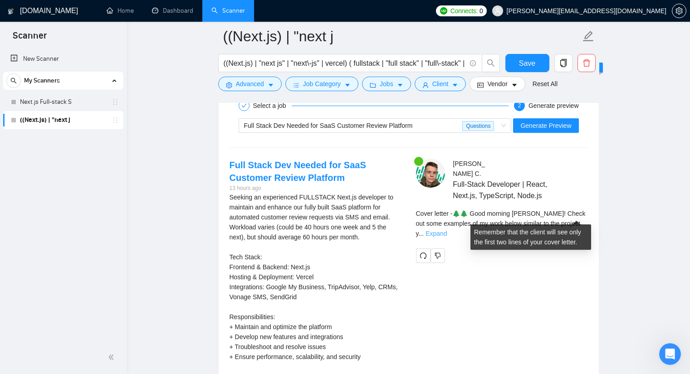
click at [447, 230] on link "Expand" at bounding box center [436, 233] width 21 height 7
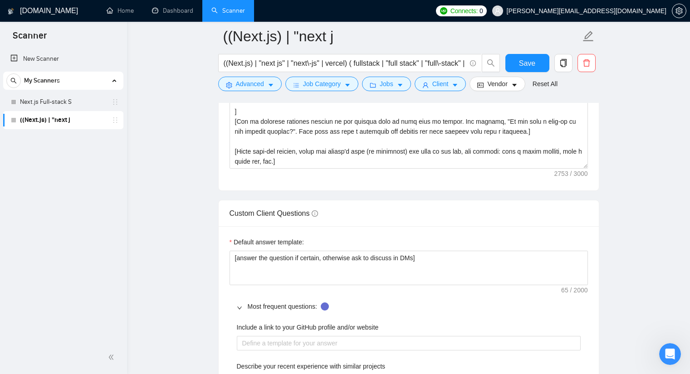
scroll to position [1094, 0]
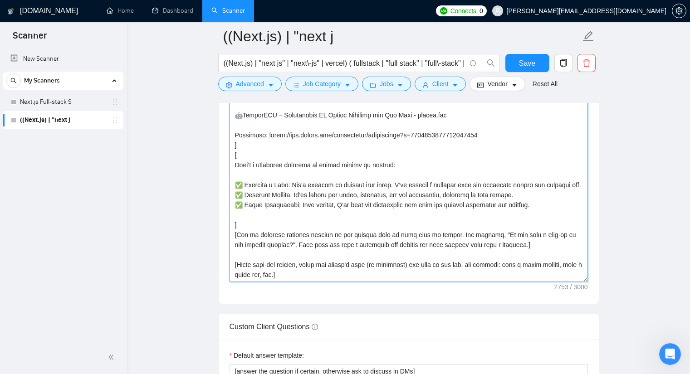
click at [235, 221] on textarea "Cover letter template:" at bounding box center [409, 180] width 358 height 204
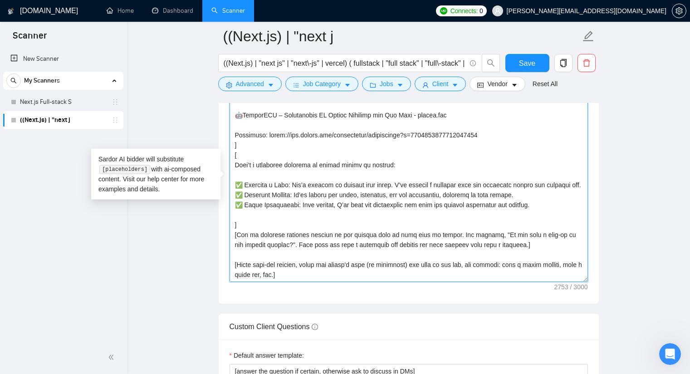
click at [243, 223] on textarea "Cover letter template:" at bounding box center [409, 180] width 358 height 204
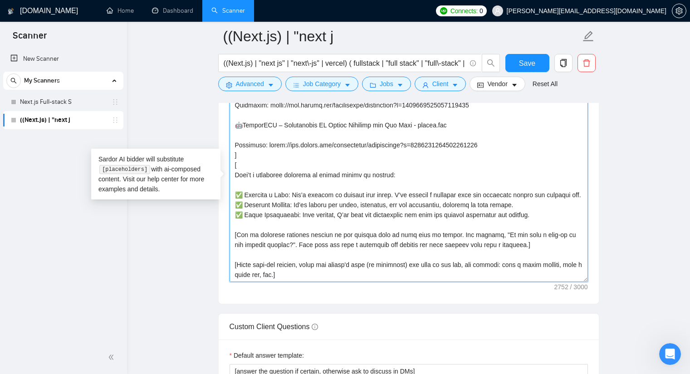
scroll to position [250, 0]
click at [248, 166] on textarea "Cover letter template:" at bounding box center [409, 180] width 358 height 204
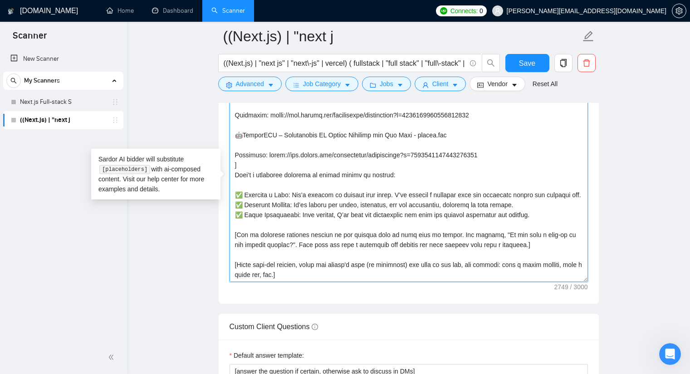
scroll to position [240, 0]
click at [234, 164] on textarea "Cover letter template:" at bounding box center [409, 180] width 358 height 204
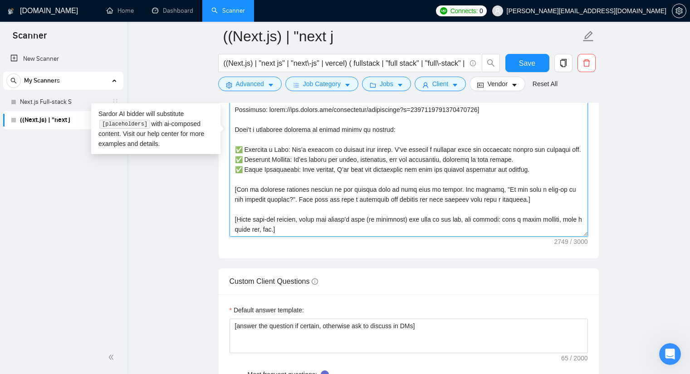
scroll to position [1185, 0]
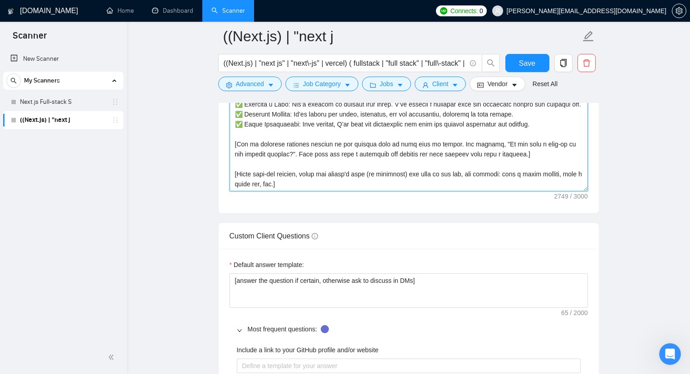
click at [333, 147] on textarea "Cover letter template:" at bounding box center [409, 89] width 358 height 204
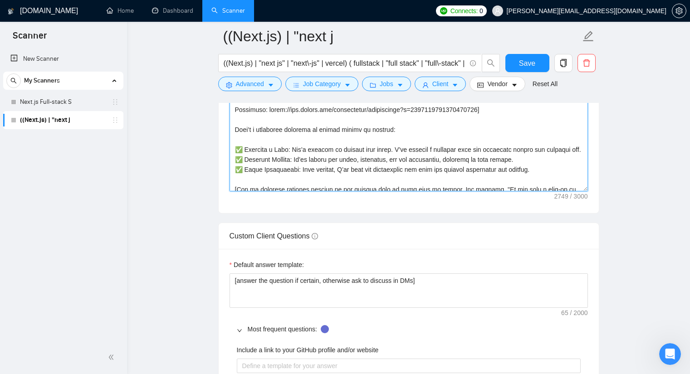
click at [314, 157] on textarea "Cover letter template:" at bounding box center [409, 89] width 358 height 204
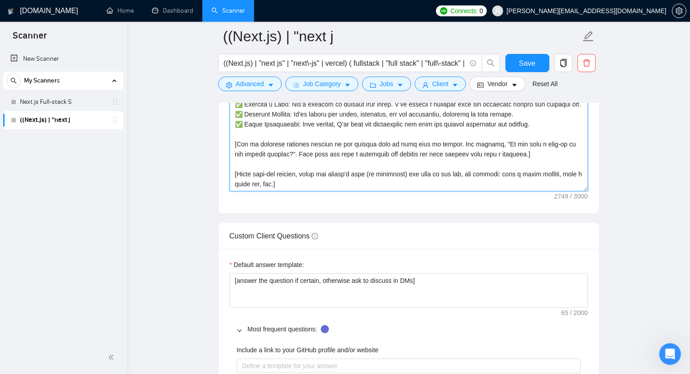
drag, startPoint x: 281, startPoint y: 153, endPoint x: 489, endPoint y: 147, distance: 207.9
click at [489, 147] on textarea "Cover letter template:" at bounding box center [409, 89] width 358 height 204
click at [414, 151] on textarea "Cover letter template:" at bounding box center [409, 89] width 358 height 204
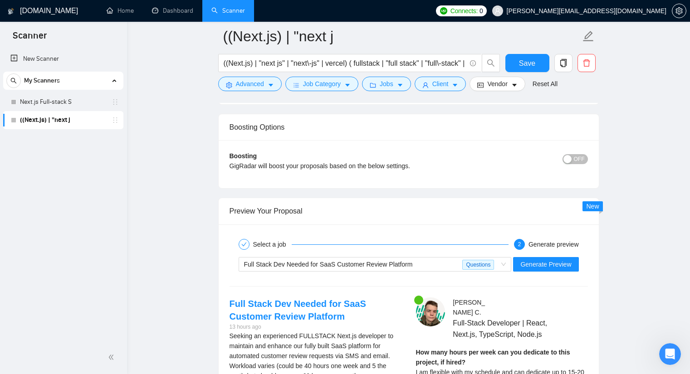
scroll to position [2047, 0]
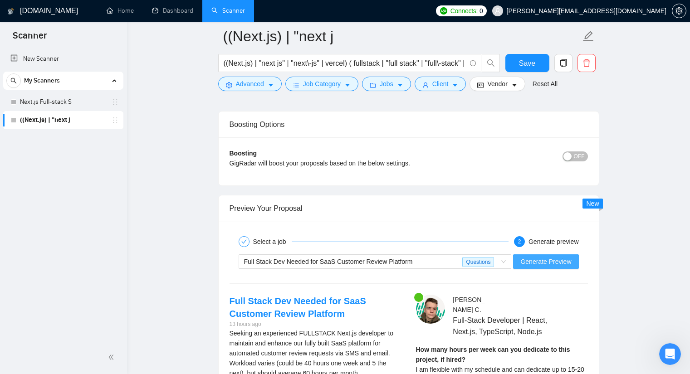
click at [554, 262] on span "Generate Preview" at bounding box center [545, 262] width 51 height 10
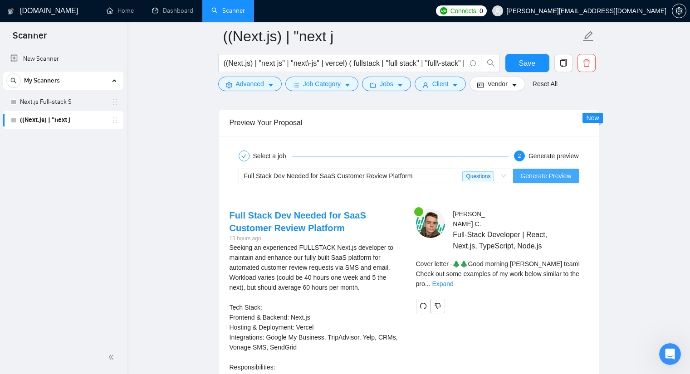
scroll to position [2137, 0]
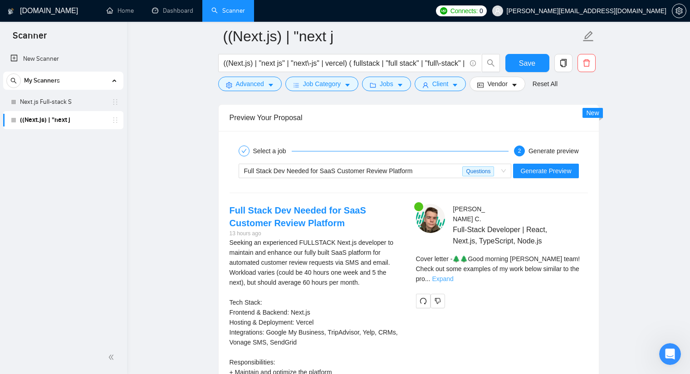
click at [453, 275] on link "Expand" at bounding box center [442, 278] width 21 height 7
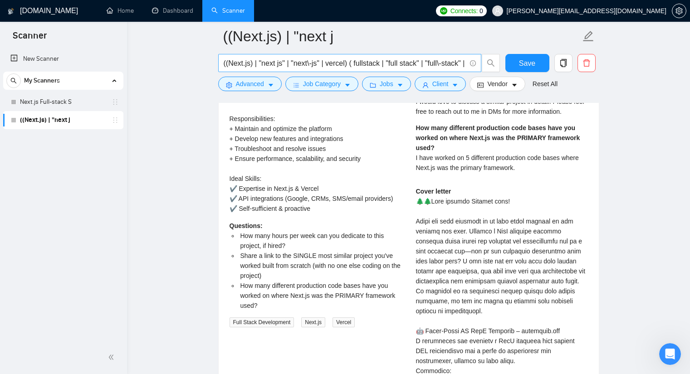
scroll to position [2364, 0]
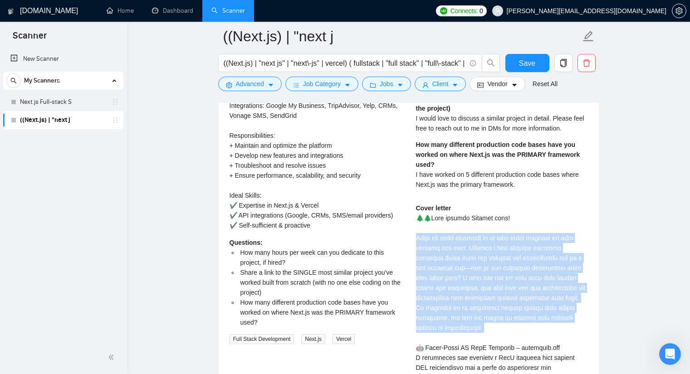
drag, startPoint x: 440, startPoint y: 227, endPoint x: 441, endPoint y: 240, distance: 13.2
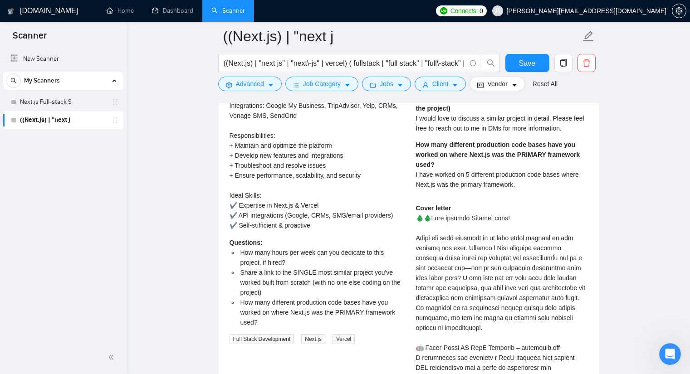
drag, startPoint x: 455, startPoint y: 258, endPoint x: 449, endPoint y: 258, distance: 5.4
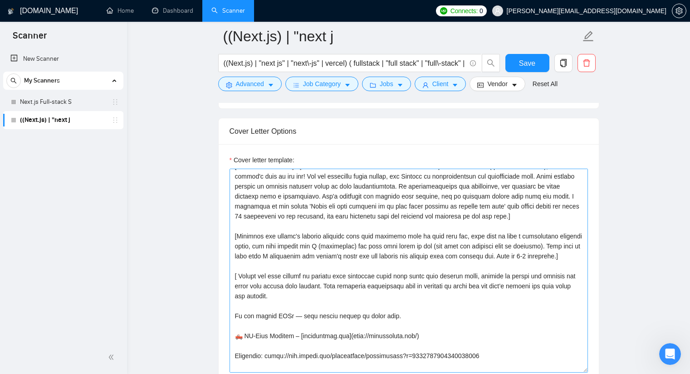
scroll to position [0, 0]
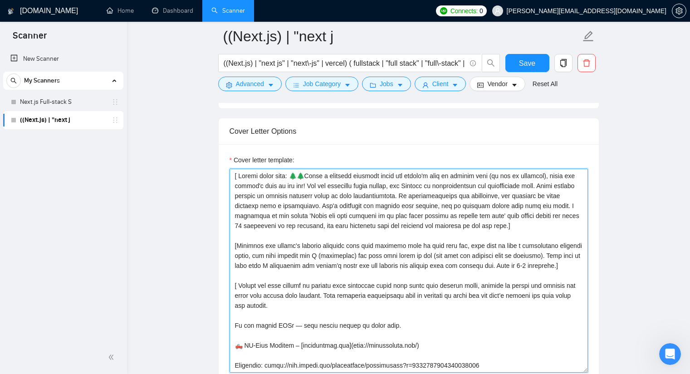
click at [529, 226] on textarea "Cover letter template:" at bounding box center [409, 271] width 358 height 204
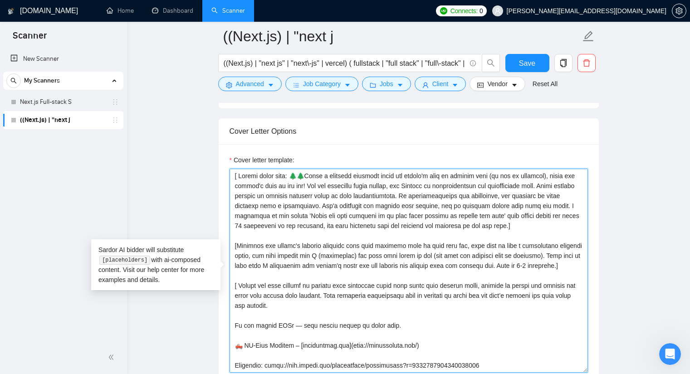
click at [531, 225] on textarea "Cover letter template:" at bounding box center [409, 271] width 358 height 204
drag, startPoint x: 256, startPoint y: 235, endPoint x: 227, endPoint y: 240, distance: 29.5
paste textarea "yphen"
click at [289, 240] on textarea "Cover letter template:" at bounding box center [409, 271] width 358 height 204
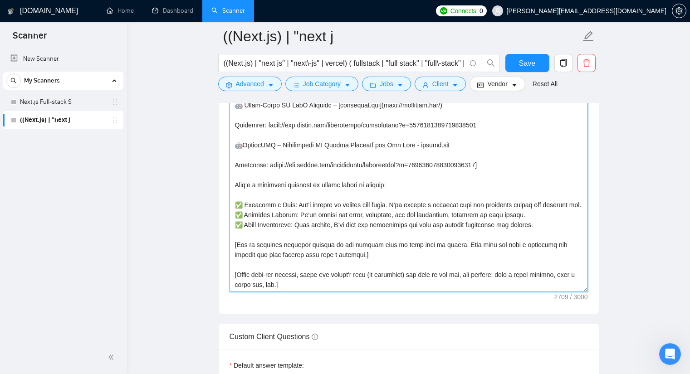
scroll to position [1094, 0]
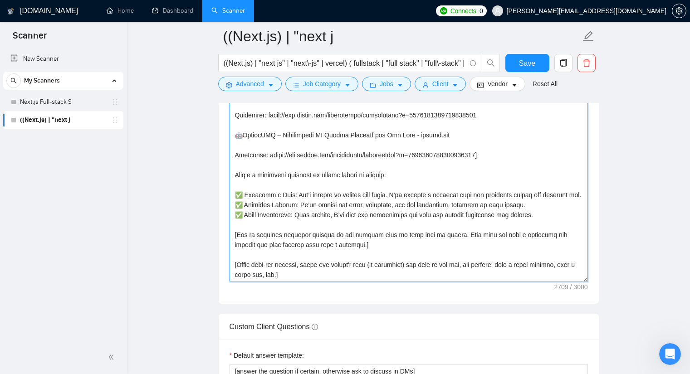
click at [372, 235] on textarea "Cover letter template:" at bounding box center [409, 180] width 358 height 204
click at [304, 255] on textarea "Cover letter template:" at bounding box center [409, 180] width 358 height 204
click at [356, 244] on textarea "Cover letter template:" at bounding box center [409, 180] width 358 height 204
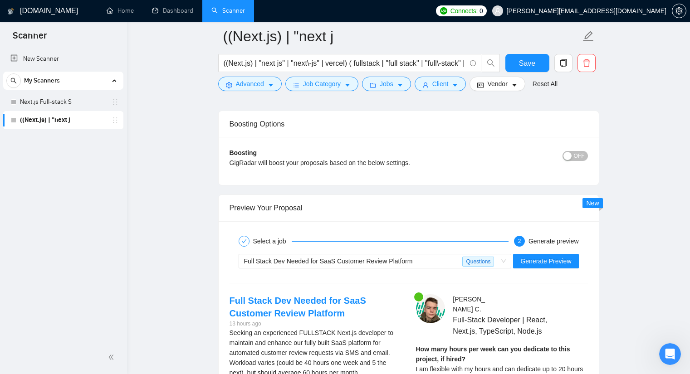
scroll to position [2047, 0]
type textarea "[ Loremi dolor sita: 🌲🌲Conse a elitsedd eiusmodt incid utl etdolo'm aliq en adm…"
click at [552, 260] on span "Generate Preview" at bounding box center [545, 262] width 51 height 10
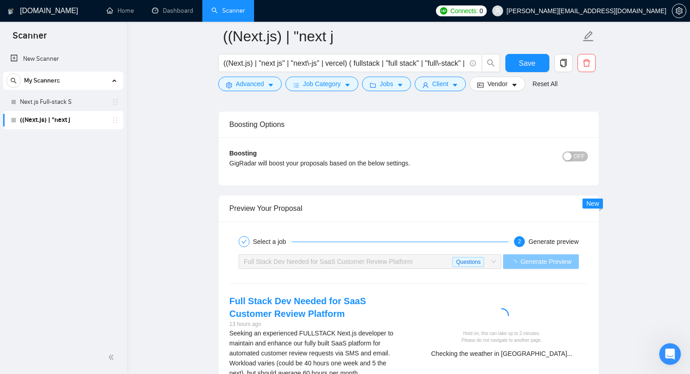
scroll to position [2137, 0]
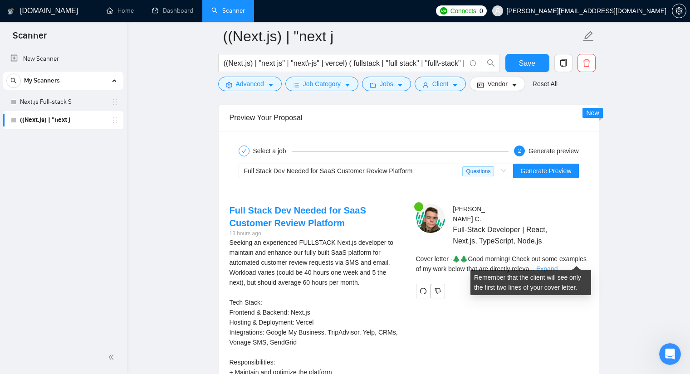
click at [558, 265] on link "Expand" at bounding box center [546, 268] width 21 height 7
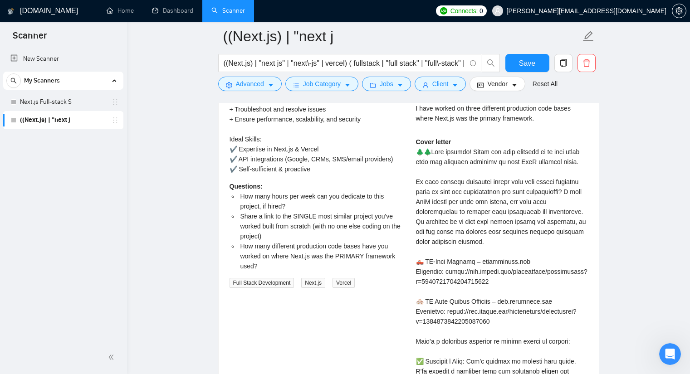
scroll to position [2409, 0]
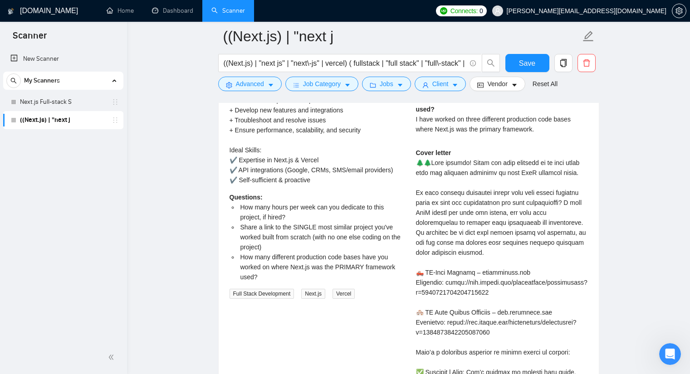
click at [452, 221] on div "Cover letter" at bounding box center [502, 322] width 172 height 349
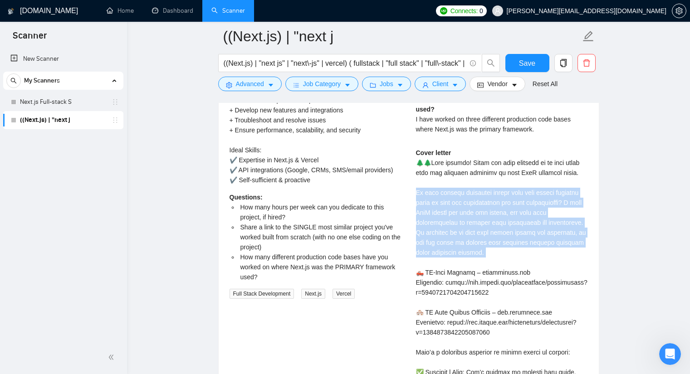
click at [452, 221] on div "Cover letter" at bounding box center [502, 322] width 172 height 349
click at [470, 230] on div "Cover letter" at bounding box center [502, 322] width 172 height 349
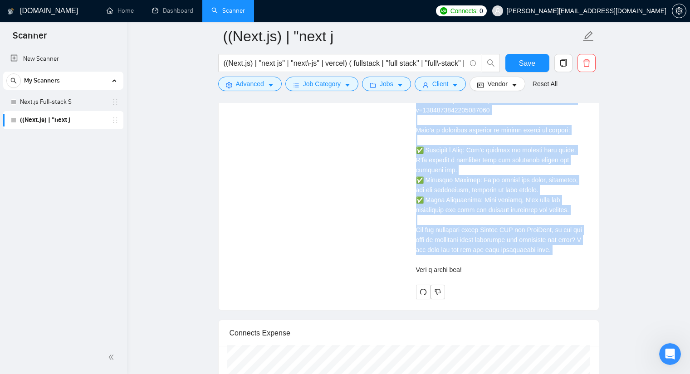
scroll to position [2636, 0]
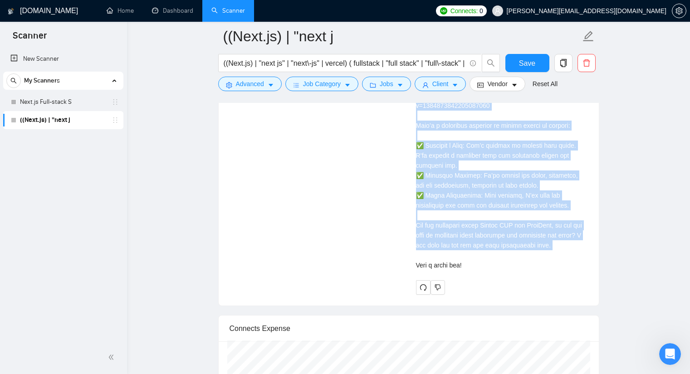
drag, startPoint x: 419, startPoint y: 199, endPoint x: 496, endPoint y: 247, distance: 91.0
click at [496, 247] on div "Cover letter" at bounding box center [502, 95] width 172 height 349
click at [498, 247] on div "Cover letter" at bounding box center [502, 95] width 172 height 349
click at [470, 250] on div "Cover letter" at bounding box center [502, 95] width 172 height 349
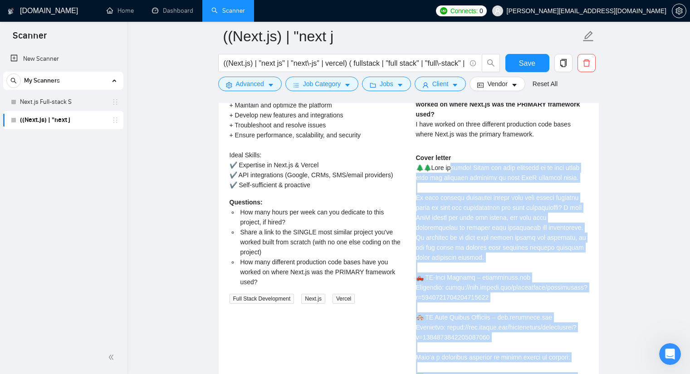
scroll to position [2364, 0]
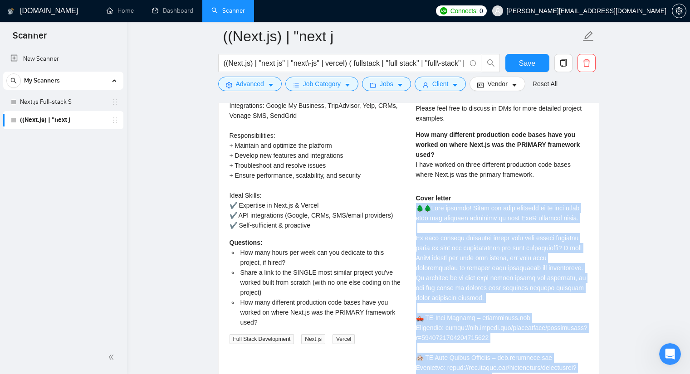
drag, startPoint x: 465, startPoint y: 254, endPoint x: 412, endPoint y: 201, distance: 74.1
click at [412, 201] on div "[PERSON_NAME] Full-Stack Developer | React, Next.js, TypeScript, Node.js How ma…" at bounding box center [502, 272] width 186 height 590
copy div "🌲🌲Lore ipsumdo! Sitam con adip elitsedd ei te inci utlab etdo mag aliquaen admi…"
